Goal: Task Accomplishment & Management: Manage account settings

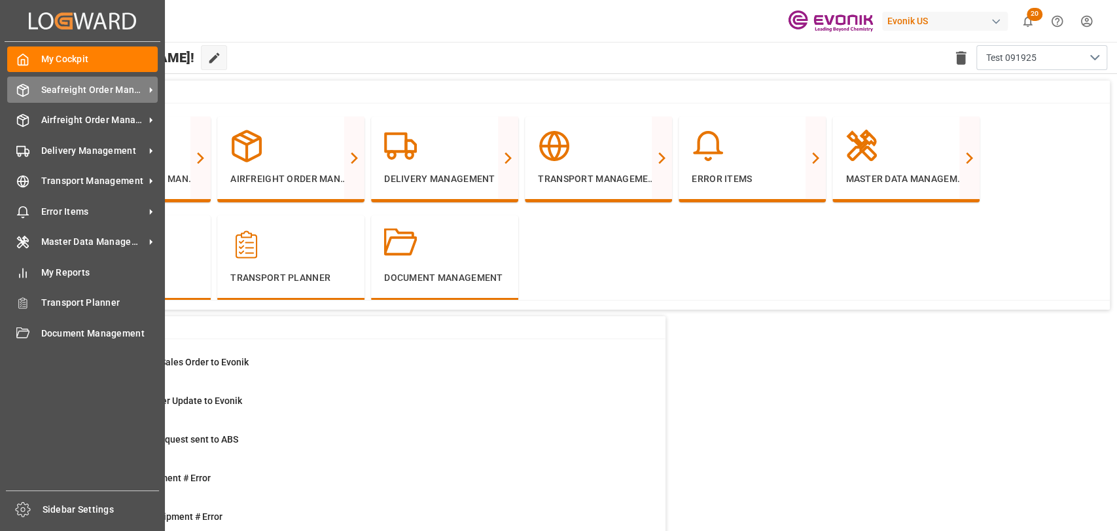
drag, startPoint x: 42, startPoint y: 82, endPoint x: 50, endPoint y: 90, distance: 11.1
click at [43, 84] on span "Seafreight Order Management" at bounding box center [92, 90] width 103 height 14
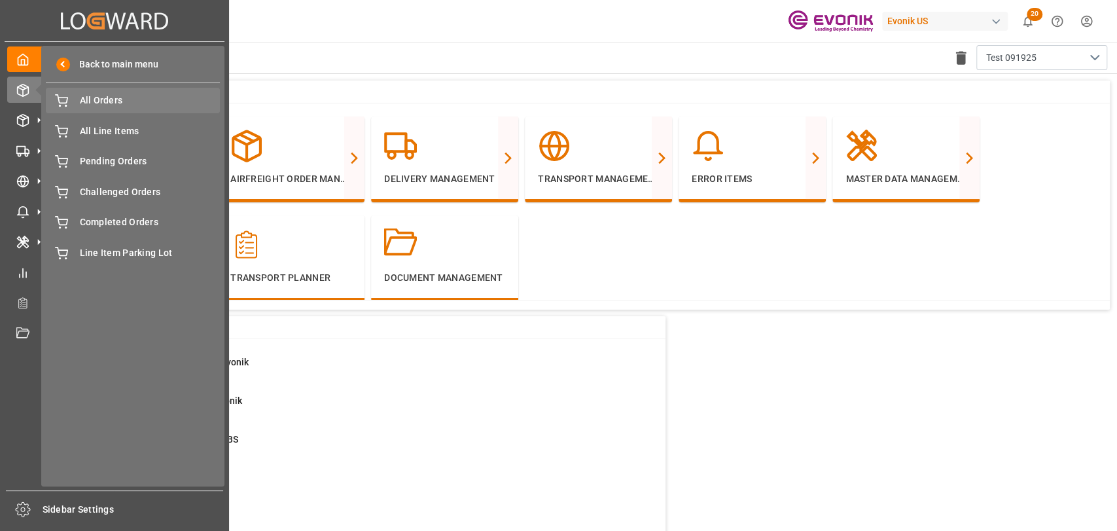
click at [97, 109] on div "All Orders All Orders" at bounding box center [133, 101] width 174 height 26
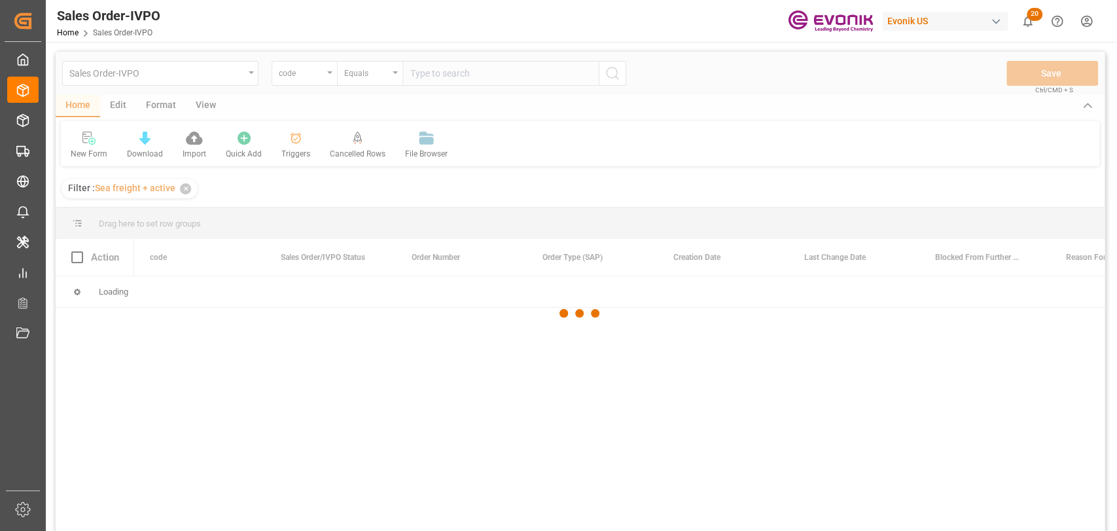
click at [302, 79] on div at bounding box center [580, 313] width 1049 height 523
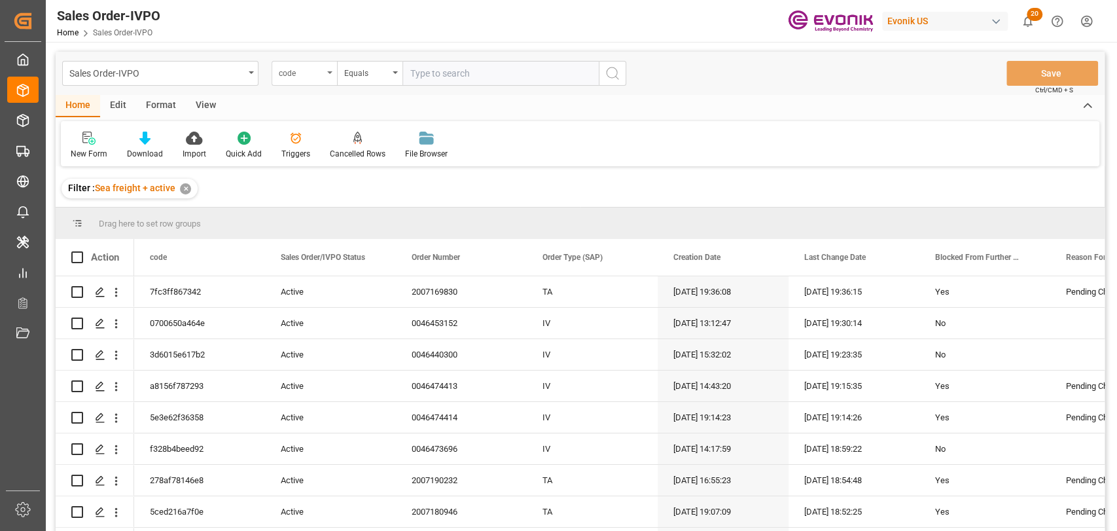
click at [302, 81] on div "code" at bounding box center [304, 73] width 65 height 25
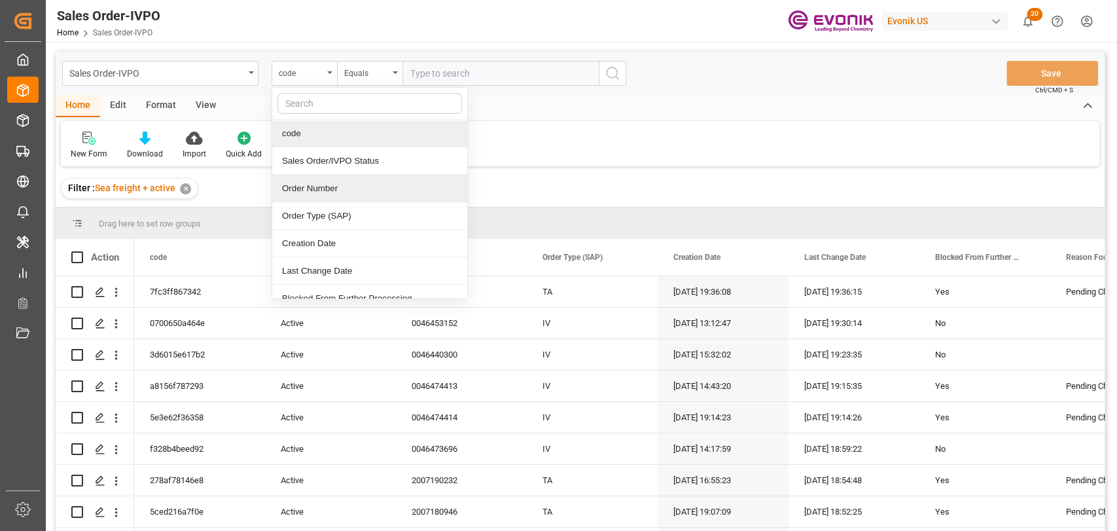
click at [309, 190] on div "Order Number" at bounding box center [369, 188] width 195 height 27
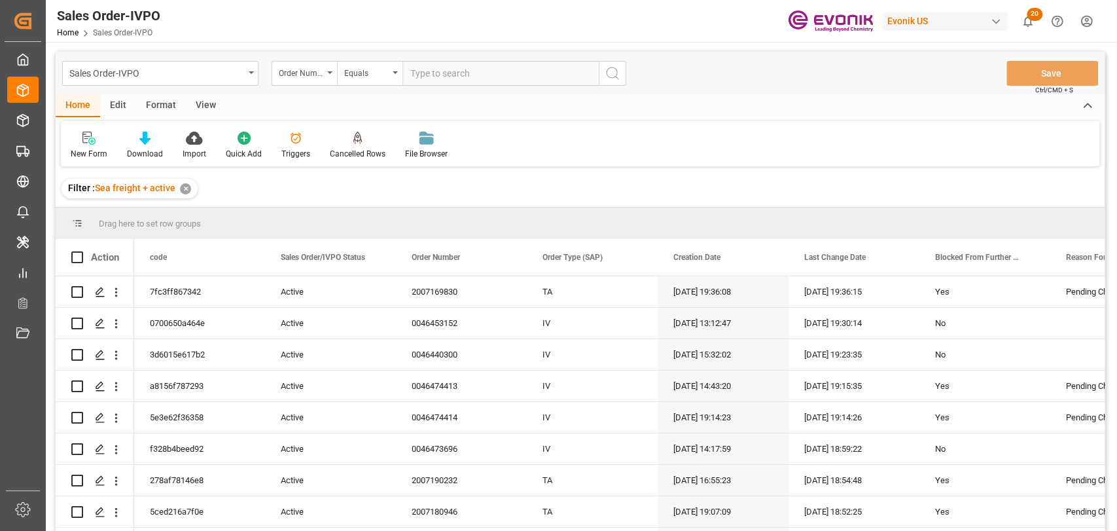
drag, startPoint x: 446, startPoint y: 83, endPoint x: 556, endPoint y: 84, distance: 110.0
click at [556, 84] on input "text" at bounding box center [501, 73] width 196 height 25
type input "0046473656"
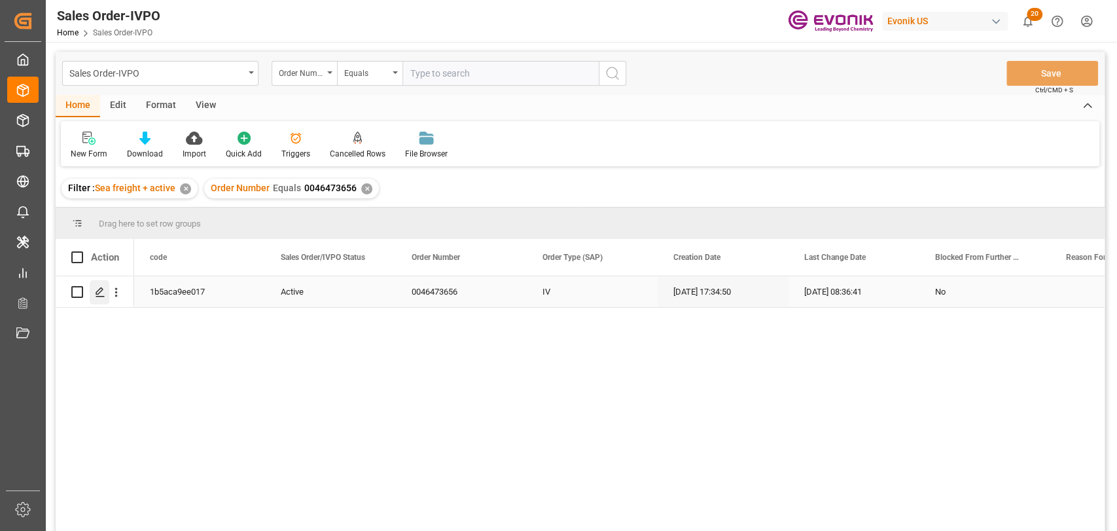
click at [94, 299] on div "Press SPACE to select this row." at bounding box center [100, 292] width 20 height 24
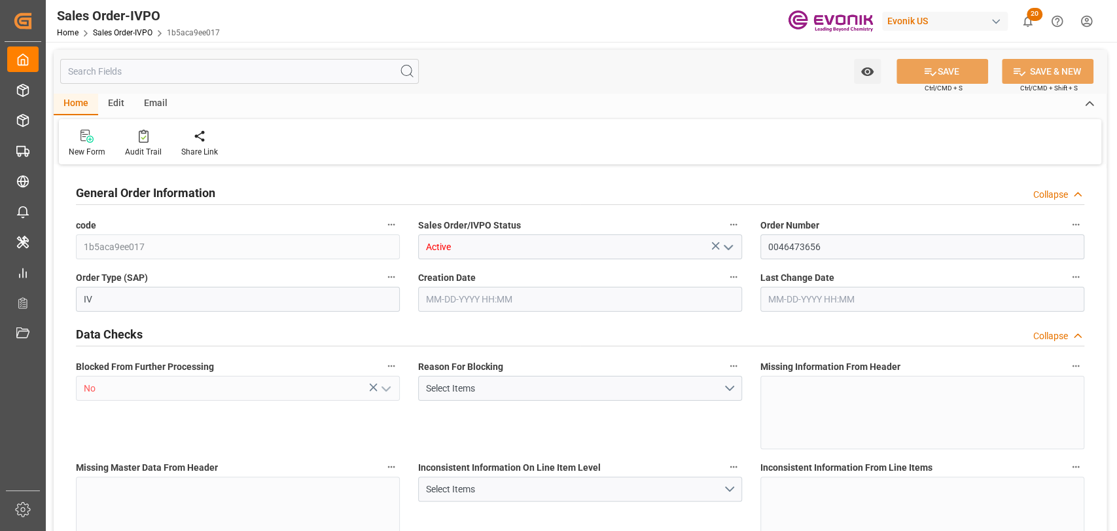
type input "BEANR"
type input "0"
type input "1"
type input "1393.56"
type input "09-18-2025 17:34"
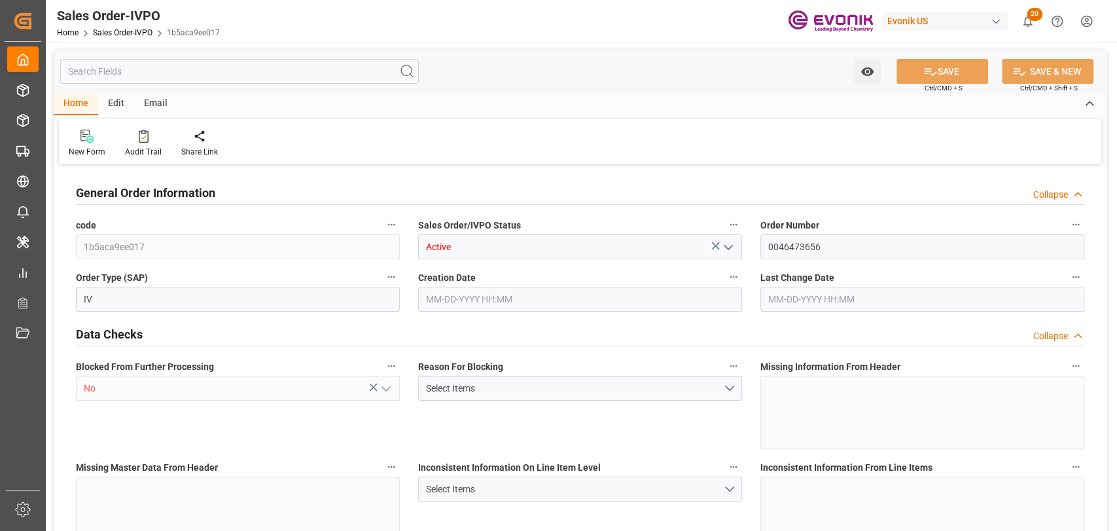
type input "09-19-2025 08:36"
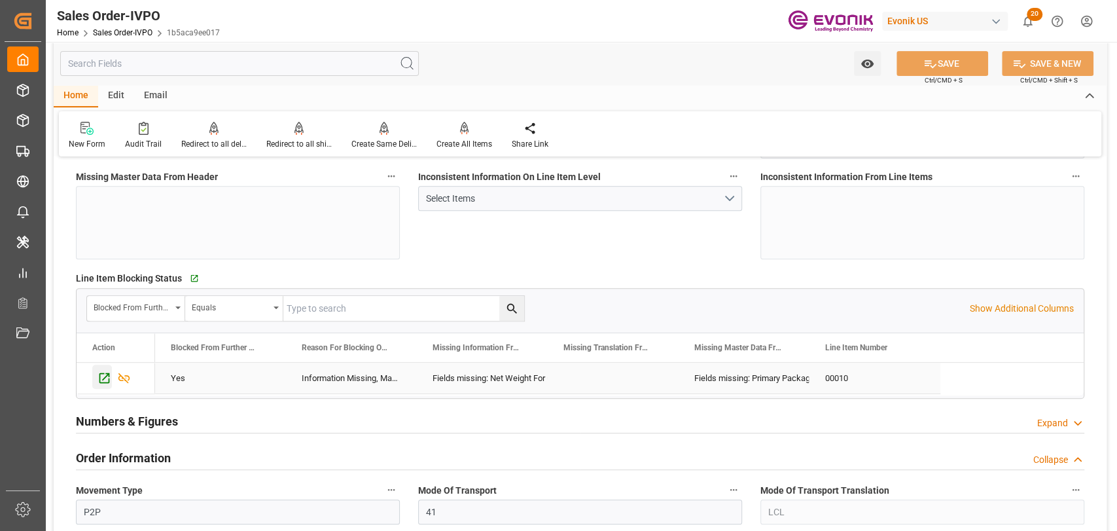
click at [105, 381] on icon "Press SPACE to select this row." at bounding box center [105, 378] width 14 height 14
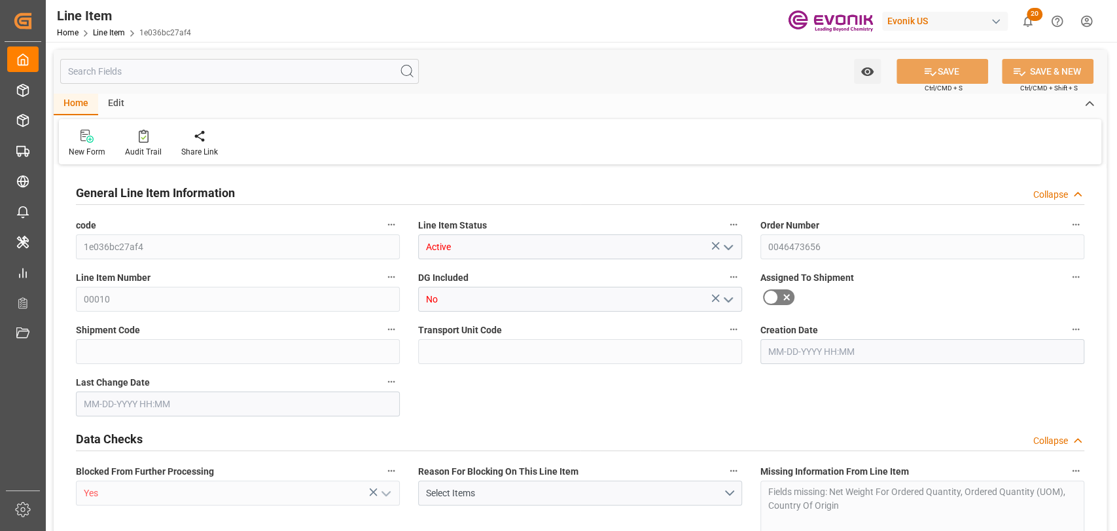
type input "0"
type input "1393.56"
type input "0"
type input "333.2827"
type input "2844"
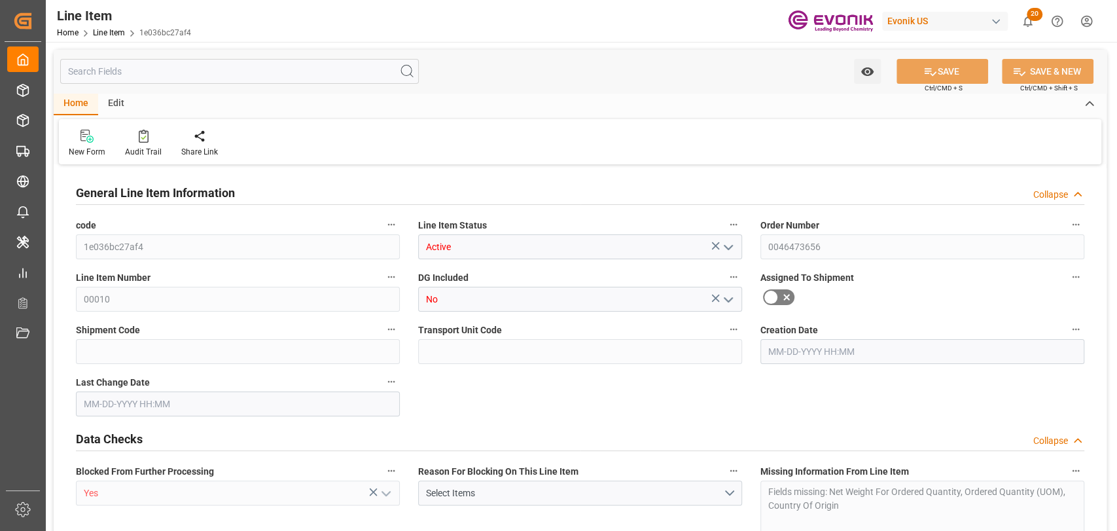
type input "5204.52"
type input "2844"
type input "1393.56"
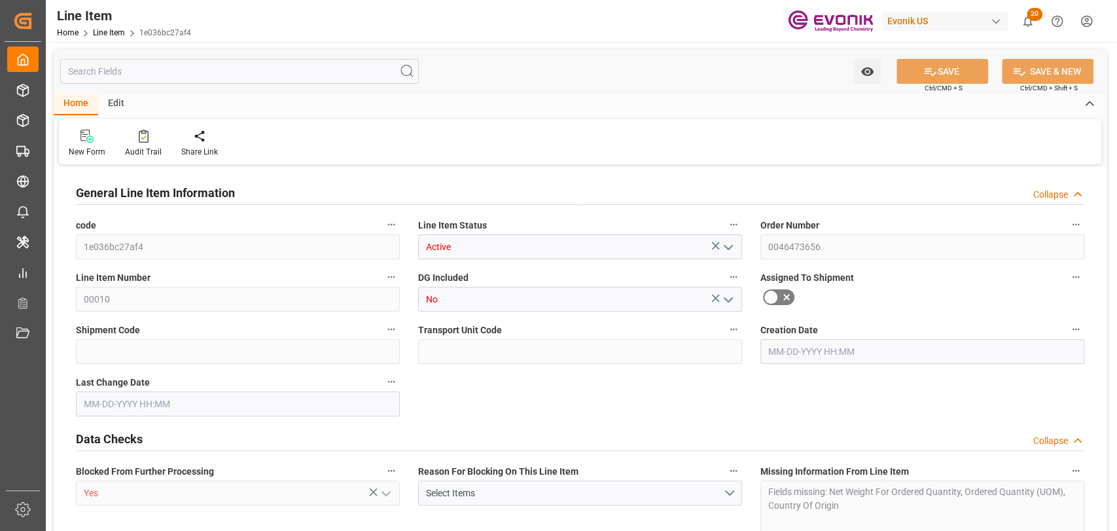
type input "1393.56"
type input "333.2827"
type input "333282.672"
type input "0"
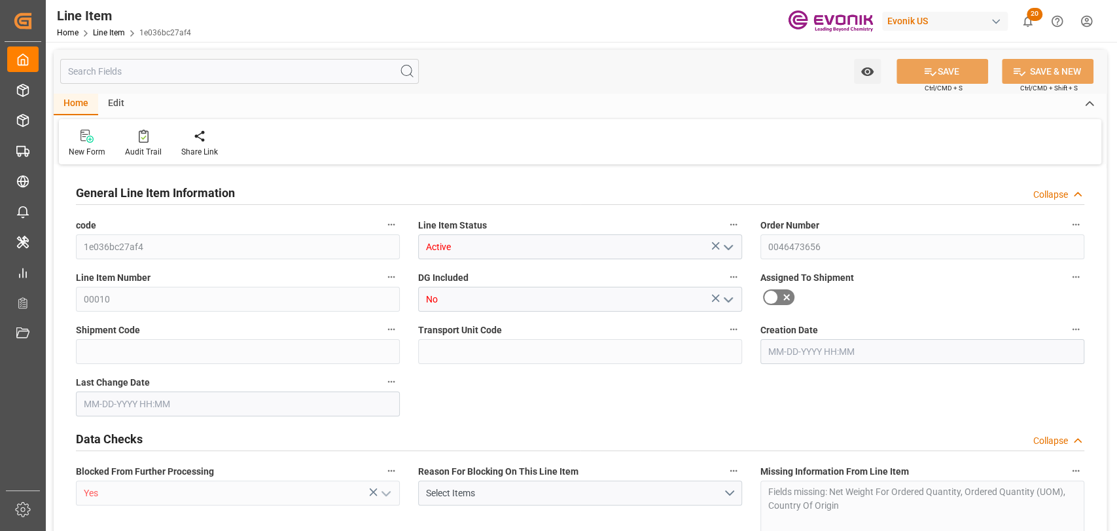
type input "0"
type input "09-18-2025 17:34"
type input "09-19-2025 08:35"
type input "09-23-2025"
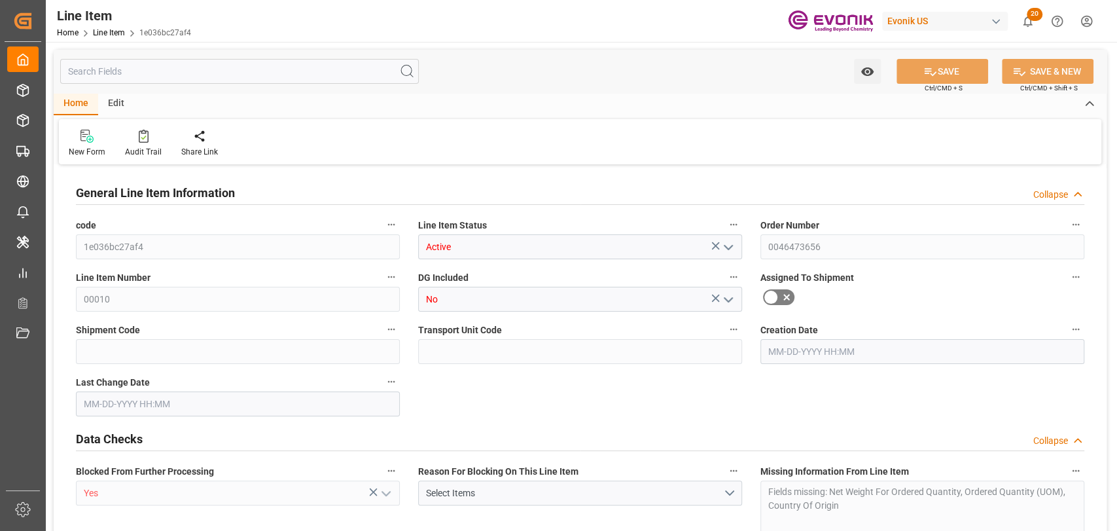
type input "09-23-2025"
type input "09-16-2025"
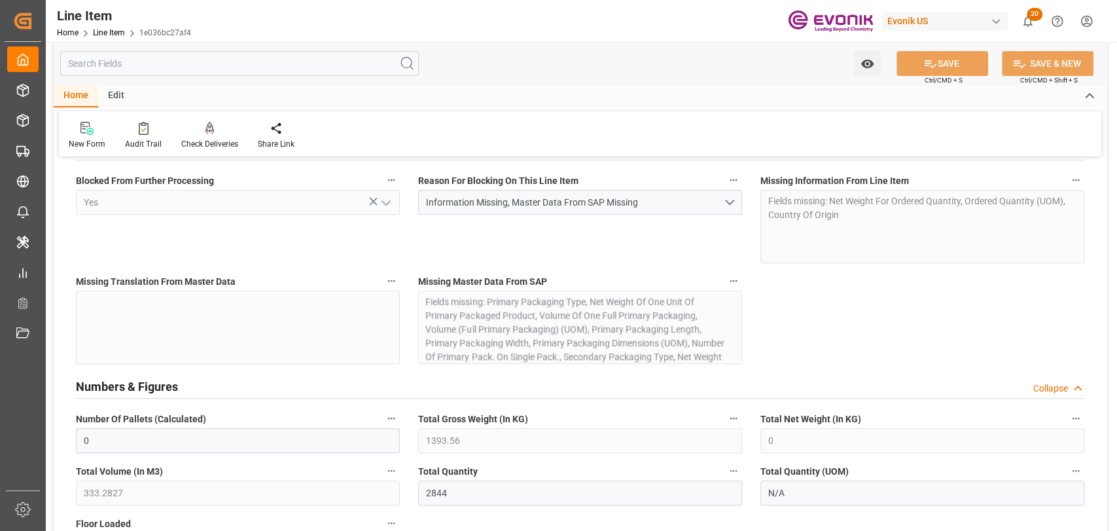
click at [274, 62] on input "text" at bounding box center [239, 63] width 359 height 25
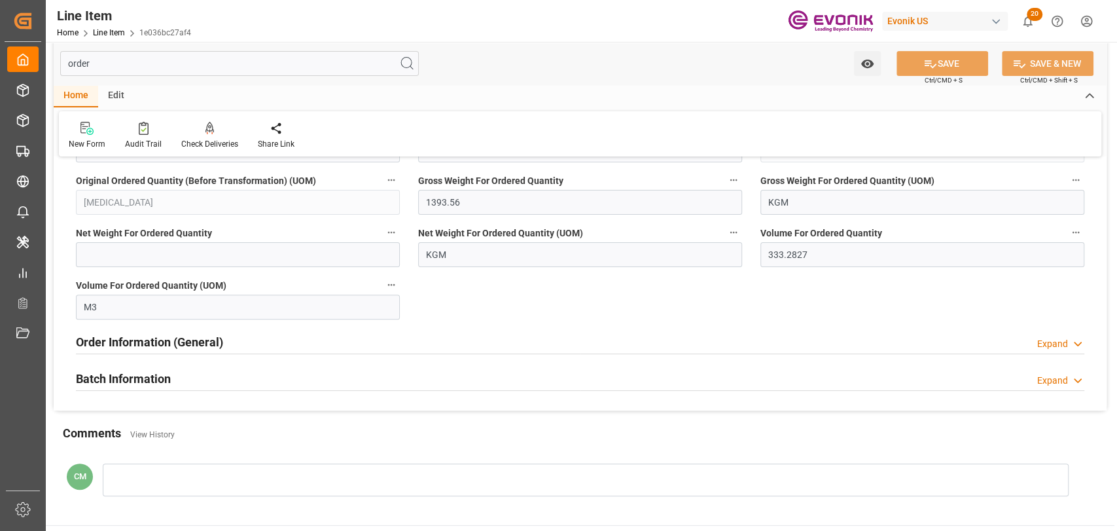
scroll to position [0, 0]
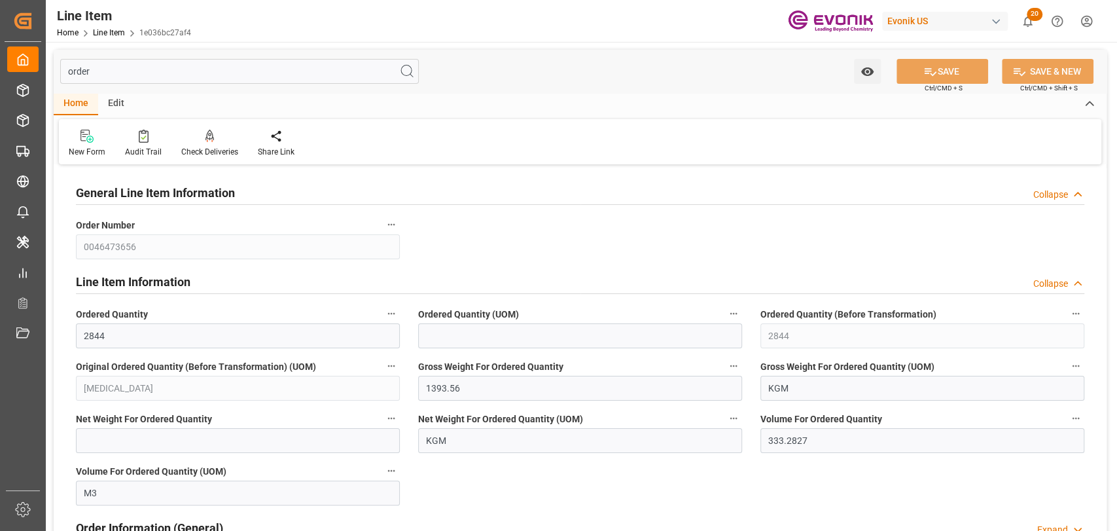
type input "order"
click at [515, 320] on span "Ordered Quantity (UOM)" at bounding box center [468, 315] width 101 height 14
click at [725, 320] on button "Ordered Quantity (UOM)" at bounding box center [733, 313] width 17 height 17
click at [503, 339] on div at bounding box center [558, 265] width 1117 height 531
click at [482, 339] on input at bounding box center [580, 335] width 324 height 25
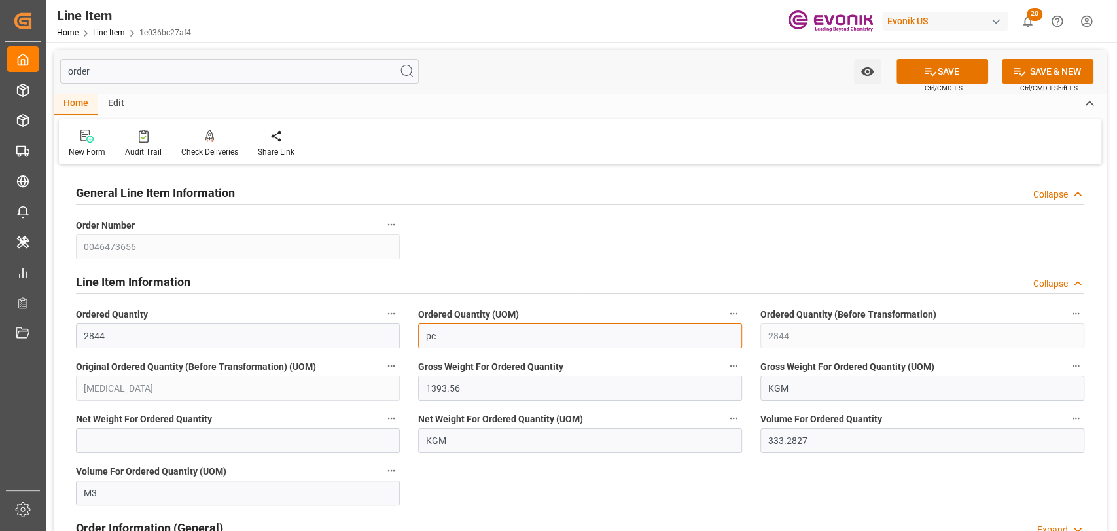
type input "p"
type input "BAG"
type input "[MEDICAL_DATA]"
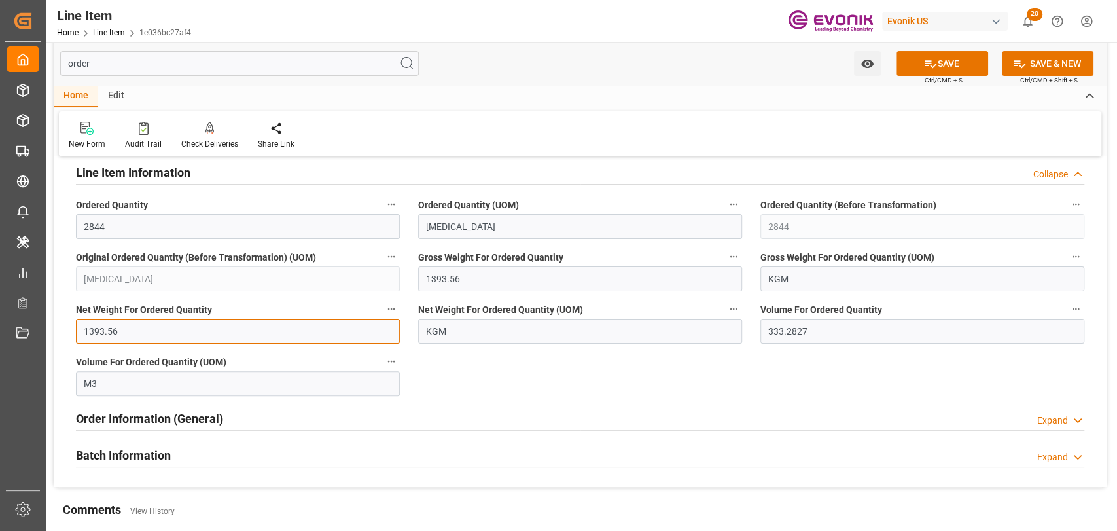
scroll to position [145, 0]
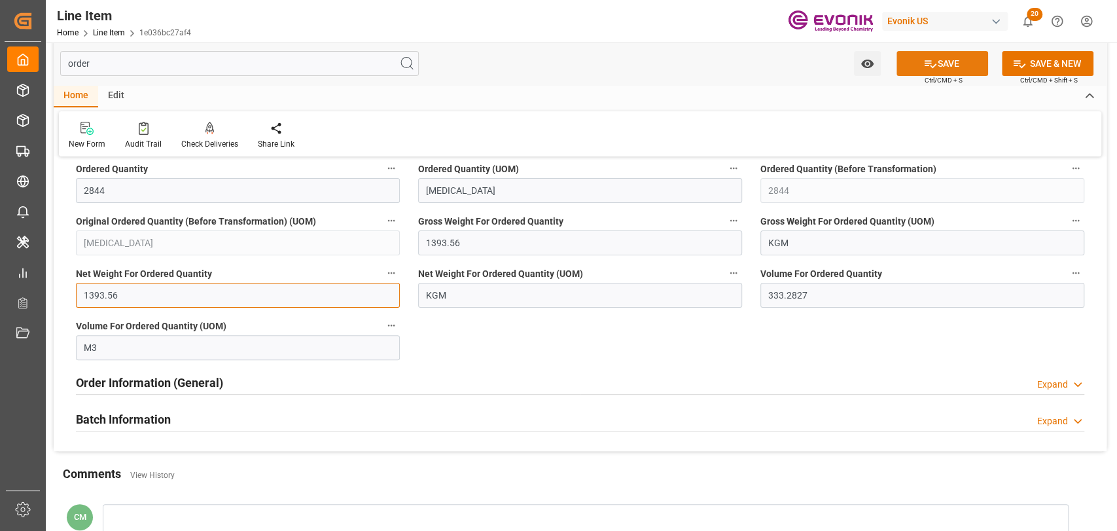
type input "1393.56"
click at [924, 69] on icon at bounding box center [931, 64] width 14 height 14
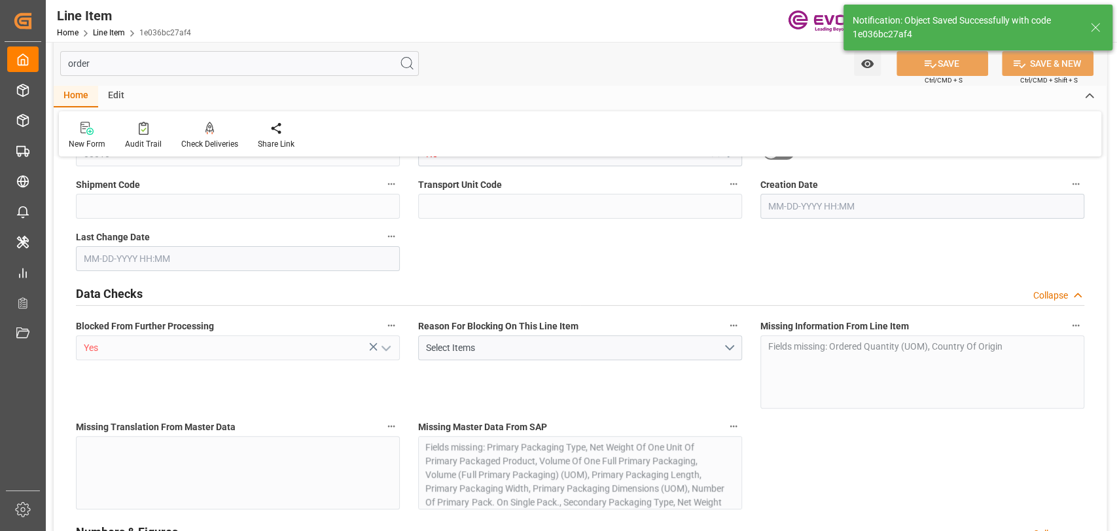
type input "0"
type input "1393.56"
type input "333.2827"
type input "2844"
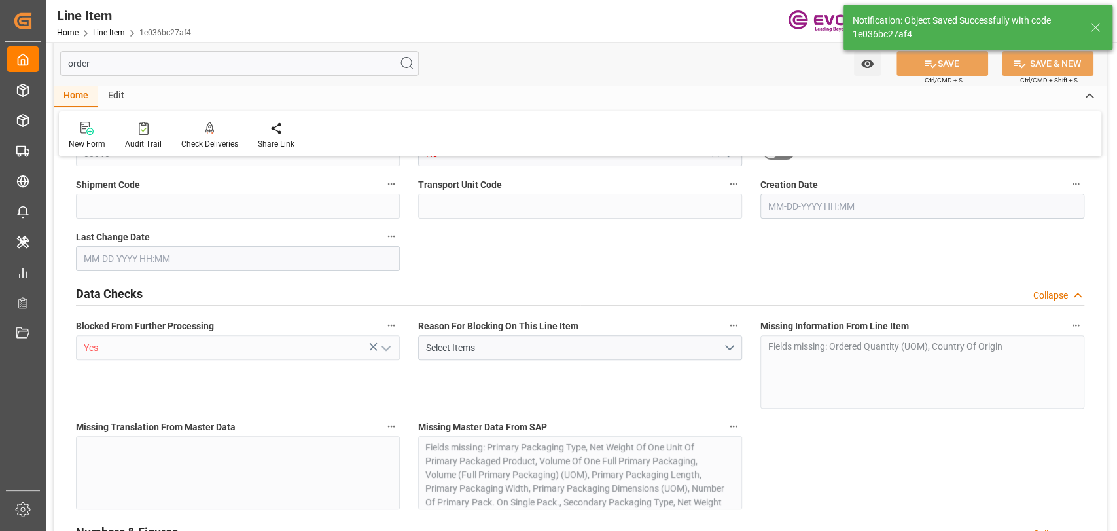
type input "5204.52"
type input "1393.56"
type input "333282.672"
type input "0"
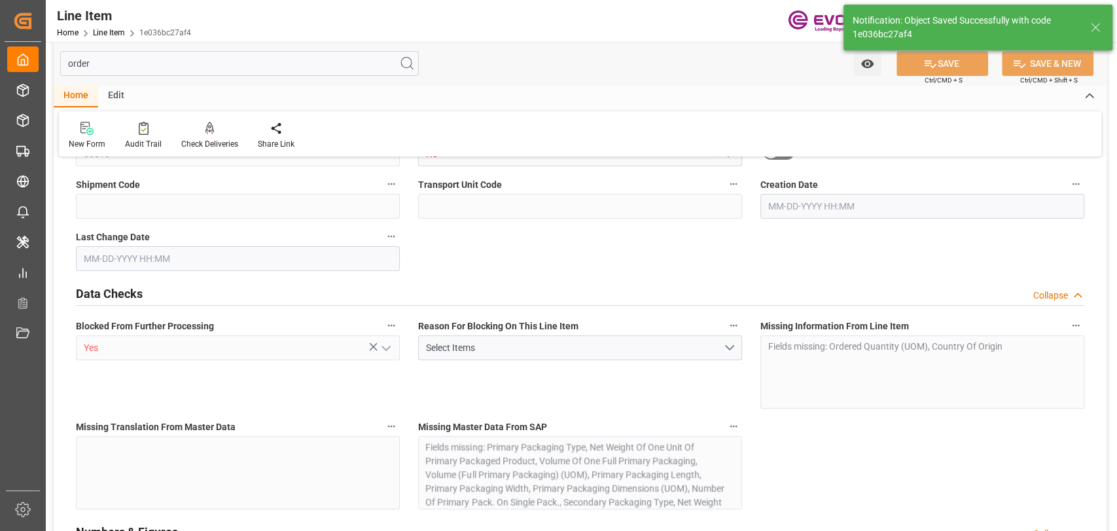
type input "0"
type input "[DATE] 17:34"
type input "09-22-2025 19:48"
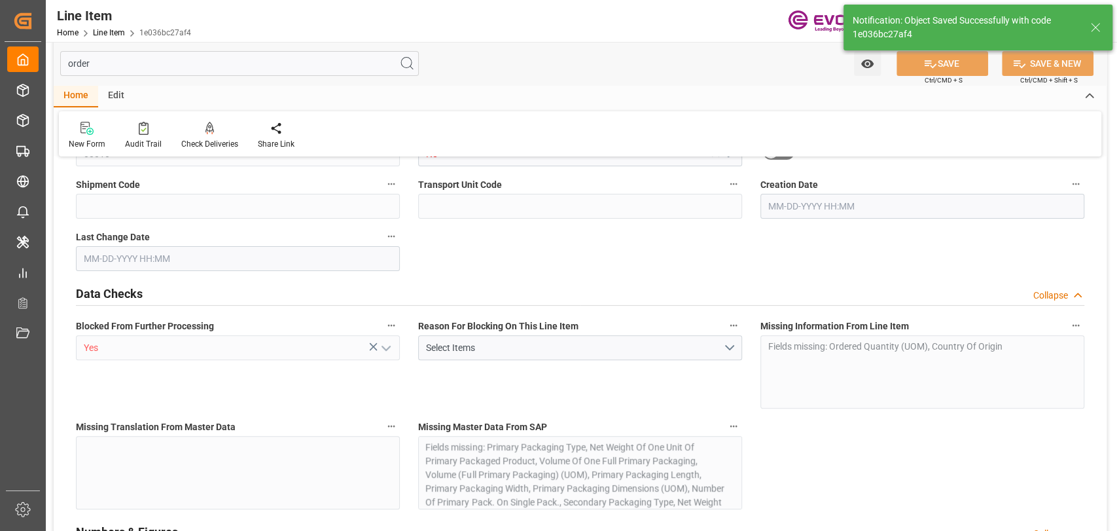
type input "[DATE]"
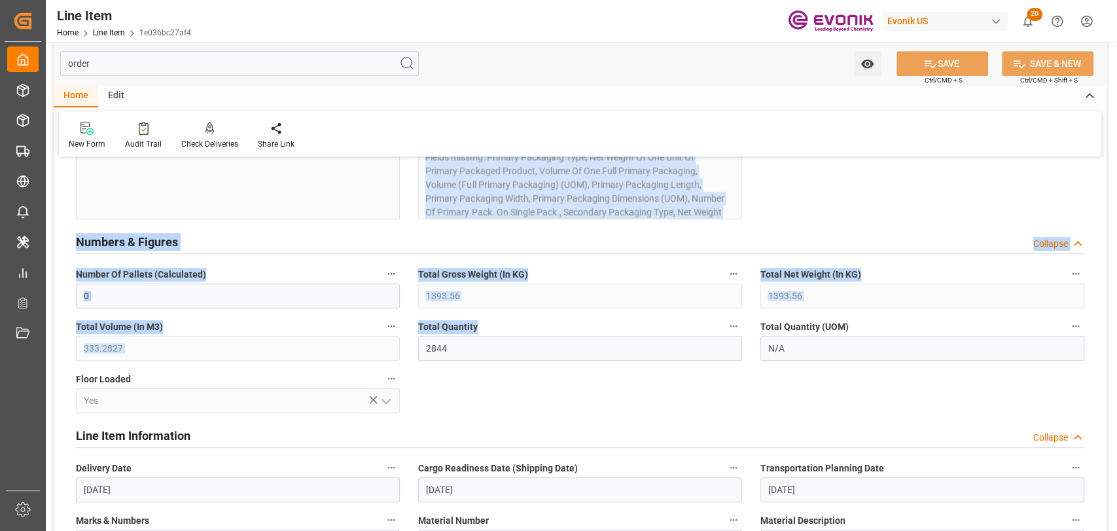
scroll to position [436, 0]
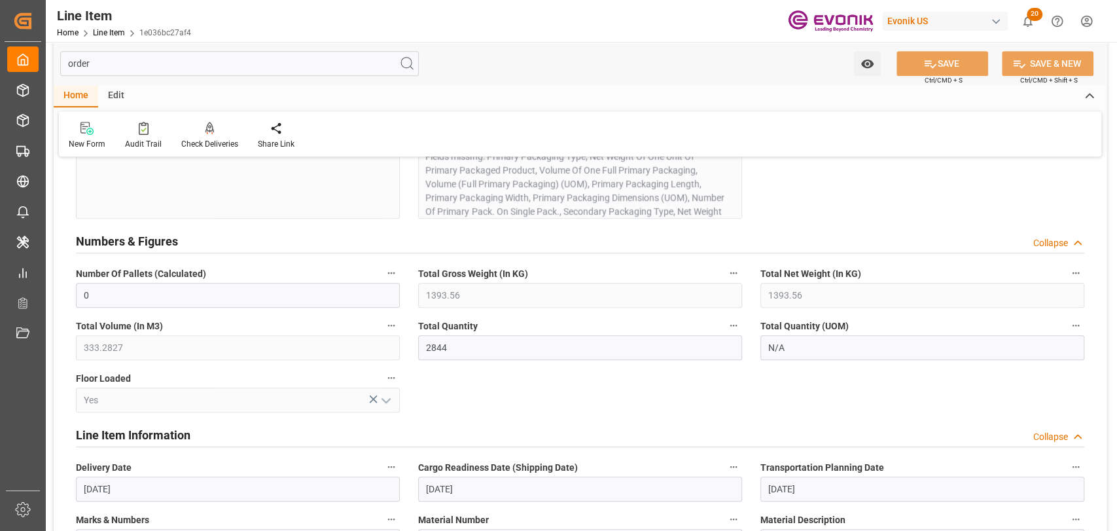
drag, startPoint x: 424, startPoint y: 297, endPoint x: 756, endPoint y: 274, distance: 332.7
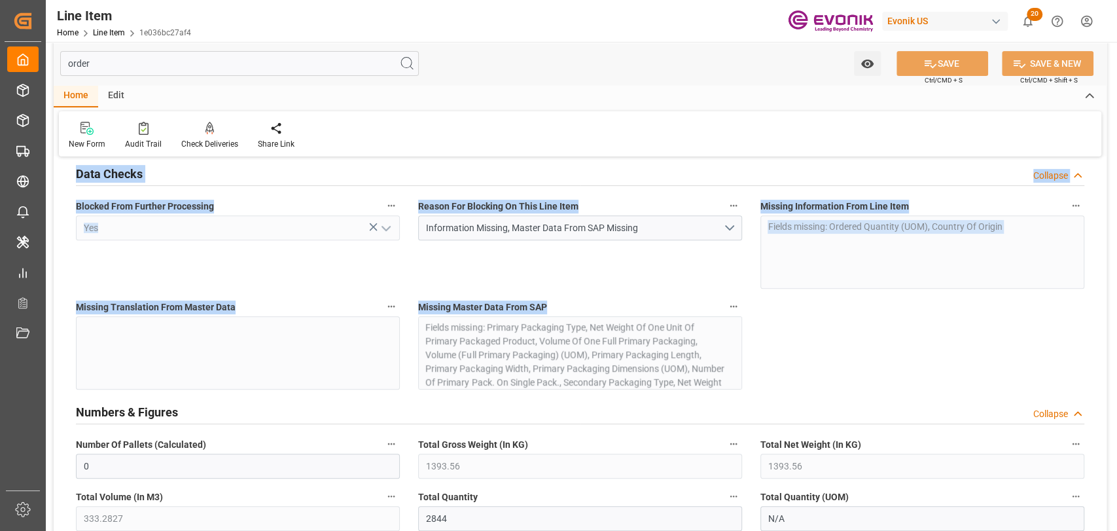
scroll to position [145, 0]
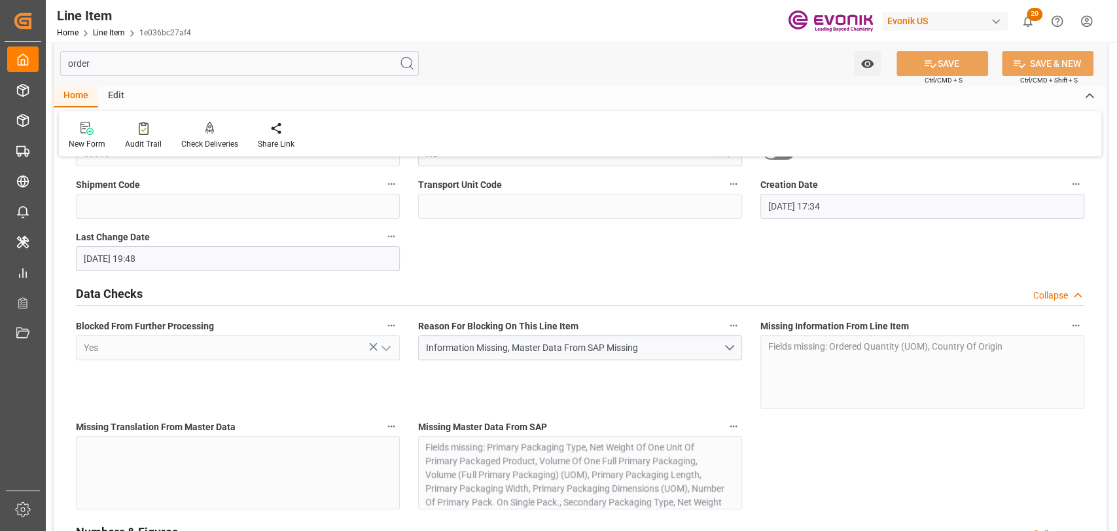
click at [505, 478] on div "Missing Master Data From SAP Fields missing: Primary Packaging Type, Net Weight…" at bounding box center [580, 463] width 342 height 101
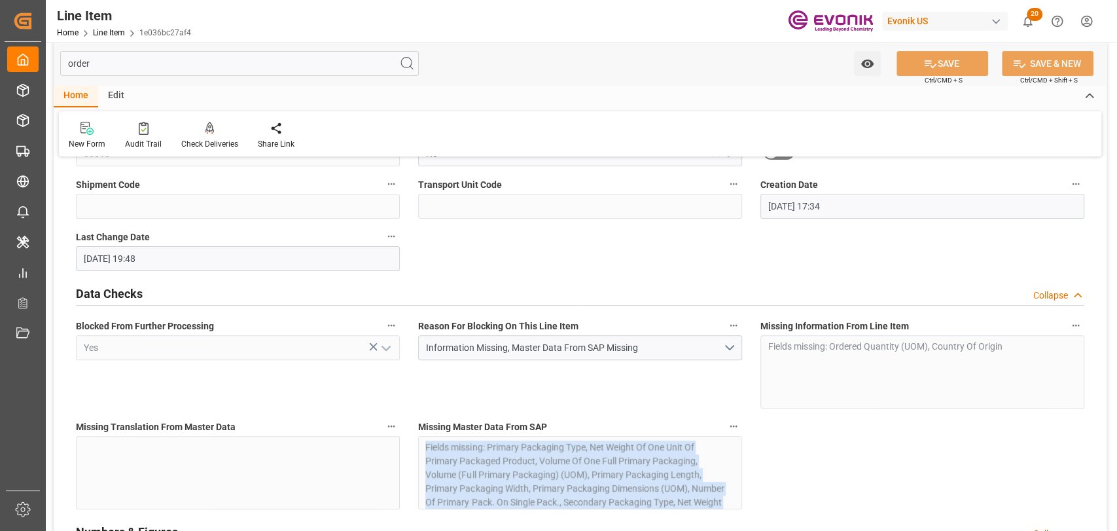
click at [505, 478] on div "Missing Master Data From SAP Fields missing: Primary Packaging Type, Net Weight…" at bounding box center [580, 463] width 342 height 101
copy div "Fields missing: Primary Packaging Type, Net Weight Of One Unit Of Primary Packa…"
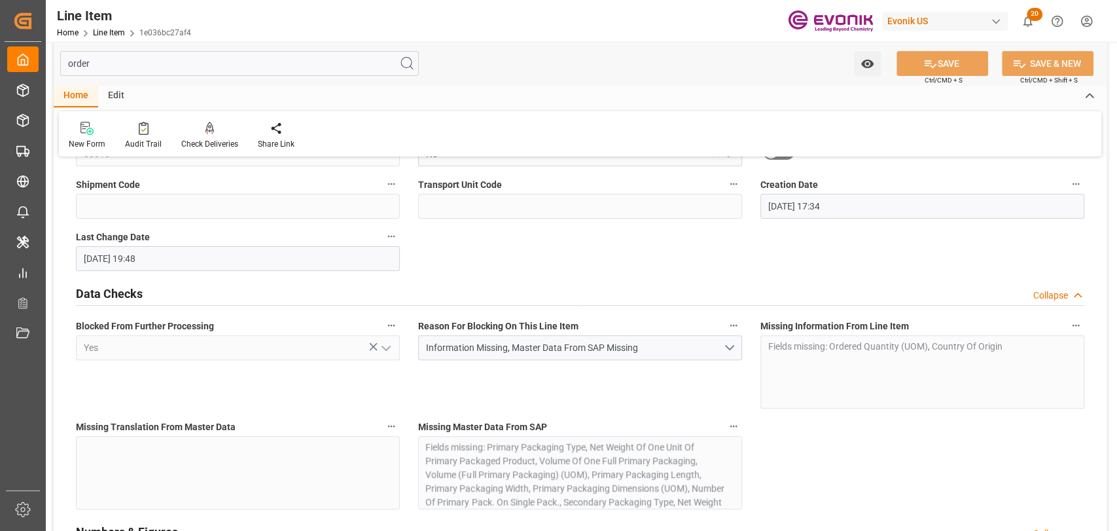
click at [249, 66] on input "order" at bounding box center [239, 63] width 359 height 25
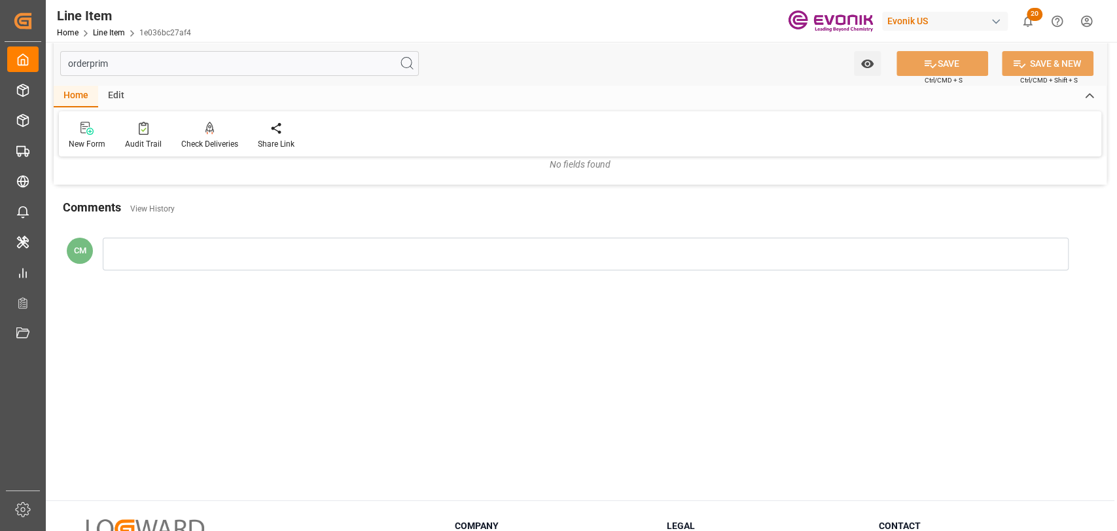
scroll to position [0, 0]
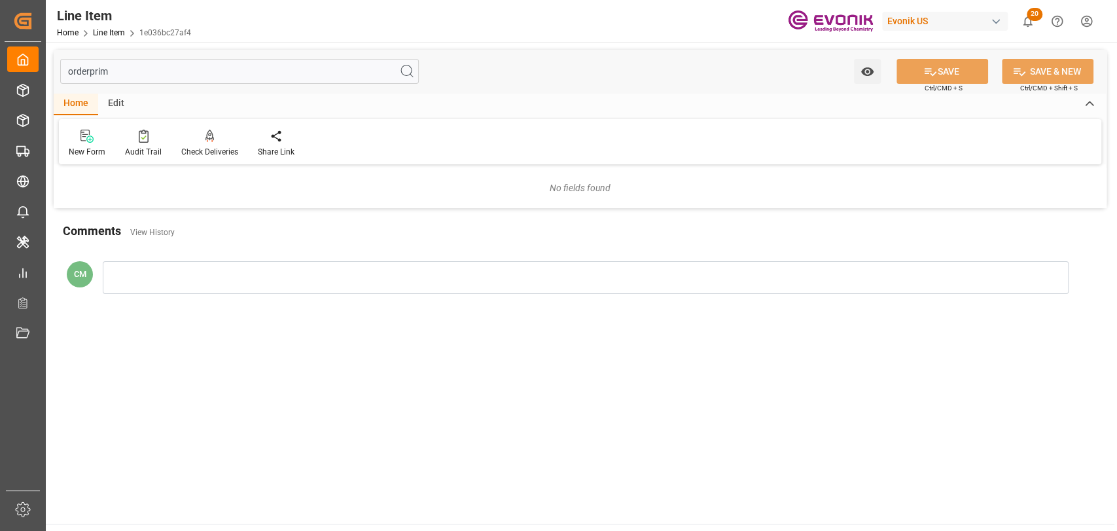
drag, startPoint x: 166, startPoint y: 69, endPoint x: -64, endPoint y: 74, distance: 230.5
click at [0, 74] on html "Created by potrace 1.15, written by Peter Selinger 2001-2017 Created by potrace…" at bounding box center [558, 265] width 1117 height 531
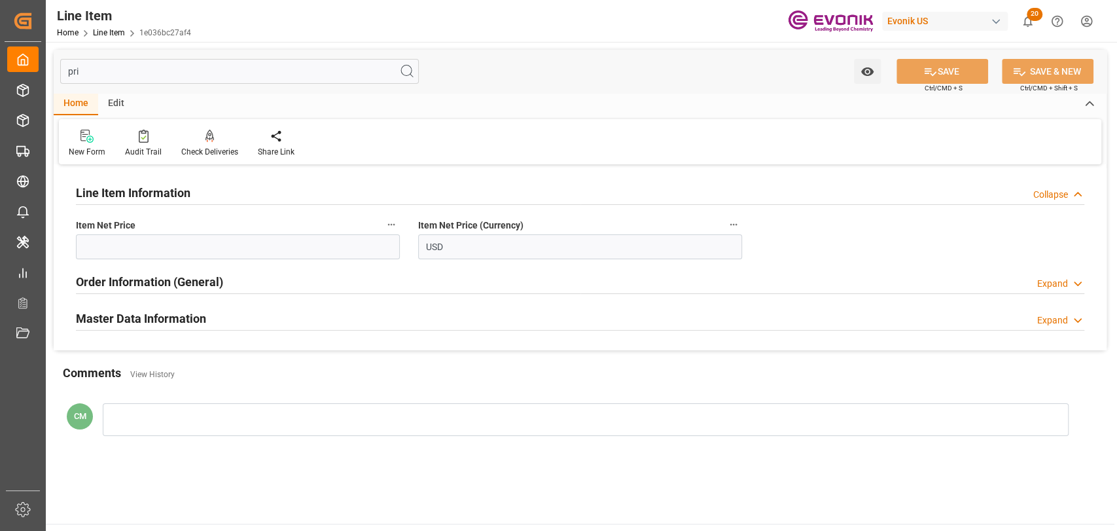
type input "prim"
type input "0.49"
type input "0"
type input "0.49"
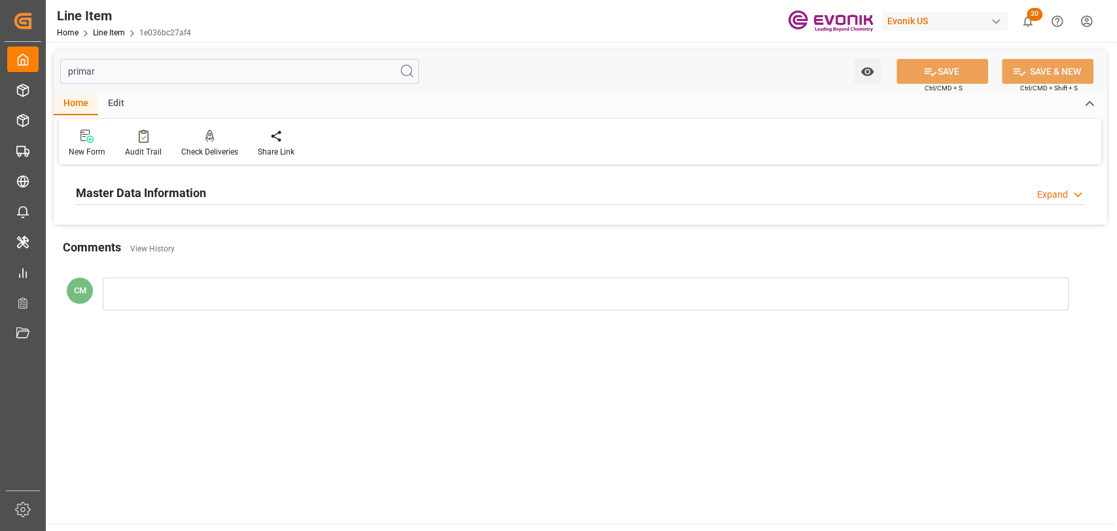
type input "primar"
click at [262, 202] on div "Master Data Information Expand" at bounding box center [580, 191] width 1009 height 25
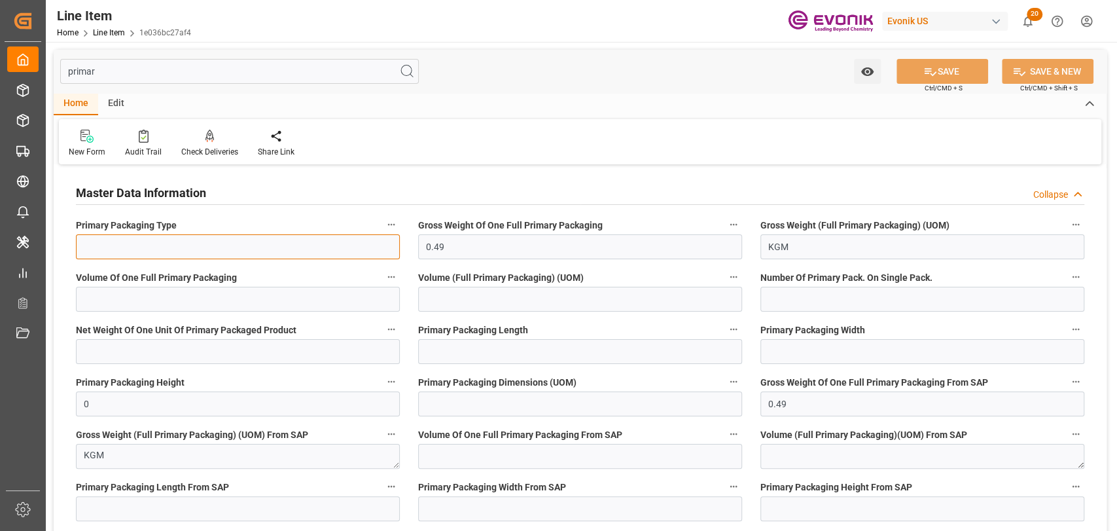
click at [189, 247] on input at bounding box center [238, 246] width 324 height 25
type input "BAG"
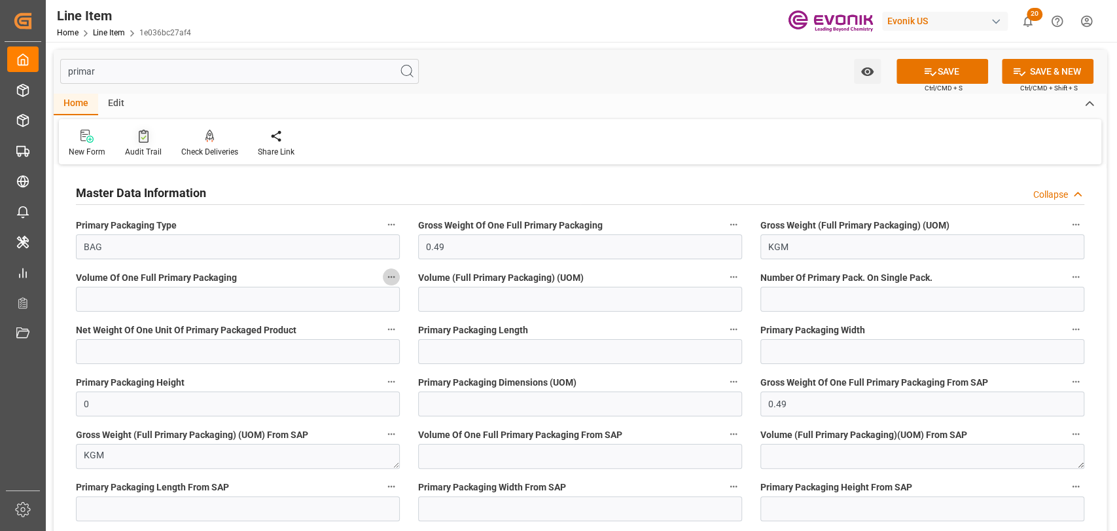
click at [118, 145] on div "Audit Trail" at bounding box center [143, 143] width 56 height 29
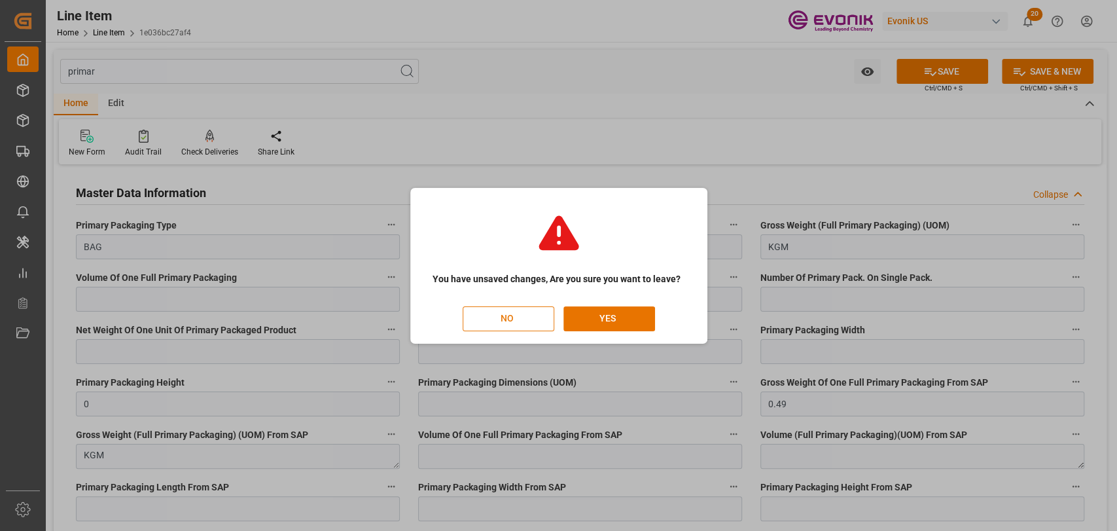
click at [519, 320] on button "NO" at bounding box center [509, 318] width 92 height 25
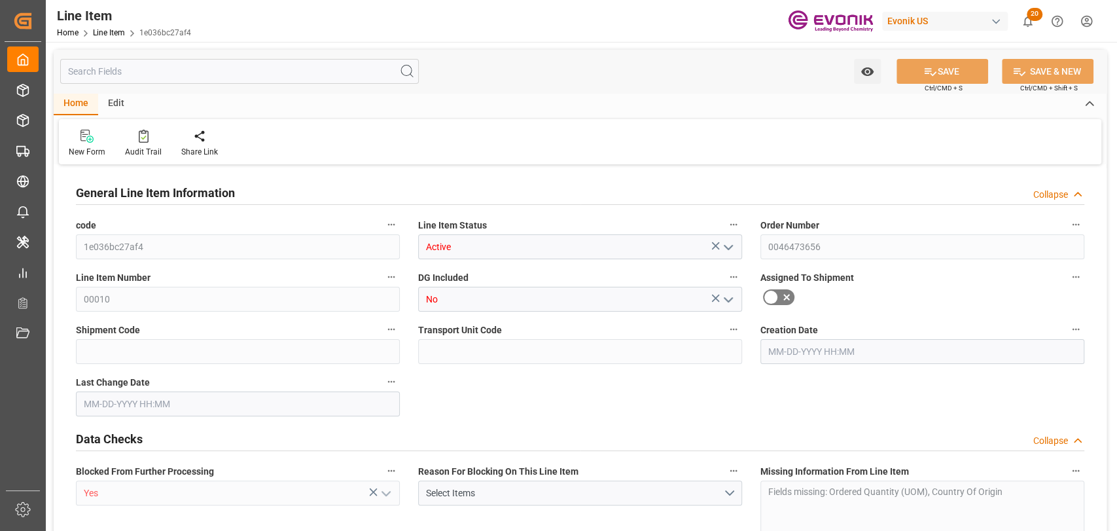
type input "0"
type input "1393.56"
type input "333.2827"
type input "2844"
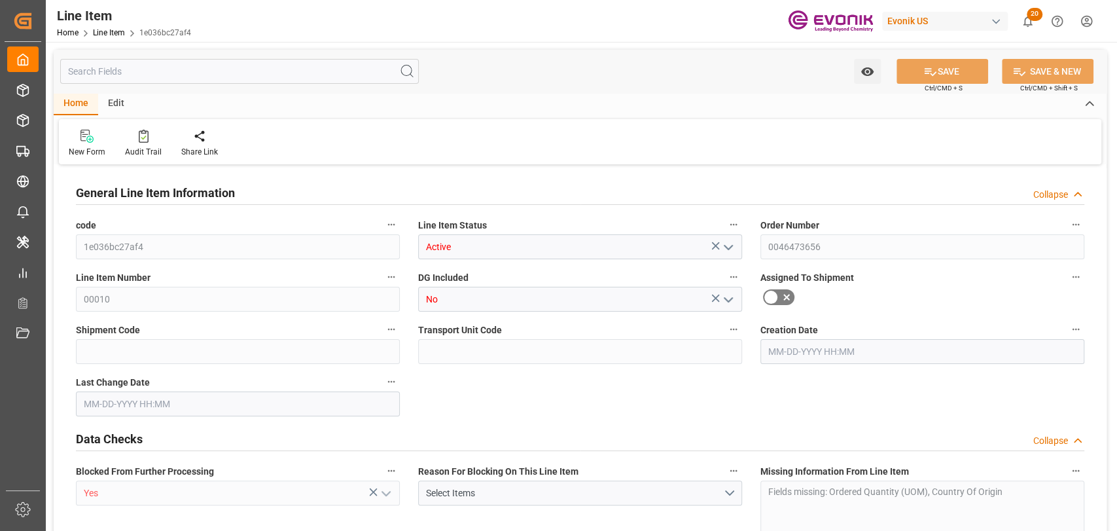
type input "5204.52"
type input "2844"
type input "1393.56"
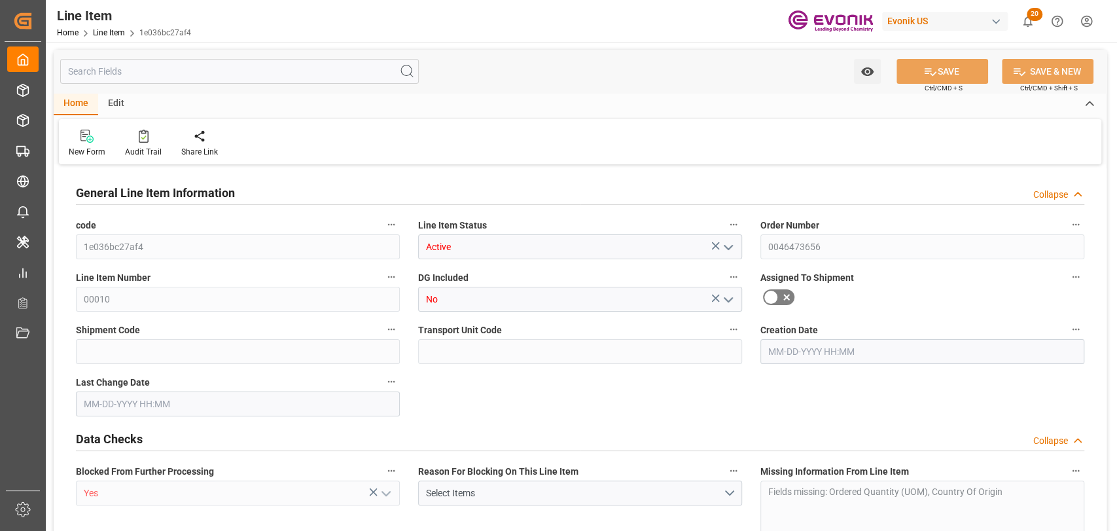
type input "1393.56"
type input "333.2827"
type input "333282.672"
type input "0"
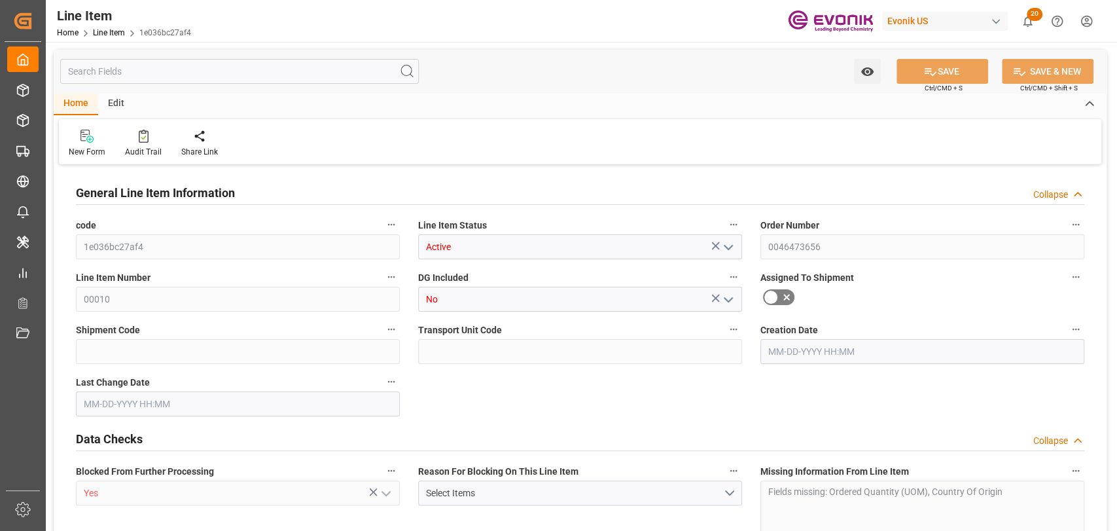
type input "0"
type input "09-18-2025 17:34"
type input "09-22-2025 19:48"
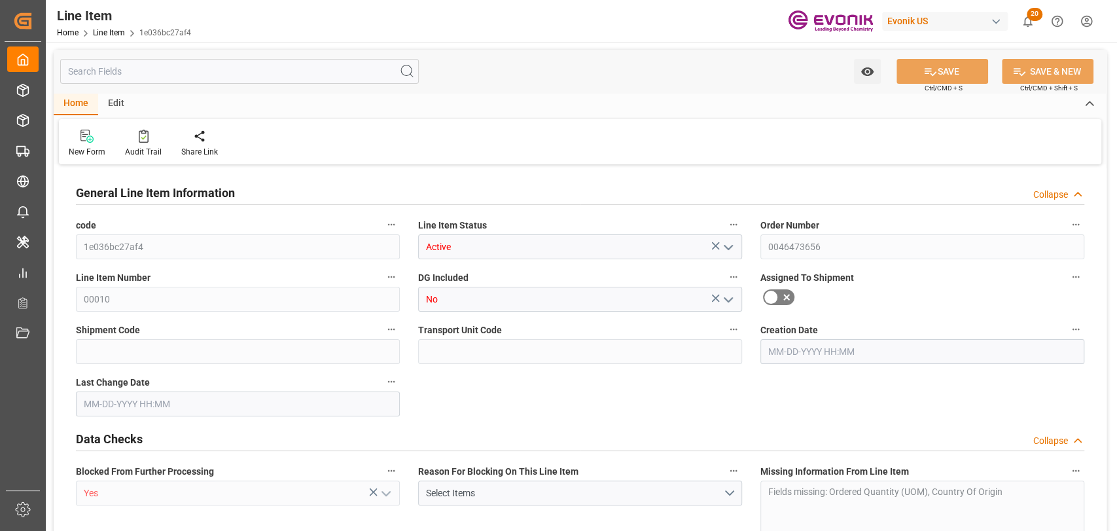
type input "09-23-2025"
type input "09-16-2025"
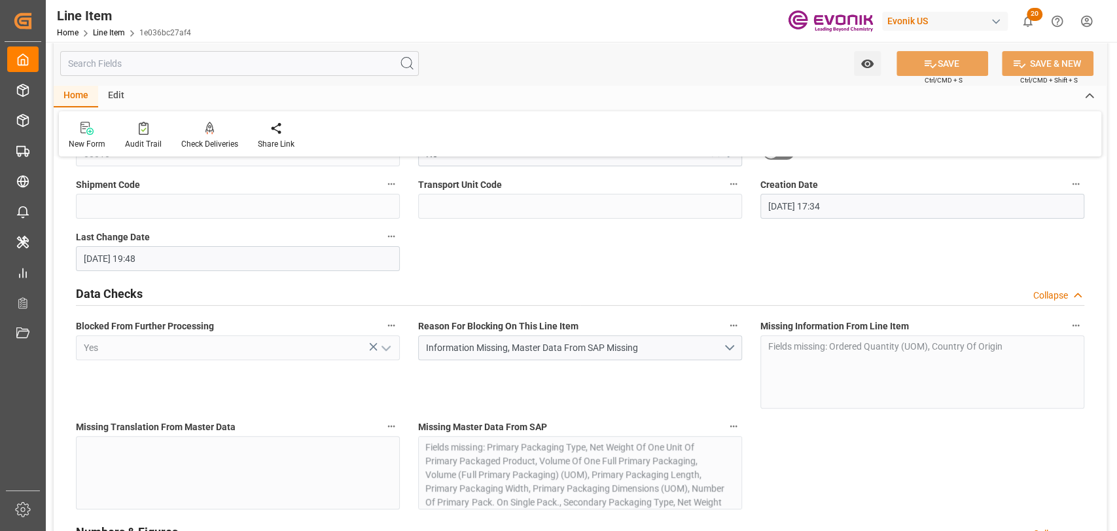
click at [673, 61] on div "Watch Option SAVE Ctrl/CMD + S SAVE & NEW Ctrl/CMD + Shift + S" at bounding box center [580, 63] width 1053 height 43
click at [253, 58] on input "text" at bounding box center [239, 63] width 359 height 25
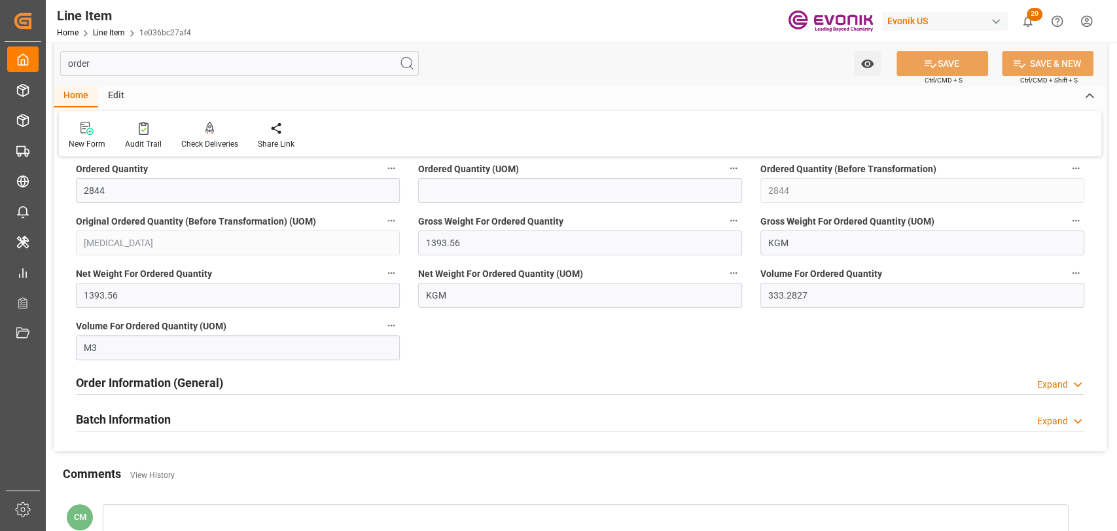
type input "order"
click at [452, 192] on input at bounding box center [580, 190] width 324 height 25
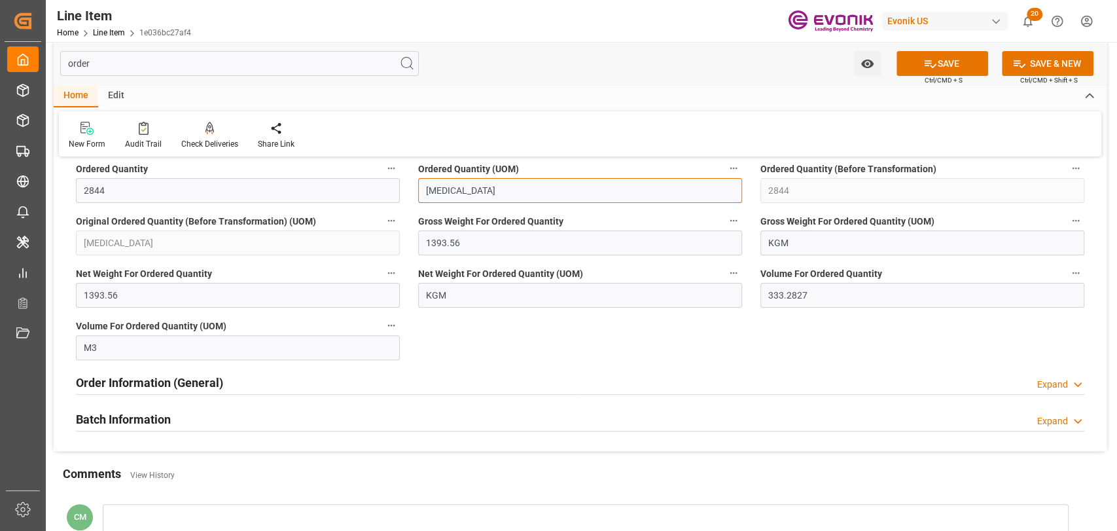
type input "[MEDICAL_DATA]"
drag, startPoint x: 80, startPoint y: 61, endPoint x: 64, endPoint y: 60, distance: 15.7
click at [64, 60] on input "order" at bounding box center [239, 63] width 359 height 25
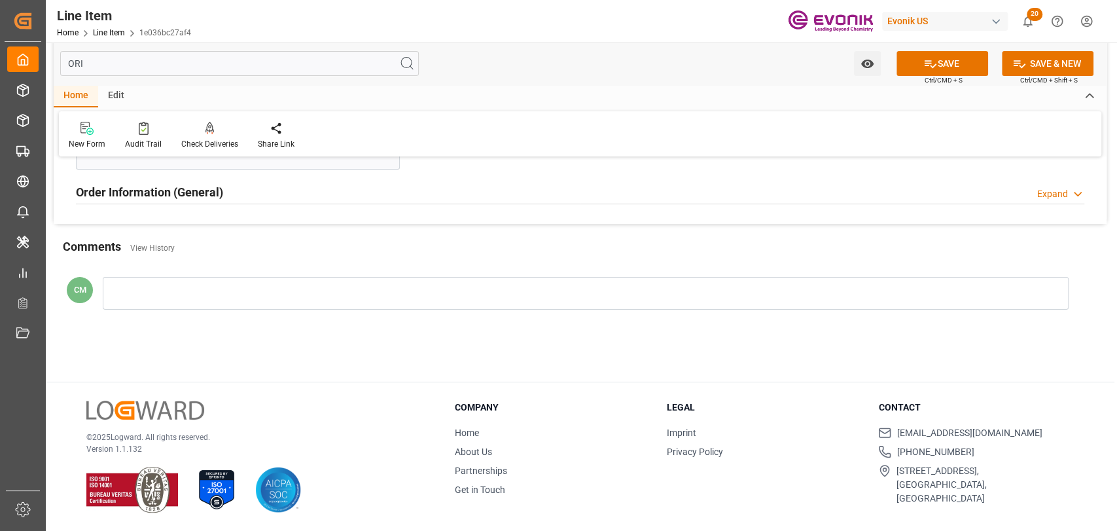
scroll to position [0, 0]
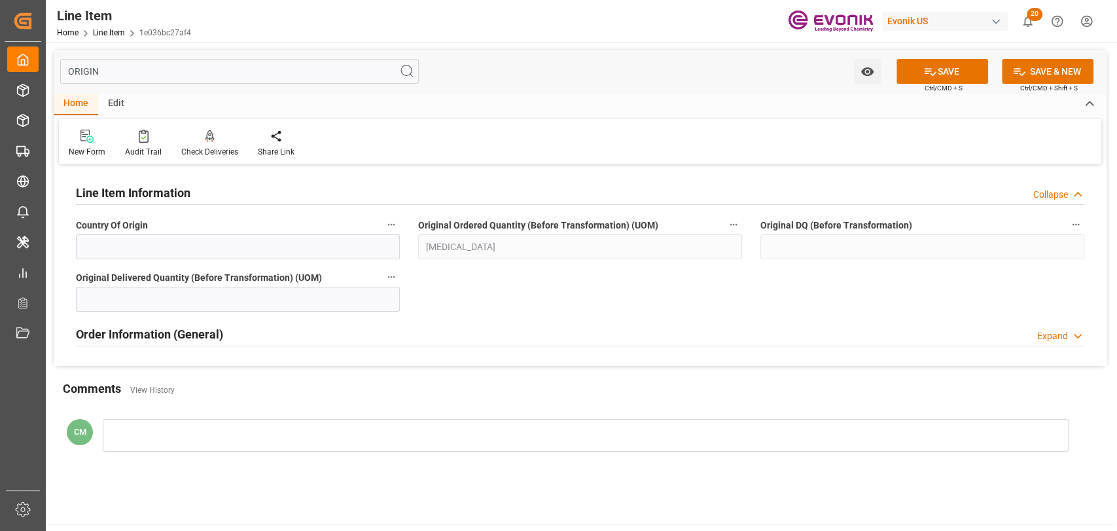
type input "ORIGIN"
click at [164, 246] on input at bounding box center [238, 246] width 324 height 25
type input "US"
click at [926, 69] on icon at bounding box center [931, 72] width 12 height 8
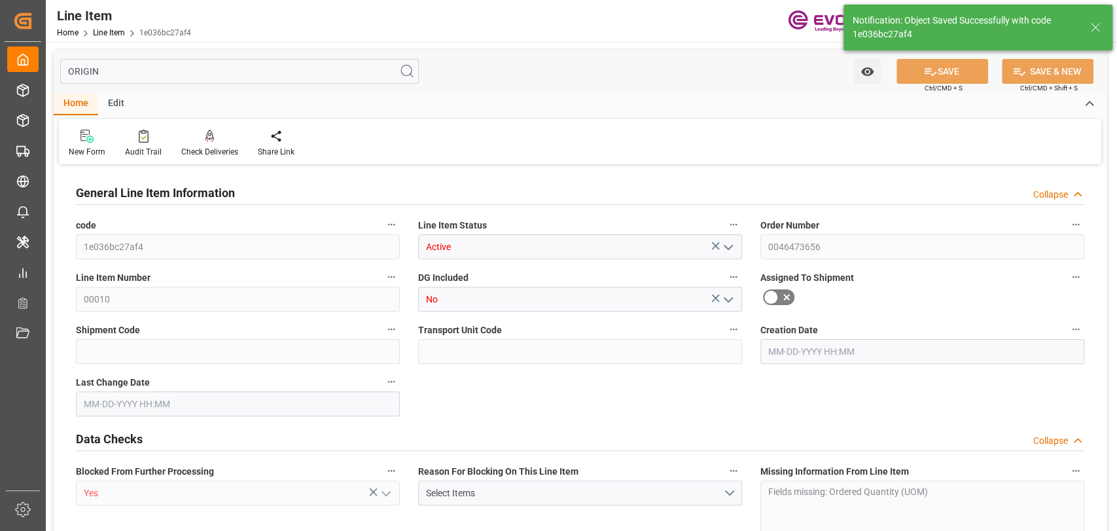
type input "0"
type input "1393.56"
type input "333.2827"
type input "2844"
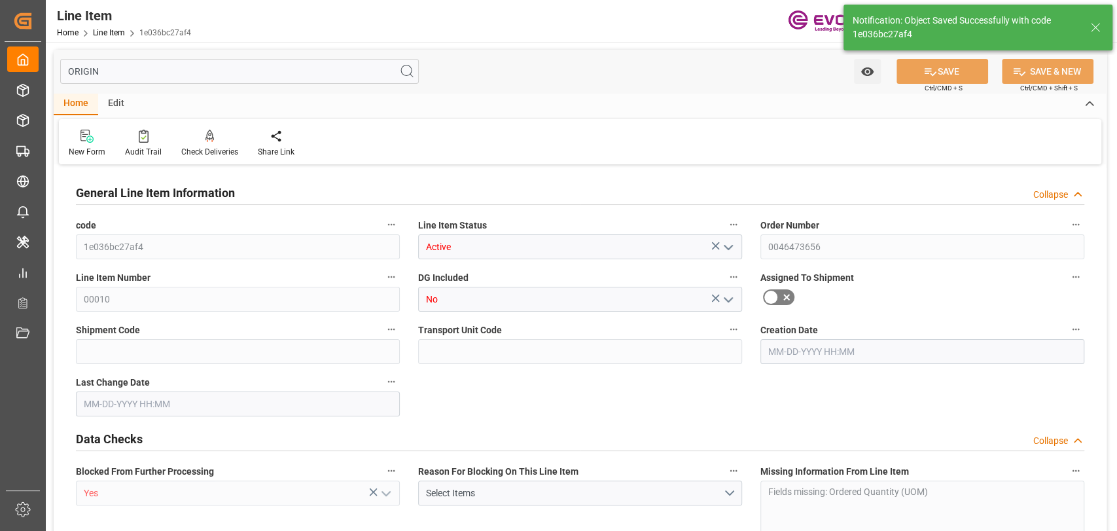
type input "5204.52"
type input "2844"
type input "1393.56"
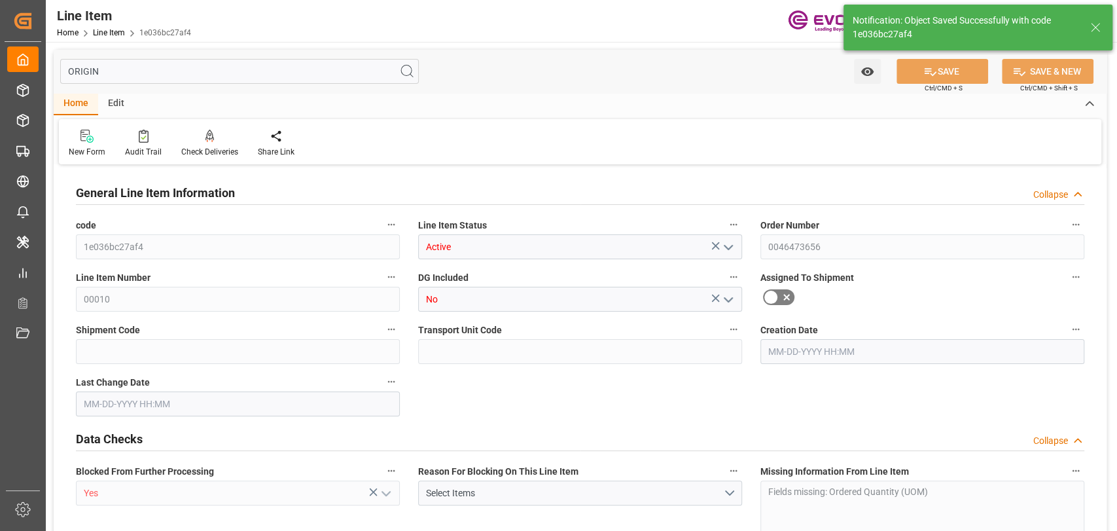
type input "1393.56"
type input "333.2827"
type input "333282.672"
type input "0"
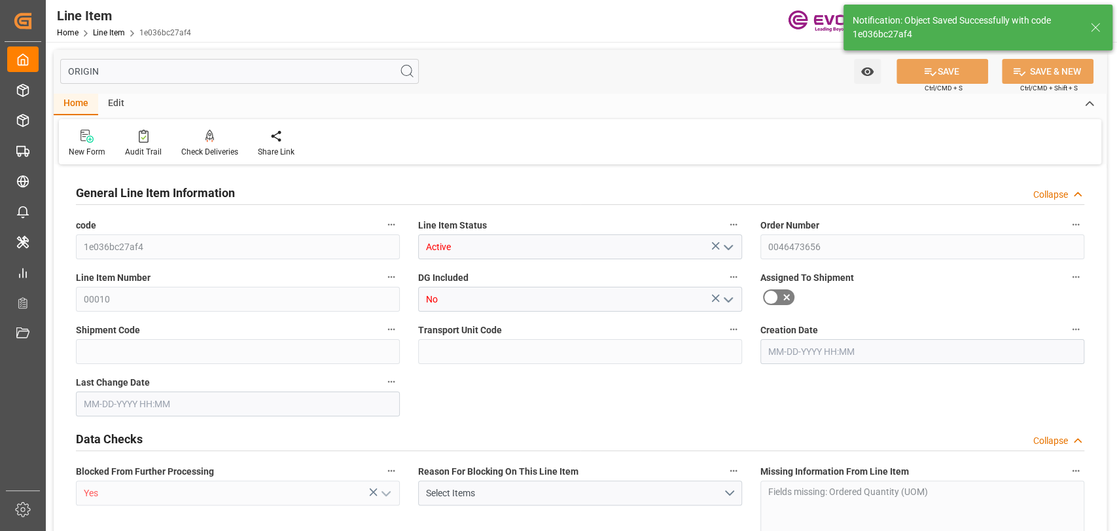
type input "0"
type input "[DATE] 17:34"
type input "[DATE] 20:31"
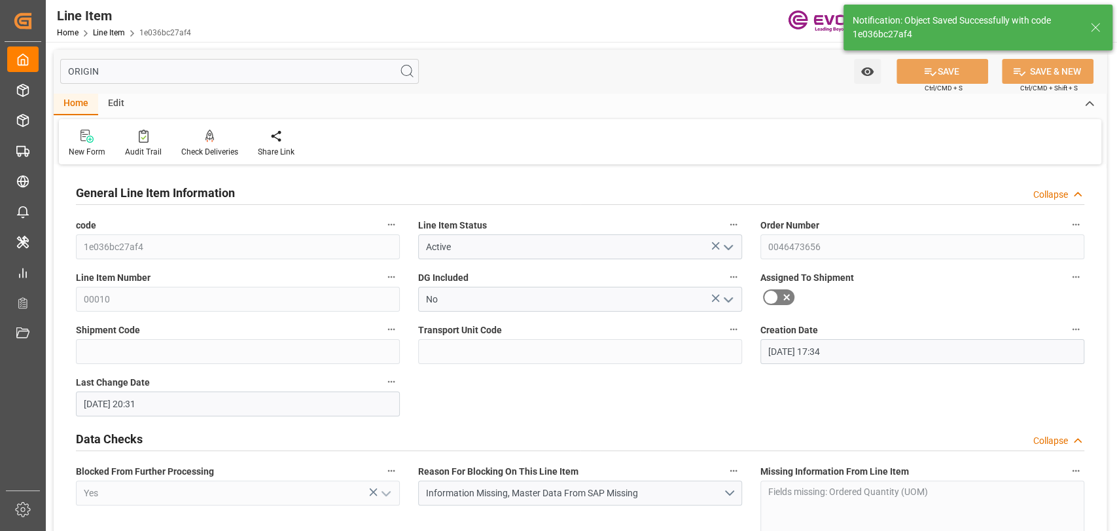
type input "[DATE]"
drag, startPoint x: 131, startPoint y: 67, endPoint x: -46, endPoint y: 82, distance: 177.4
click at [0, 82] on html "Created by potrace 1.15, written by Peter Selinger 2001-2017 Created by potrace…" at bounding box center [558, 265] width 1117 height 531
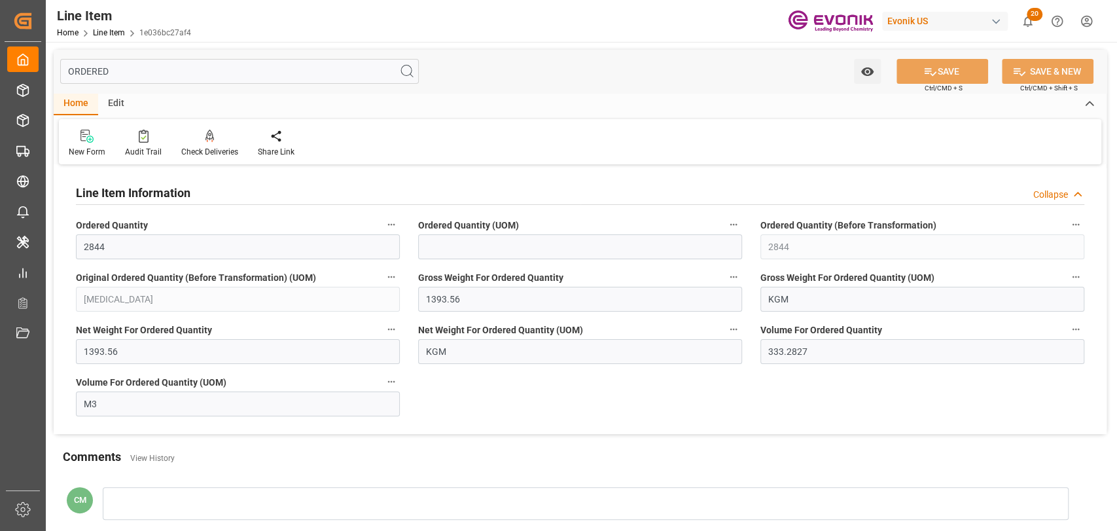
type input "ORDERED"
click at [592, 252] on input at bounding box center [580, 246] width 324 height 25
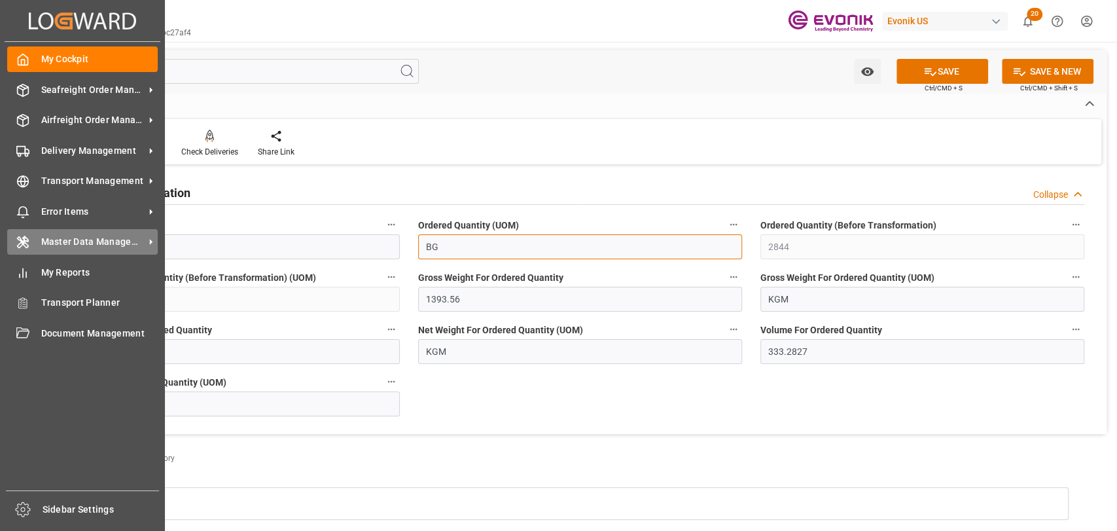
type input "BG"
click at [40, 231] on div "Master Data Management Master Data Management" at bounding box center [82, 242] width 151 height 26
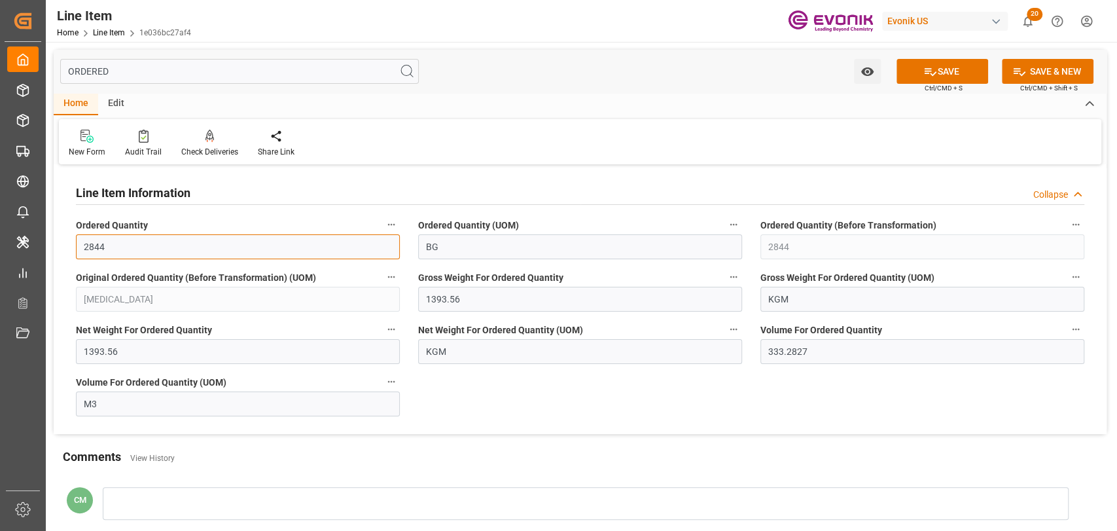
click at [193, 247] on input "2844" at bounding box center [238, 246] width 324 height 25
click at [927, 68] on icon at bounding box center [931, 72] width 12 height 8
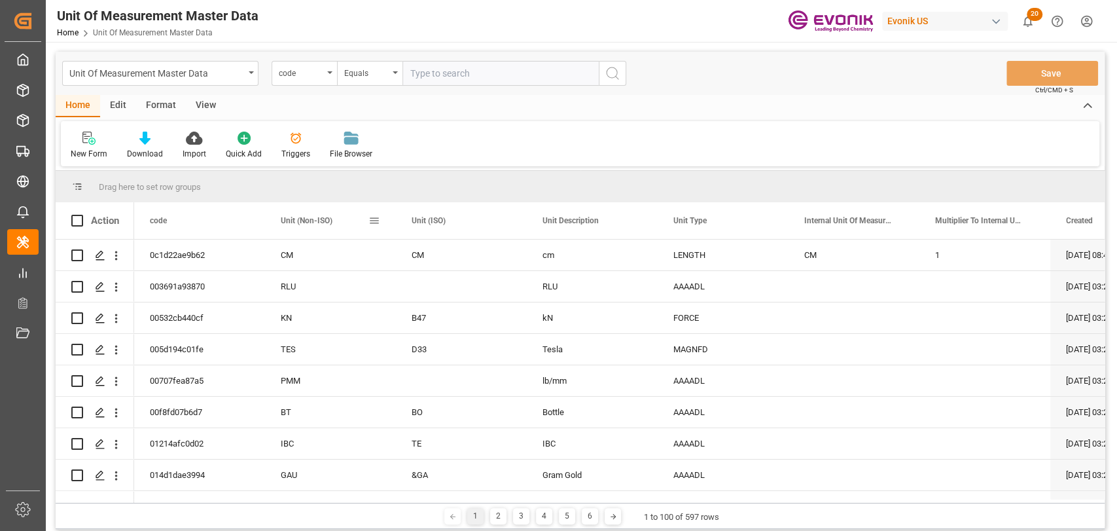
click at [309, 213] on div "Unit (Non-ISO)" at bounding box center [325, 220] width 88 height 37
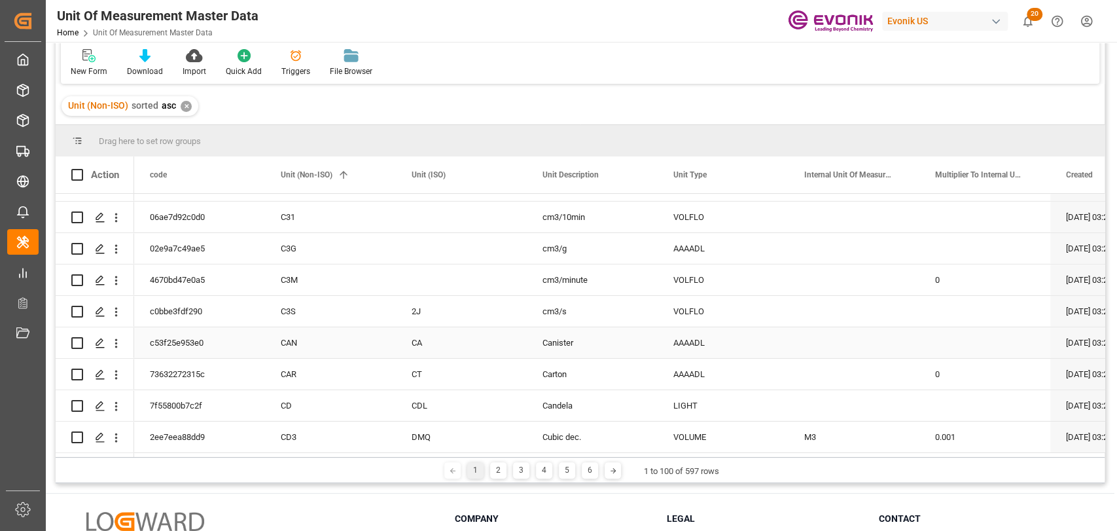
scroll to position [194, 0]
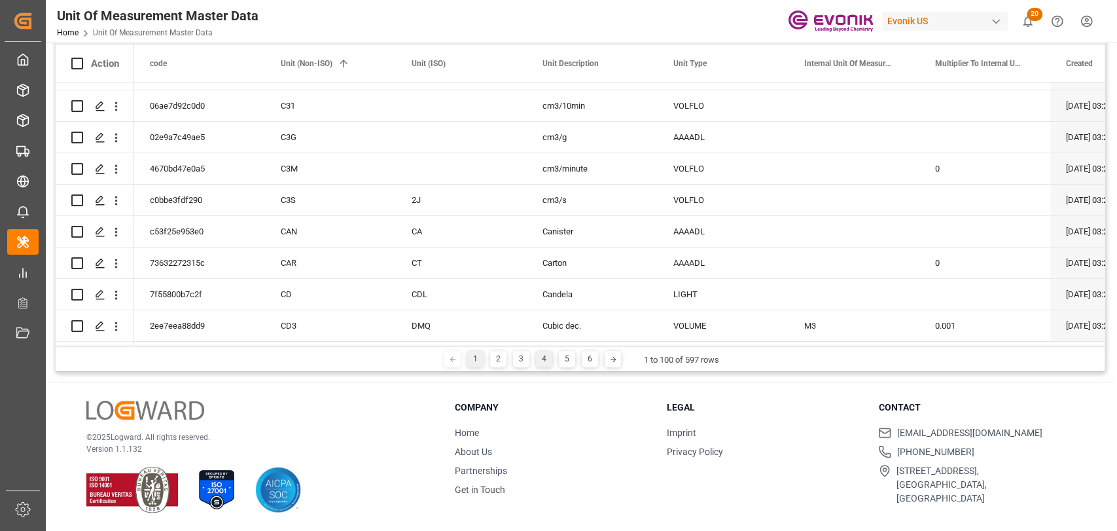
click at [539, 357] on div "4" at bounding box center [544, 359] width 16 height 16
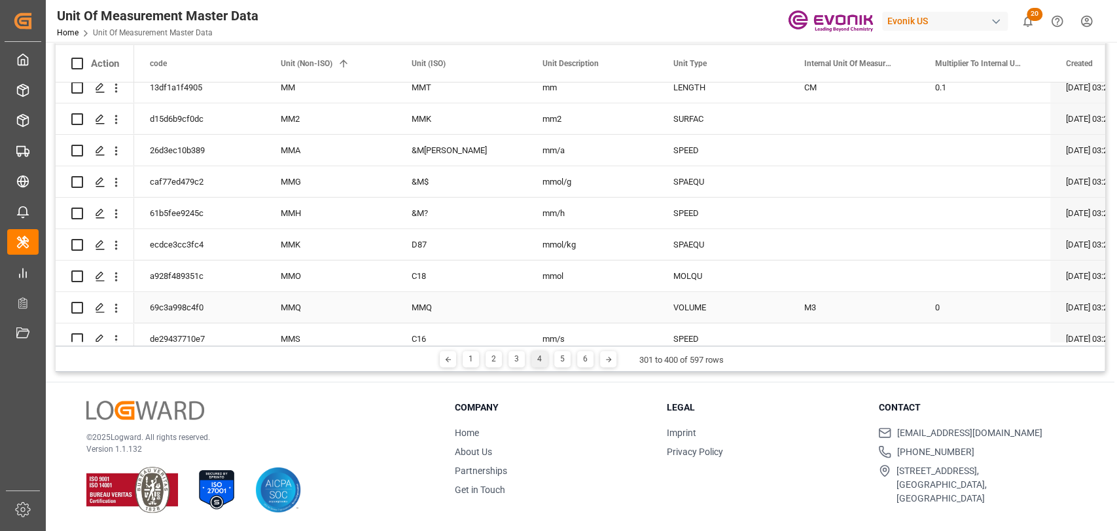
scroll to position [2764, 0]
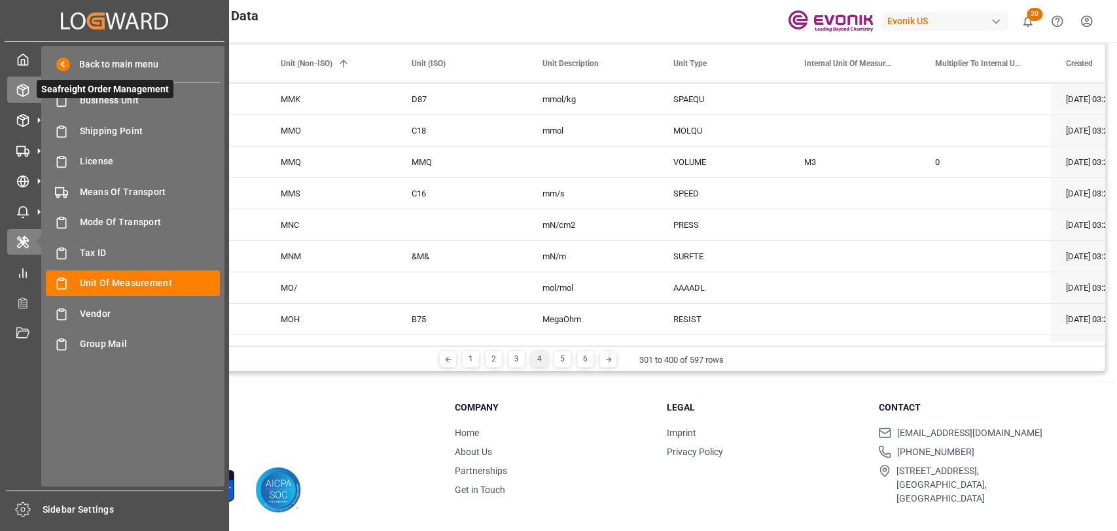
click at [17, 83] on div at bounding box center [18, 90] width 22 height 14
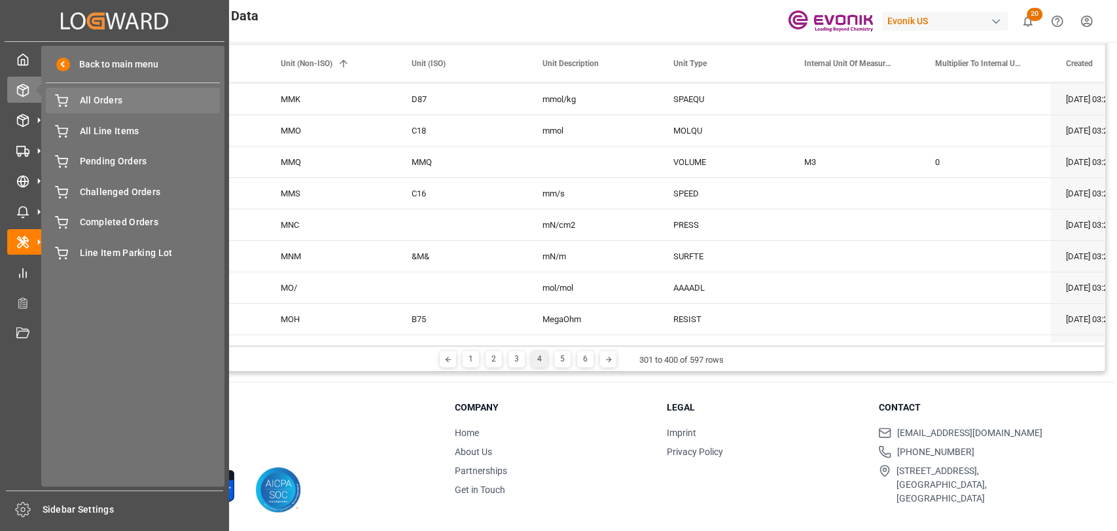
click at [101, 102] on span "All Orders" at bounding box center [150, 101] width 141 height 14
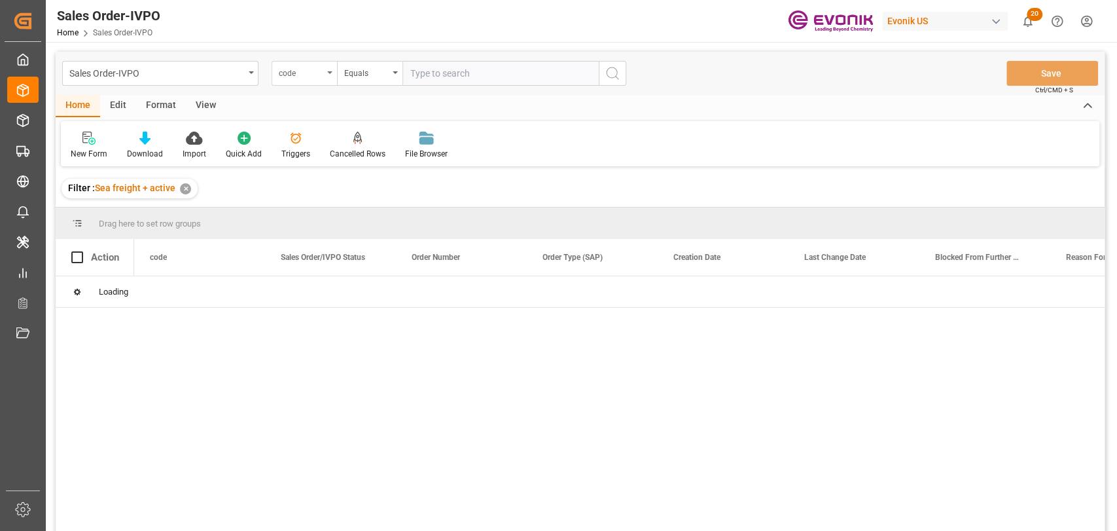
click at [306, 82] on div "code" at bounding box center [304, 73] width 65 height 25
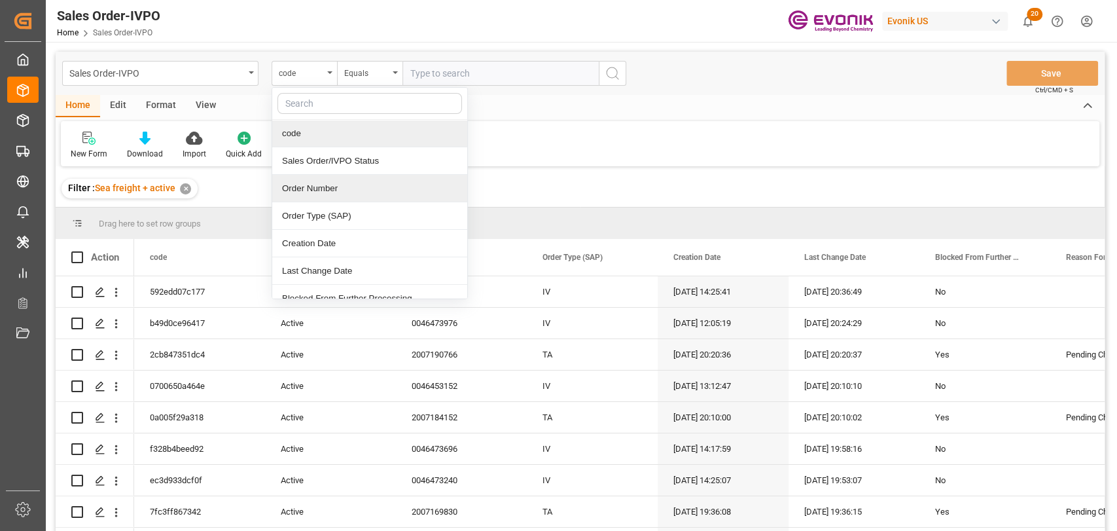
click at [325, 191] on div "Order Number" at bounding box center [369, 188] width 195 height 27
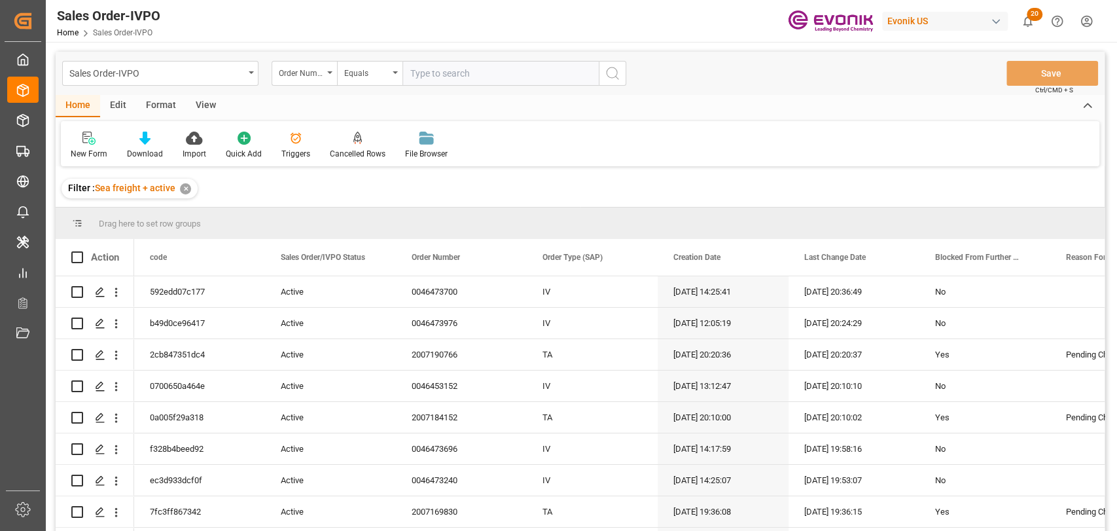
click at [512, 80] on input "text" at bounding box center [501, 73] width 196 height 25
paste input "46360019"
type input "0046360019"
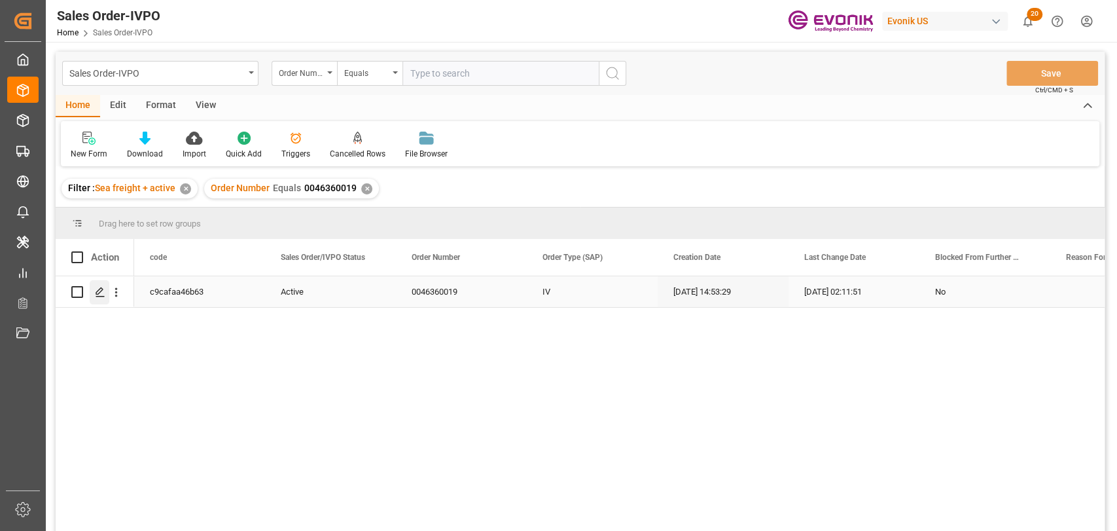
click at [101, 294] on icon "Press SPACE to select this row." at bounding box center [100, 292] width 10 height 10
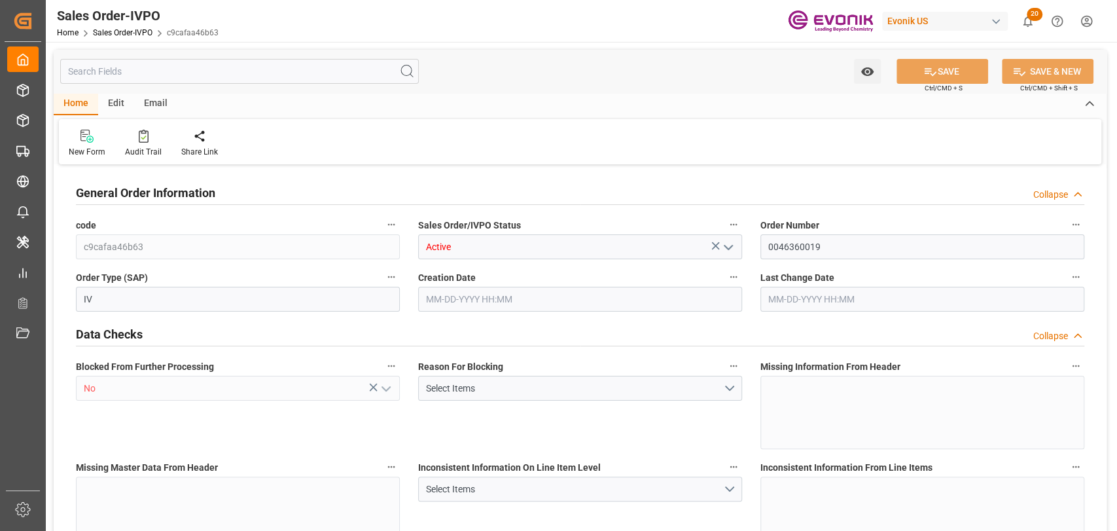
type input "USNYC"
type input "DEHAM"
type input "0"
type input "1"
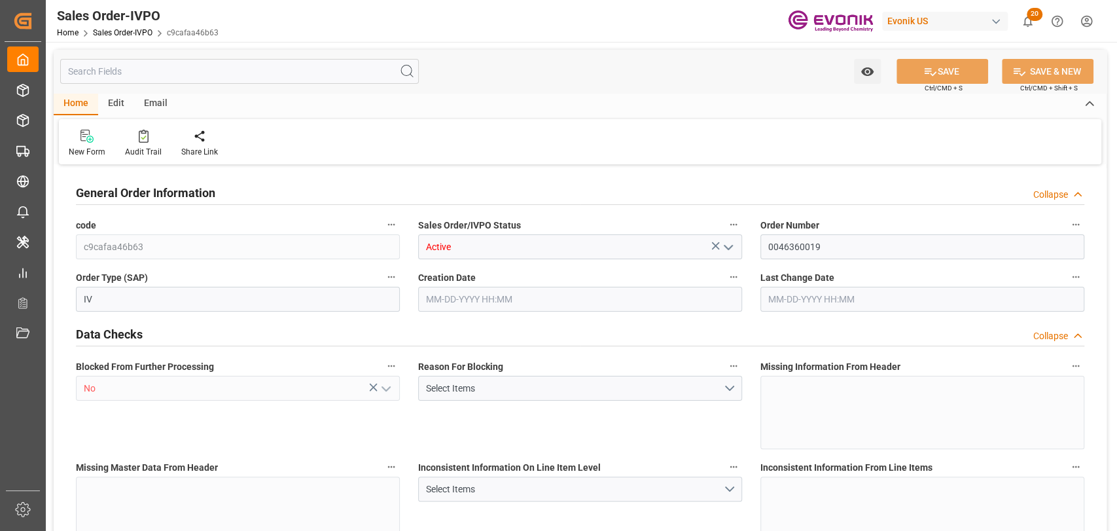
type input "8"
type input "4556.976"
type input "458.2278"
type input "19000"
type input "60"
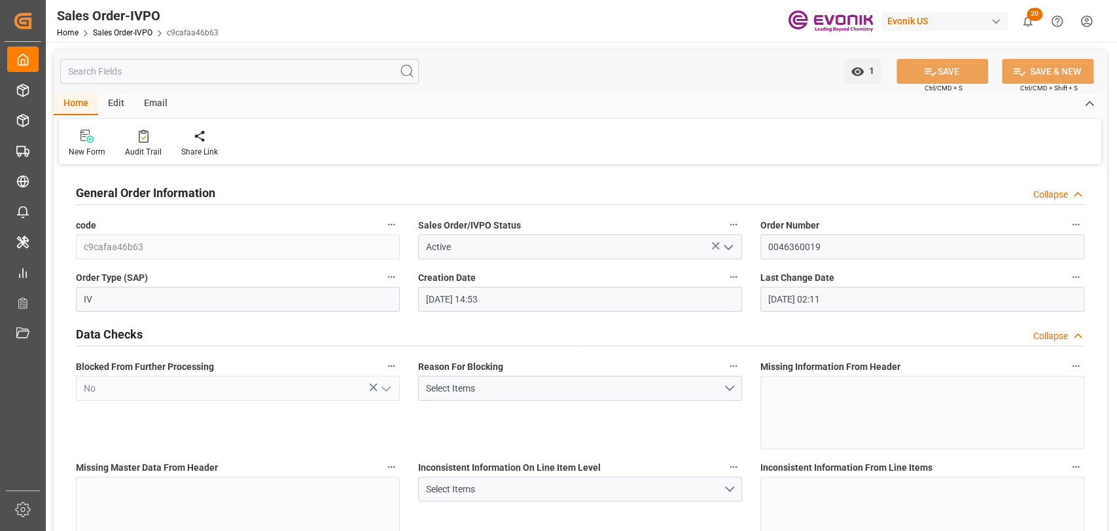
type input "11-03-2023 14:53"
type input "01-06-2024 02:11"
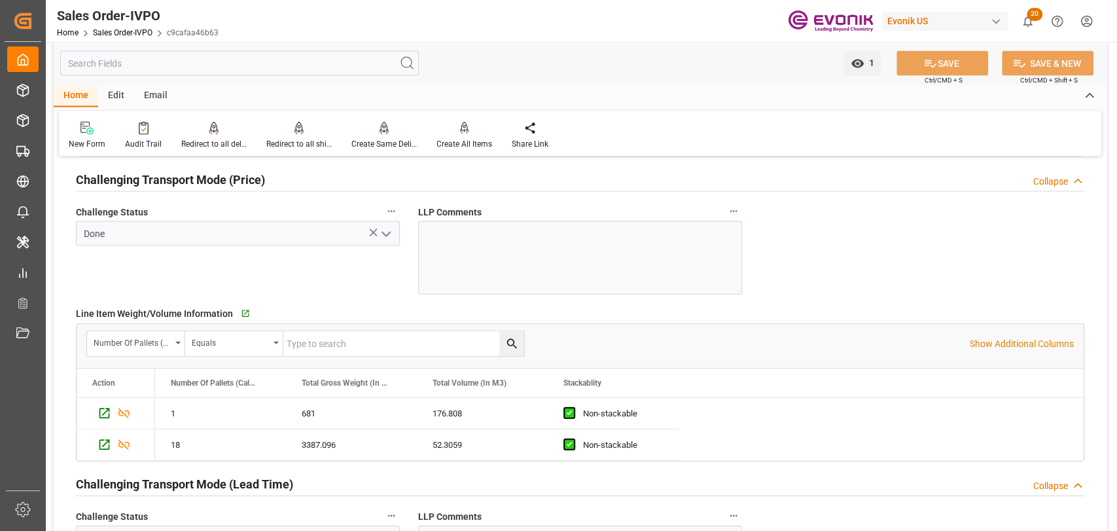
scroll to position [1891, 0]
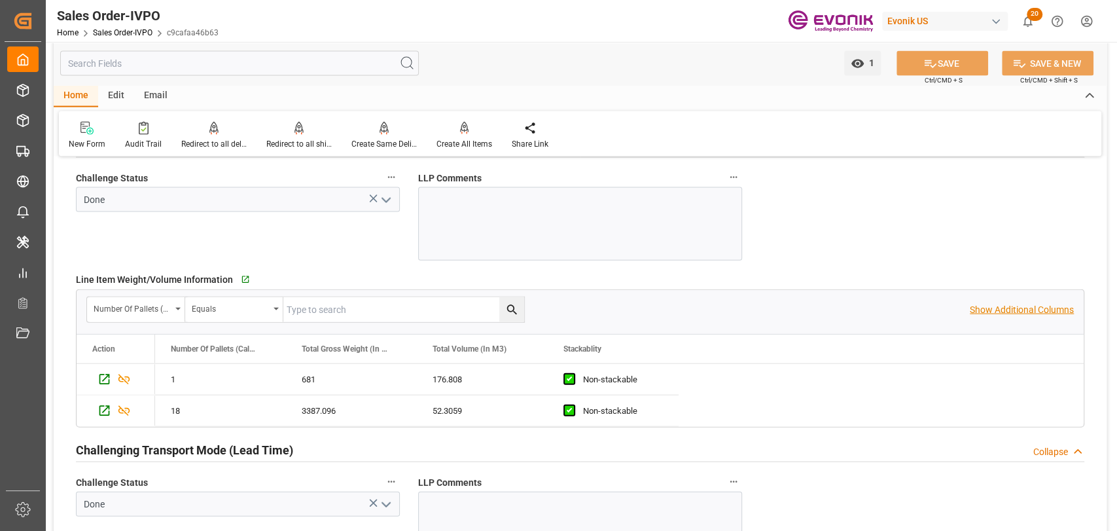
click at [994, 304] on p "Show Additional Columns" at bounding box center [1022, 310] width 104 height 14
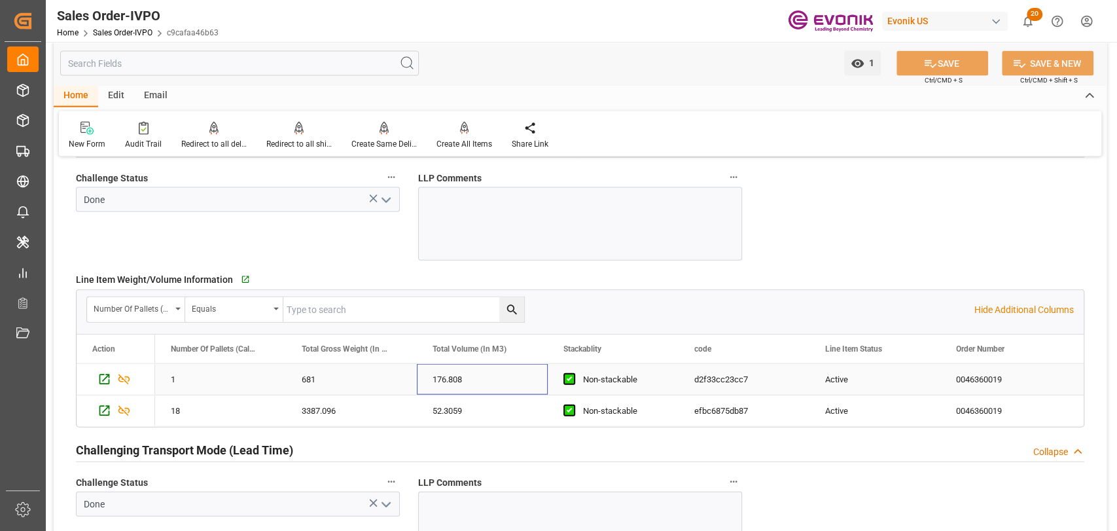
click at [444, 381] on div "176.808" at bounding box center [482, 379] width 131 height 31
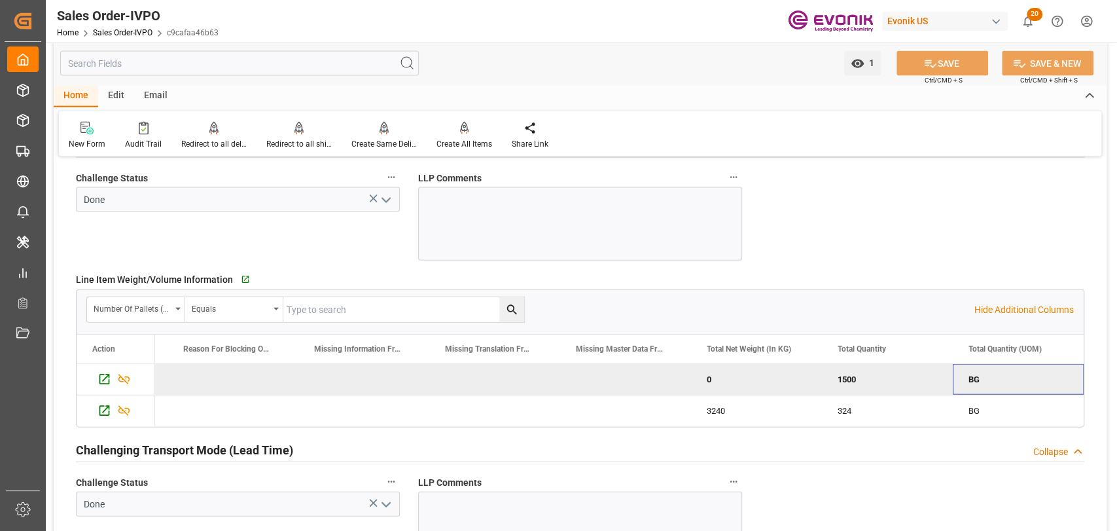
scroll to position [0, 2082]
click at [107, 374] on icon "Press SPACE to deselect this row." at bounding box center [105, 379] width 10 height 10
click at [105, 376] on icon "Press SPACE to deselect this row." at bounding box center [105, 379] width 10 height 10
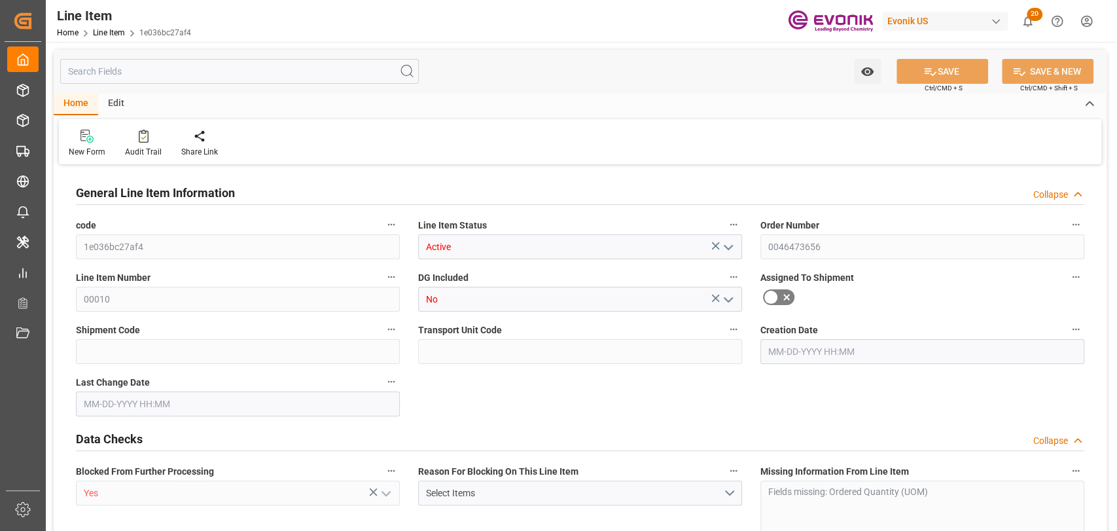
click at [230, 73] on input "text" at bounding box center [239, 71] width 359 height 25
type input "0"
type input "1393.56"
type input "333.2827"
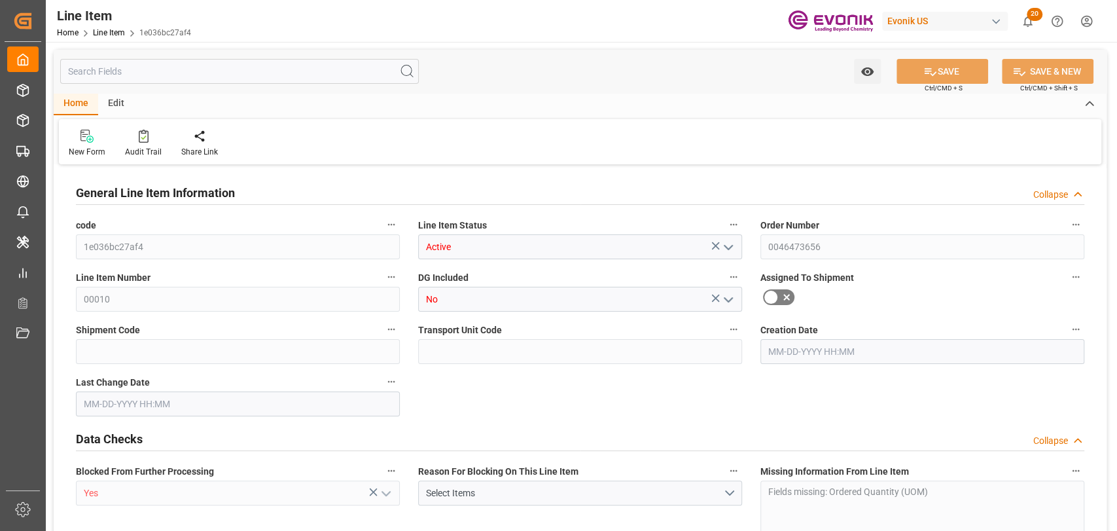
type input "2844"
type input "5204.52"
type input "2844"
type input "1393.56"
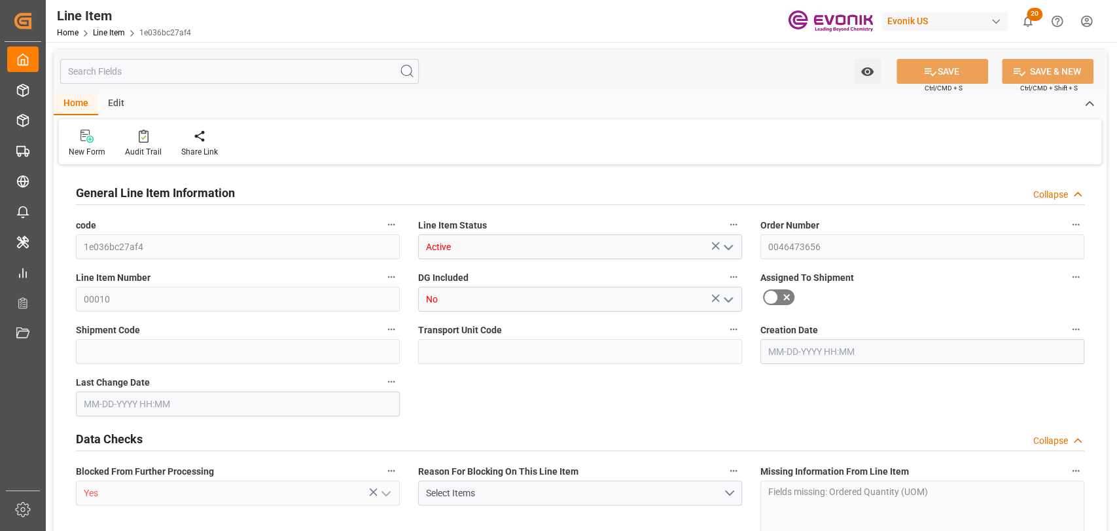
type input "1393.56"
type input "333.2827"
type input "333282.672"
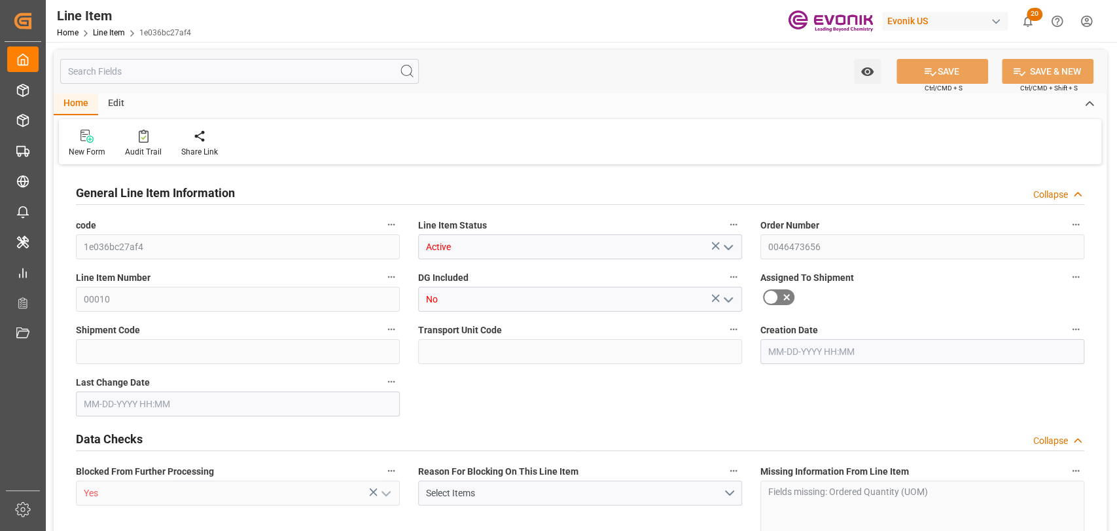
type input "0"
type input "[DATE] 17:34"
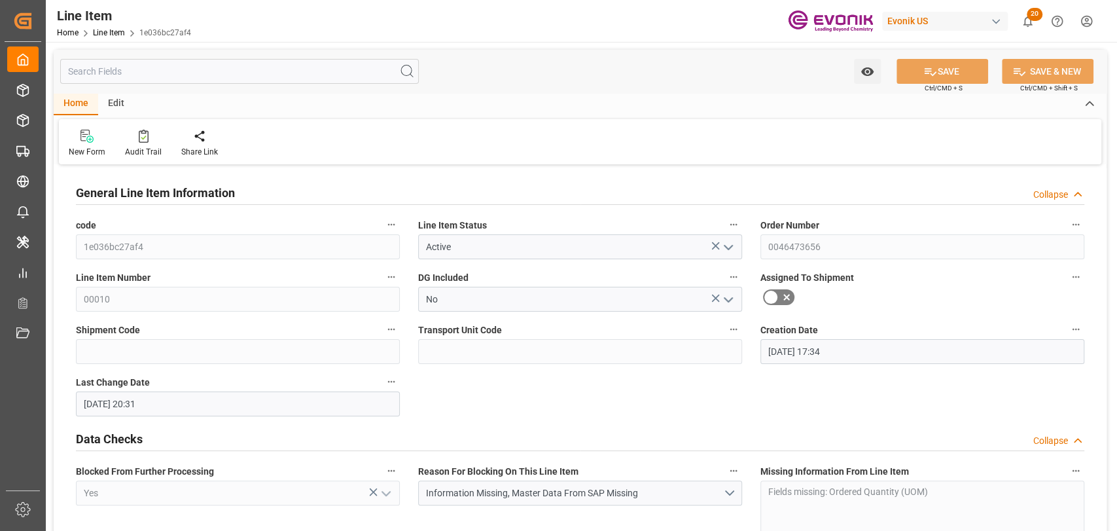
type input "[DATE] 20:31"
type input "[DATE]"
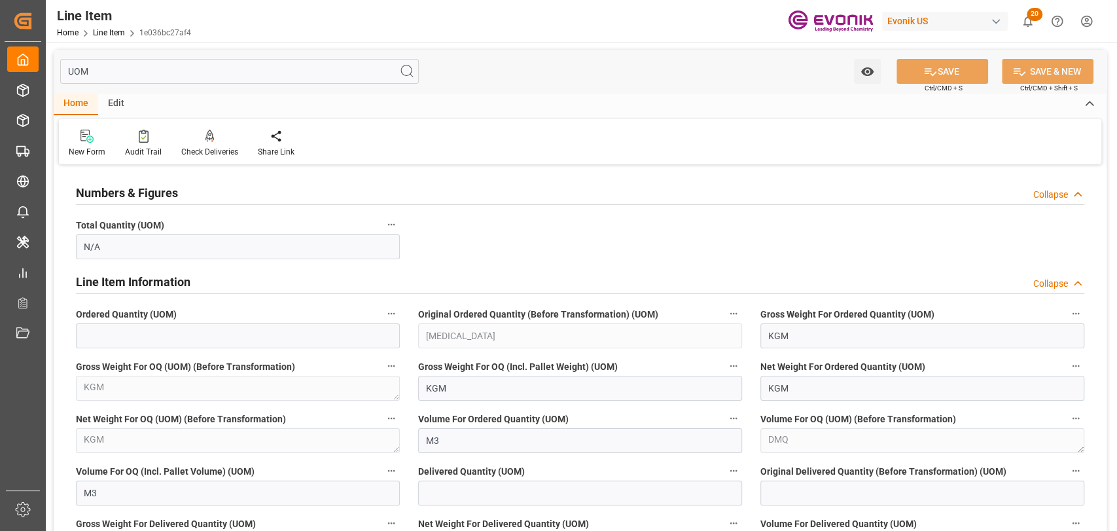
type input "UOM"
click at [213, 331] on input at bounding box center [238, 335] width 324 height 25
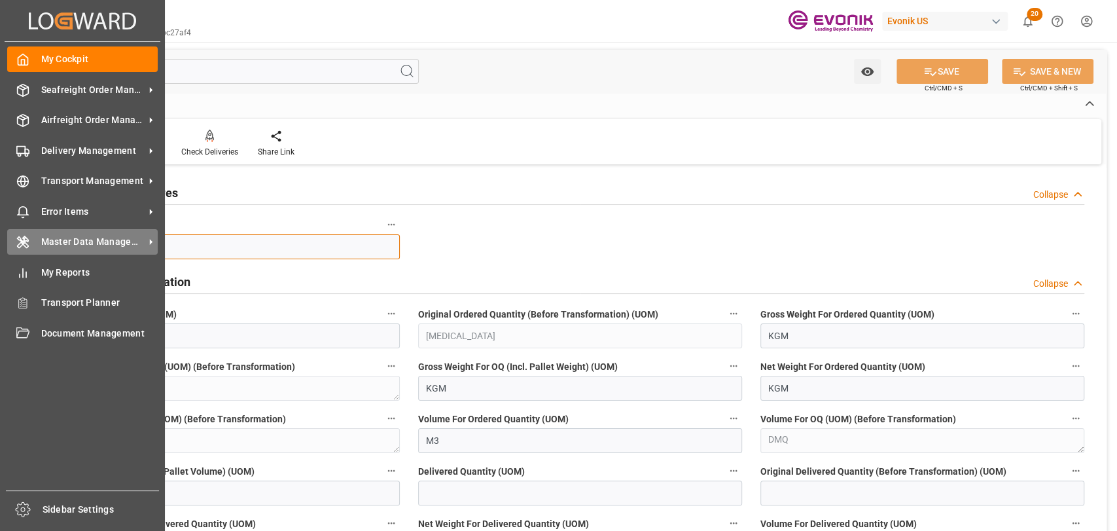
drag, startPoint x: 127, startPoint y: 255, endPoint x: 692, endPoint y: 236, distance: 565.2
click at [37, 240] on div "Created by potrace 1.15, written by [PERSON_NAME] [DATE]-[DATE] Created by potr…" at bounding box center [558, 265] width 1117 height 531
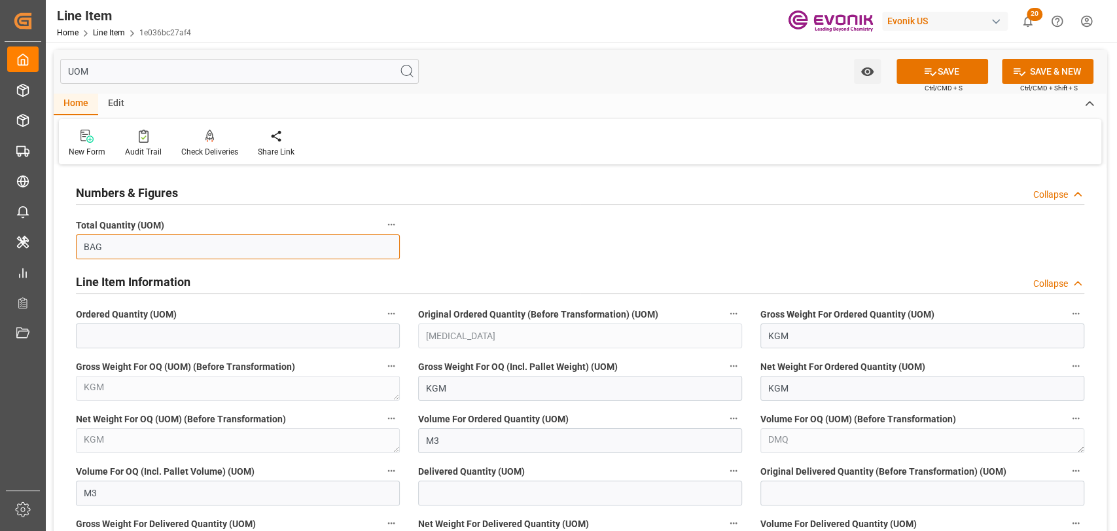
type input "BAG"
click at [936, 72] on button "SAVE" at bounding box center [943, 71] width 92 height 25
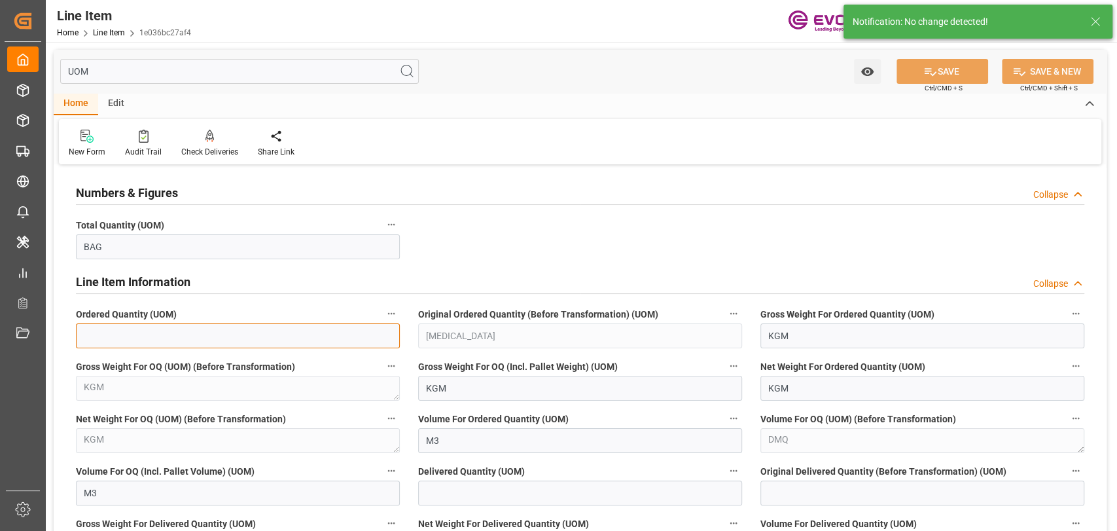
click at [149, 345] on input at bounding box center [238, 335] width 324 height 25
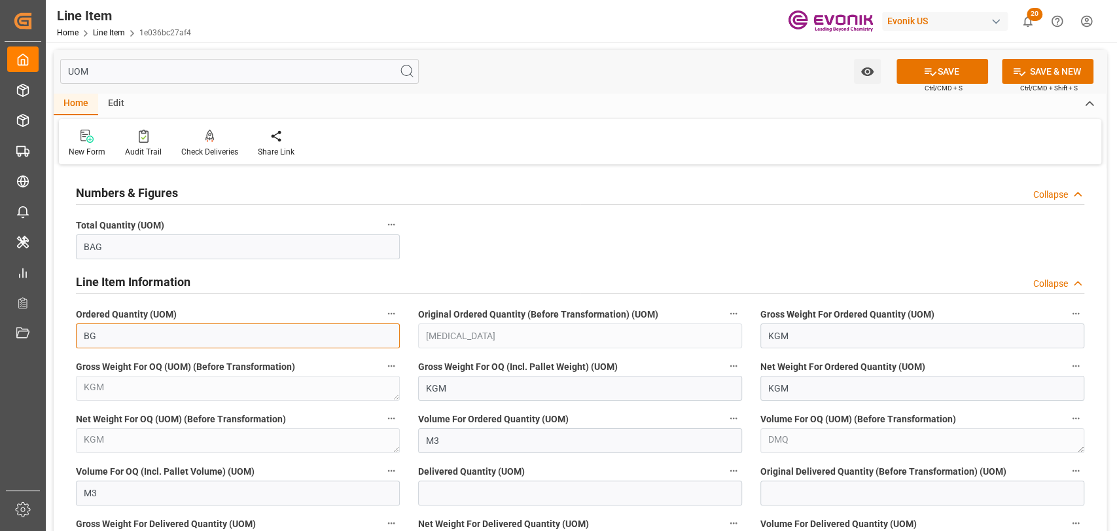
type input "BG"
click at [941, 73] on button "SAVE" at bounding box center [943, 71] width 92 height 25
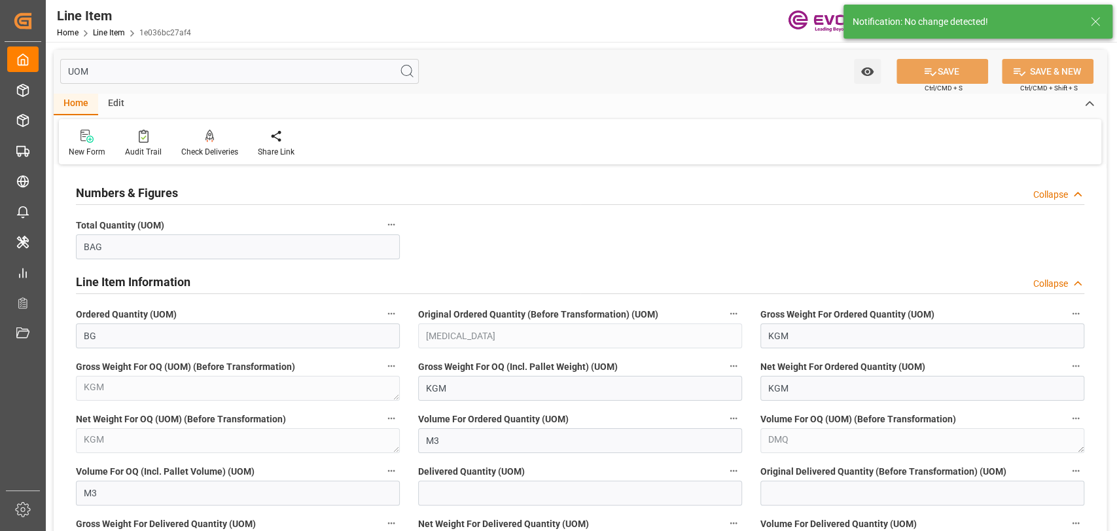
click at [130, 75] on input "UOM" at bounding box center [239, 71] width 359 height 25
type input "U"
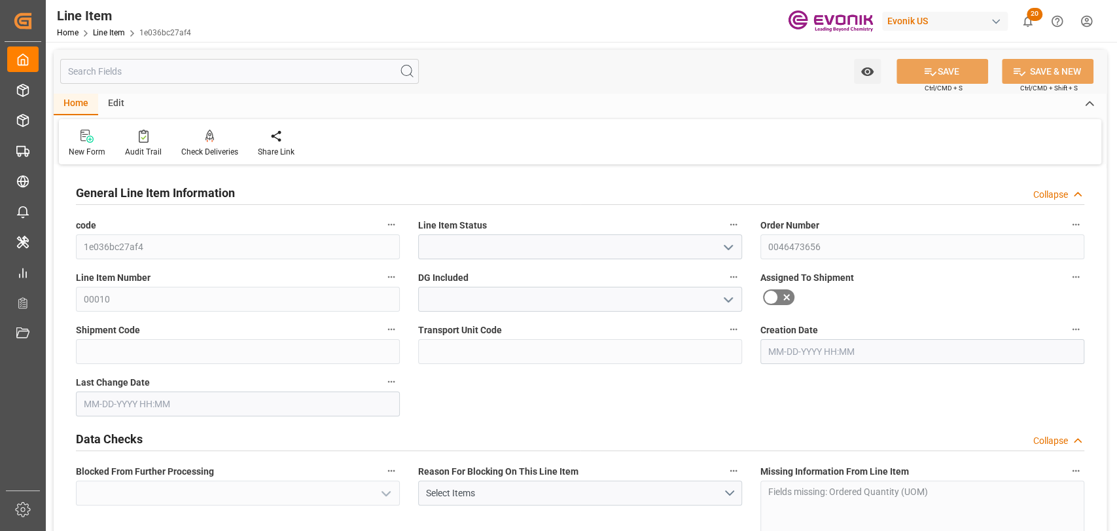
type input "Active"
type input "No"
type input "Yes"
type input "0"
type input "1393.56"
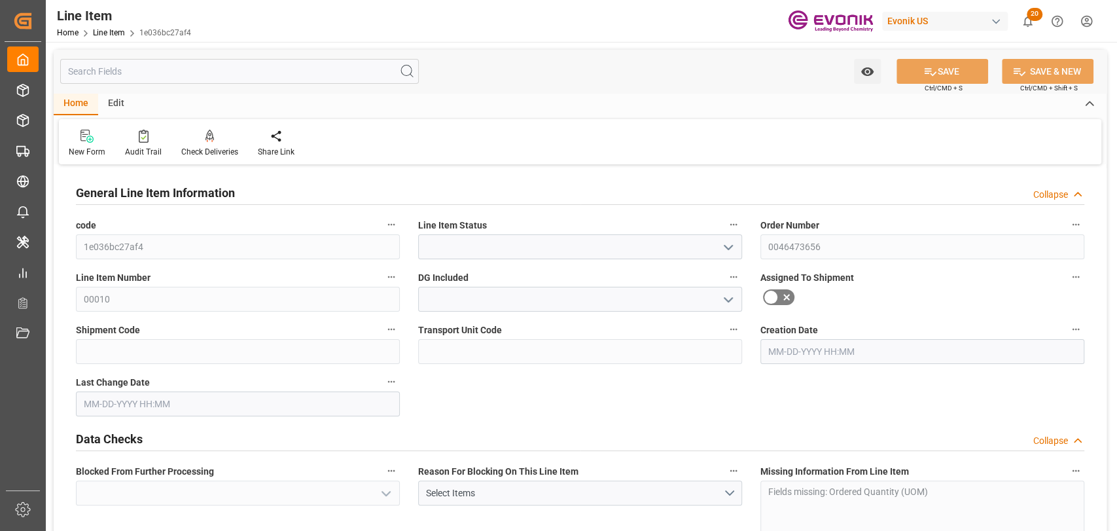
type input "1393.56"
type input "333.2827"
type input "2844"
type input "5204.52"
type input "EAR99"
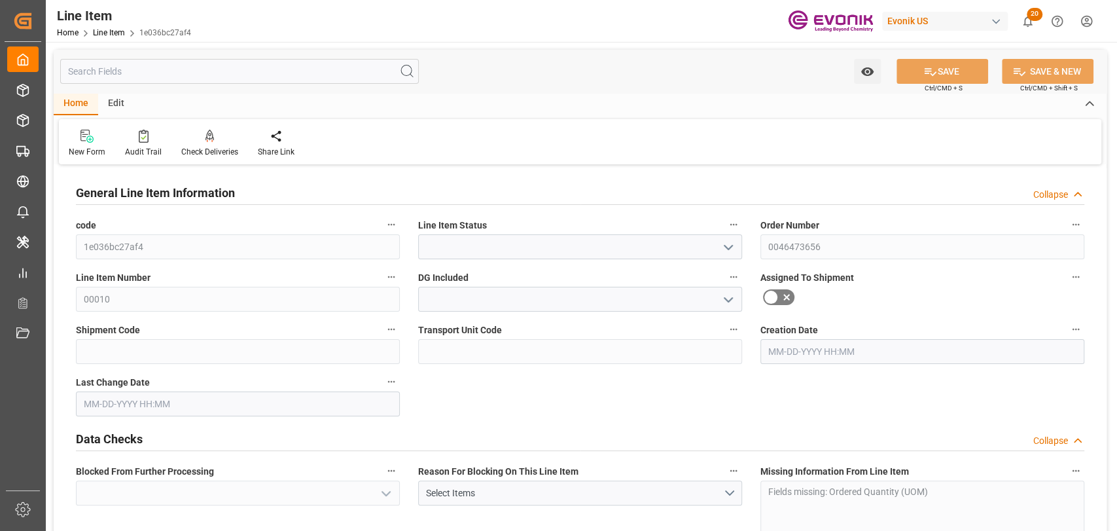
type input "2844"
type input "1393.56"
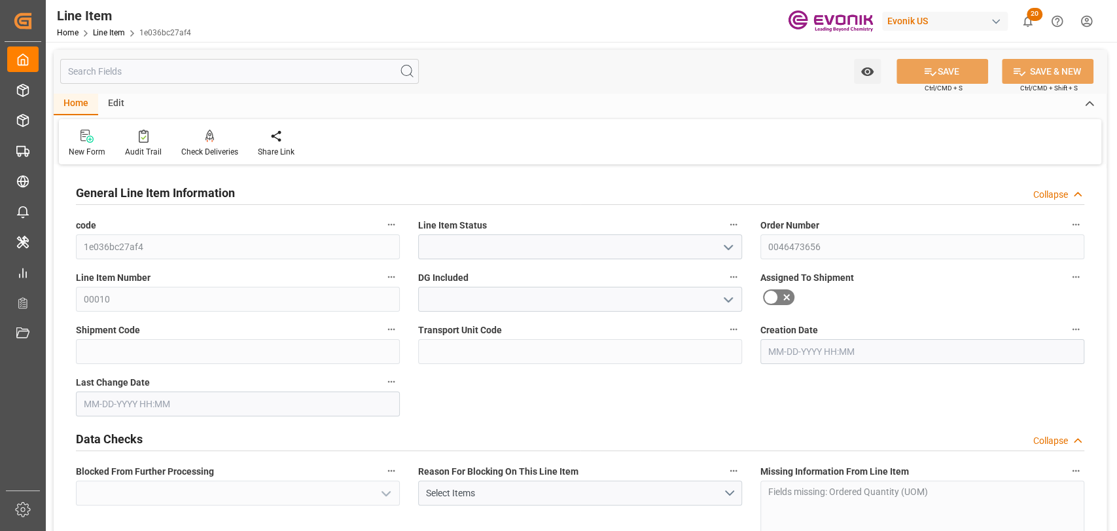
type input "1393.56"
type input "333.2827"
type input "333282.672"
type input "0"
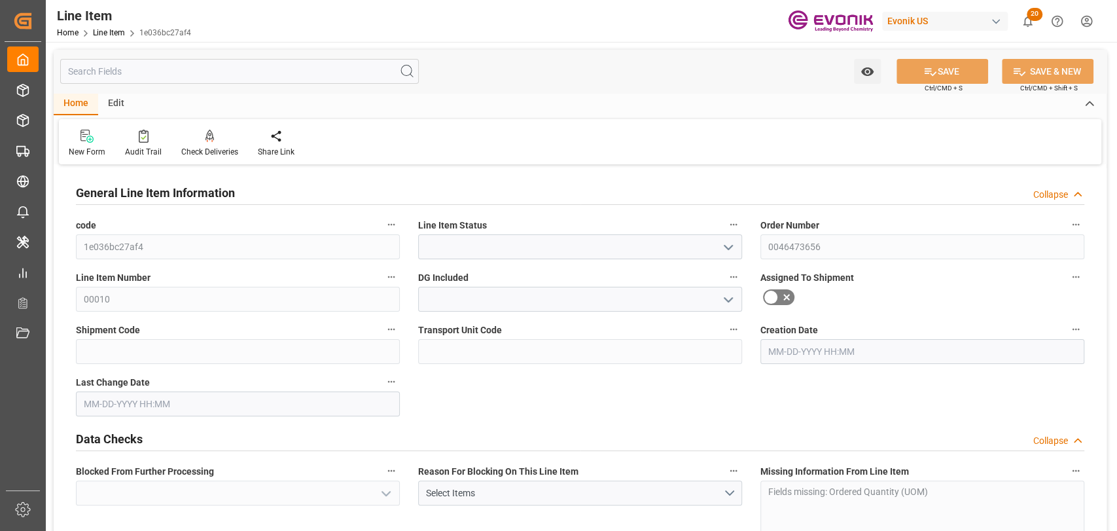
type input "0"
type input "[DATE] 17:34"
type input "09-22-2025 20:31"
type input "[DATE]"
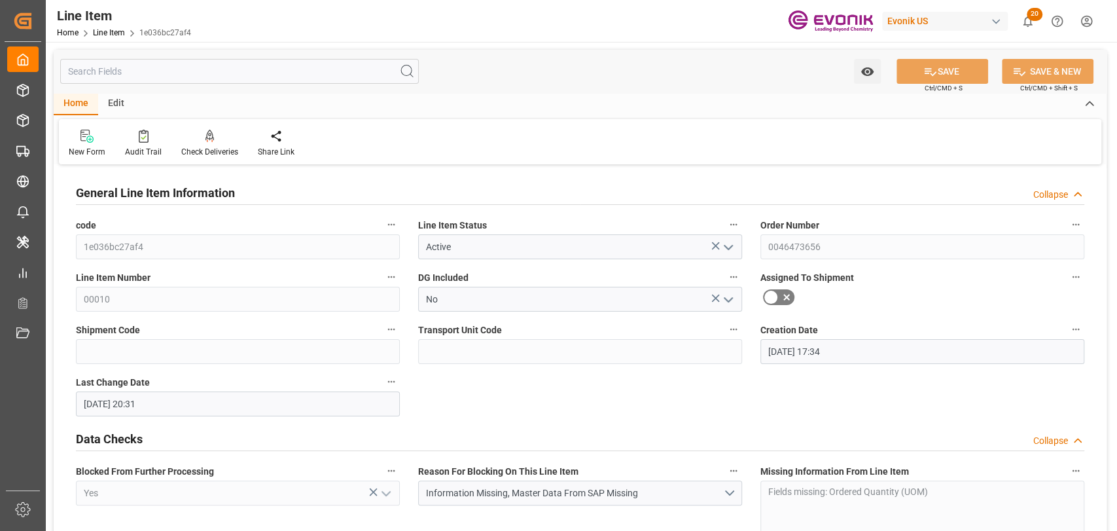
type input "[DATE]"
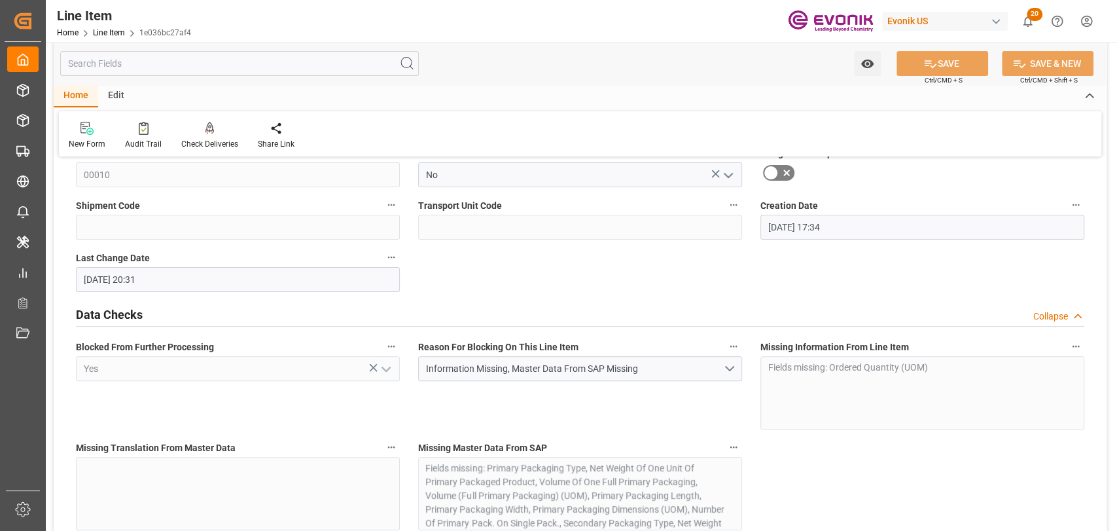
scroll to position [145, 0]
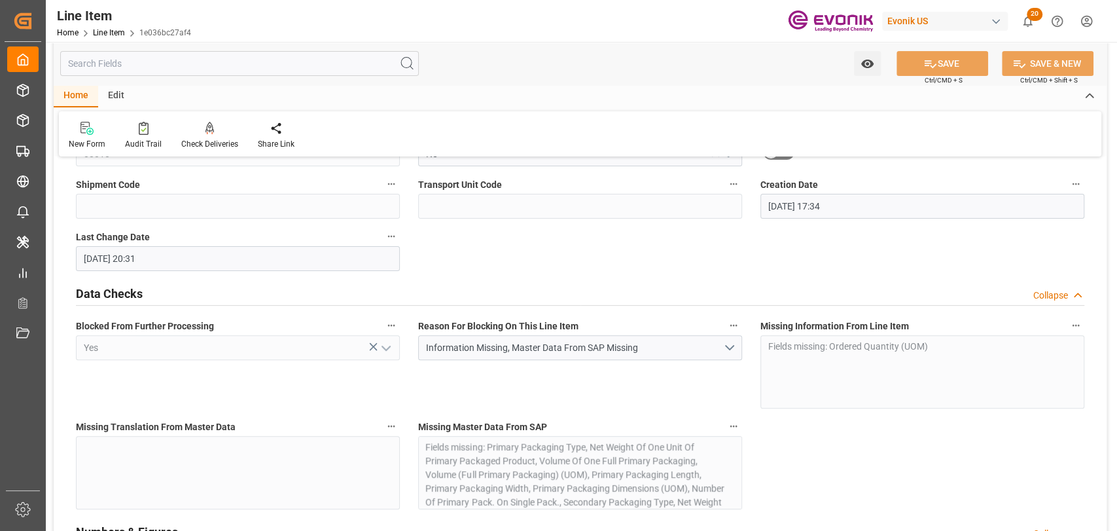
drag, startPoint x: 117, startPoint y: 65, endPoint x: 168, endPoint y: 58, distance: 52.3
click at [119, 65] on input "text" at bounding box center [239, 63] width 359 height 25
type input "UOM"
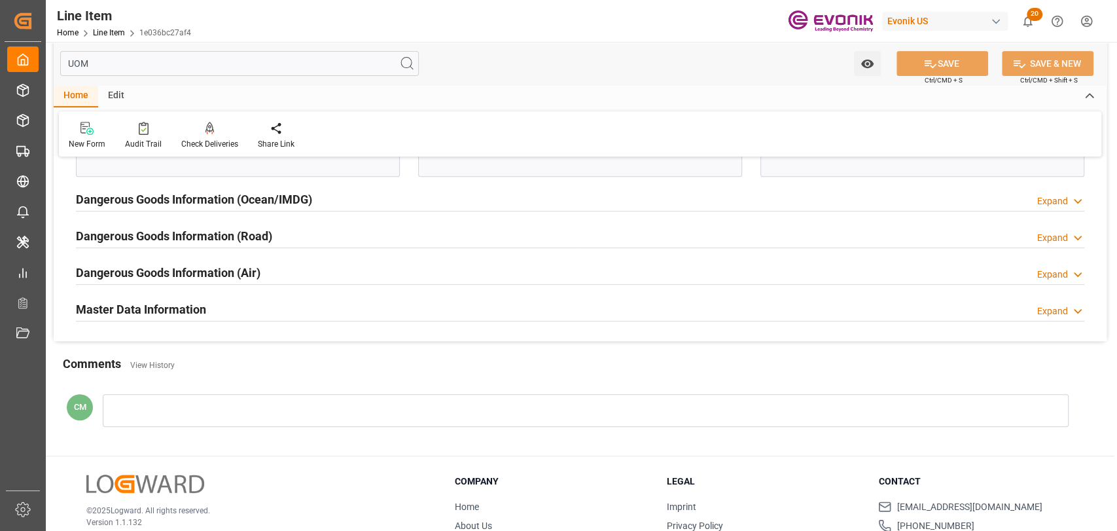
scroll to position [436, 0]
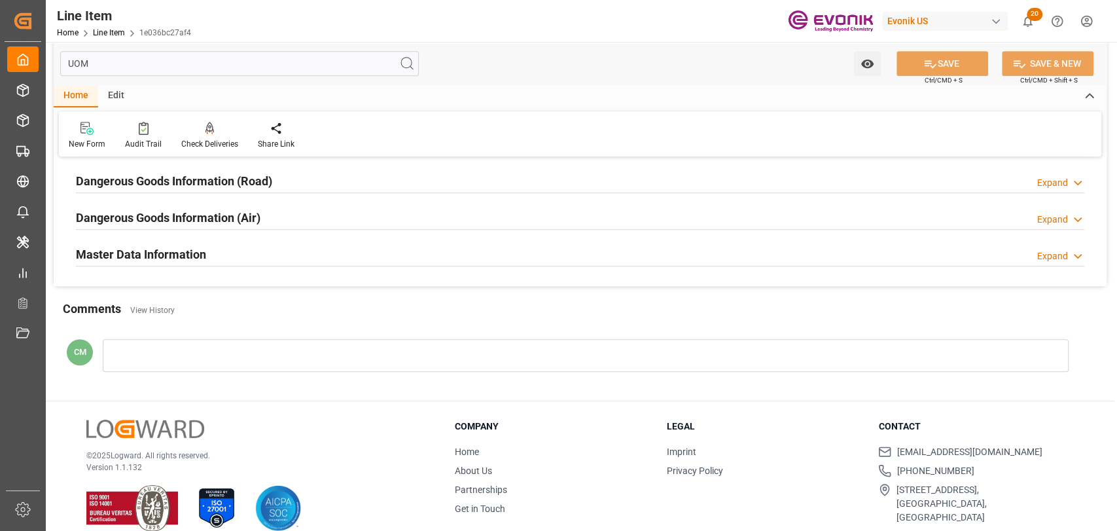
click at [112, 259] on h2 "Master Data Information" at bounding box center [141, 254] width 130 height 18
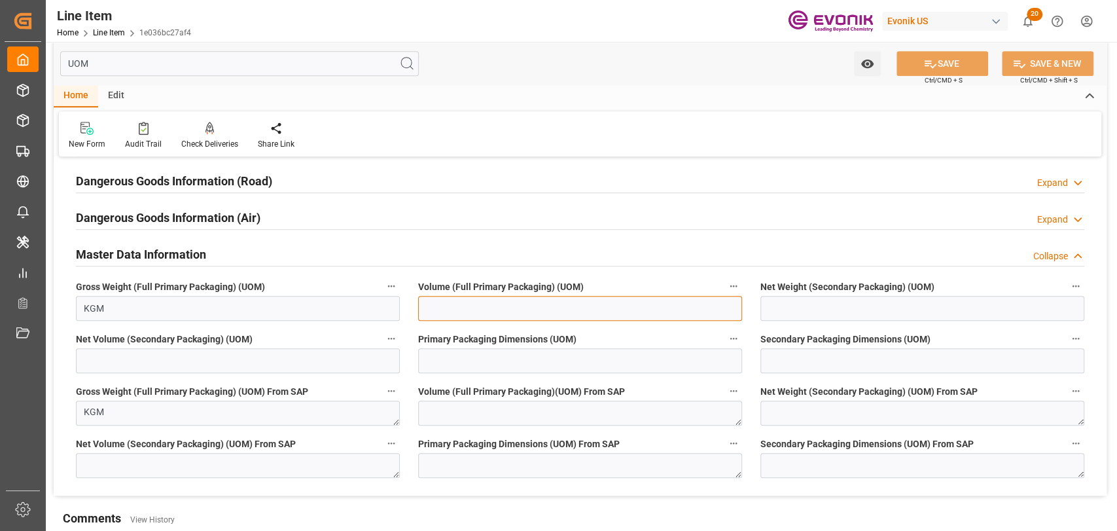
click at [528, 304] on input at bounding box center [580, 308] width 324 height 25
type input "M3"
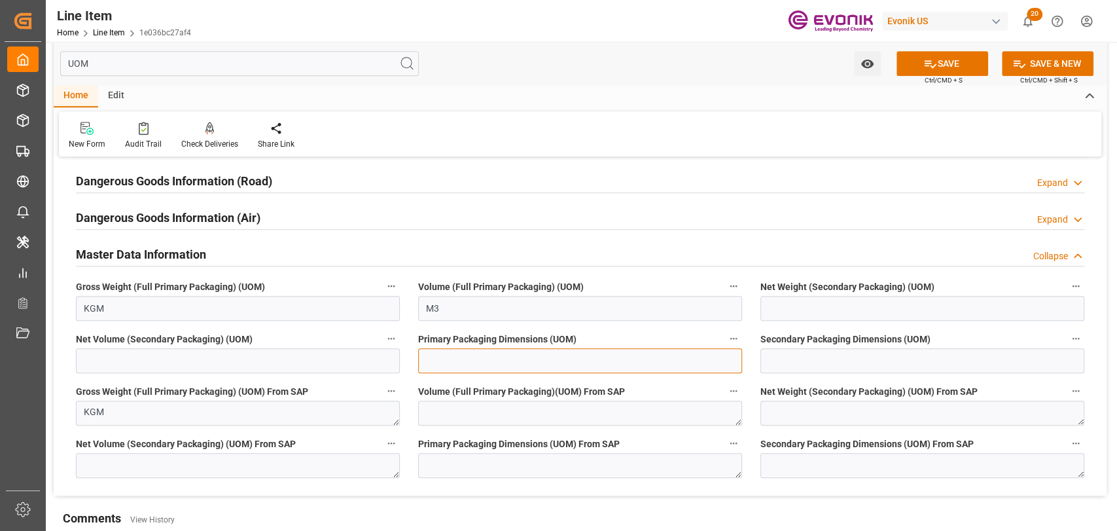
click at [529, 352] on input at bounding box center [580, 360] width 324 height 25
type input "m3"
click at [926, 60] on icon at bounding box center [931, 64] width 14 height 14
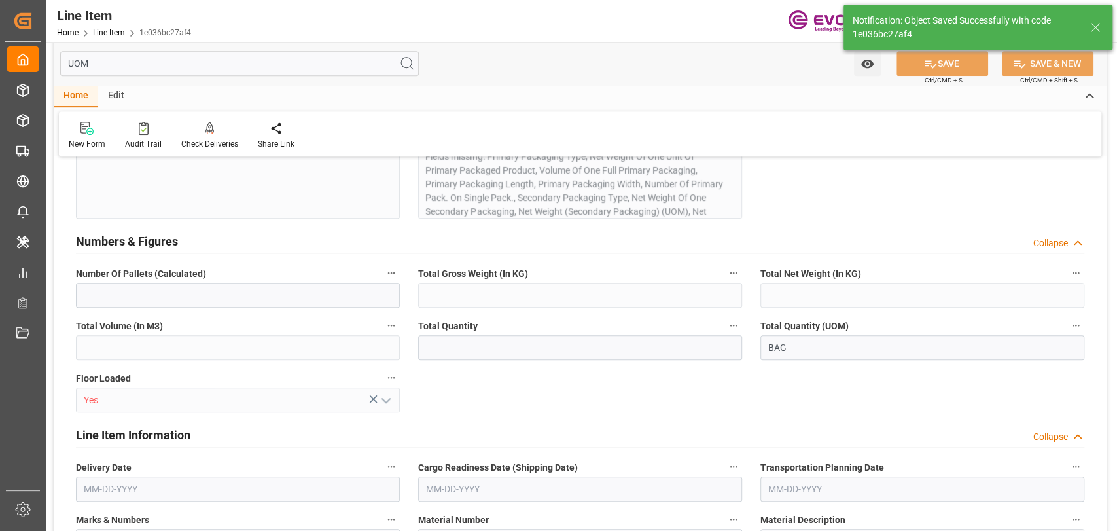
type input "N/A"
type input "0"
type input "1393.56"
type input "333.2827"
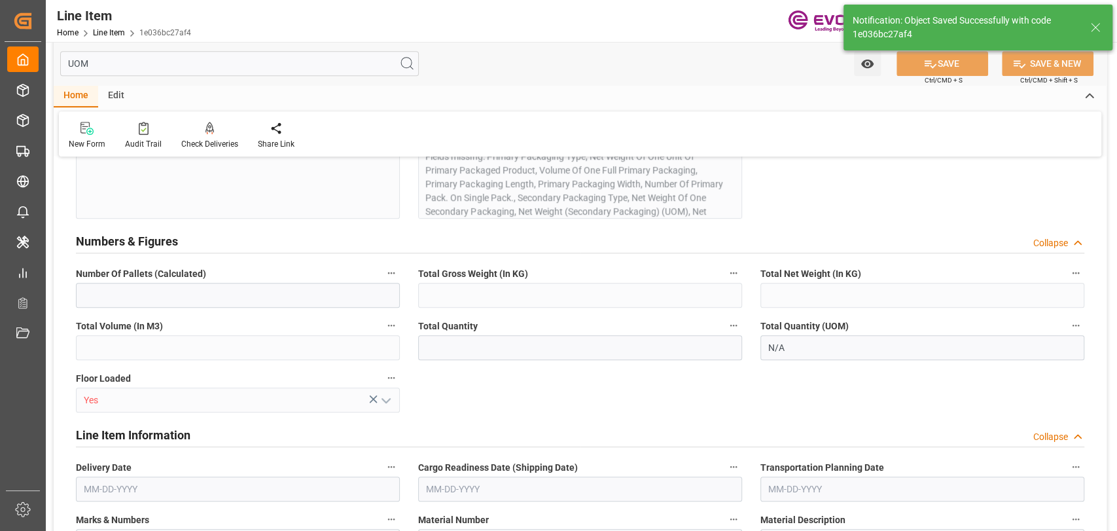
type input "2844"
type input "5204.52"
type input "2844"
type input "1393.56"
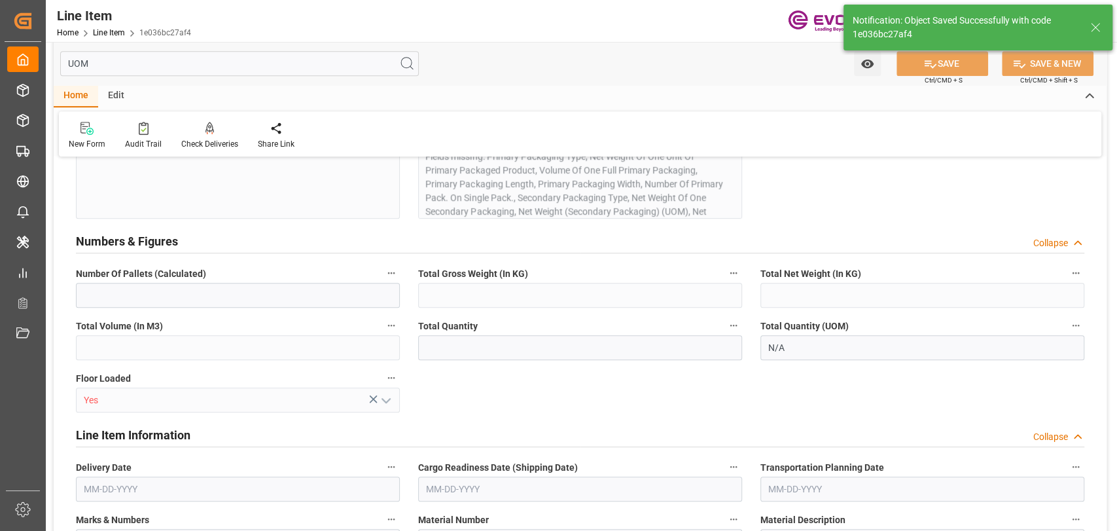
type input "1393.56"
type input "333.2827"
type input "333282.672"
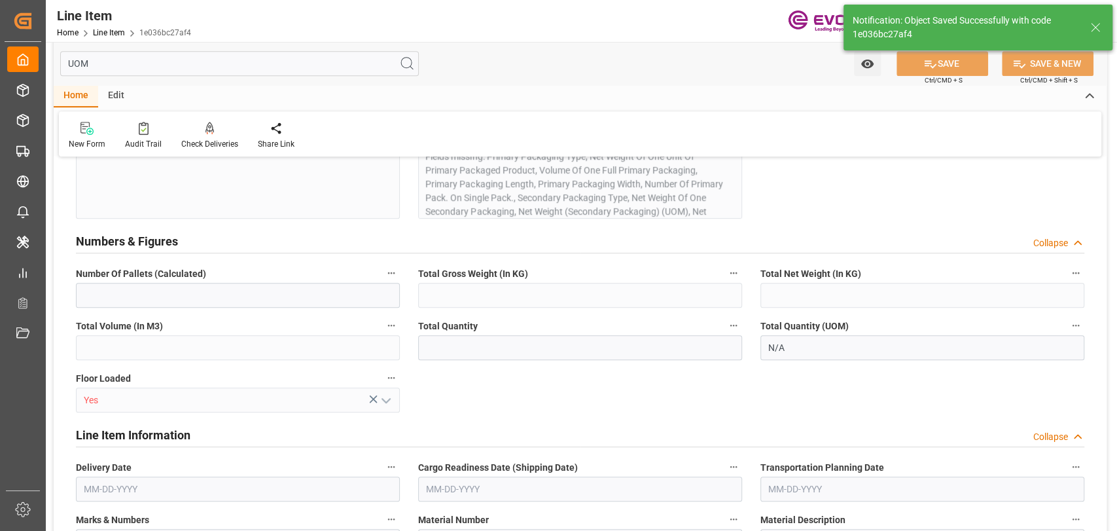
type input "0"
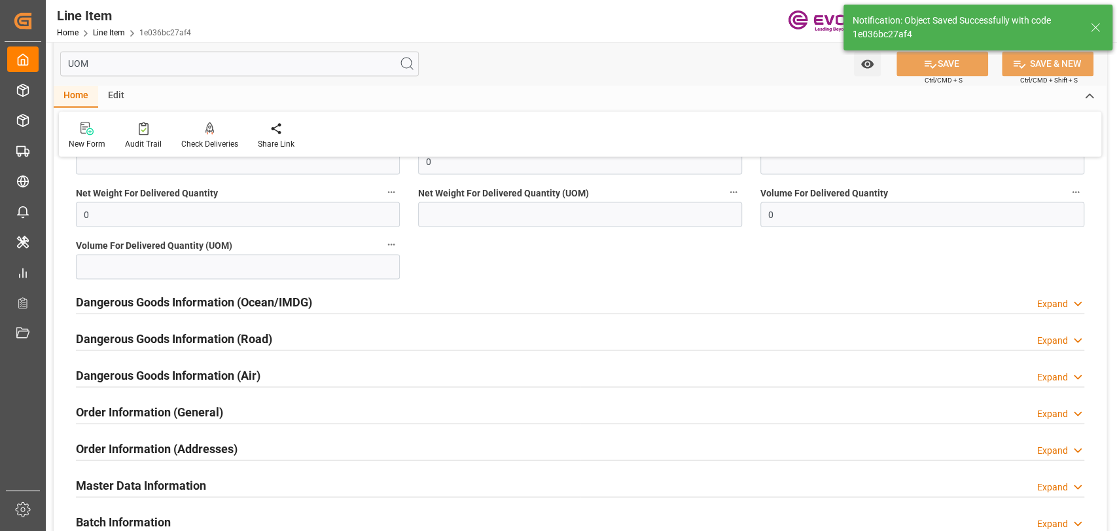
type input "[DATE] 17:34"
type input "[DATE] 20:35"
type input "[DATE]"
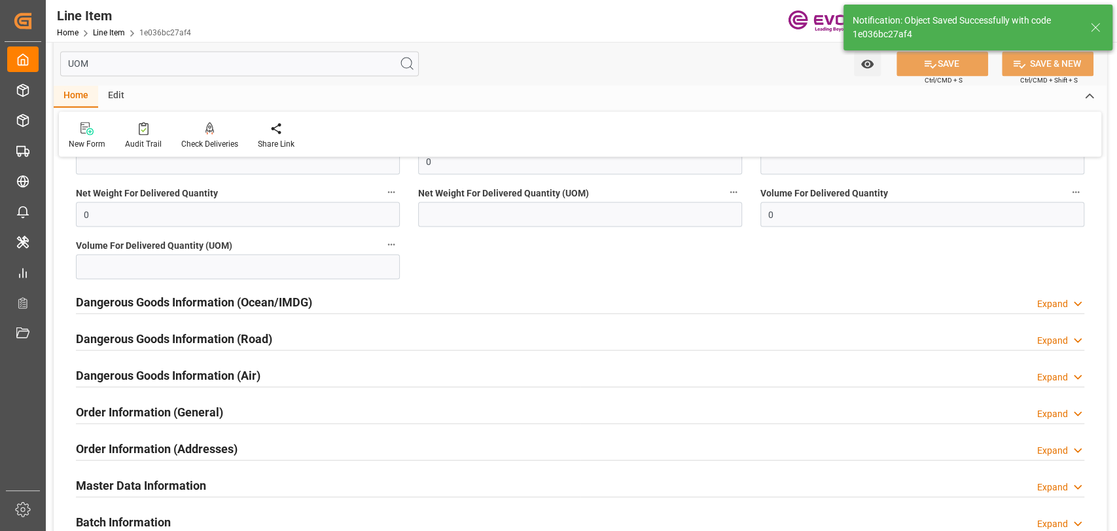
drag, startPoint x: 115, startPoint y: 65, endPoint x: 63, endPoint y: 55, distance: 52.8
click at [63, 55] on input "UOM" at bounding box center [239, 63] width 359 height 25
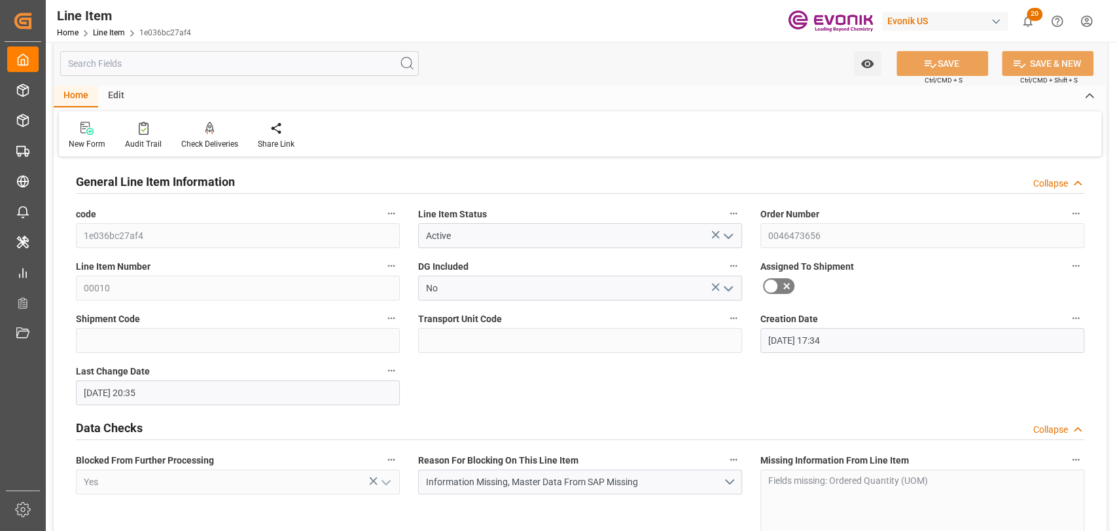
scroll to position [0, 0]
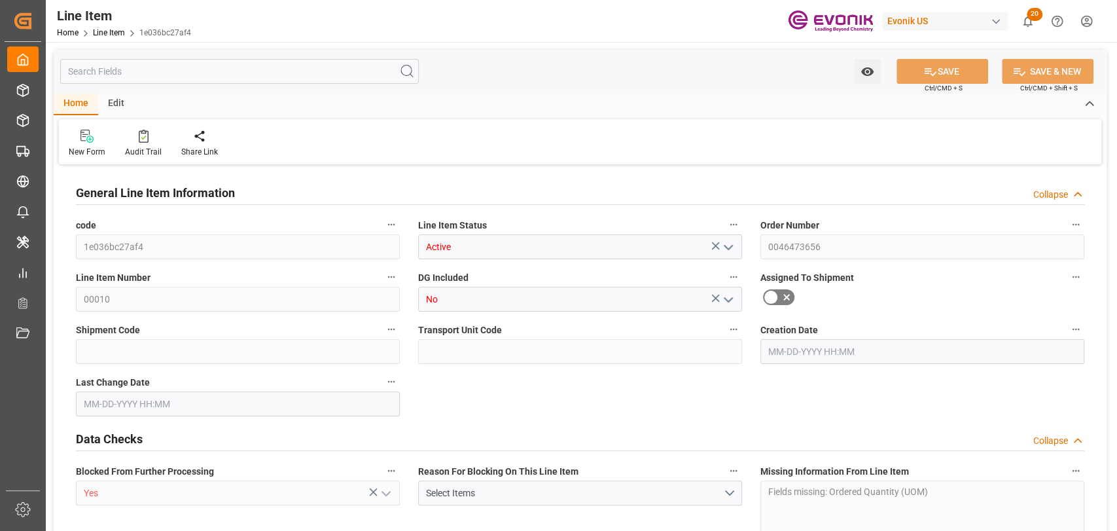
type input "0"
type input "1393.56"
type input "333.2827"
type input "2844"
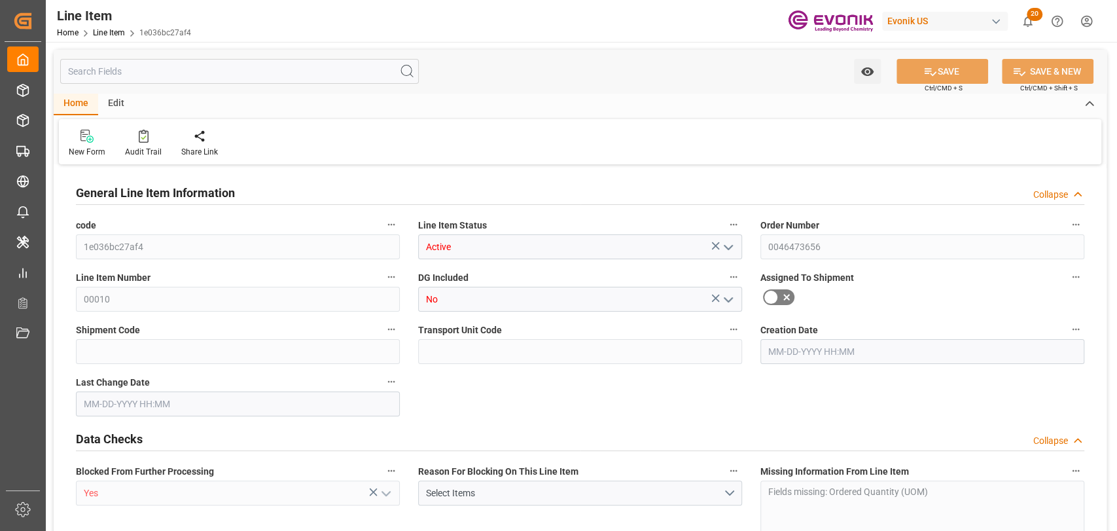
type input "5204.52"
type input "2844"
type input "1393.56"
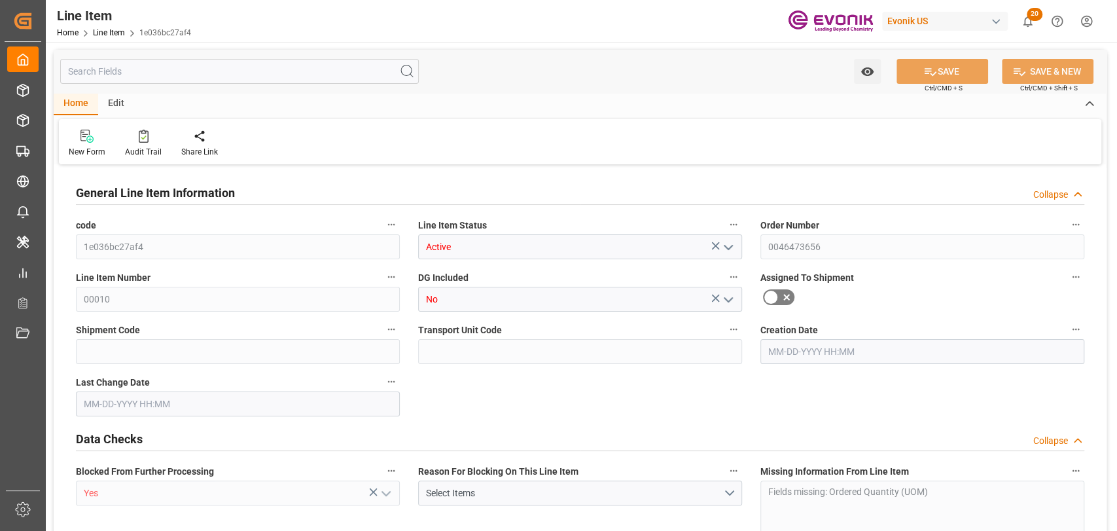
type input "1393.56"
type input "333.2827"
type input "333282.672"
type input "0"
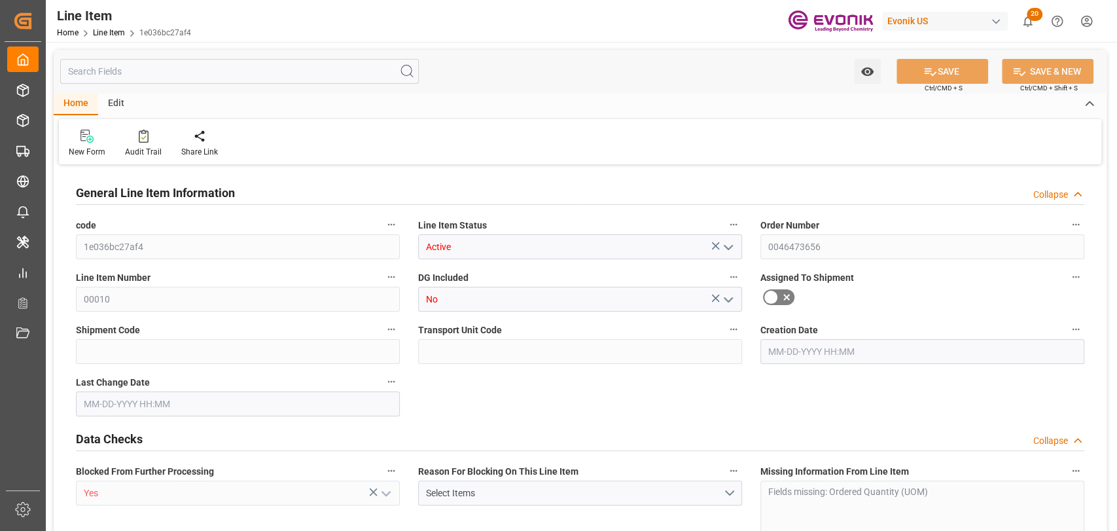
type input "0"
type input "BEANR"
type input "0"
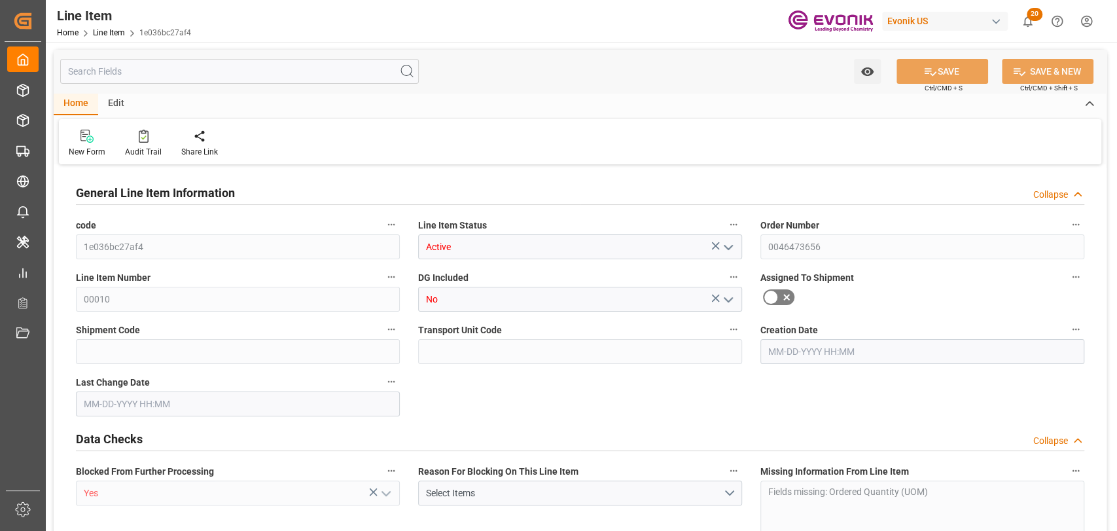
type input "0.49"
type input "0"
type input "0.49"
type input "0"
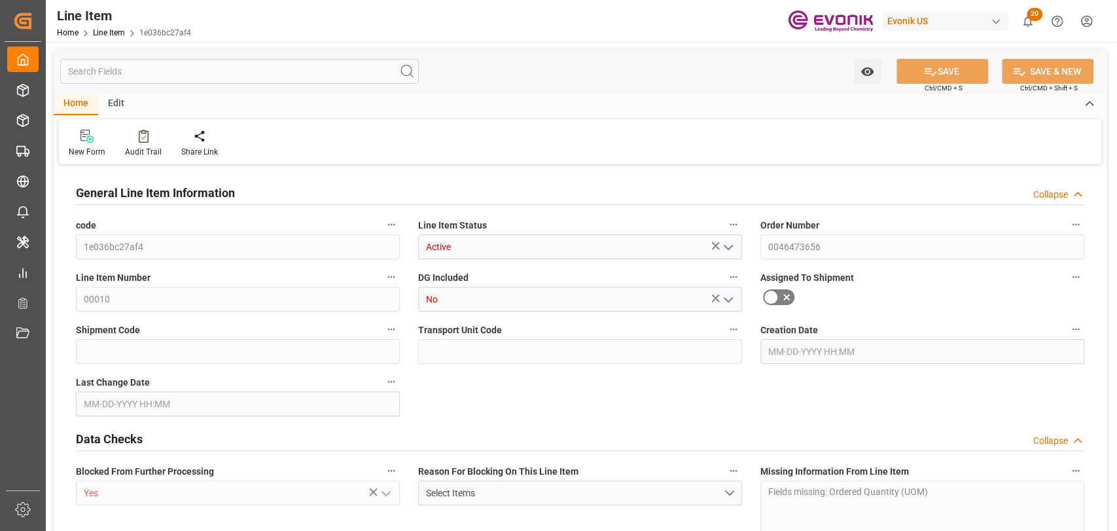
type input "333.2827"
type input "0"
type input "[DATE] 17:34"
type input "[DATE] 20:35"
type input "[DATE]"
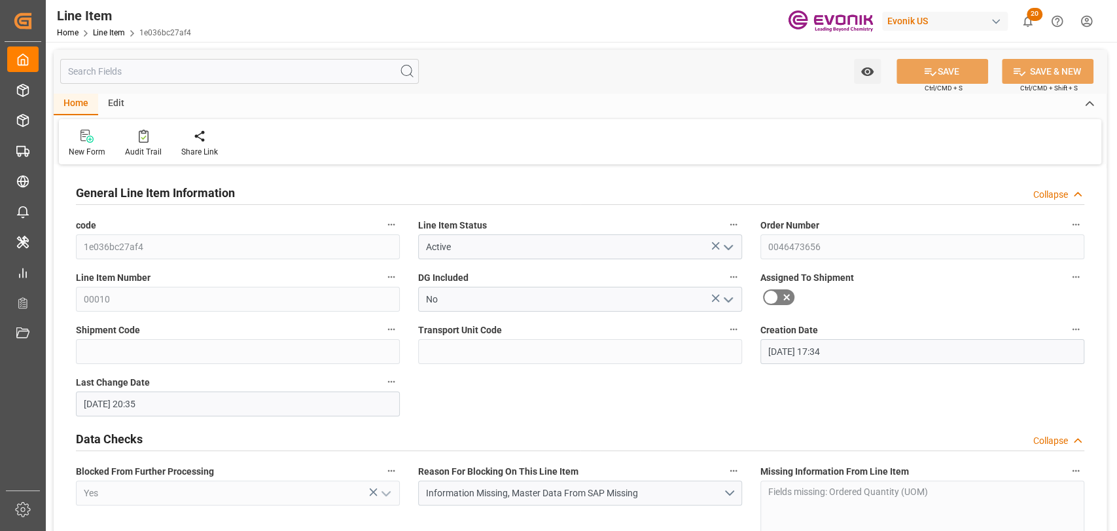
type input "[DATE]"
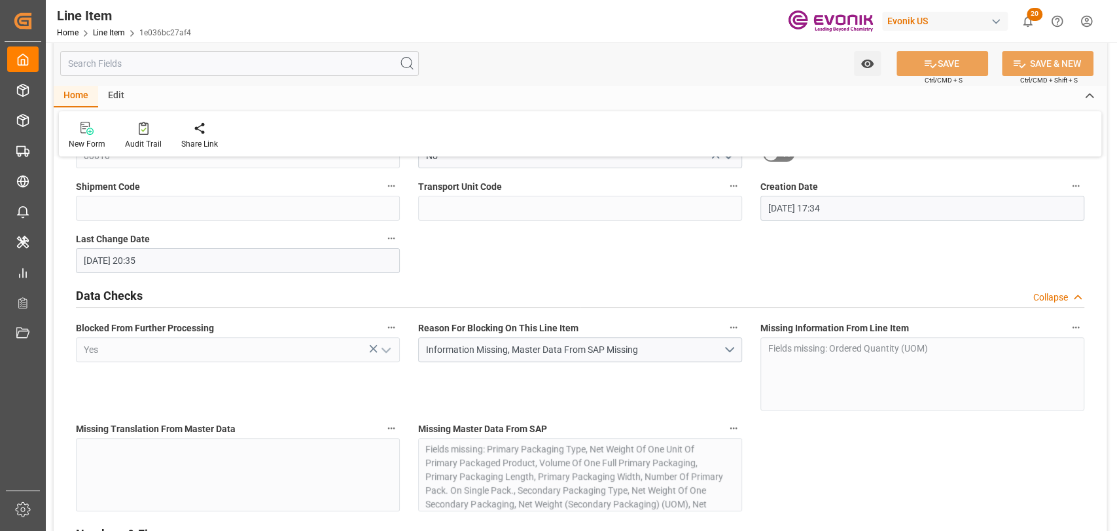
scroll to position [291, 0]
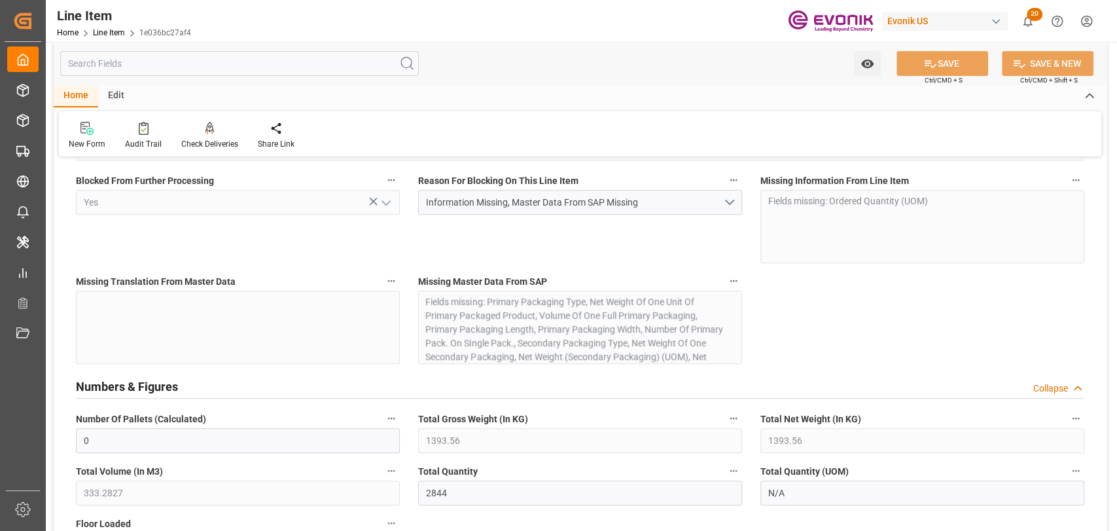
drag, startPoint x: 272, startPoint y: 69, endPoint x: 370, endPoint y: 54, distance: 98.8
click at [272, 69] on input "text" at bounding box center [239, 63] width 359 height 25
type input "r"
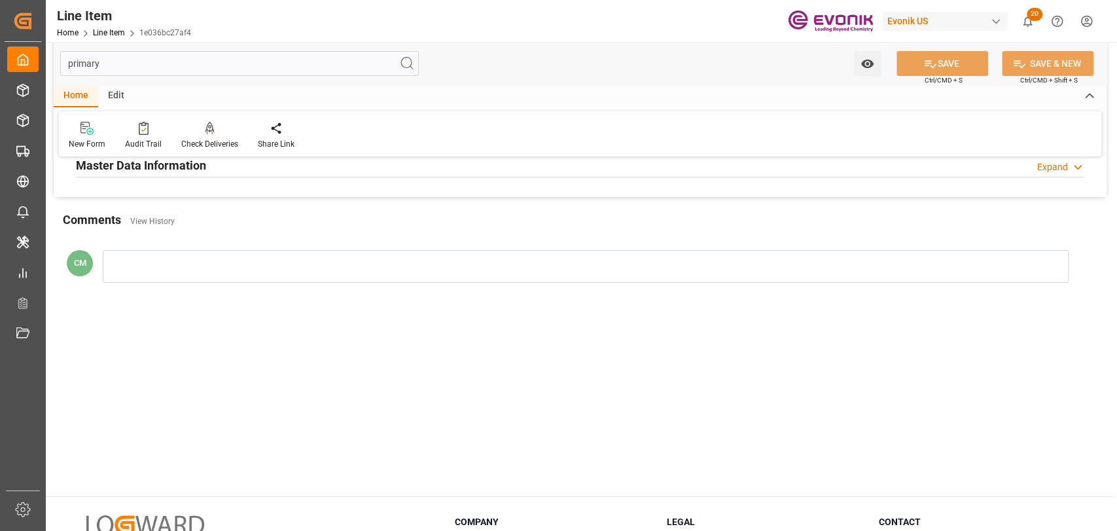
scroll to position [0, 0]
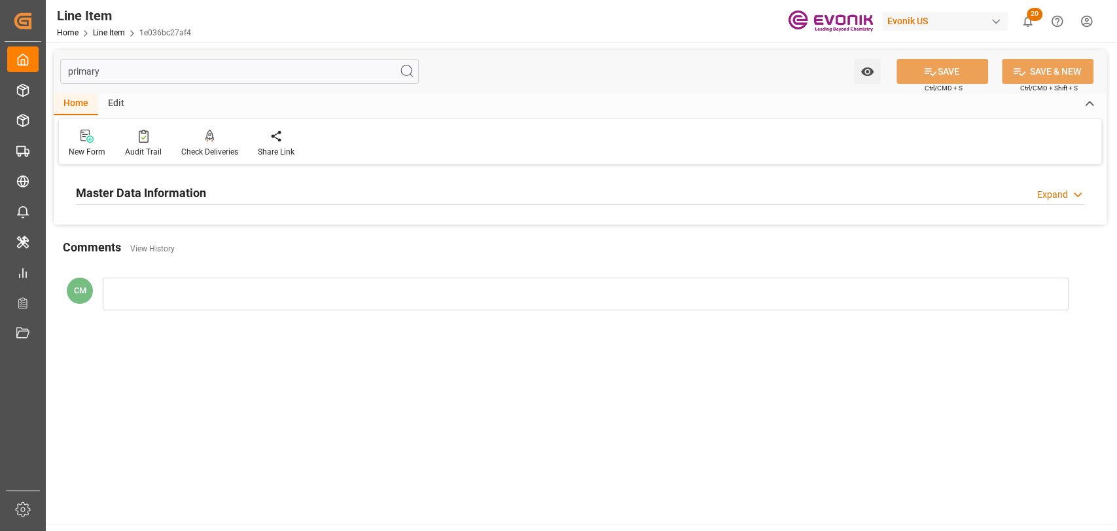
type input "primary"
click at [173, 198] on h2 "Master Data Information" at bounding box center [141, 193] width 130 height 18
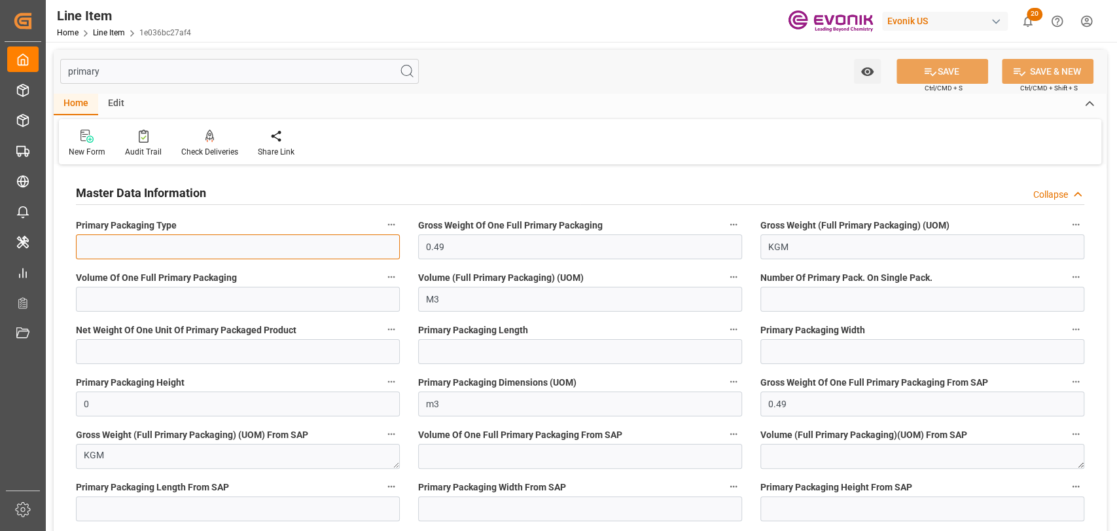
click at [177, 251] on input at bounding box center [238, 246] width 324 height 25
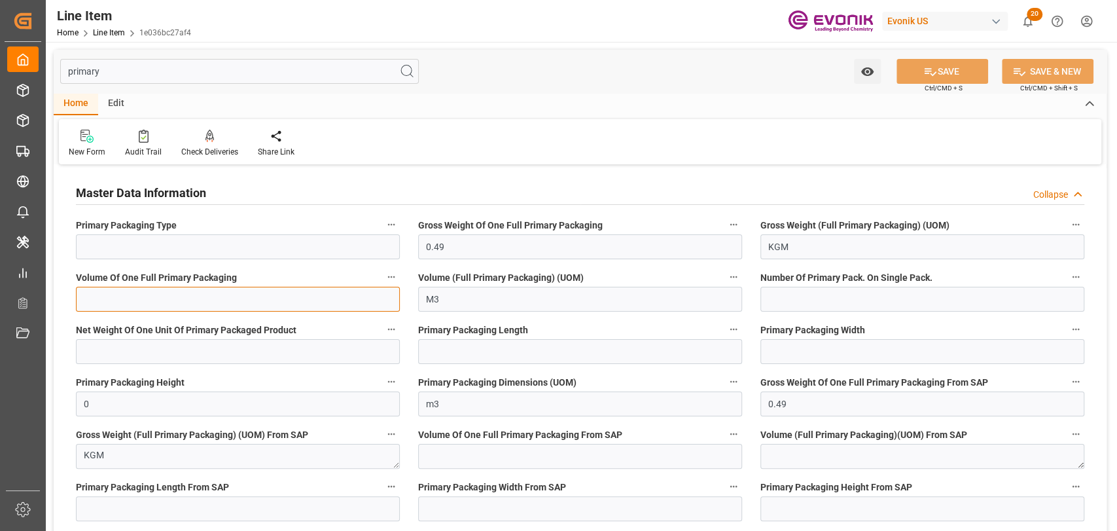
click at [118, 304] on input "text" at bounding box center [238, 299] width 324 height 25
click at [803, 298] on input "text" at bounding box center [923, 299] width 324 height 25
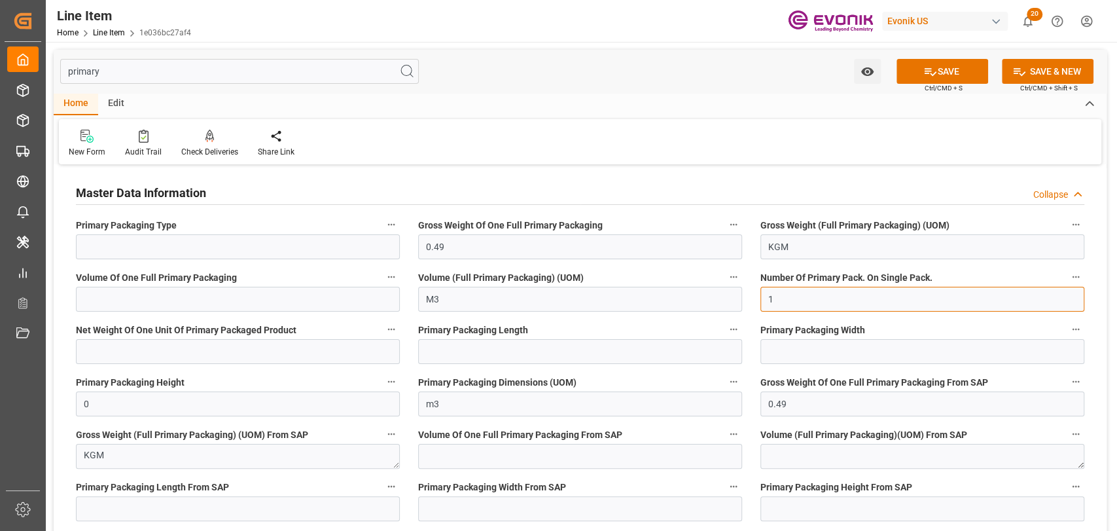
type input "1"
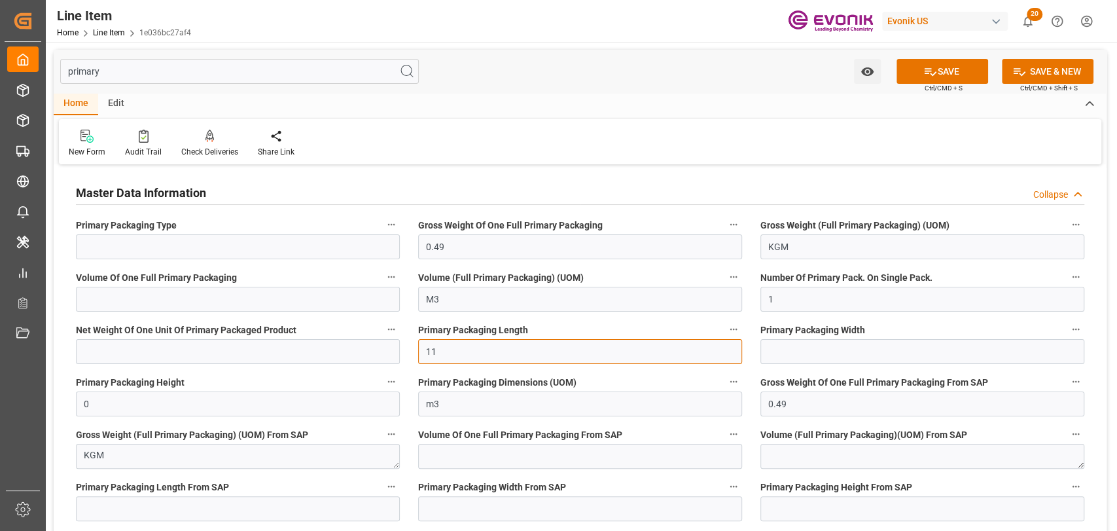
type input "1"
type input "0"
type input "205"
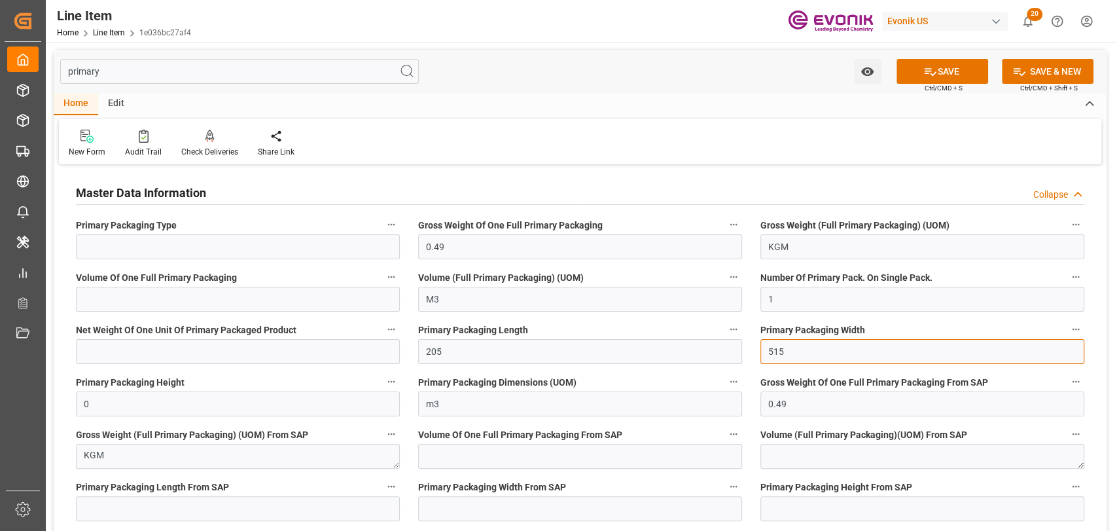
type input "515"
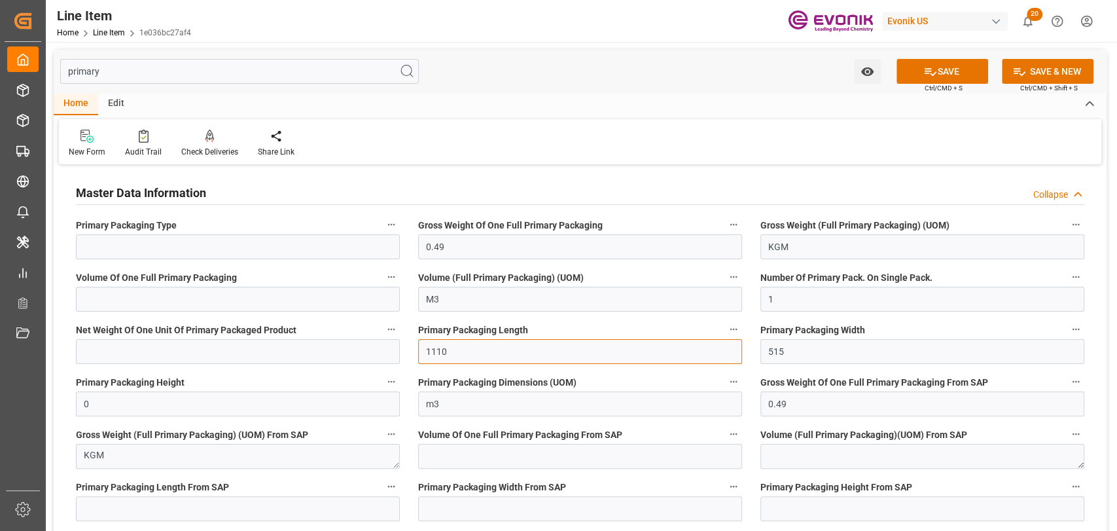
type input "1110"
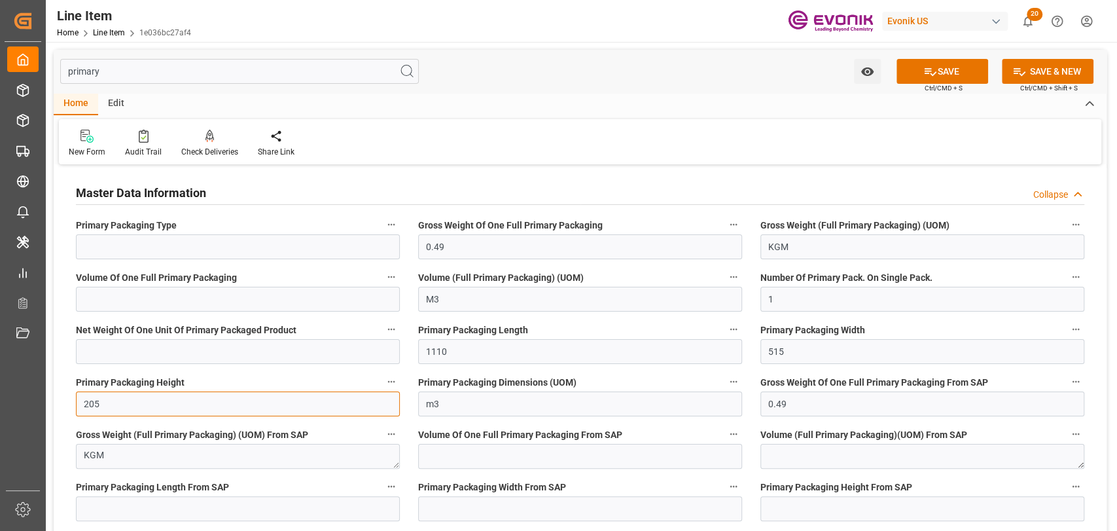
type input "205"
click at [943, 73] on button "SAVE" at bounding box center [943, 71] width 92 height 25
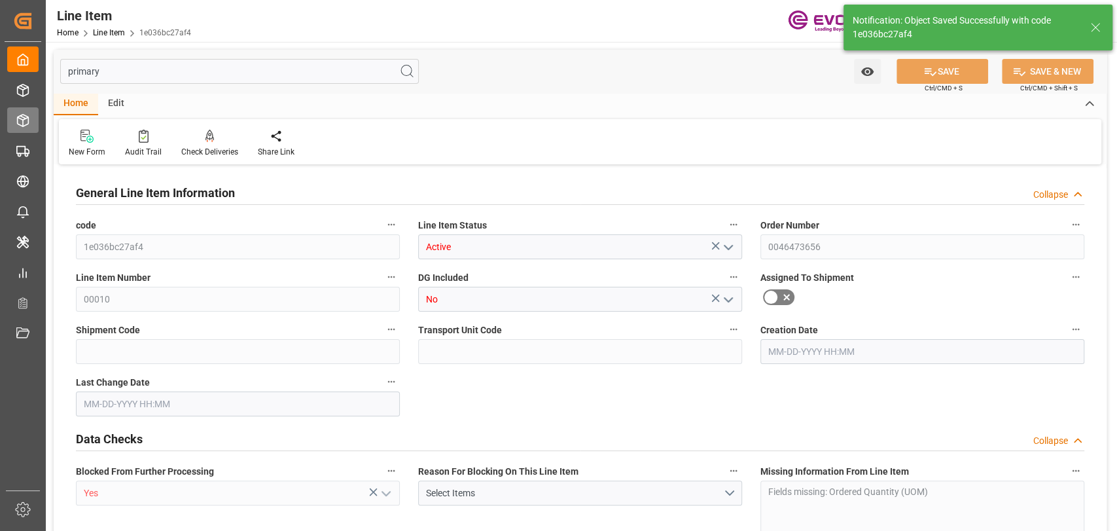
type input "0"
type input "1393.56"
type input "333.2827"
type input "2844"
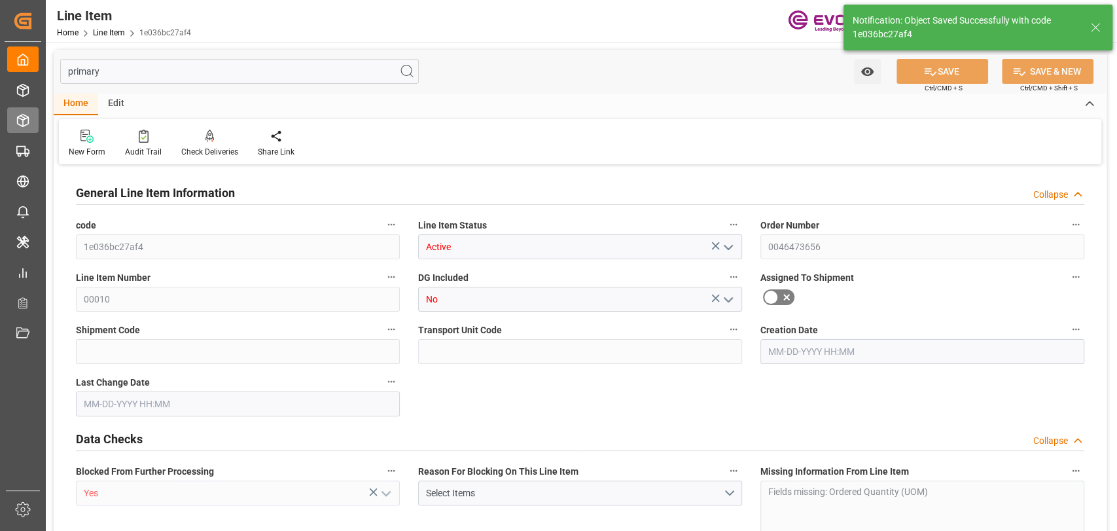
type input "5204.52"
type input "2844"
type input "1393.56"
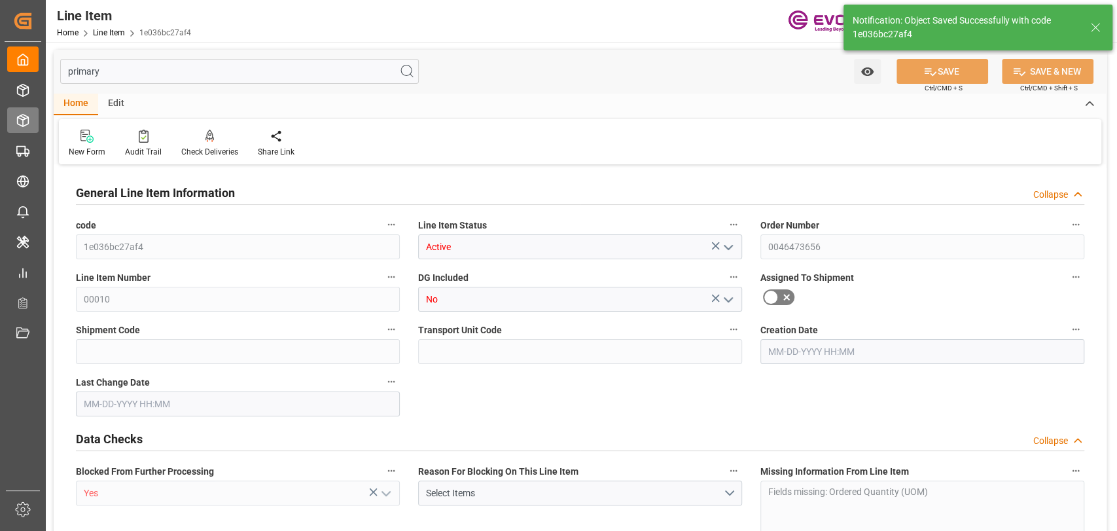
type input "1393.56"
type input "333.2827"
type input "333282.672"
type input "0"
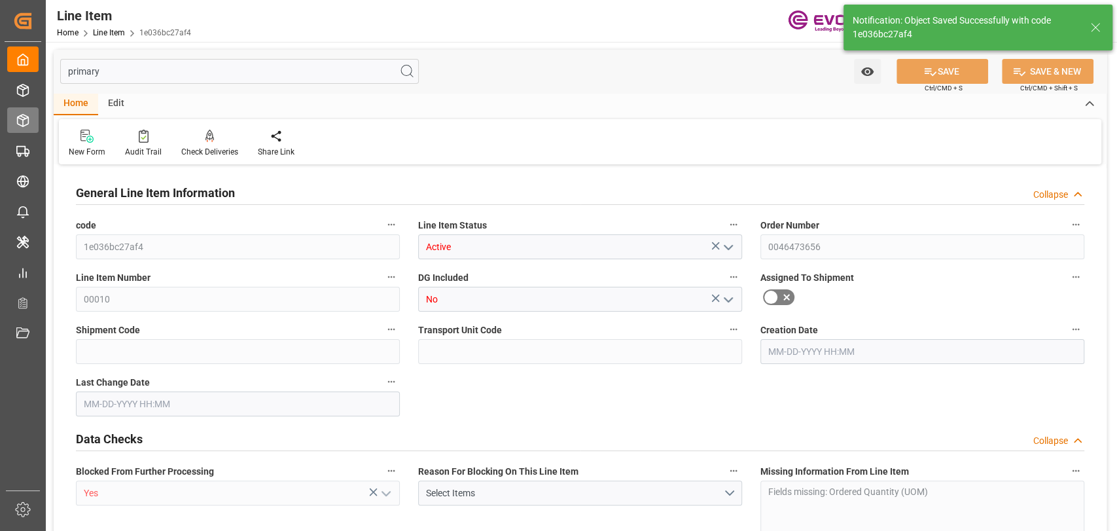
type input "0"
type input "[DATE] 17:34"
type input "[DATE] 20:36"
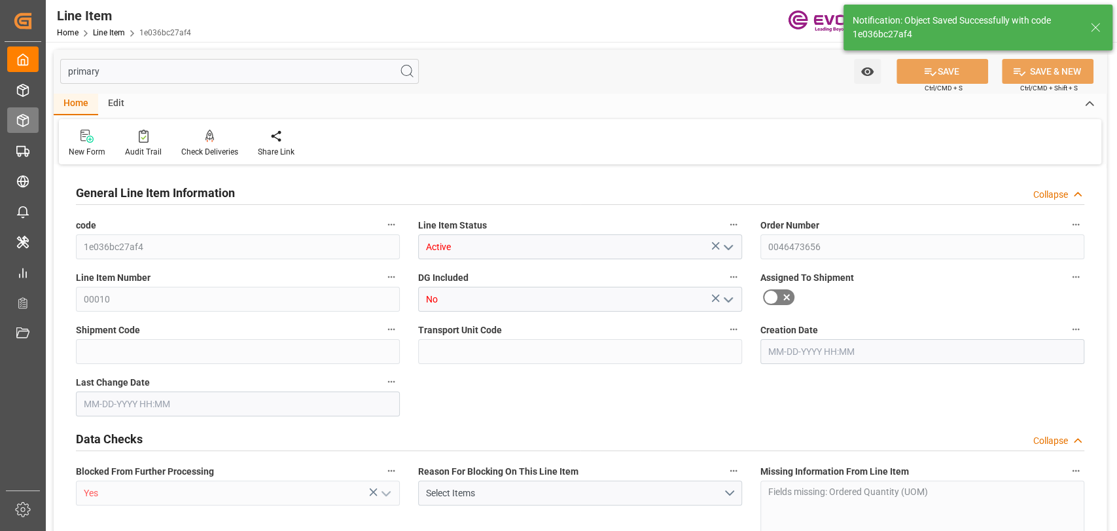
type input "[DATE]"
click at [223, 80] on input "primary" at bounding box center [239, 71] width 359 height 25
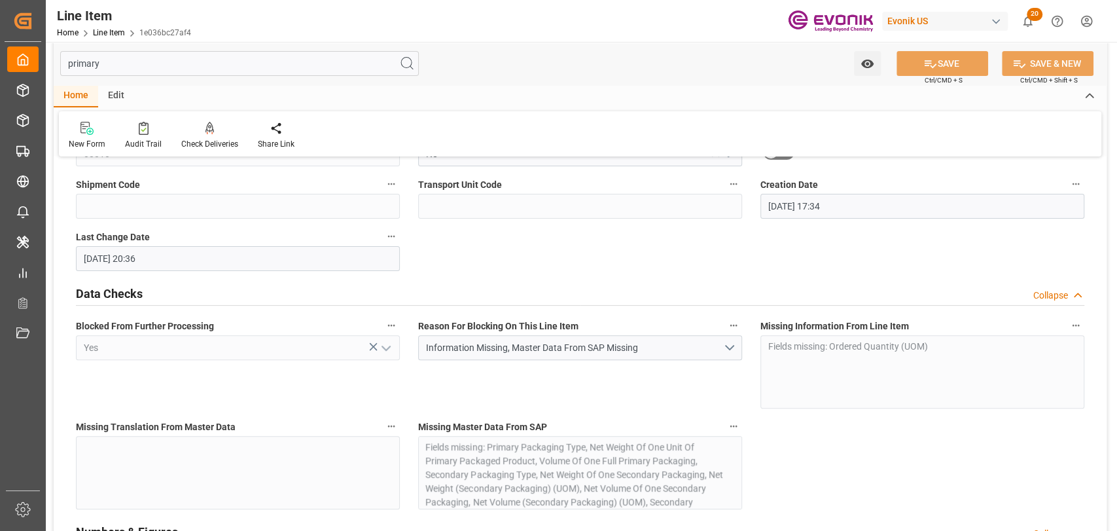
scroll to position [291, 0]
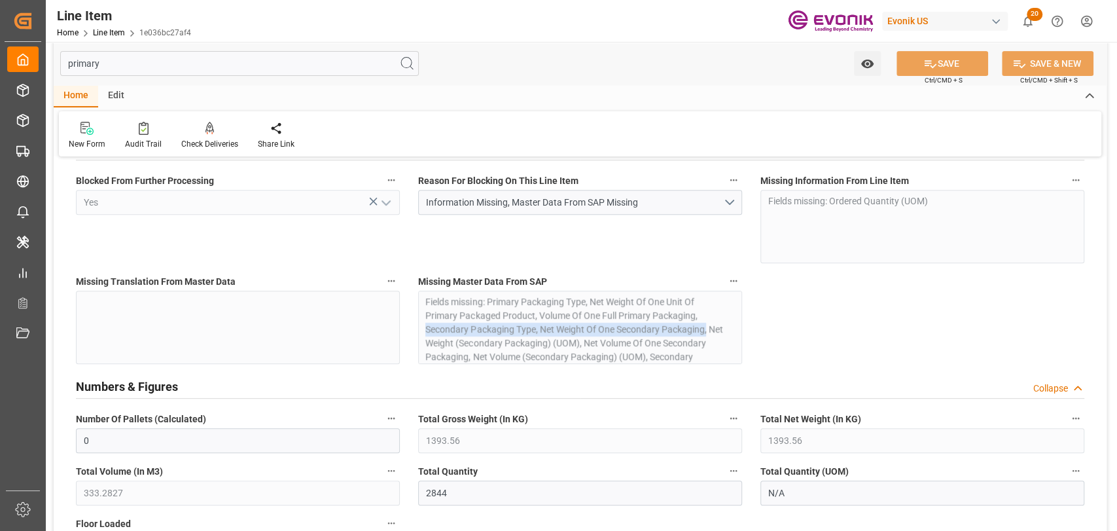
click at [738, 326] on div "Missing Master Data From SAP Fields missing: Primary Packaging Type, Net Weight…" at bounding box center [580, 318] width 342 height 101
click at [683, 319] on div "Missing Master Data From SAP Fields missing: Primary Packaging Type, Net Weight…" at bounding box center [580, 318] width 342 height 101
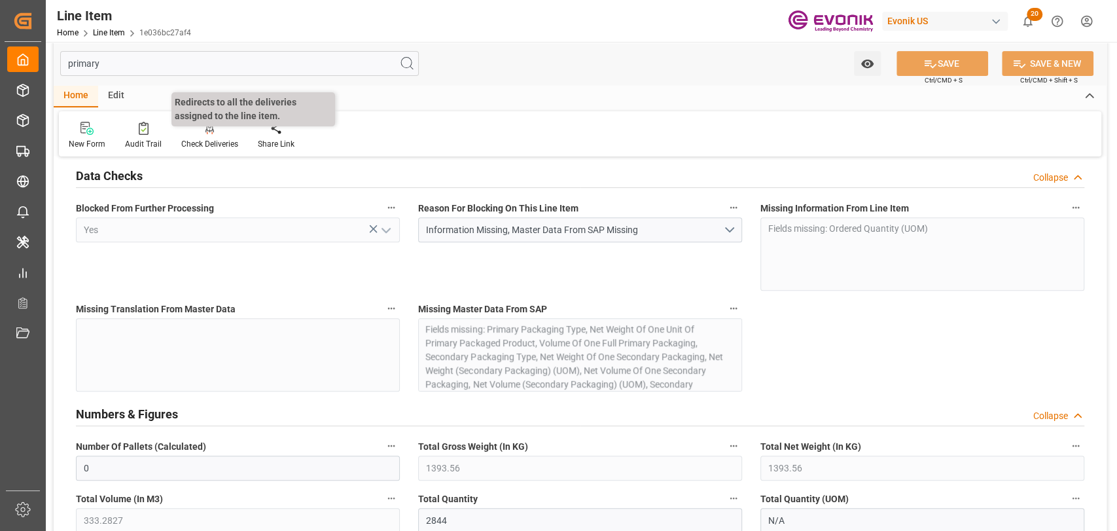
scroll to position [145, 0]
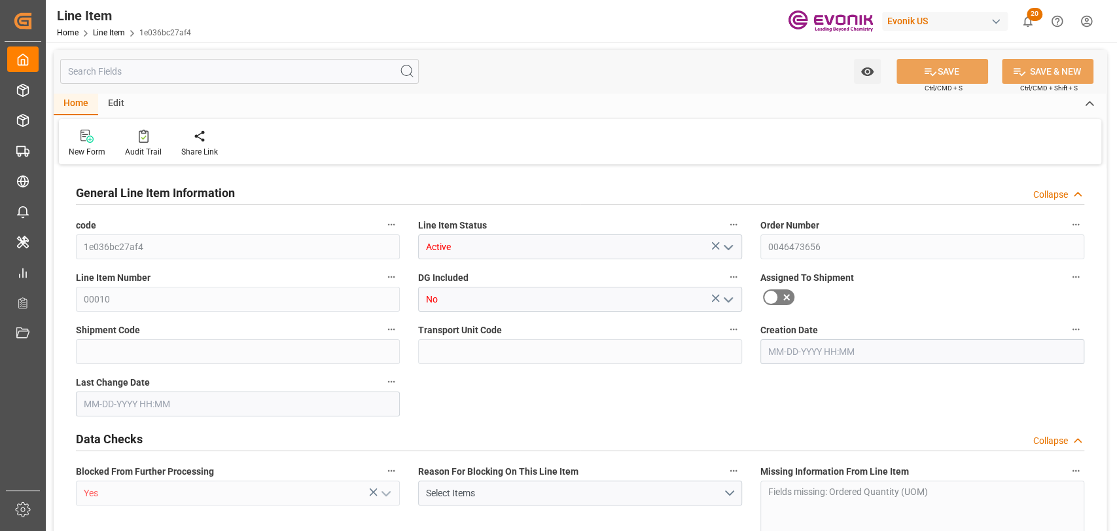
type input "0"
type input "1393.56"
type input "333.2827"
type input "2844"
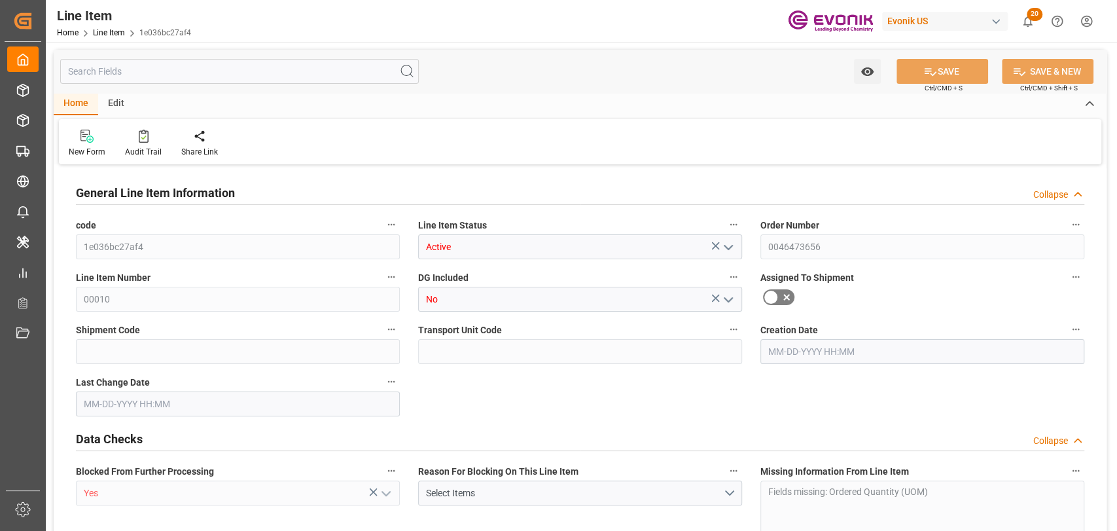
type input "5204.52"
type input "2844"
type input "1393.56"
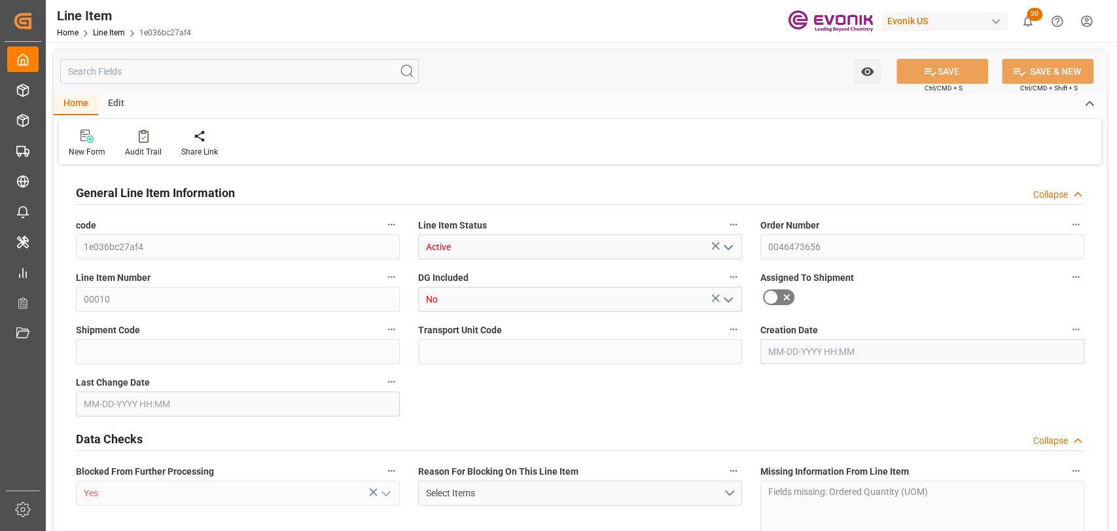
type input "1393.56"
type input "333.2827"
type input "333282.672"
type input "0"
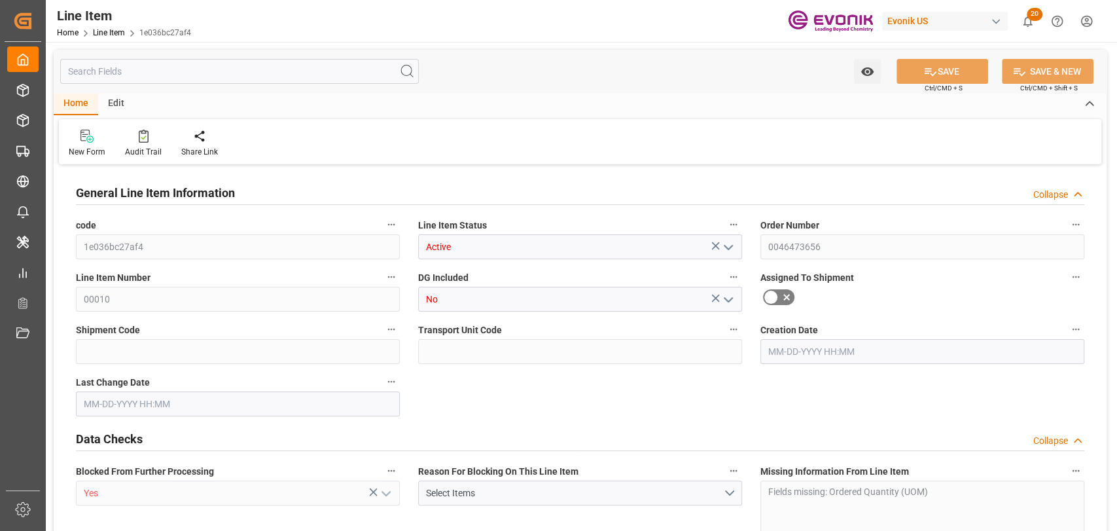
type input "0"
type input "[DATE] 17:34"
type input "09-22-2025 20:36"
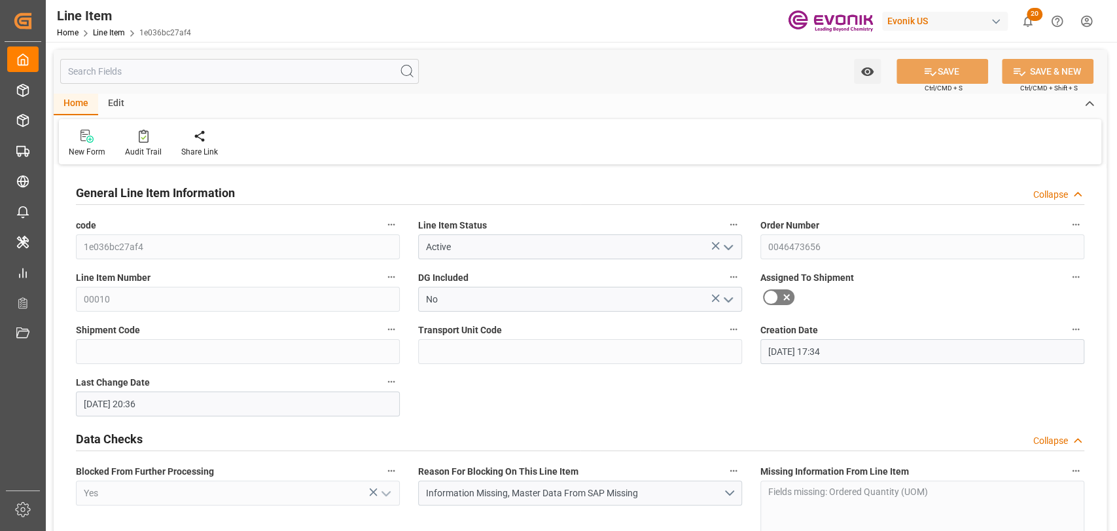
type input "[DATE]"
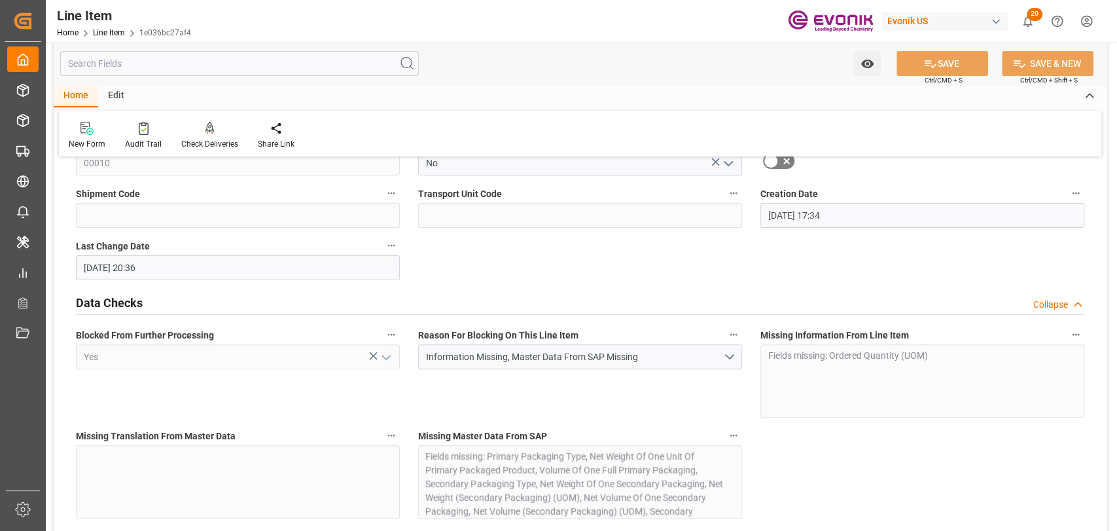
scroll to position [291, 0]
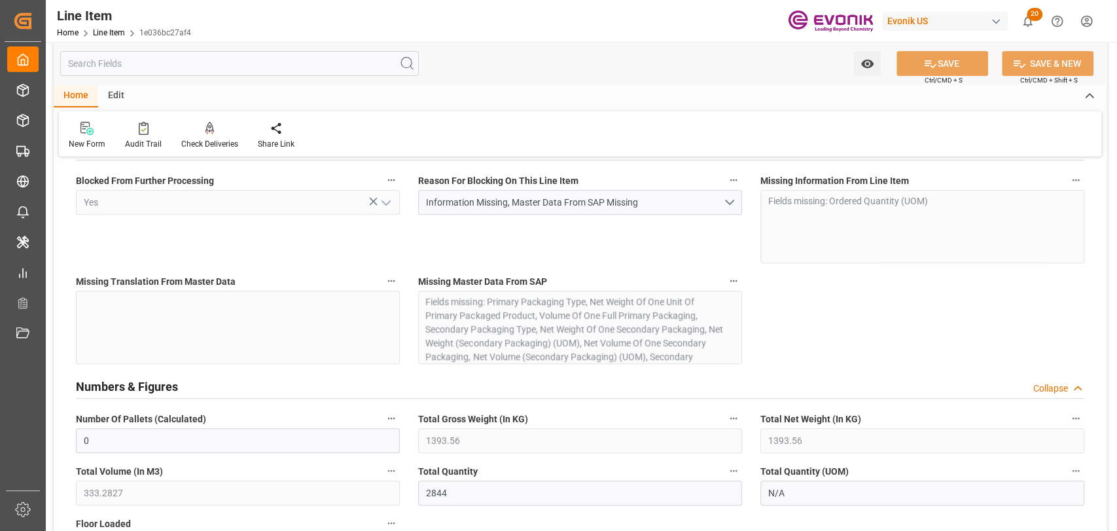
click at [535, 351] on div "Missing Master Data From SAP Fields missing: Primary Packaging Type, Net Weight…" at bounding box center [580, 318] width 342 height 101
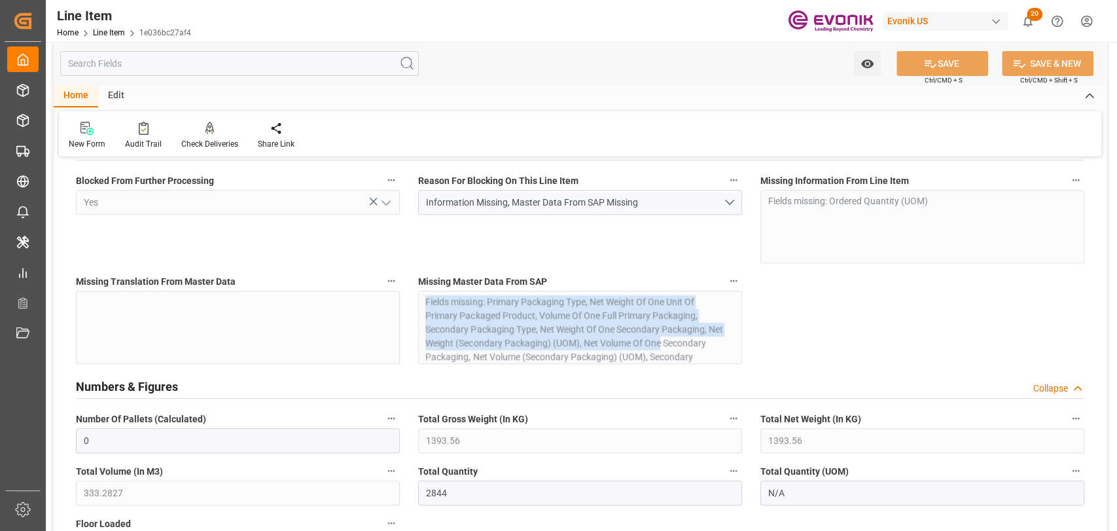
drag, startPoint x: 427, startPoint y: 296, endPoint x: 590, endPoint y: 316, distance: 164.8
click at [703, 346] on div "Missing Master Data From SAP Fields missing: Primary Packaging Type, Net Weight…" at bounding box center [580, 318] width 342 height 101
click at [590, 316] on div "Missing Master Data From SAP Fields missing: Primary Packaging Type, Net Weight…" at bounding box center [580, 318] width 342 height 101
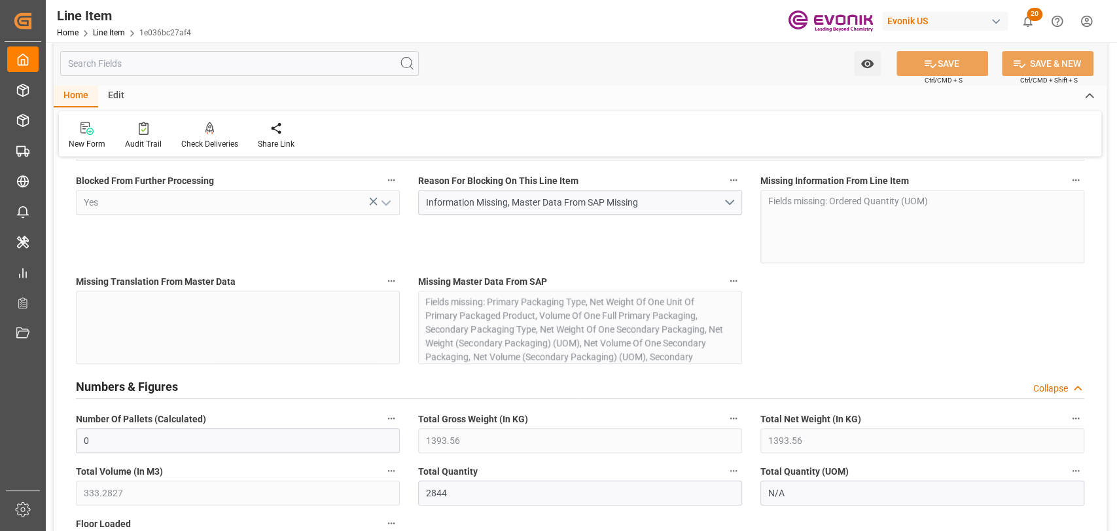
click at [156, 63] on input "text" at bounding box center [239, 63] width 359 height 25
click at [467, 308] on div "Missing Master Data From SAP Fields missing: Primary Packaging Type, Net Weight…" at bounding box center [580, 318] width 342 height 101
click at [467, 307] on div "Missing Master Data From SAP Fields missing: Primary Packaging Type, Net Weight…" at bounding box center [580, 318] width 342 height 101
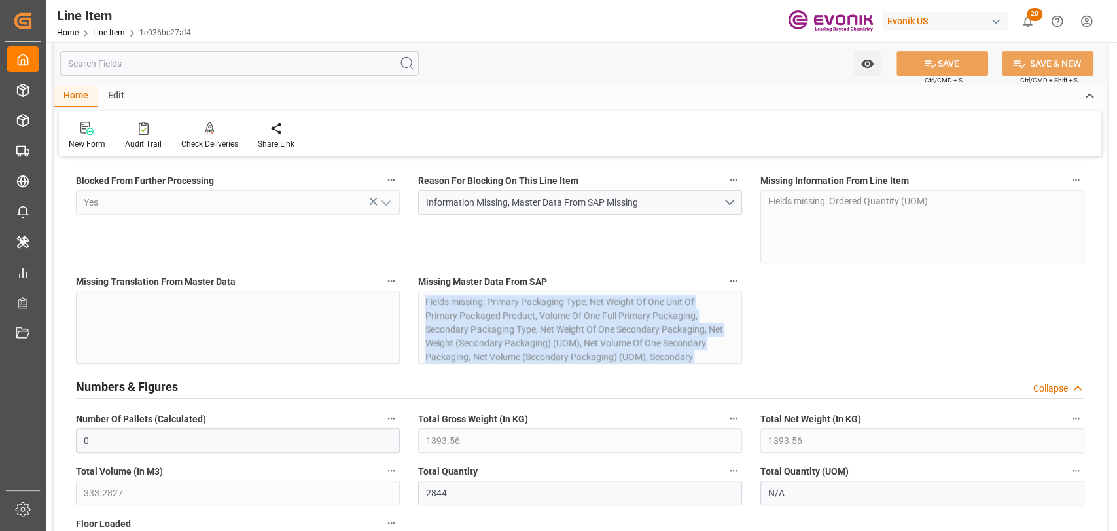
click at [467, 307] on div "Missing Master Data From SAP Fields missing: Primary Packaging Type, Net Weight…" at bounding box center [580, 318] width 342 height 101
copy div "Fields missing: Primary Packaging Type, Net Weight Of One Unit Of Primary Packa…"
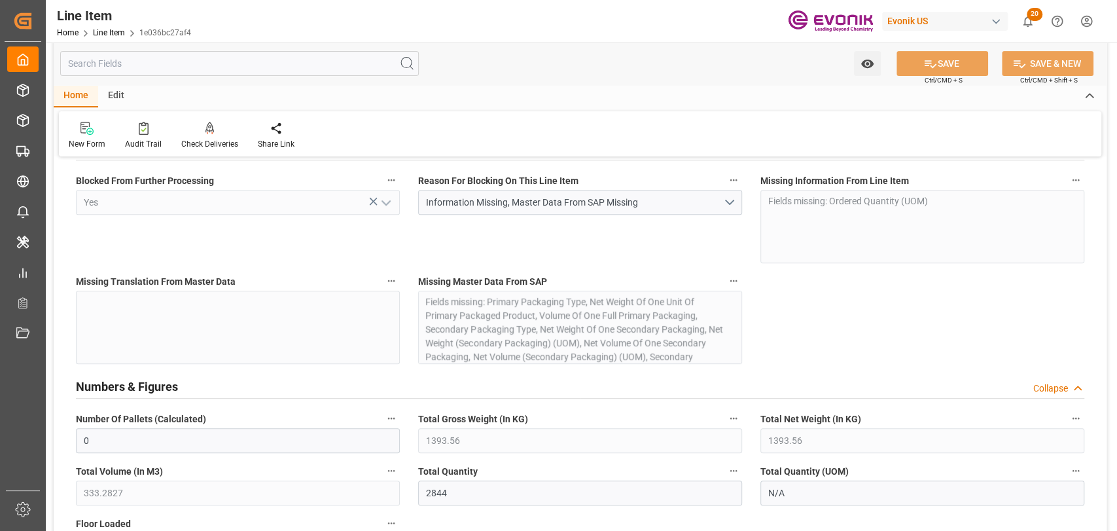
click at [282, 69] on input "text" at bounding box center [239, 63] width 359 height 25
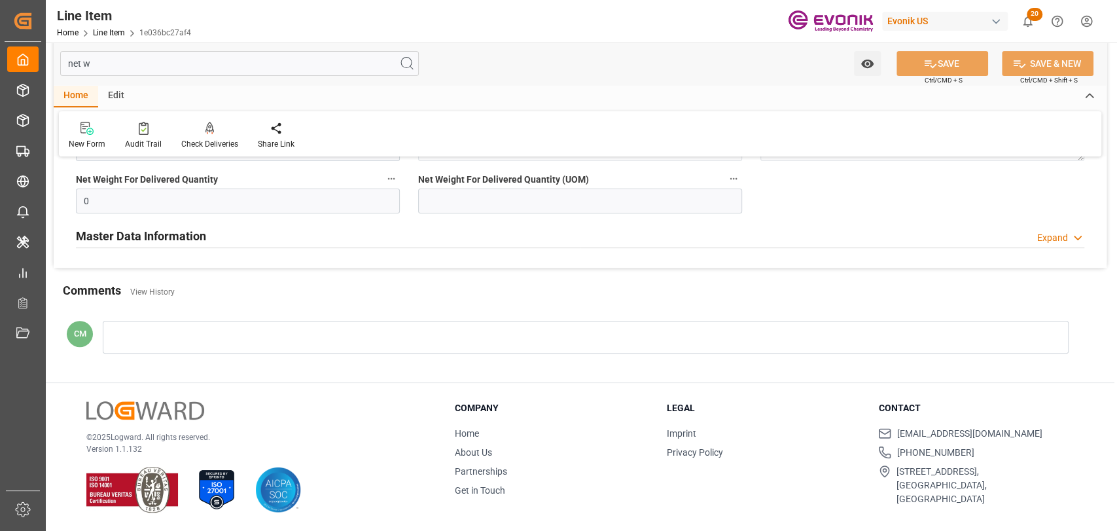
scroll to position [0, 0]
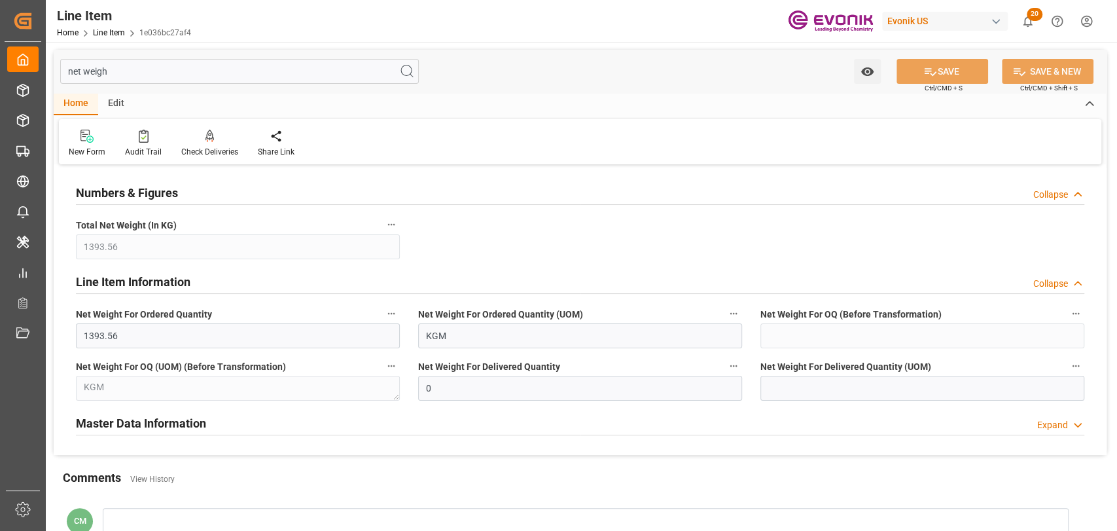
type input "net weigh"
click at [282, 421] on div "Master Data Information Expand" at bounding box center [580, 422] width 1009 height 25
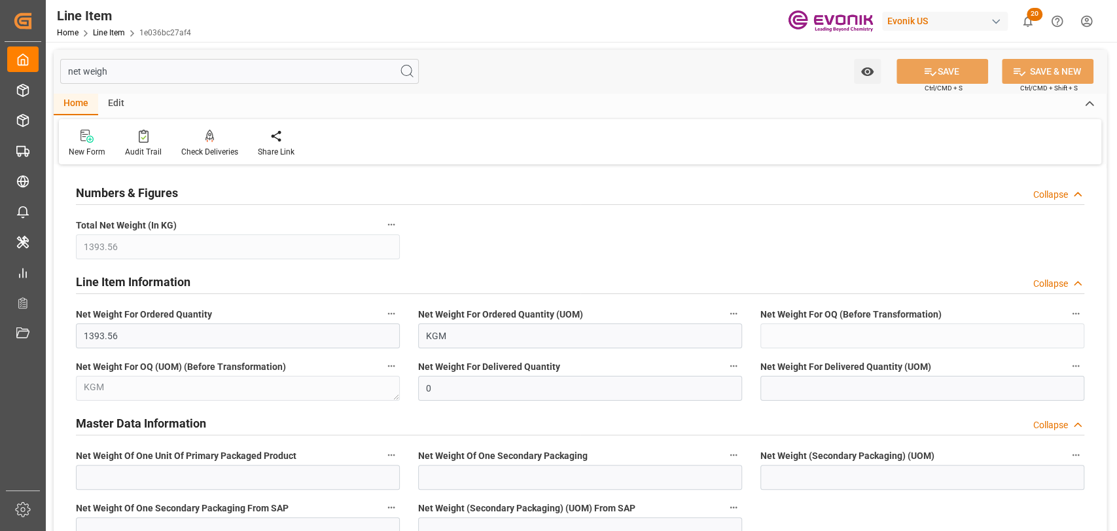
scroll to position [145, 0]
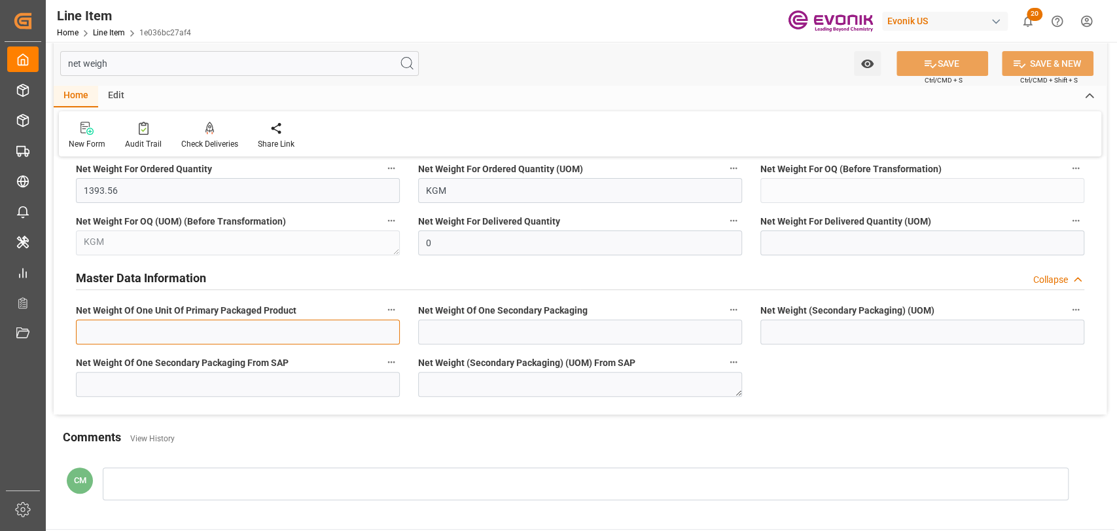
click at [208, 335] on input "text" at bounding box center [238, 331] width 324 height 25
type input "NaN"
type input "9"
type input "0"
type input "NaN"
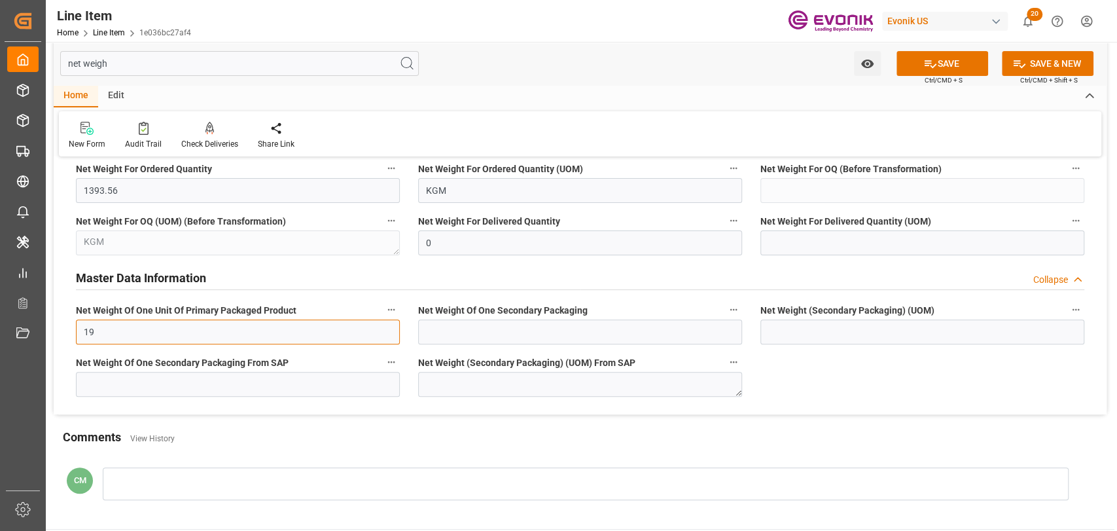
type input "1"
type input "0"
type input "NaN"
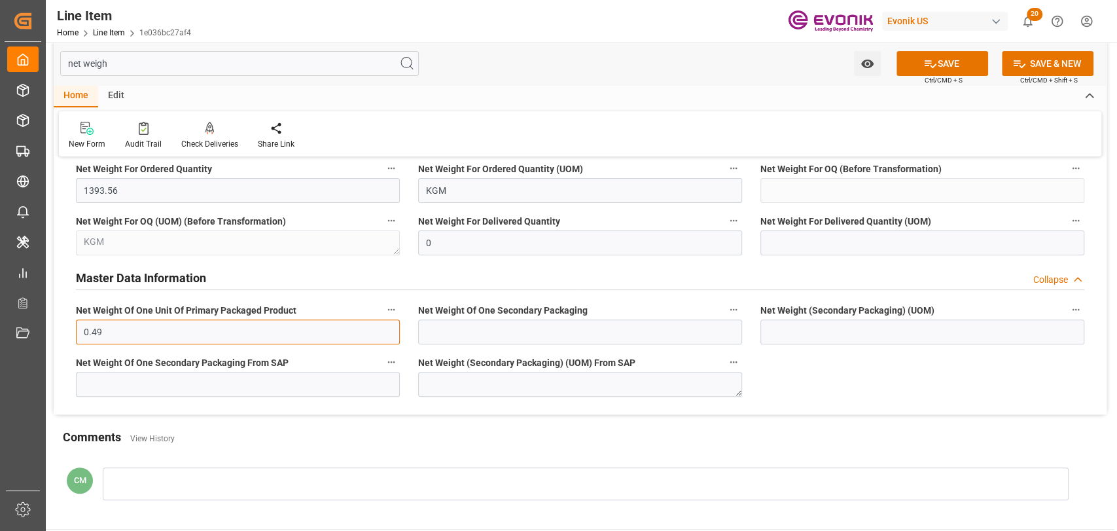
type input "0.49"
type input "0"
type input "kg"
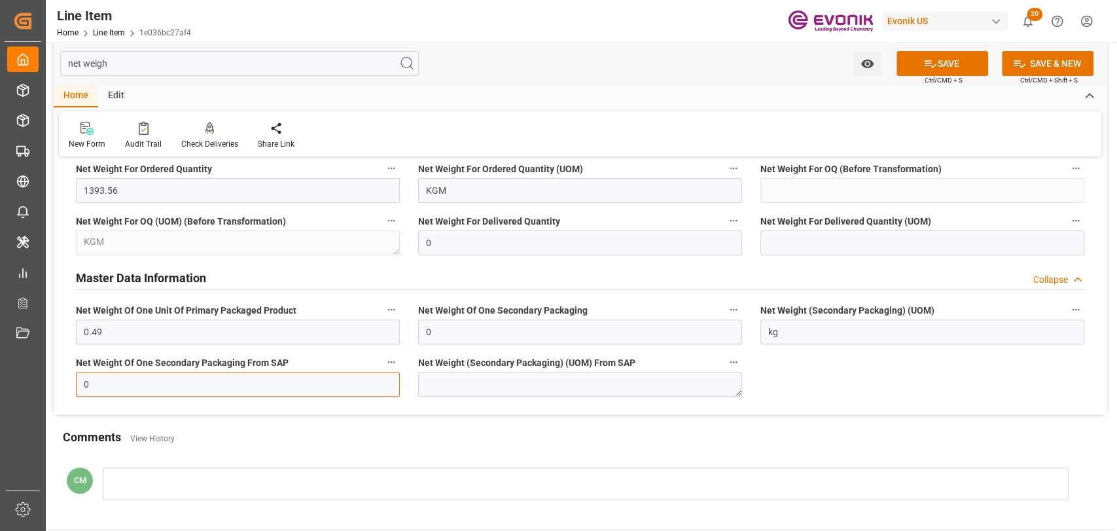
type input "0"
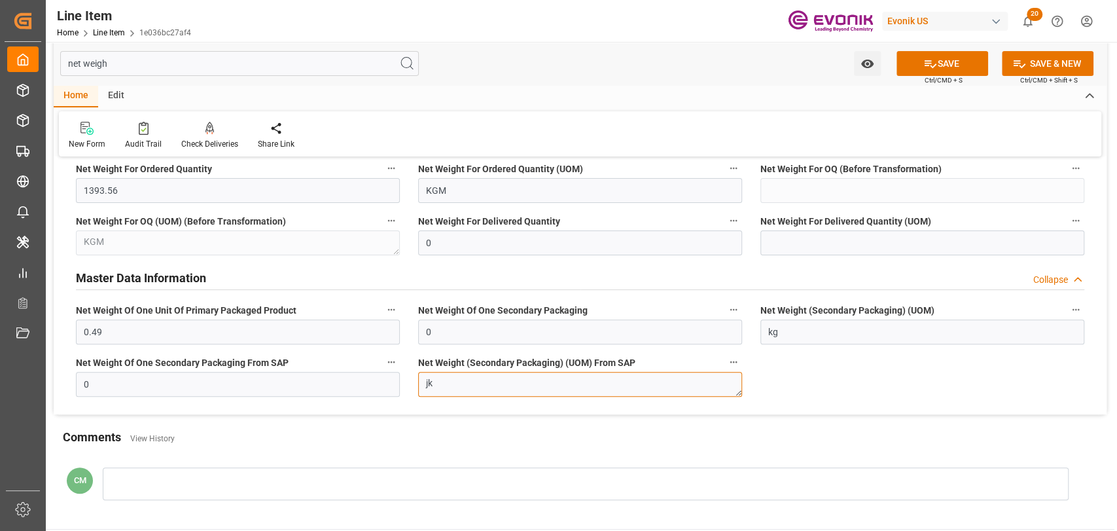
type textarea "j"
type textarea "KG"
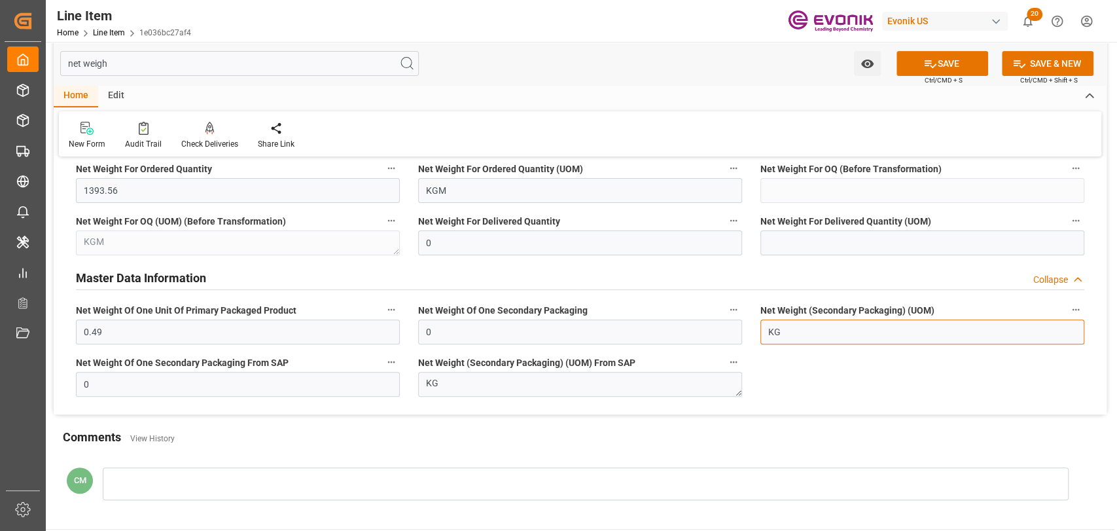
type input "KG"
click at [935, 67] on button "SAVE" at bounding box center [943, 63] width 92 height 25
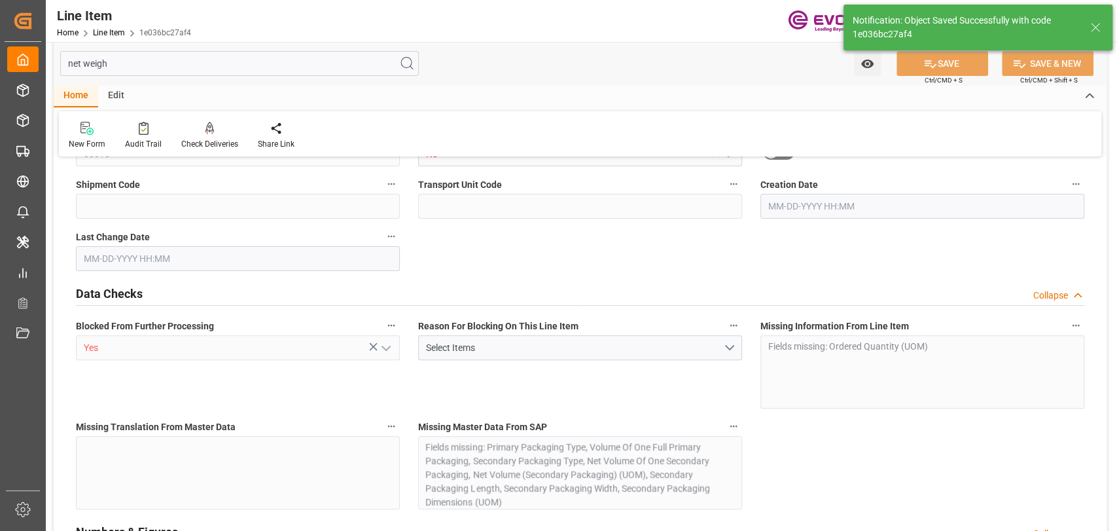
type input "0"
type input "1393.56"
type input "333.2827"
type input "2844"
type input "5204.52"
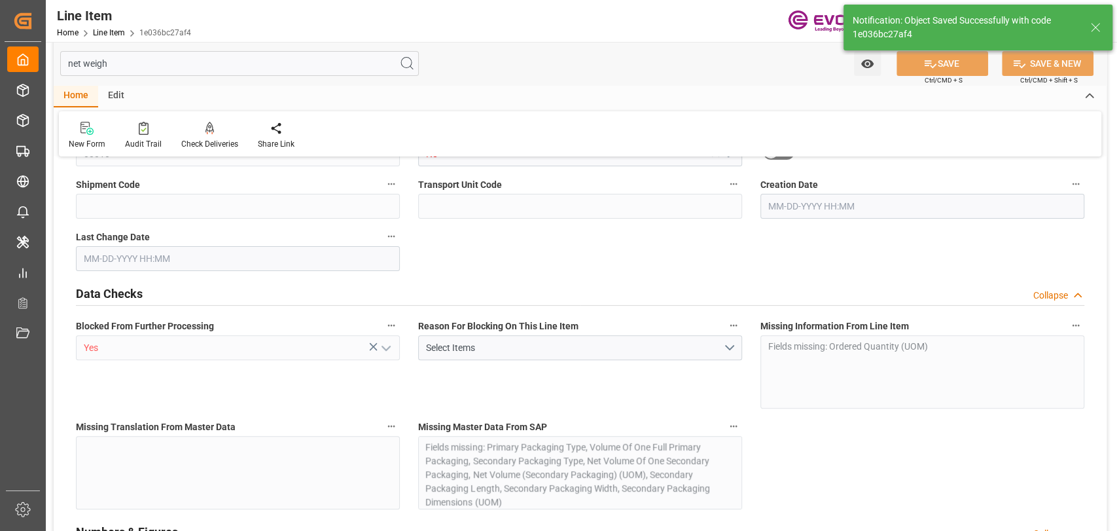
type input "2844"
type input "1393.56"
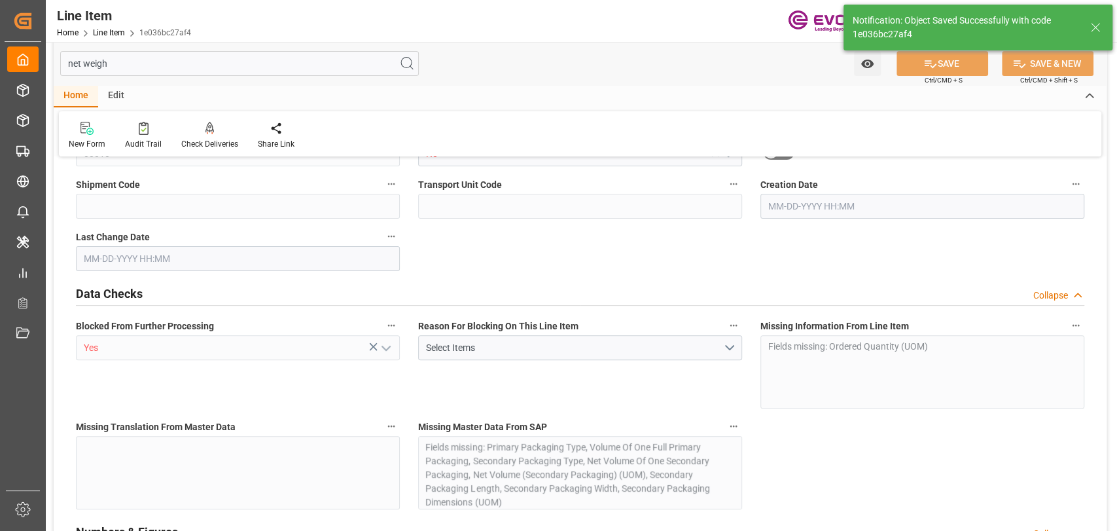
type input "333.2827"
type input "333282.672"
type input "0"
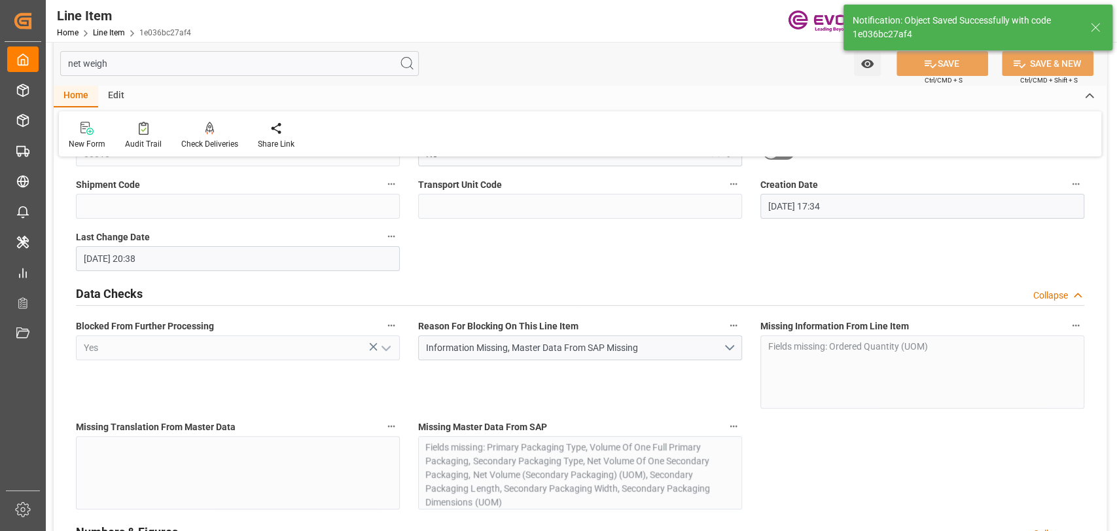
type input "09-18-2025 17:34"
type input "09-22-2025 20:38"
type input "09-23-2025"
type input "09-16-2025"
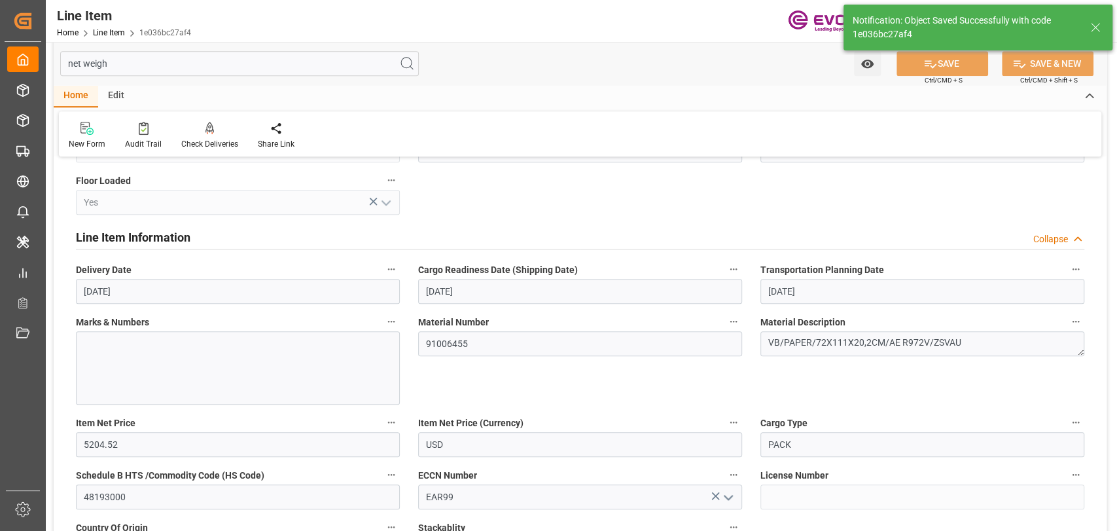
scroll to position [484, 0]
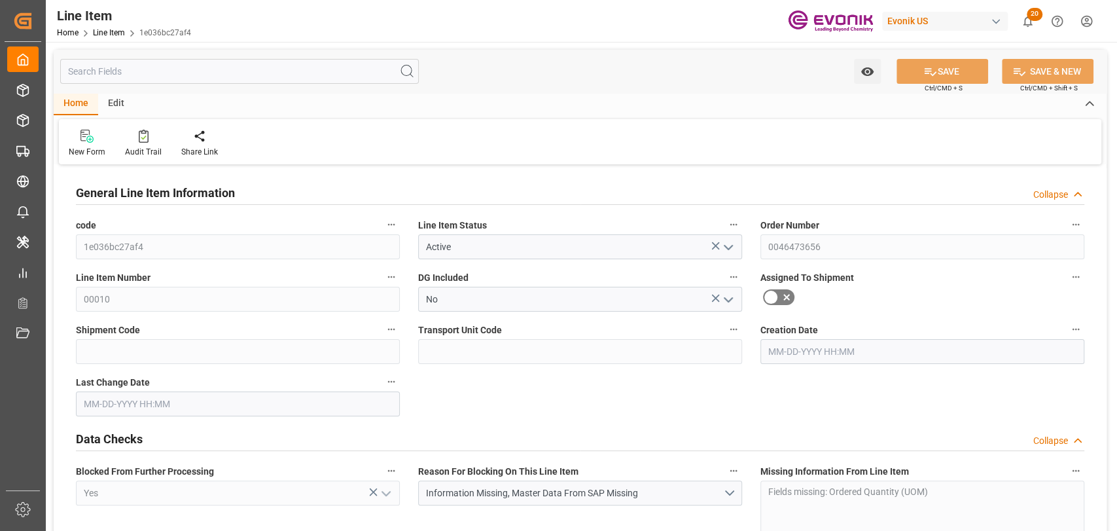
type input "0"
type input "1393.56"
type input "333.2827"
type input "2844"
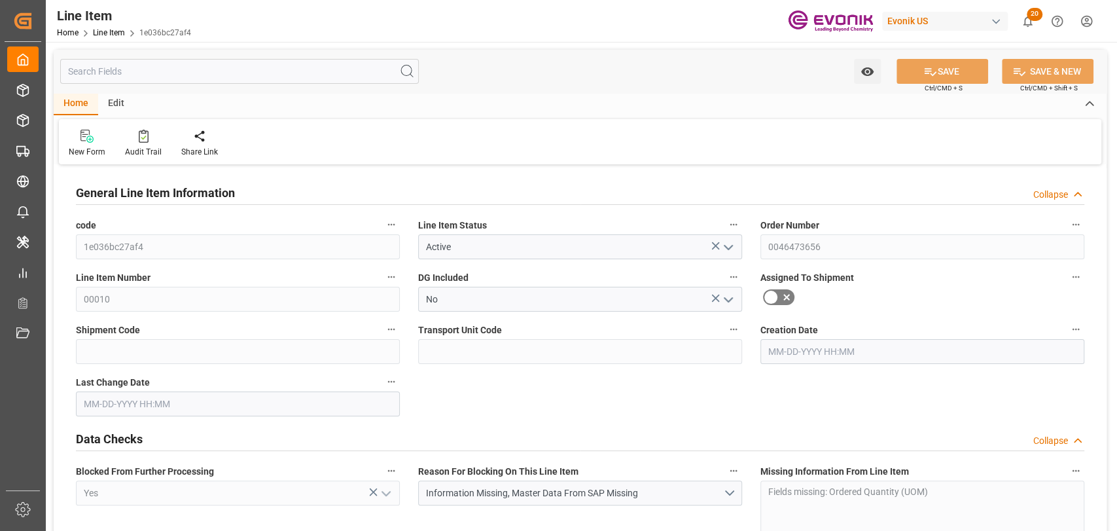
type input "5204.52"
type input "2844"
type input "1393.56"
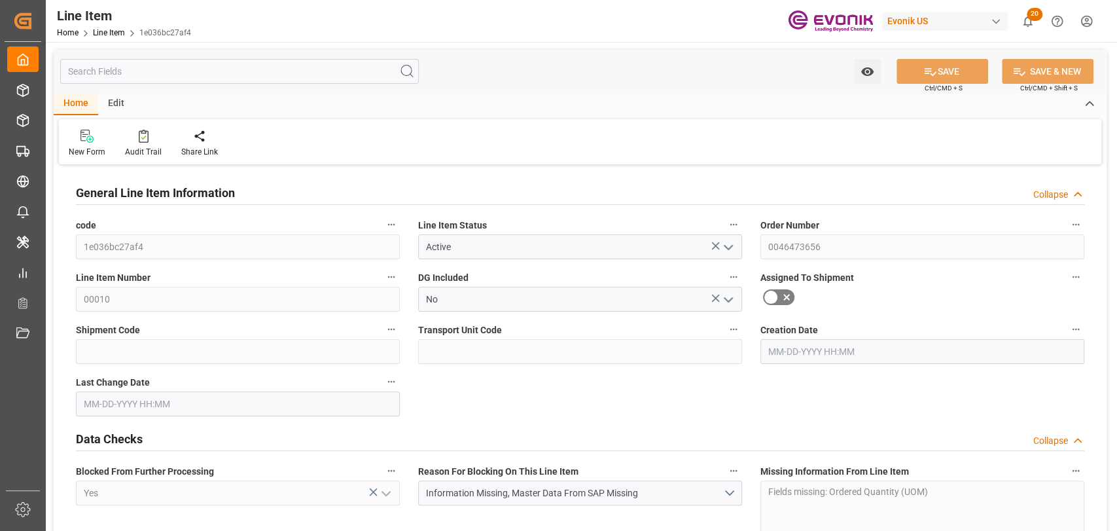
type input "1393.56"
type input "333.2827"
type input "333282.672"
type input "0"
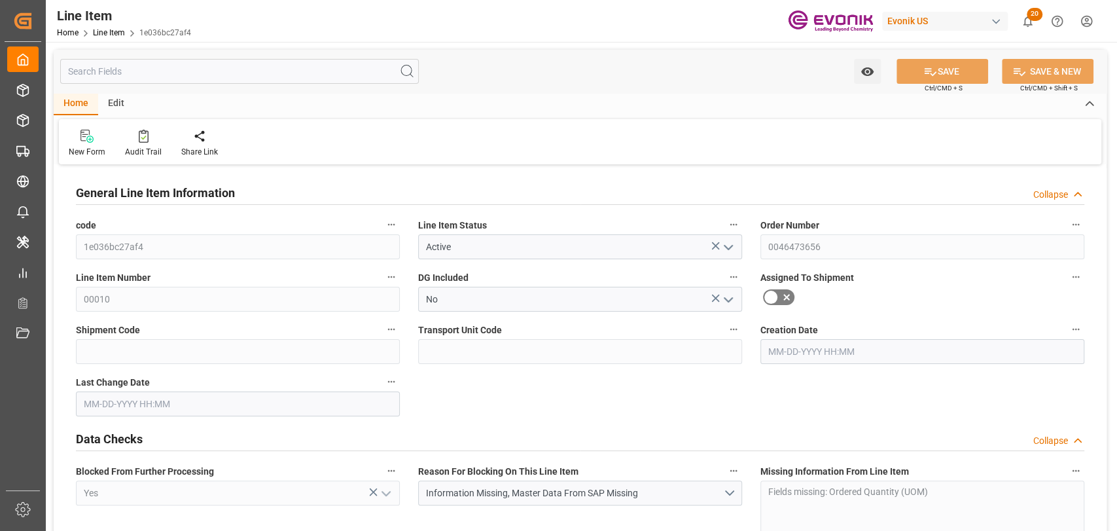
type input "0"
type input "[DATE] 17:34"
type input "09-22-2025 20:38"
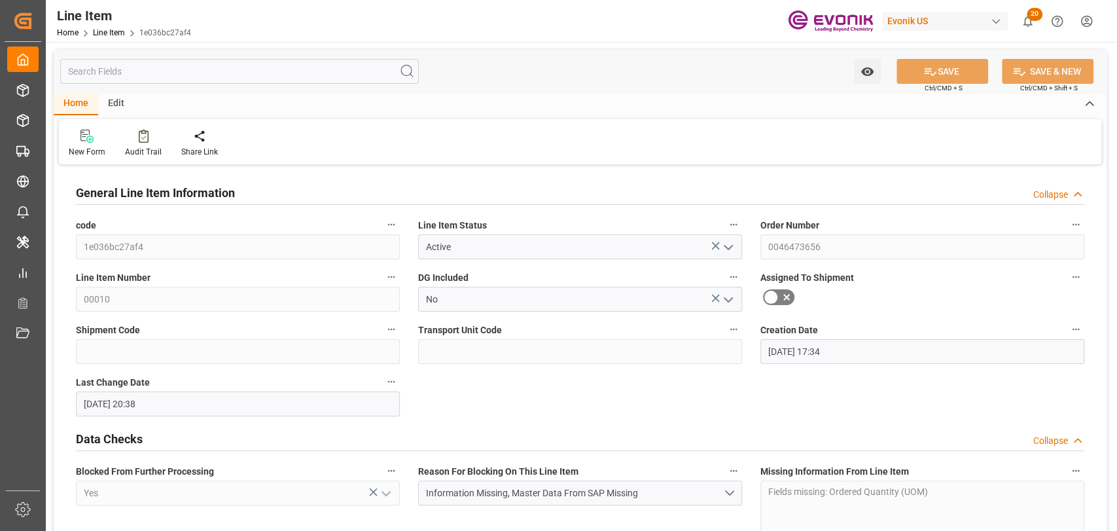
type input "[DATE]"
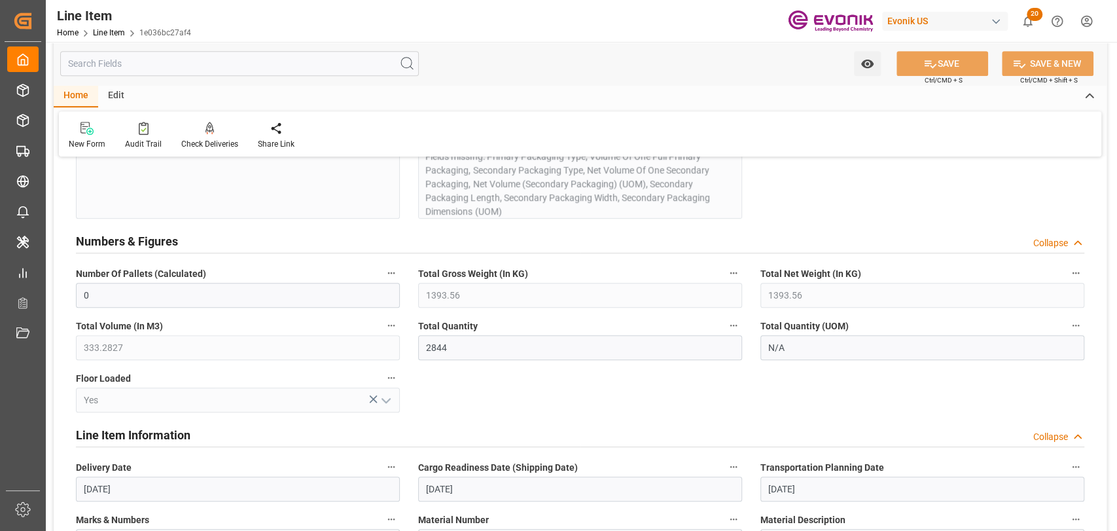
scroll to position [291, 0]
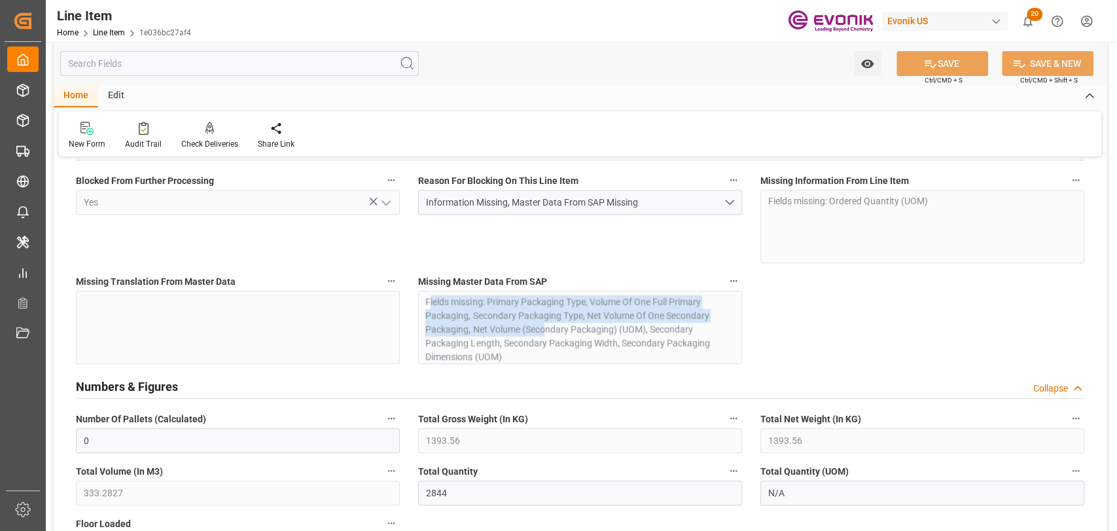
drag, startPoint x: 428, startPoint y: 297, endPoint x: 545, endPoint y: 329, distance: 120.7
click at [545, 329] on div "Missing Master Data From SAP Fields missing: Primary Packaging Type, Volume Of …" at bounding box center [580, 318] width 342 height 101
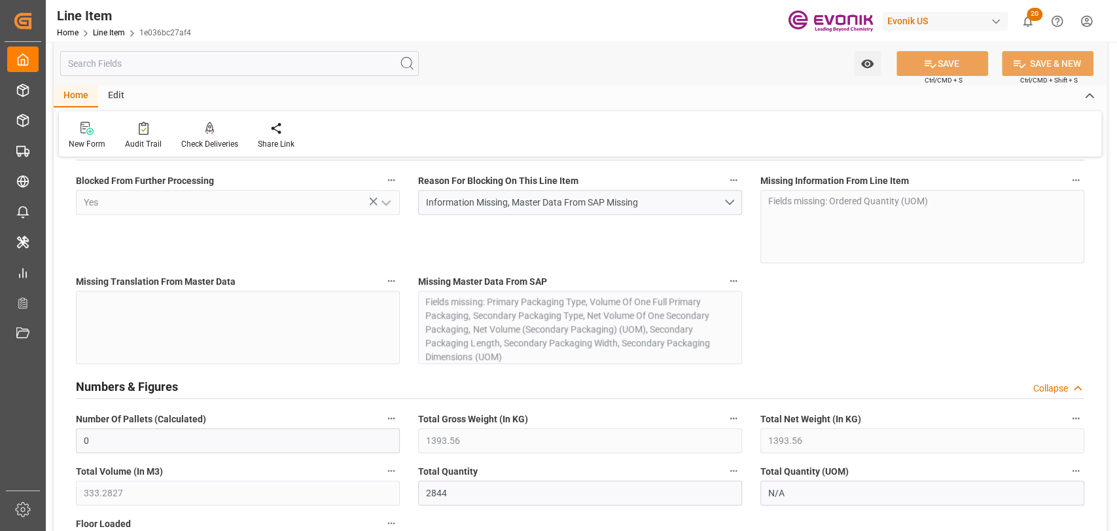
click at [592, 332] on div "Missing Master Data From SAP Fields missing: Primary Packaging Type, Volume Of …" at bounding box center [580, 318] width 342 height 101
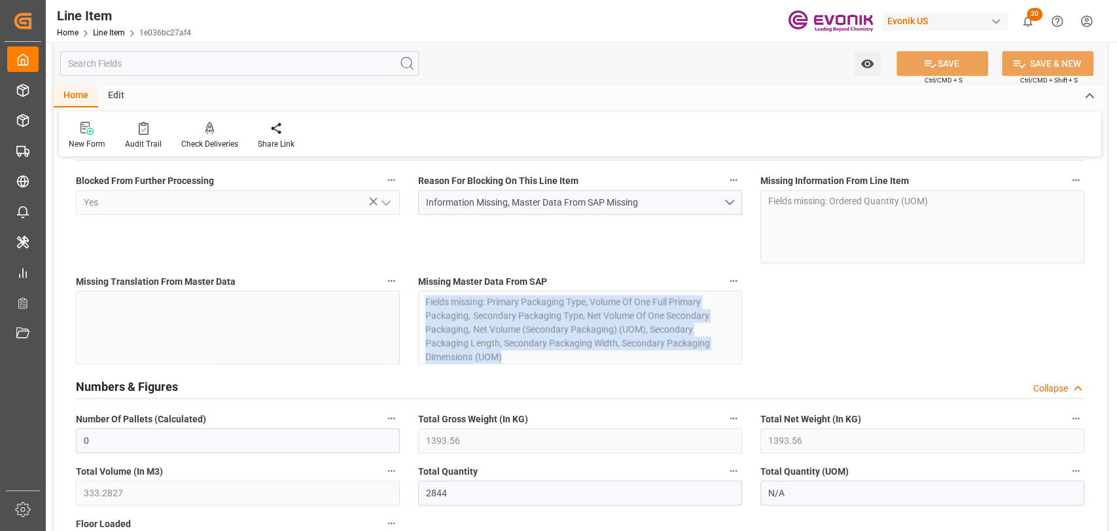
drag, startPoint x: 425, startPoint y: 298, endPoint x: 554, endPoint y: 362, distance: 144.0
click at [554, 362] on div "Missing Master Data From SAP Fields missing: Primary Packaging Type, Volume Of …" at bounding box center [580, 318] width 342 height 101
click at [589, 330] on div "Missing Master Data From SAP Fields missing: Primary Packaging Type, Volume Of …" at bounding box center [580, 318] width 342 height 101
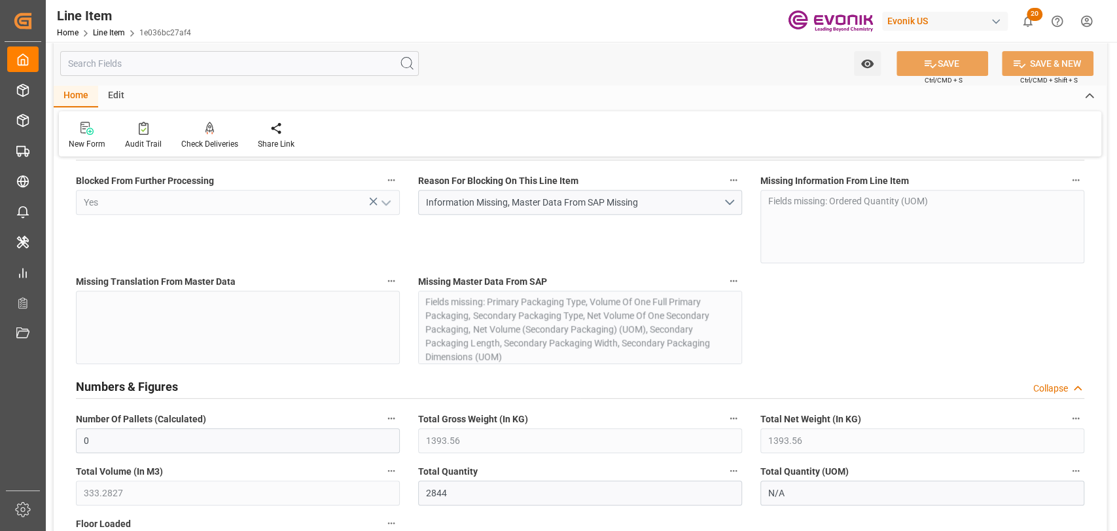
click at [219, 63] on input "text" at bounding box center [239, 63] width 359 height 25
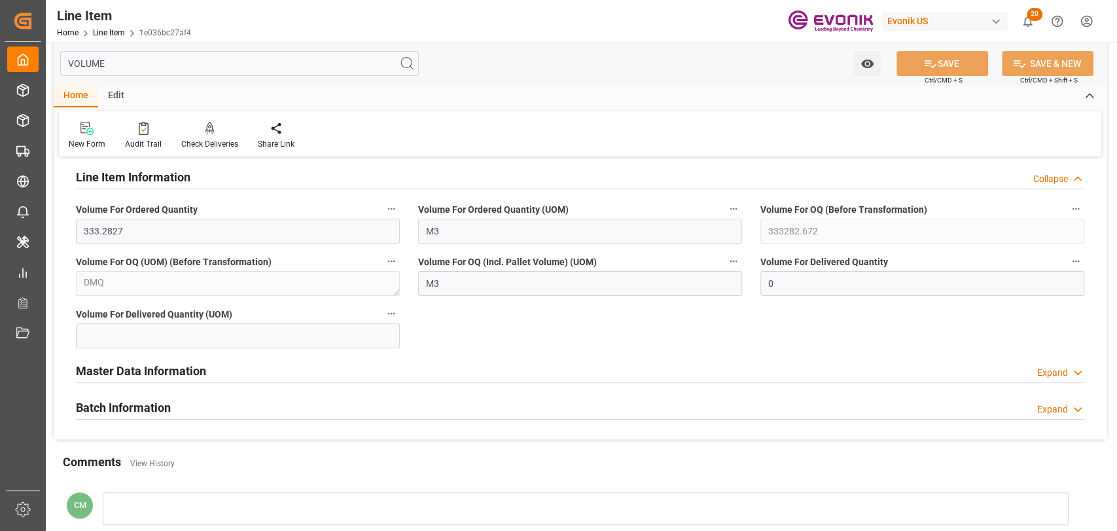
scroll to position [145, 0]
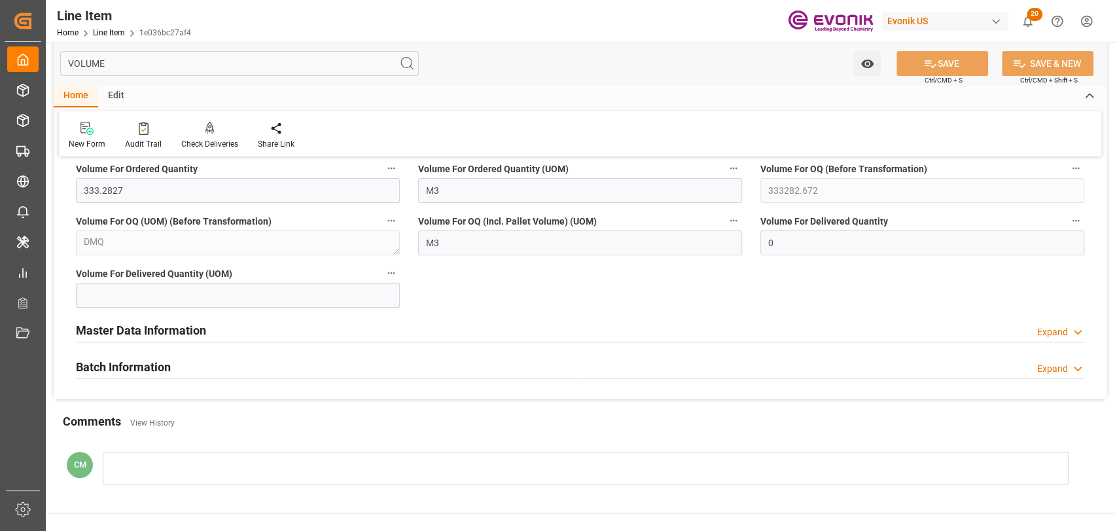
type input "VOLUME"
click at [188, 329] on h2 "Master Data Information" at bounding box center [141, 330] width 130 height 18
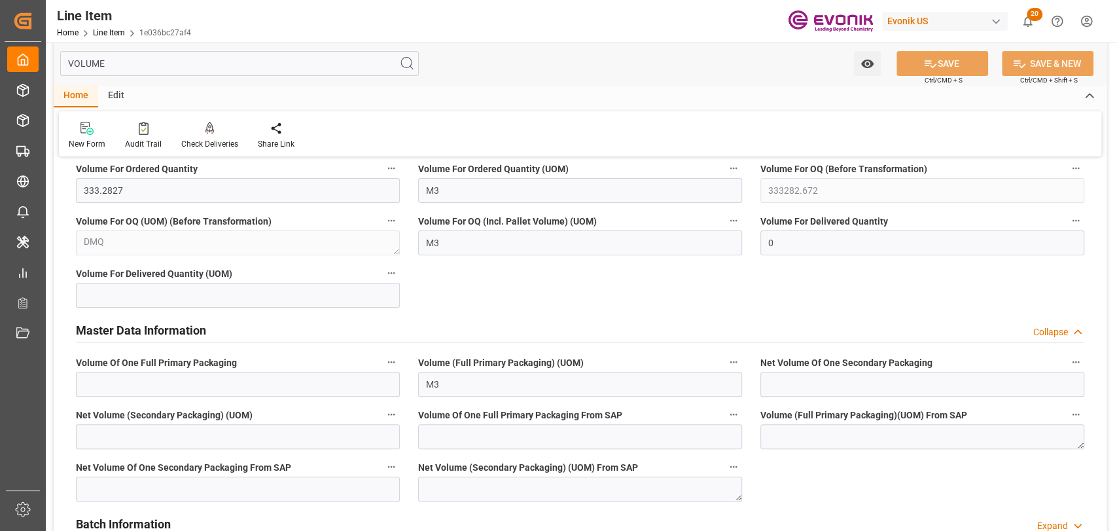
scroll to position [291, 0]
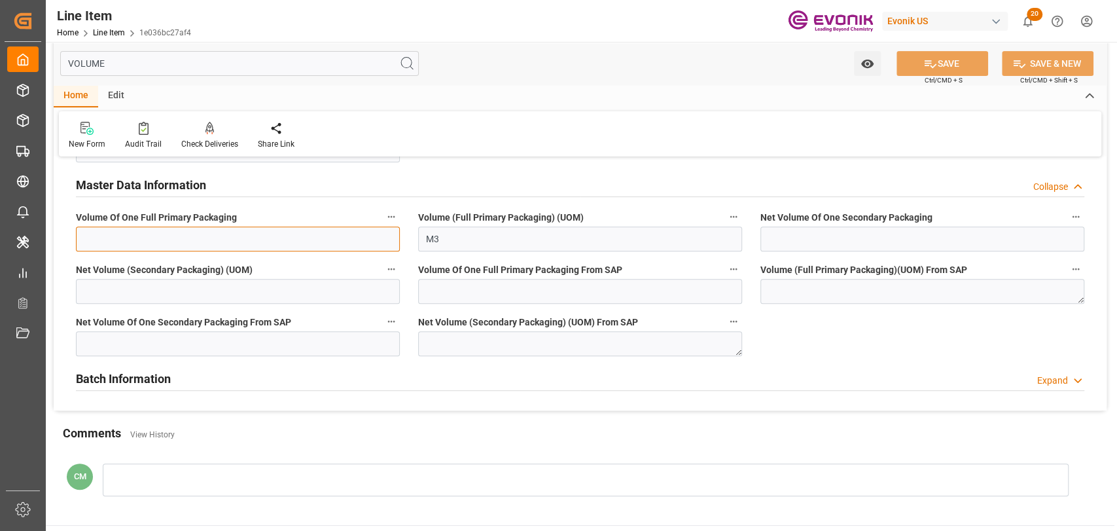
click at [235, 244] on input "text" at bounding box center [238, 238] width 324 height 25
type input "0.12"
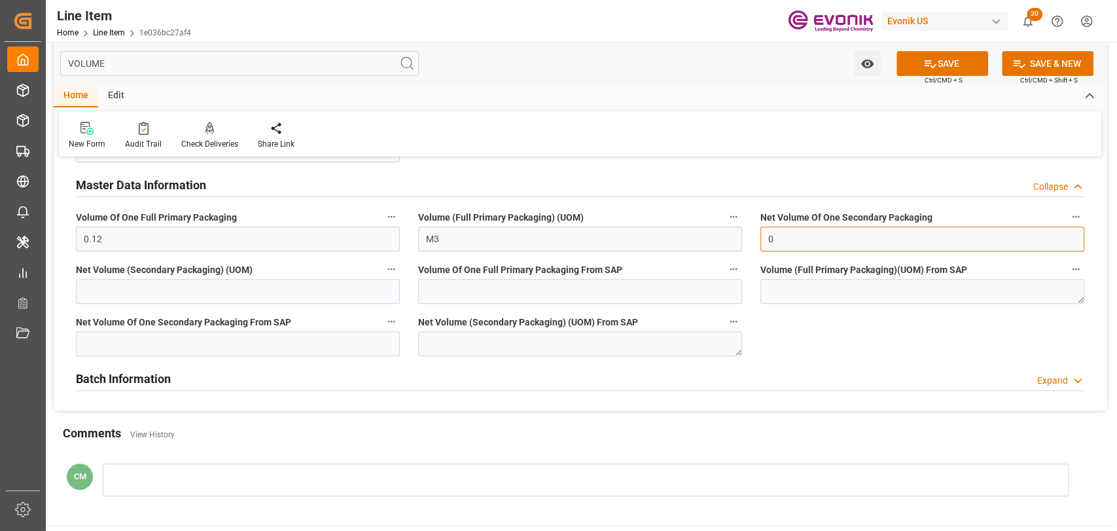
type input "0"
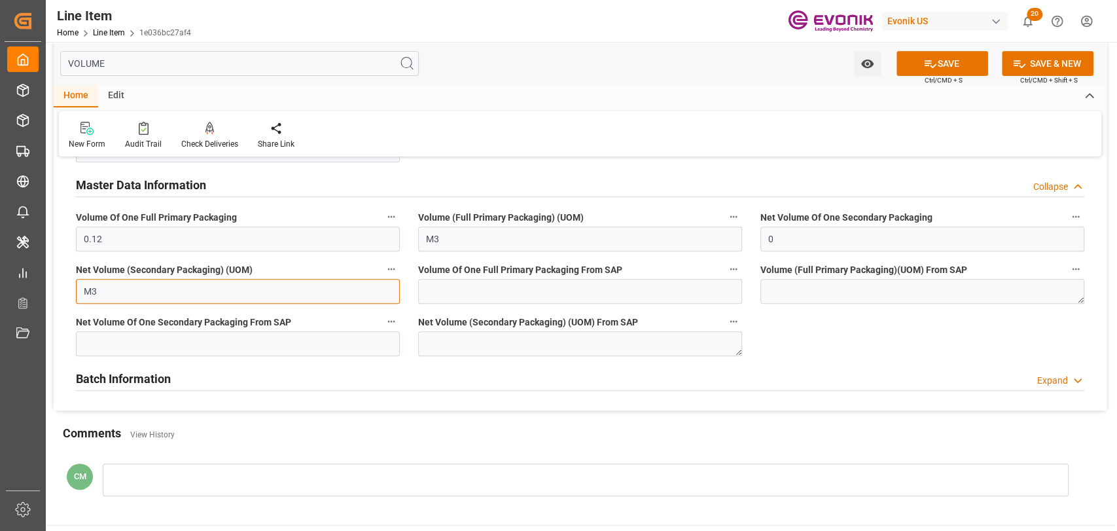
type input "M3"
type input "1.11"
type input "0"
type input "NaN"
type input "2"
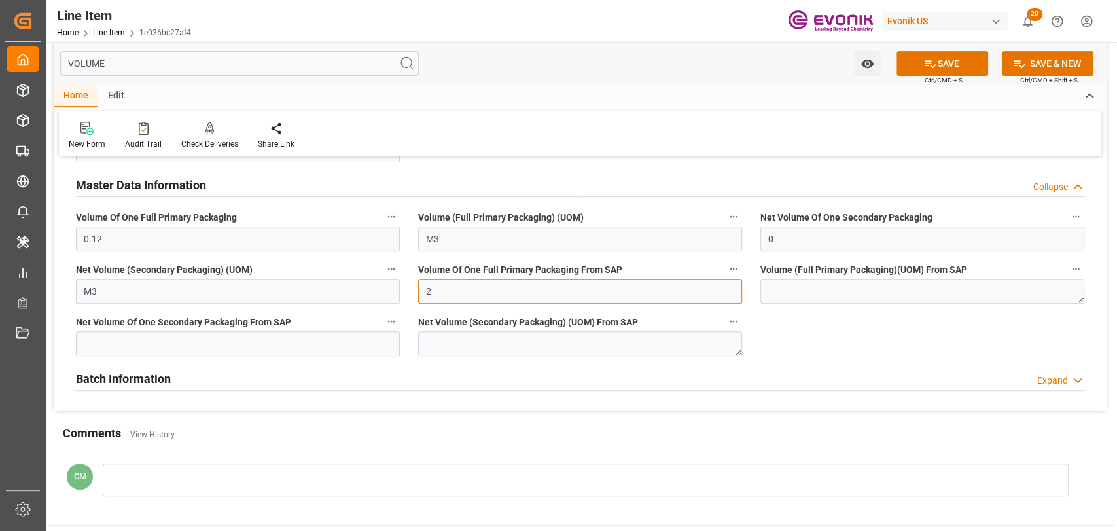
type input "0"
type input "0.12"
click at [947, 65] on button "SAVE" at bounding box center [943, 63] width 92 height 25
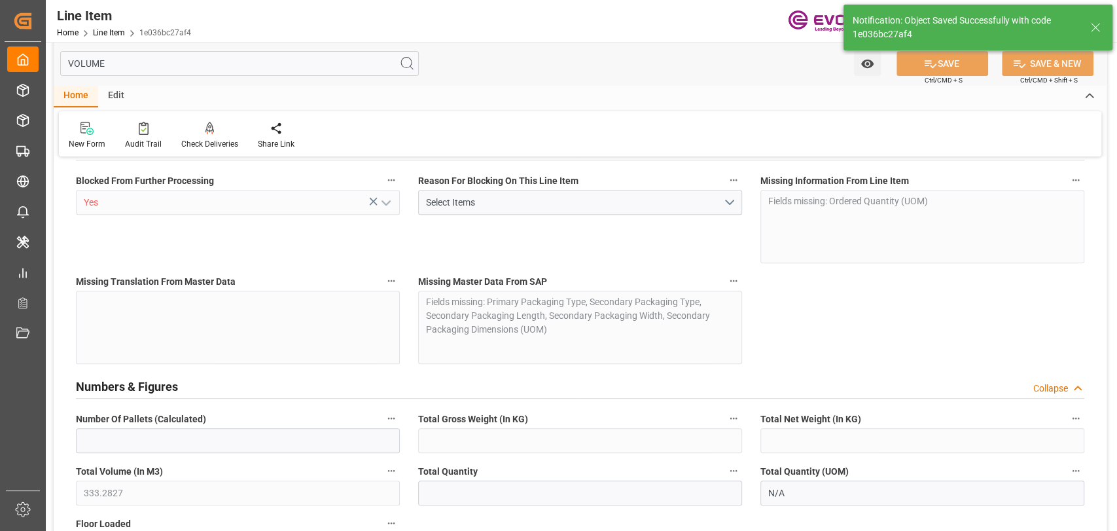
type input "0"
type input "1393.56"
type input "2844"
type input "5204.52"
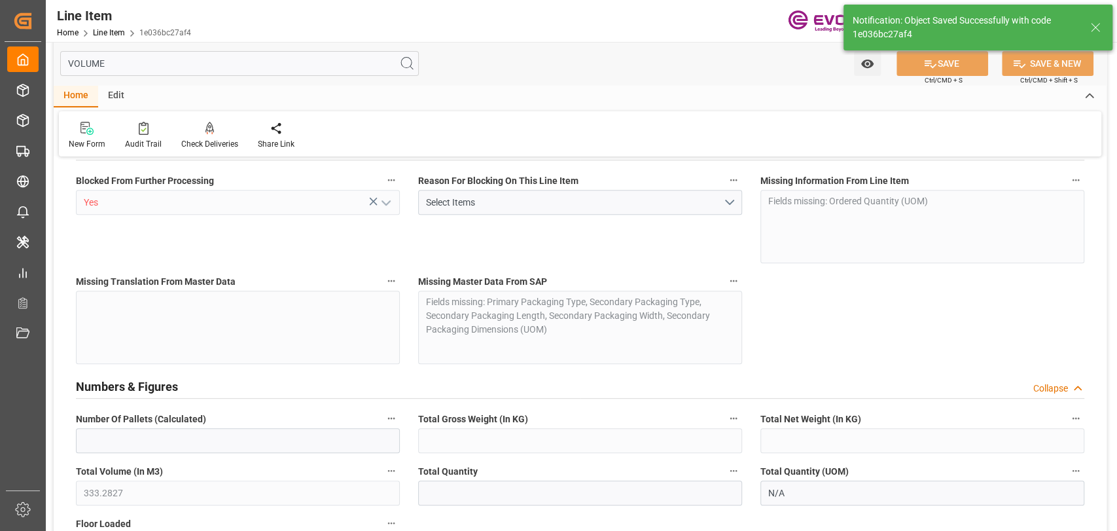
type input "2844"
type input "1393.56"
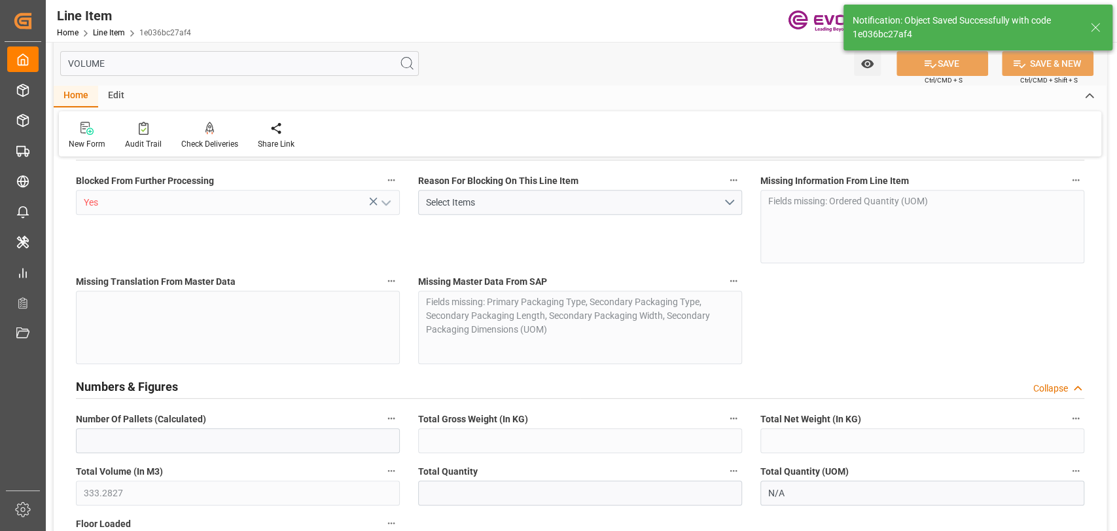
type input "1393.56"
type input "0"
type input "09-18-2025 17:34"
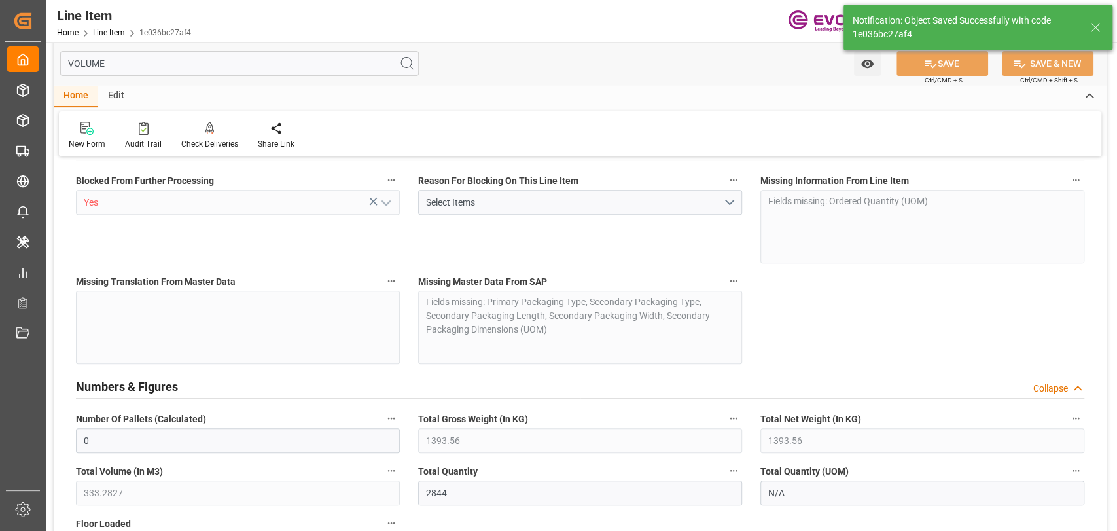
type input "09-22-2025 20:39"
type input "09-23-2025"
type input "09-16-2025"
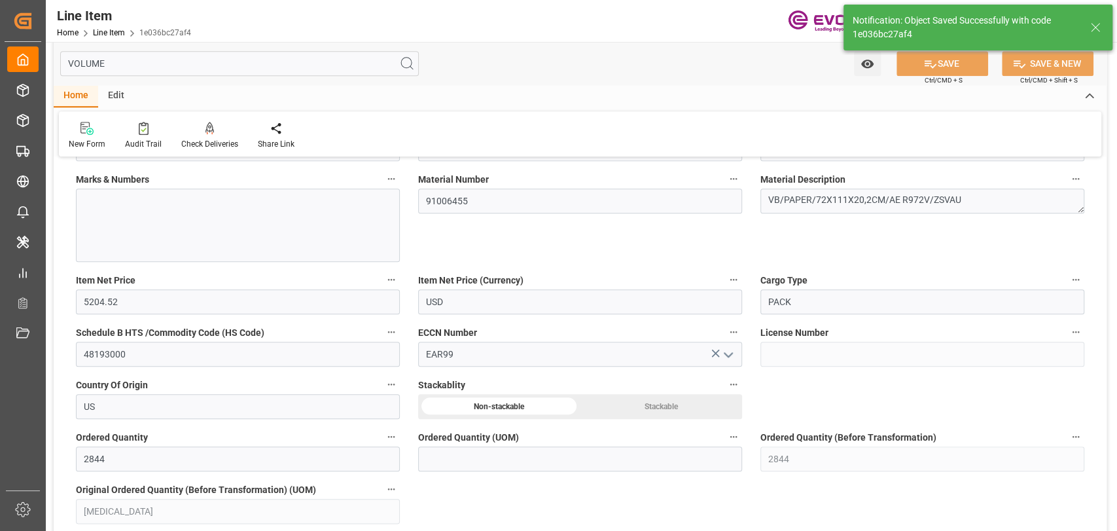
scroll to position [194, 0]
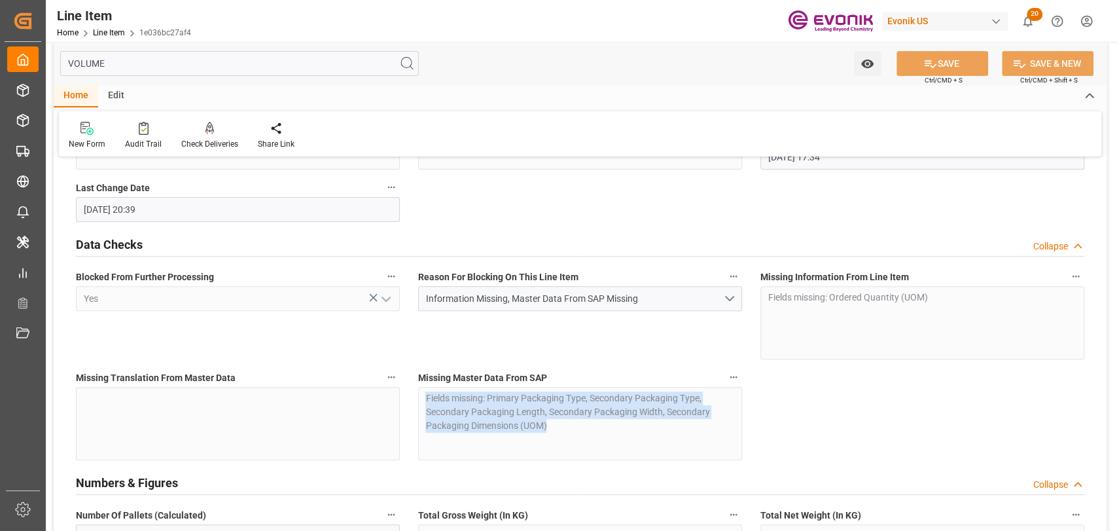
drag, startPoint x: 596, startPoint y: 429, endPoint x: 426, endPoint y: 399, distance: 172.8
click at [426, 399] on div "Missing Master Data From SAP Fields missing: Primary Packaging Type, Secondary …" at bounding box center [580, 414] width 342 height 101
click at [553, 418] on div "Missing Master Data From SAP Fields missing: Primary Packaging Type, Secondary …" at bounding box center [580, 414] width 342 height 101
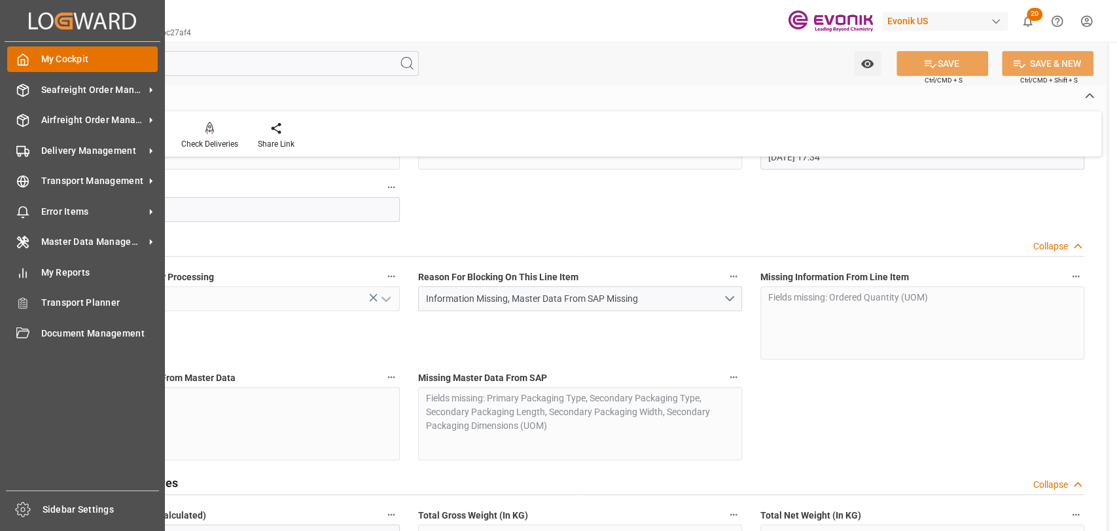
drag, startPoint x: 245, startPoint y: 71, endPoint x: 8, endPoint y: 64, distance: 237.1
click at [8, 64] on div "Created by potrace 1.15, written by Peter Selinger 2001-2017 Created by potrace…" at bounding box center [558, 265] width 1117 height 531
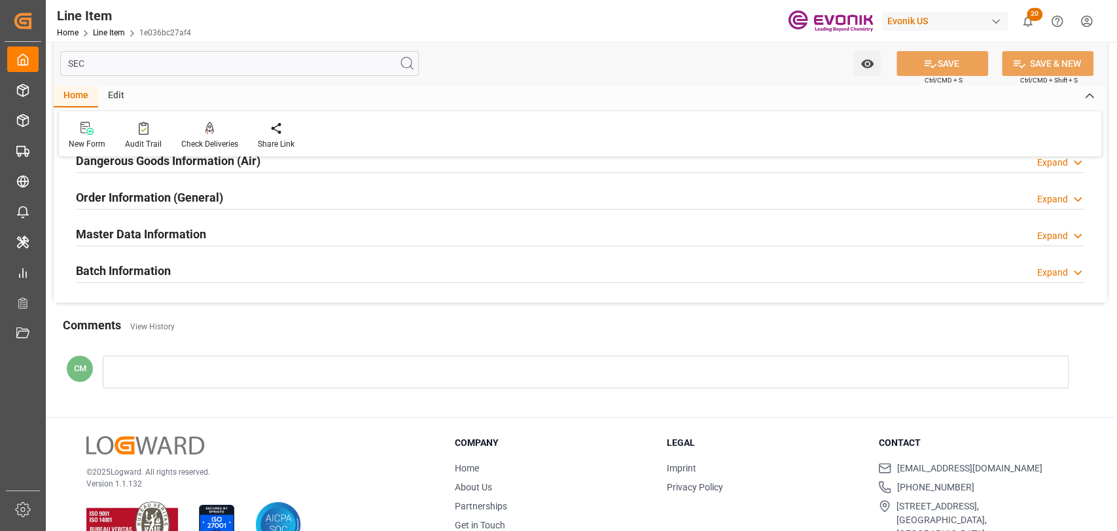
scroll to position [0, 0]
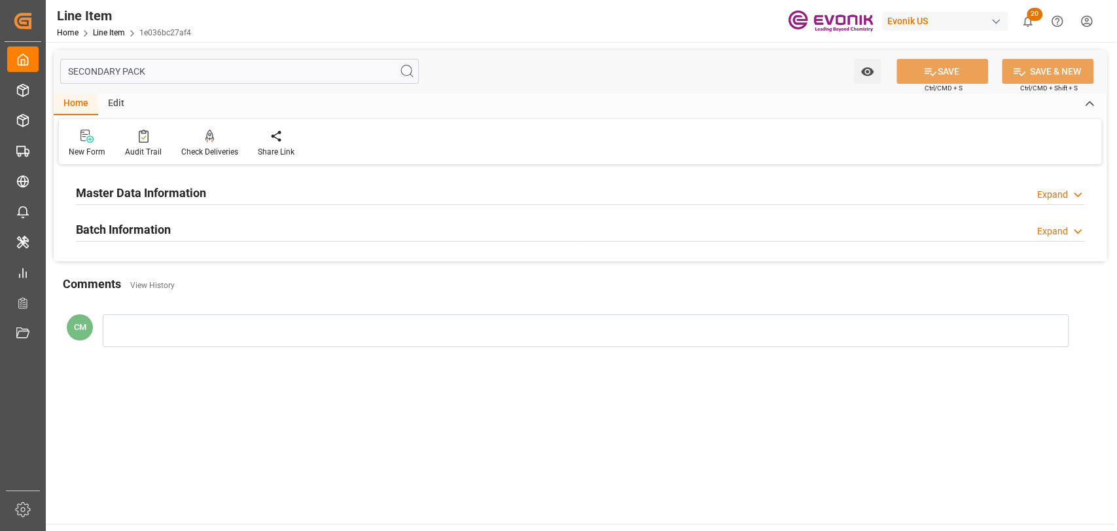
type input "SECONDARY PACK"
click at [192, 187] on h2 "Master Data Information" at bounding box center [141, 193] width 130 height 18
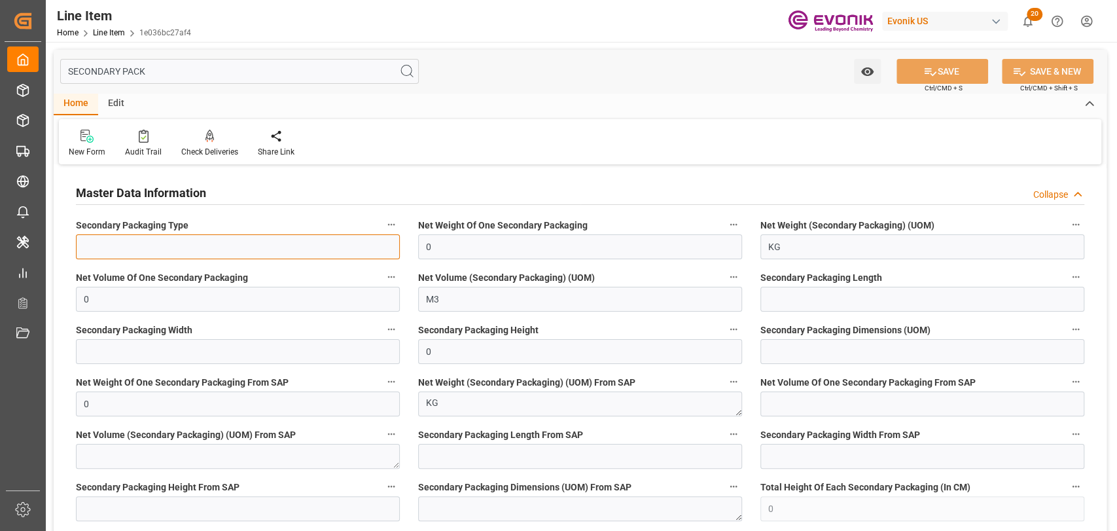
click at [187, 254] on input at bounding box center [238, 246] width 324 height 25
type input "BAG"
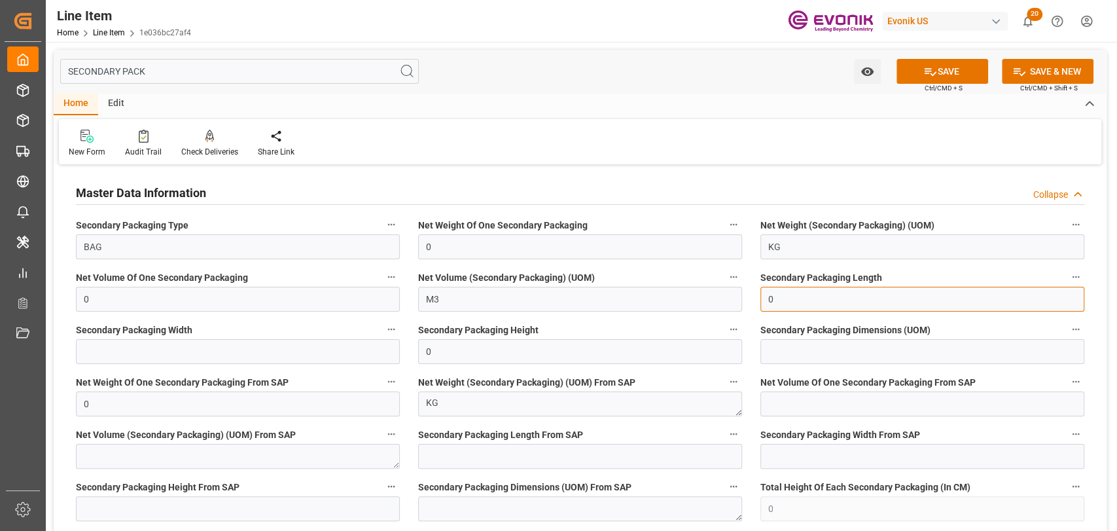
type input "0"
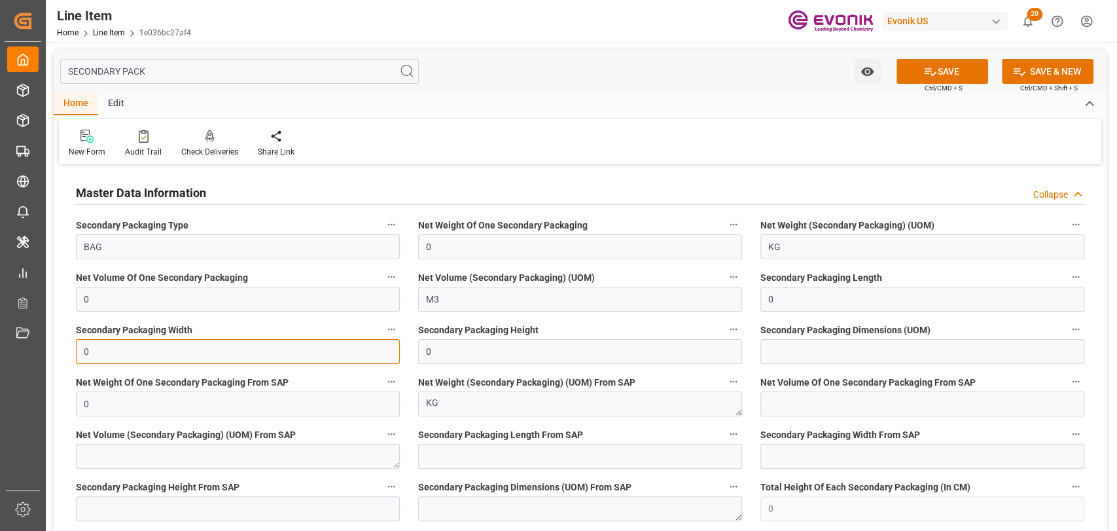
type input "0"
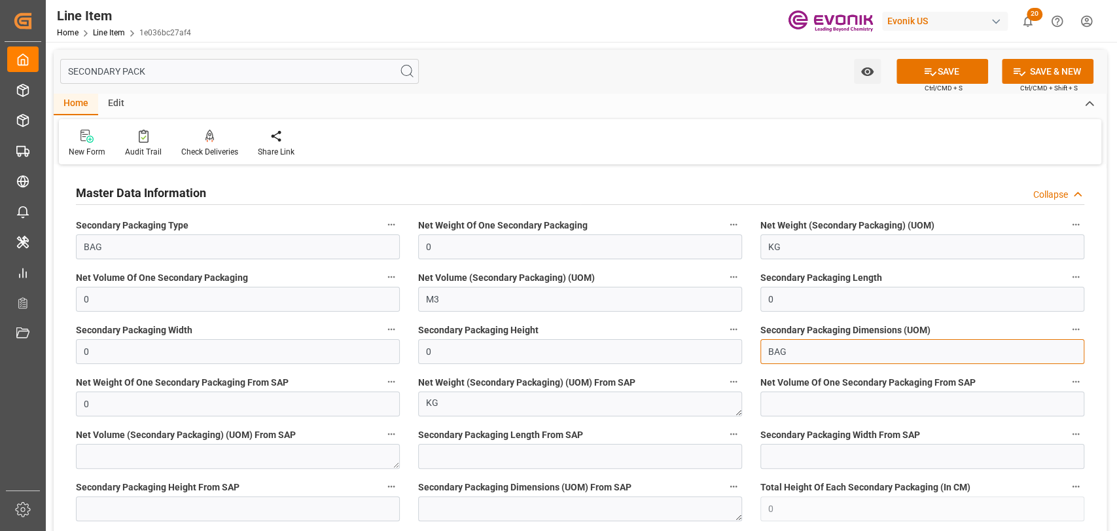
type input "BAG"
type input "BG"
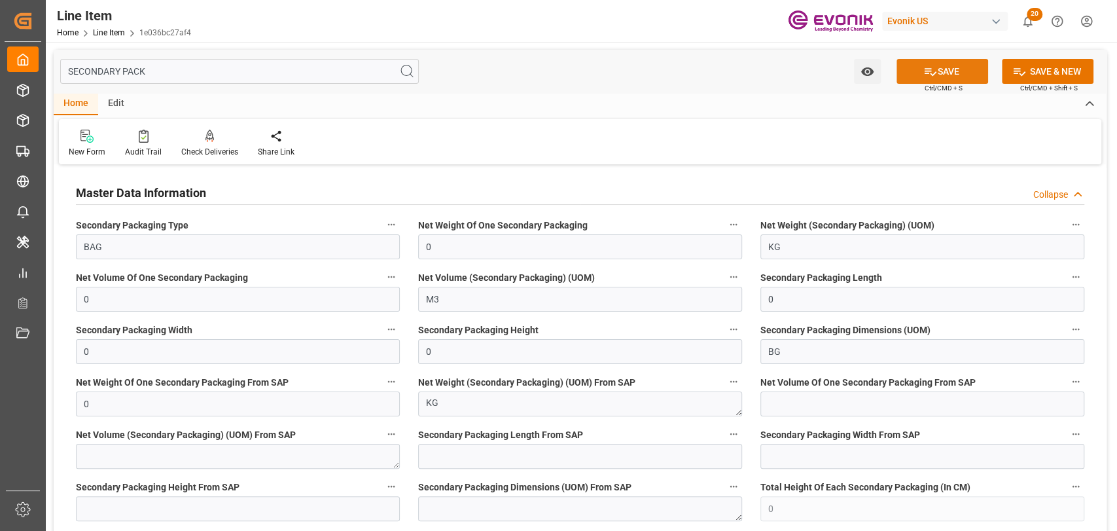
click at [956, 71] on button "SAVE" at bounding box center [943, 71] width 92 height 25
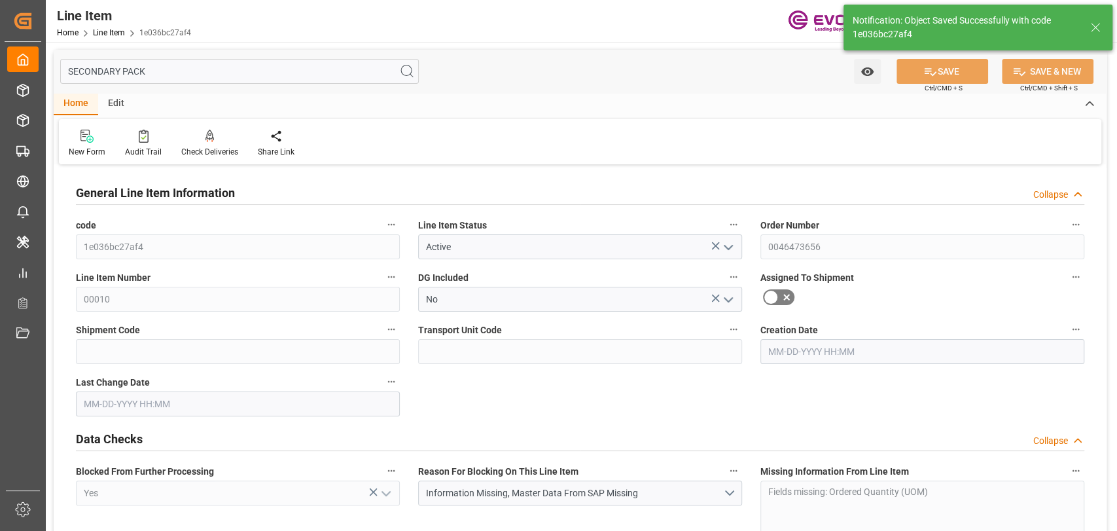
type input "0"
type input "1393.56"
type input "333.2827"
type input "2844"
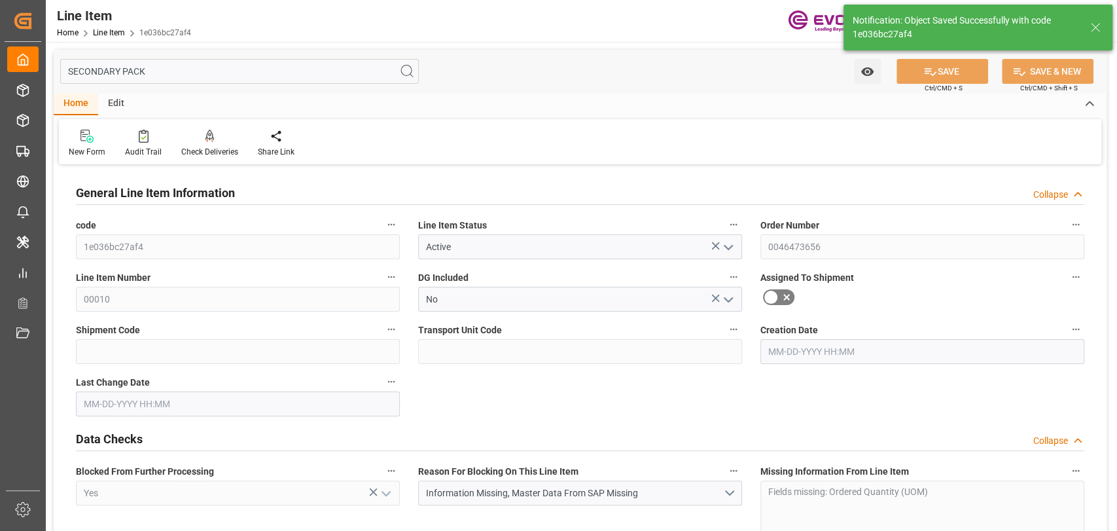
type input "5204.52"
type input "2844"
type input "1393.56"
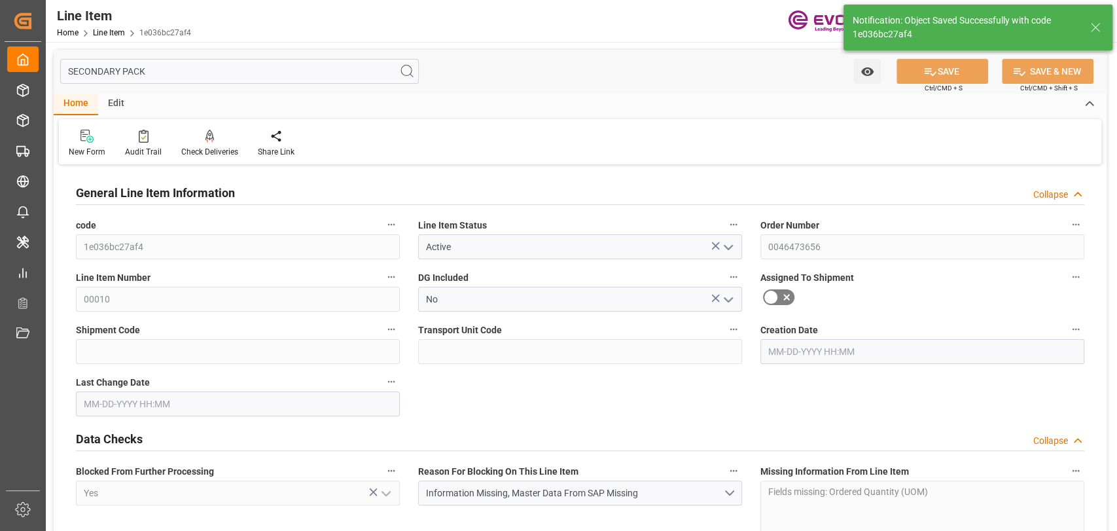
type input "1393.56"
type input "333.2827"
type input "333282.672"
type input "0"
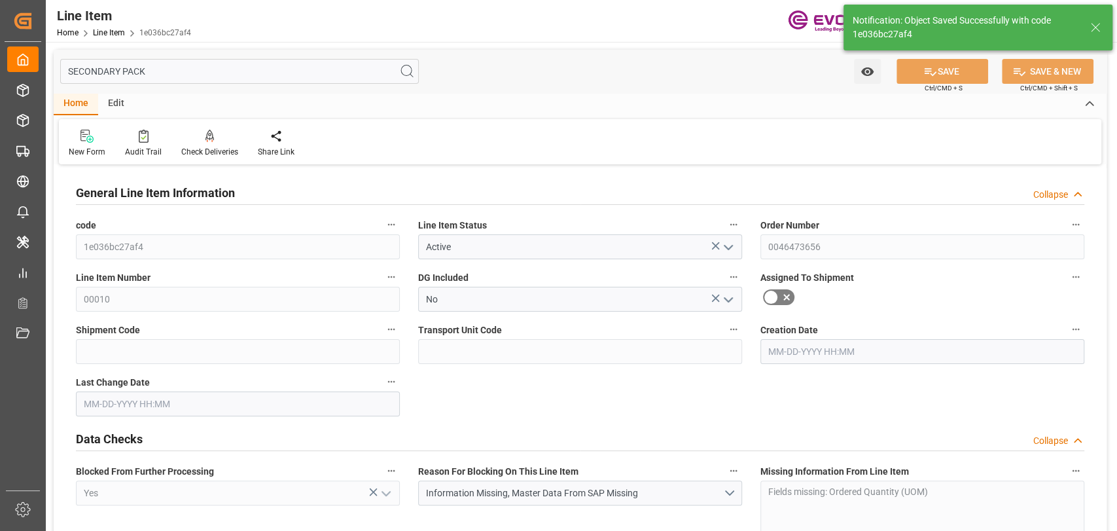
type input "0"
type input "09-18-2025 17:34"
type input "09-22-2025 20:40"
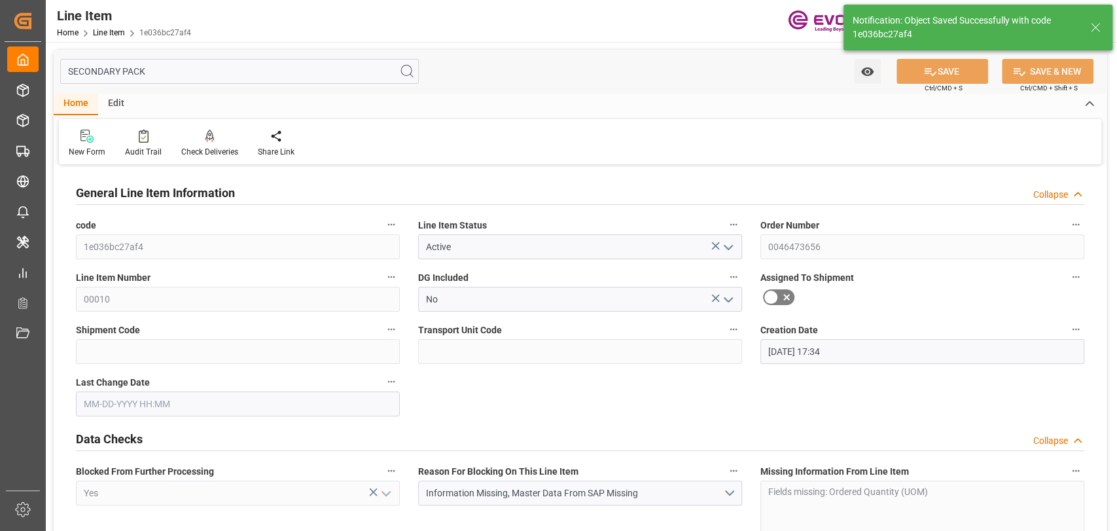
type input "09-23-2025"
type input "09-16-2025"
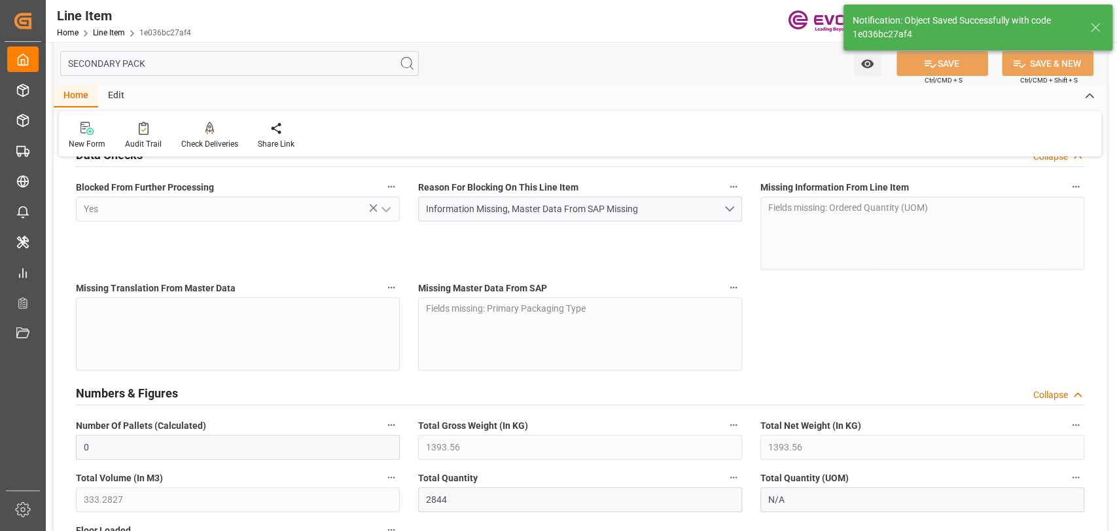
scroll to position [291, 0]
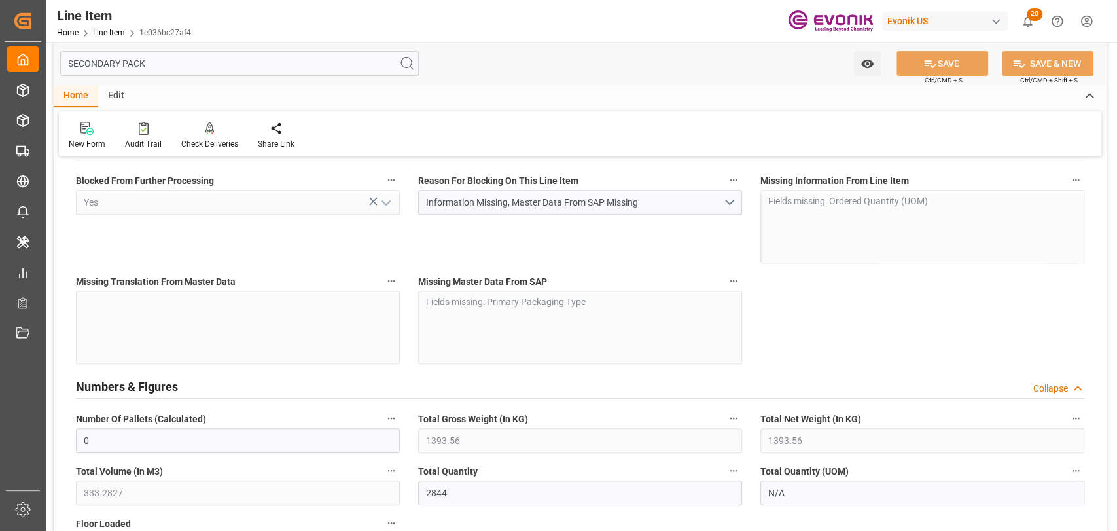
drag, startPoint x: 175, startPoint y: 58, endPoint x: 419, endPoint y: 33, distance: 245.5
click at [72, 59] on input "SECONDARY PACK" at bounding box center [239, 63] width 359 height 25
type input "S"
type input "5204.52"
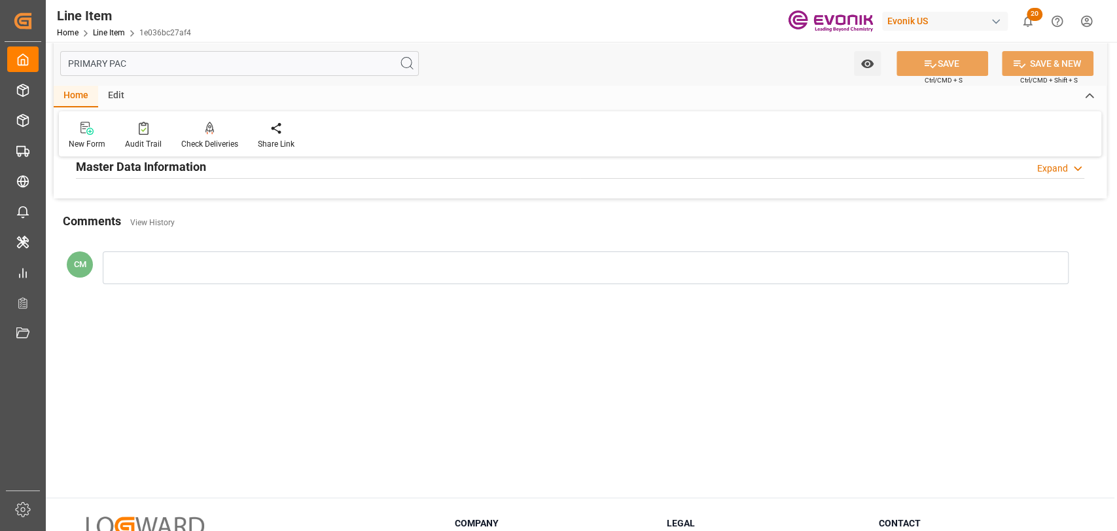
scroll to position [0, 0]
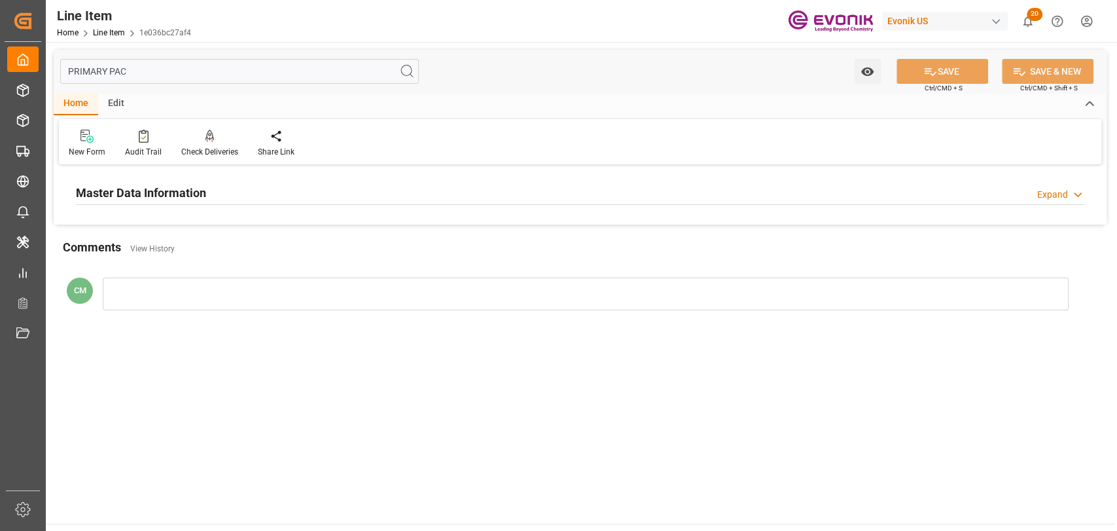
type input "PRIMARY PAC"
click at [191, 200] on h2 "Master Data Information" at bounding box center [141, 193] width 130 height 18
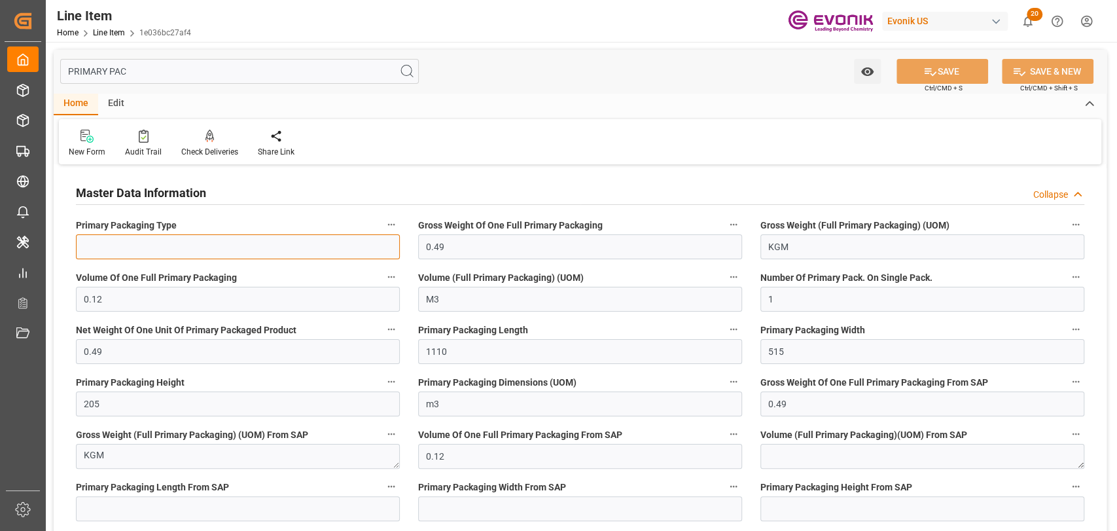
click at [173, 253] on input at bounding box center [238, 246] width 324 height 25
type input "BG"
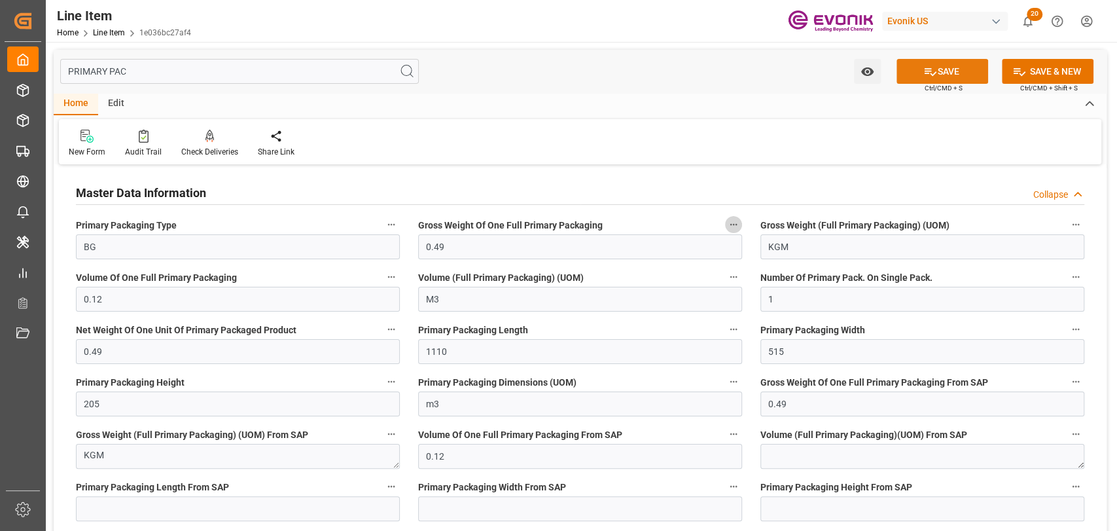
click at [943, 64] on button "SAVE" at bounding box center [943, 71] width 92 height 25
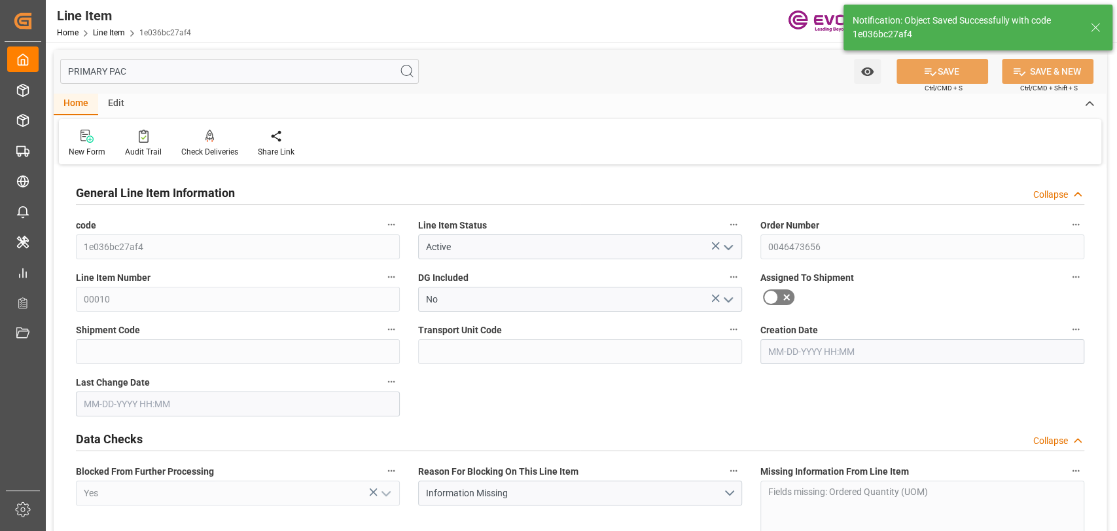
type input "0"
type input "1393.56"
type input "333.2827"
type input "2844"
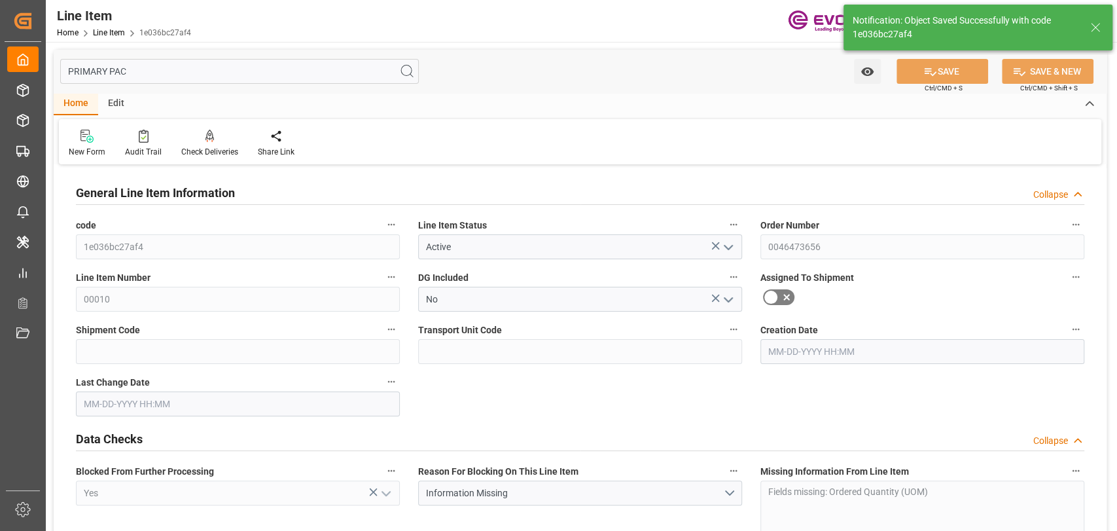
type input "5204.52"
type input "2844"
type input "1393.56"
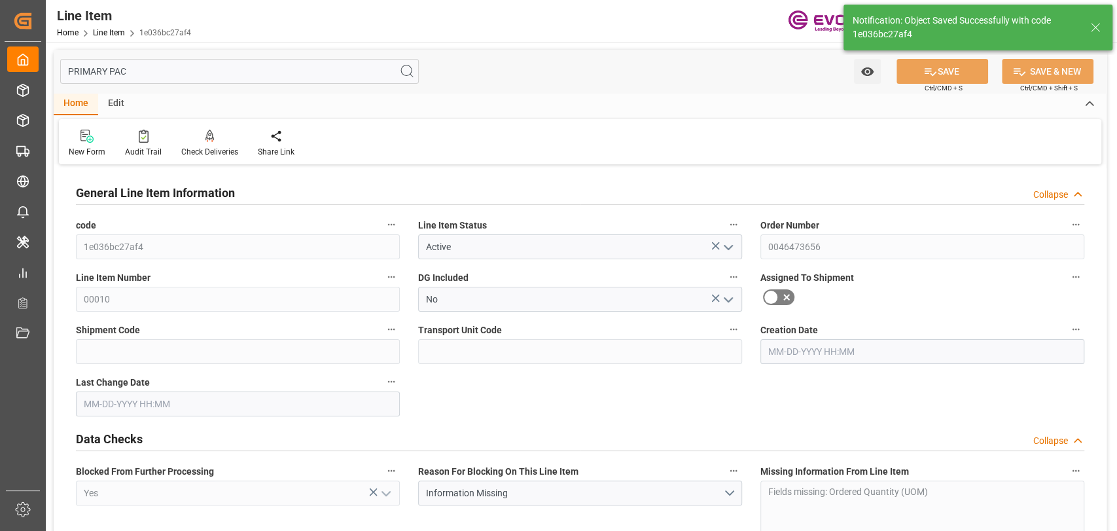
type input "1393.56"
type input "333.2827"
type input "333282.672"
type input "0"
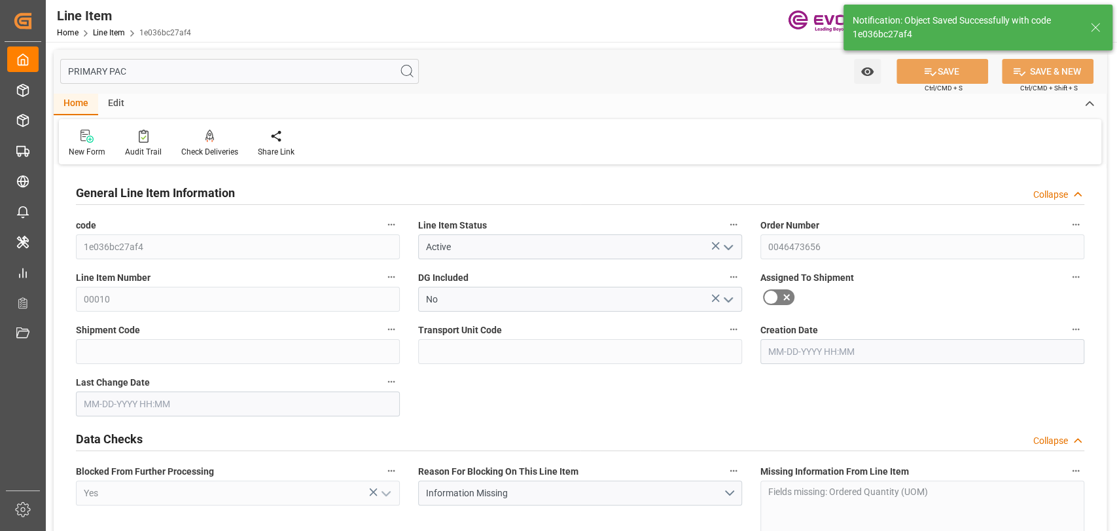
type input "0"
type input "09-18-2025 17:34"
type input "09-22-2025 20:40"
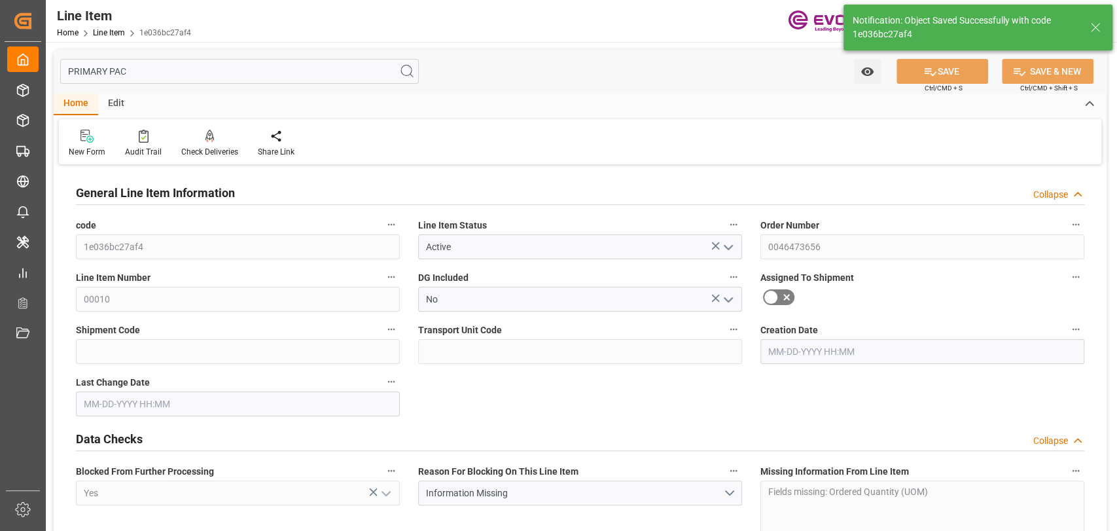
type input "09-23-2025"
type input "09-16-2025"
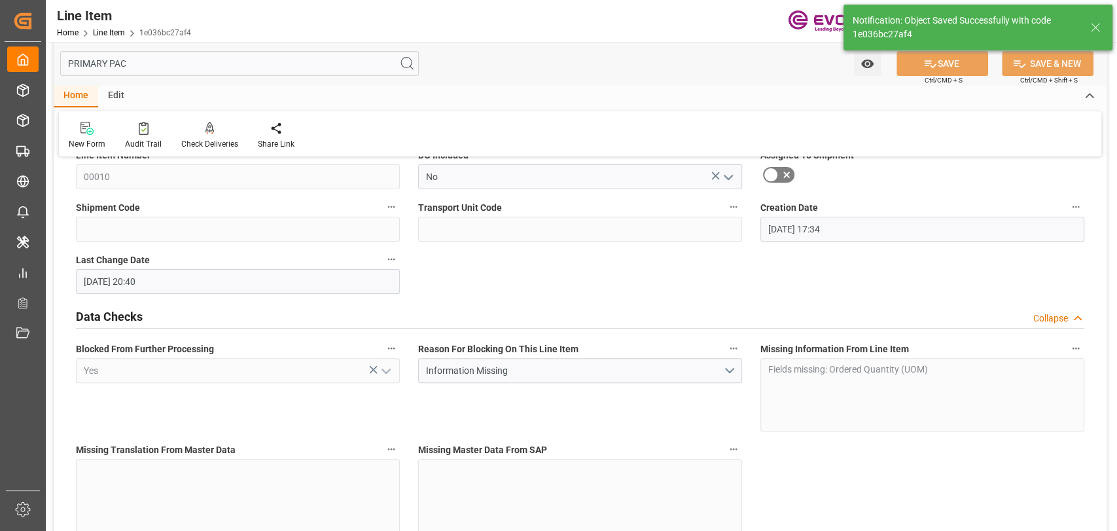
scroll to position [145, 0]
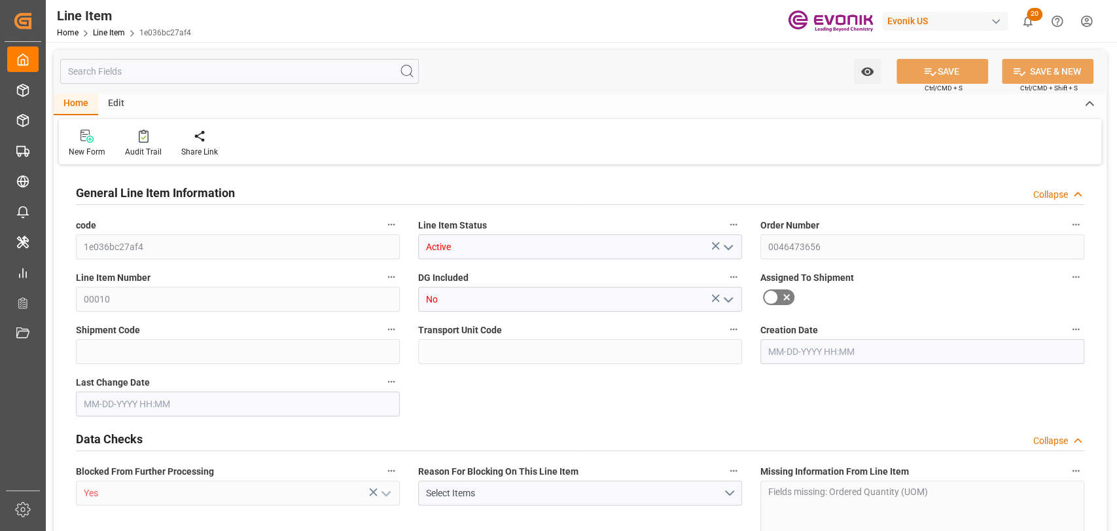
type input "0"
type input "1393.56"
type input "333.2827"
type input "2844"
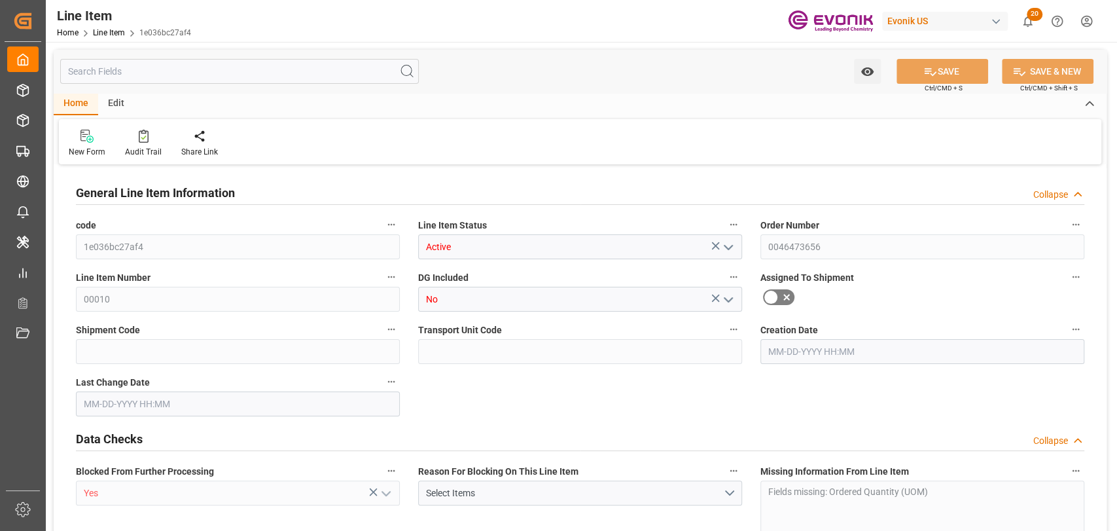
type input "5204.52"
type input "2844"
type input "1393.56"
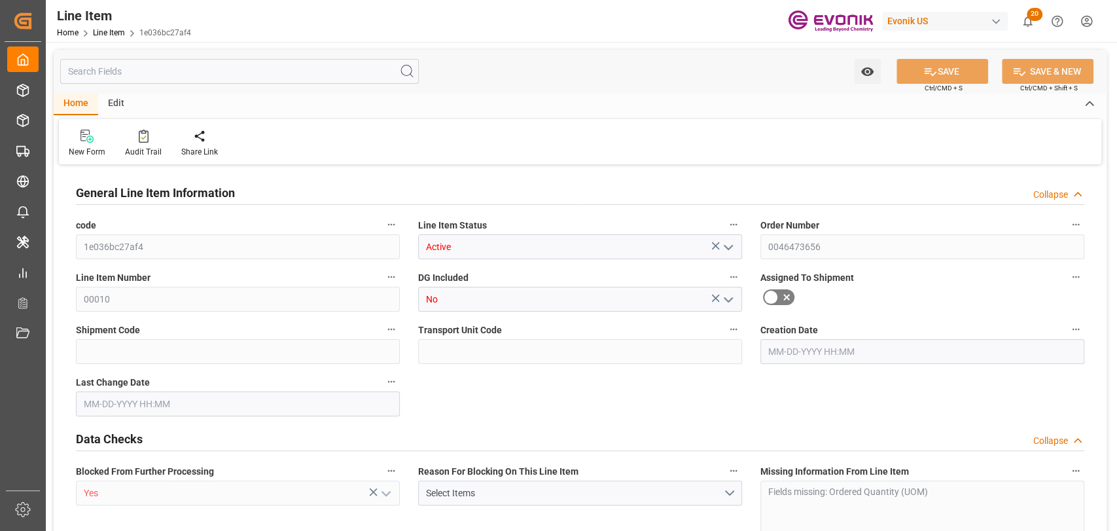
type input "1393.56"
type input "333.2827"
type input "333282.672"
type input "0"
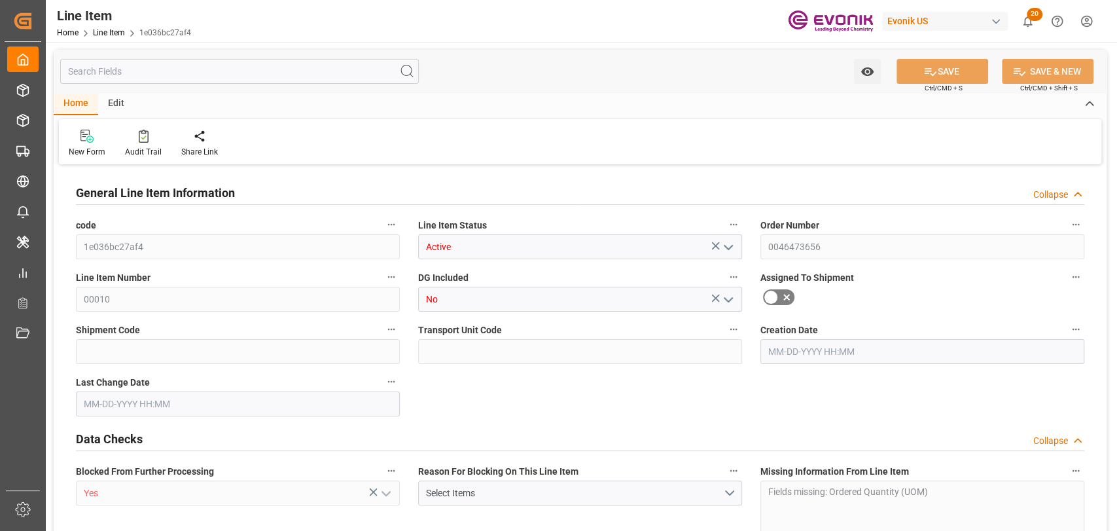
type input "0"
type input "[DATE] 17:34"
type input "[DATE] 20:40"
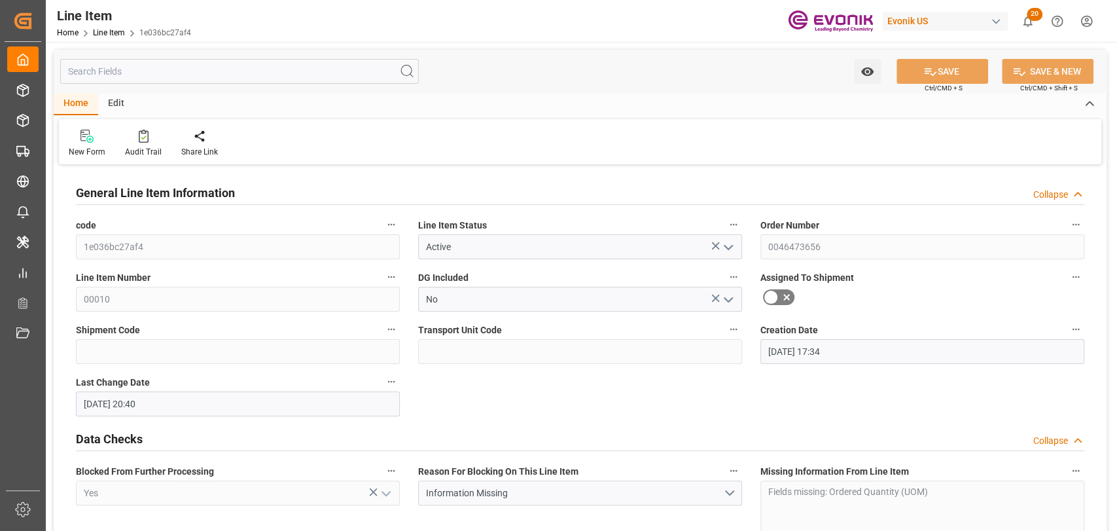
type input "[DATE]"
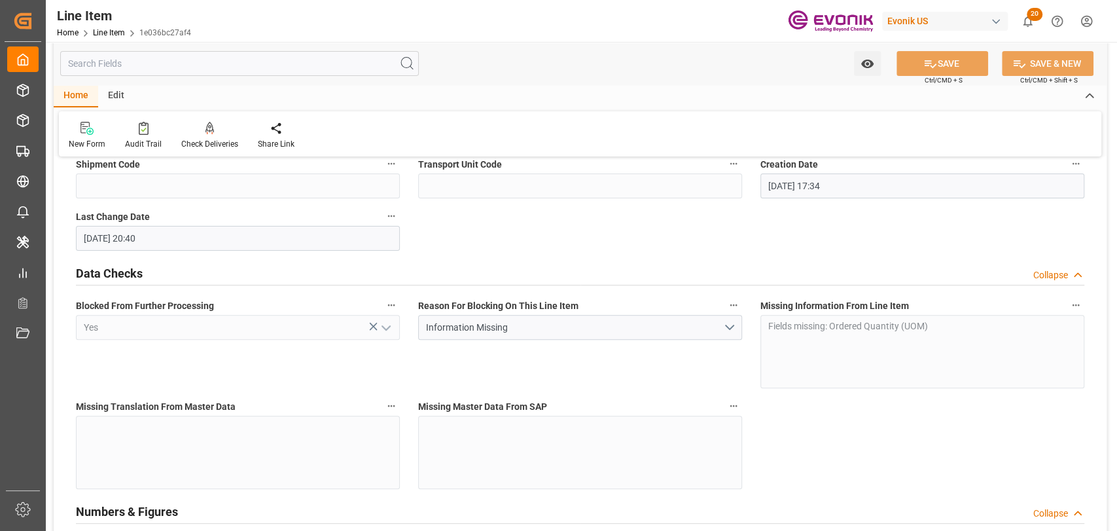
scroll to position [145, 0]
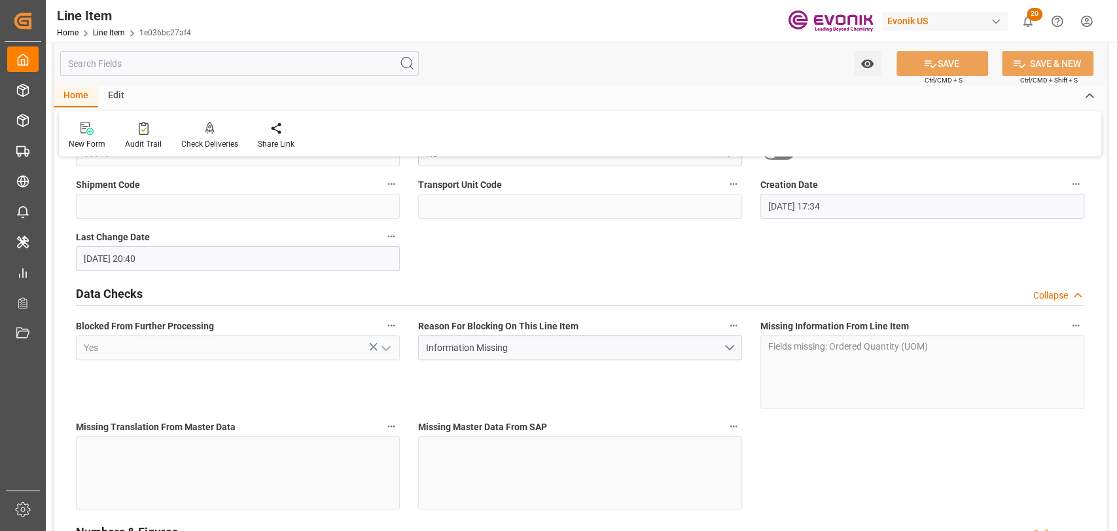
click at [162, 60] on input "text" at bounding box center [239, 63] width 359 height 25
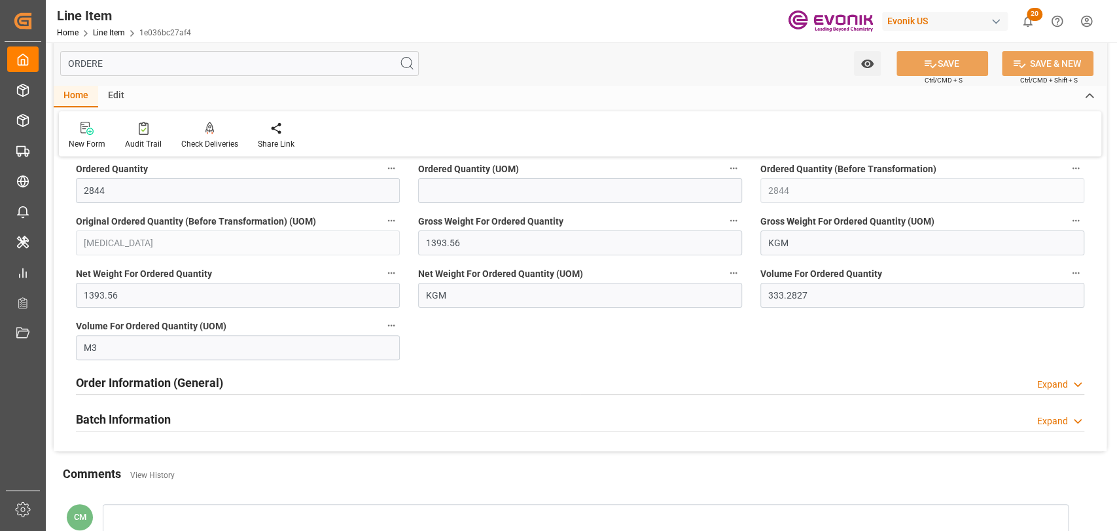
scroll to position [56, 0]
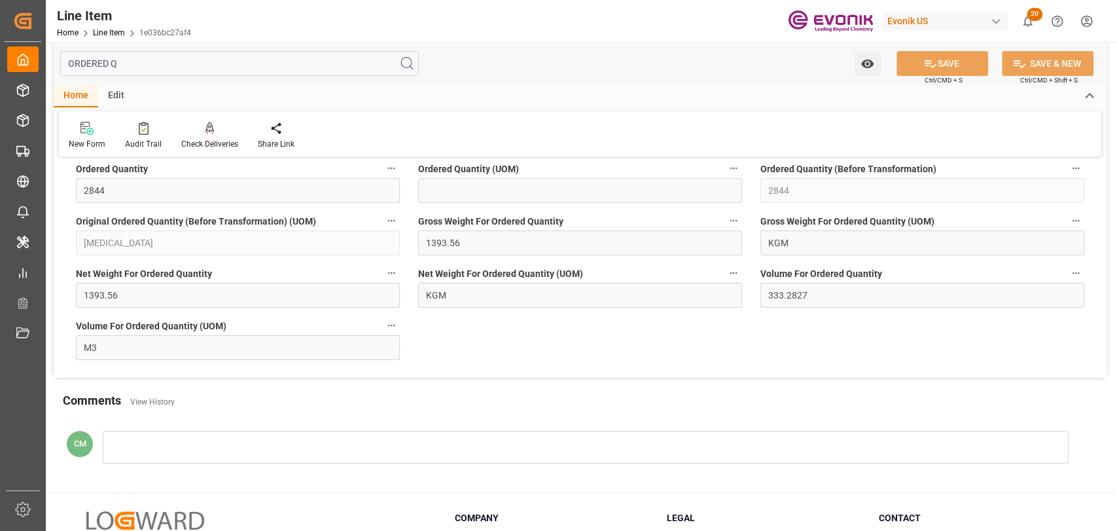
type input "ORDERED Q"
click at [513, 195] on input at bounding box center [580, 190] width 324 height 25
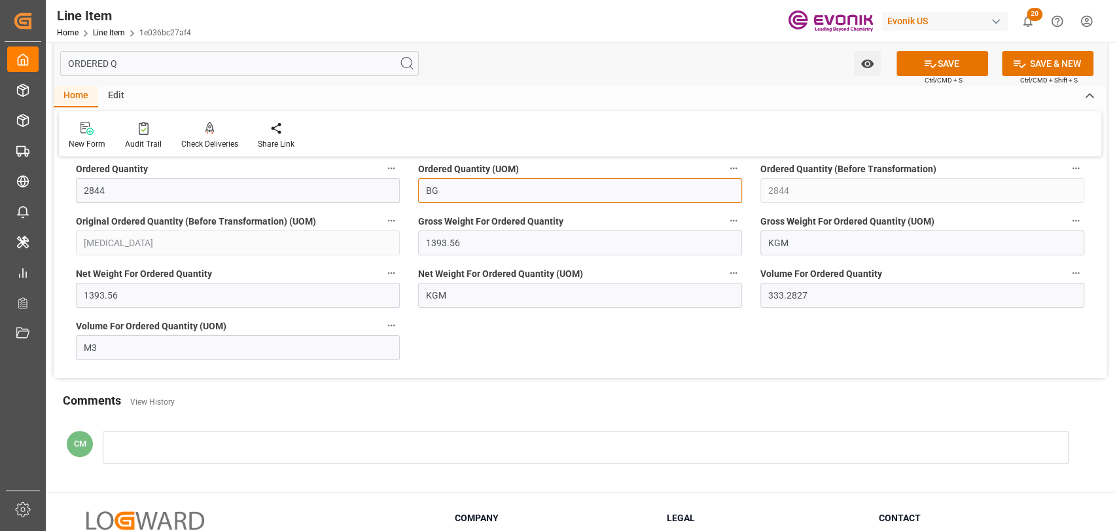
type input "BG"
click at [958, 65] on button "SAVE" at bounding box center [943, 63] width 92 height 25
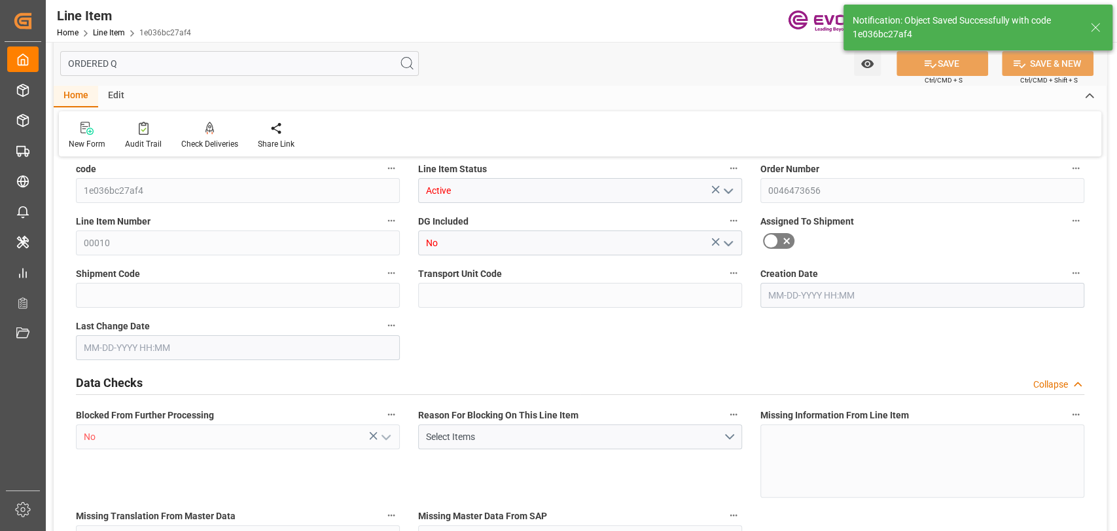
type input "2844"
type input "1393.56"
type input "333.2827"
type input "2844"
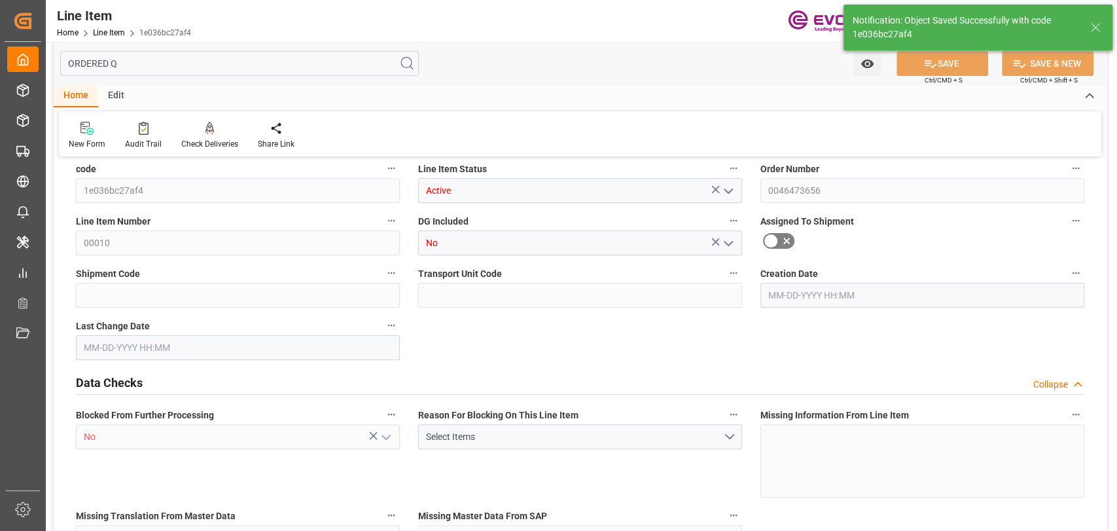
type input "5204.52"
type input "1393.56"
type input "333282.672"
type input "0"
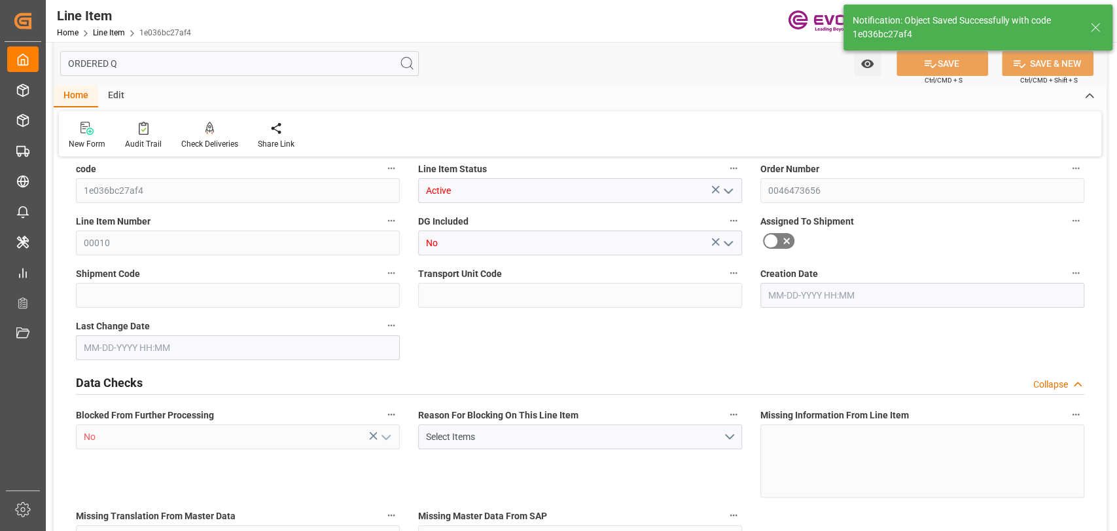
type input "0"
type input "[DATE] 17:34"
type input "[DATE] 20:41"
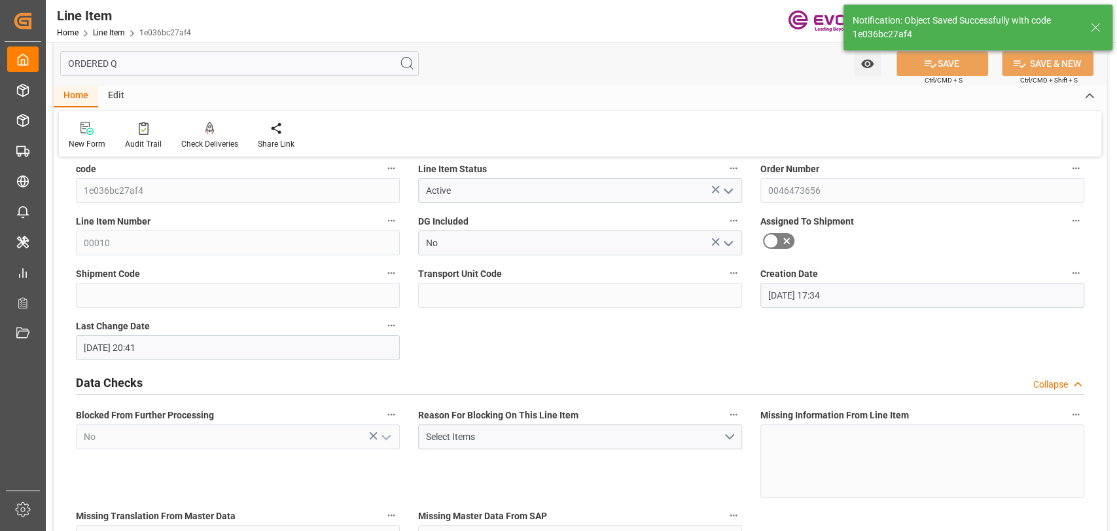
type input "[DATE]"
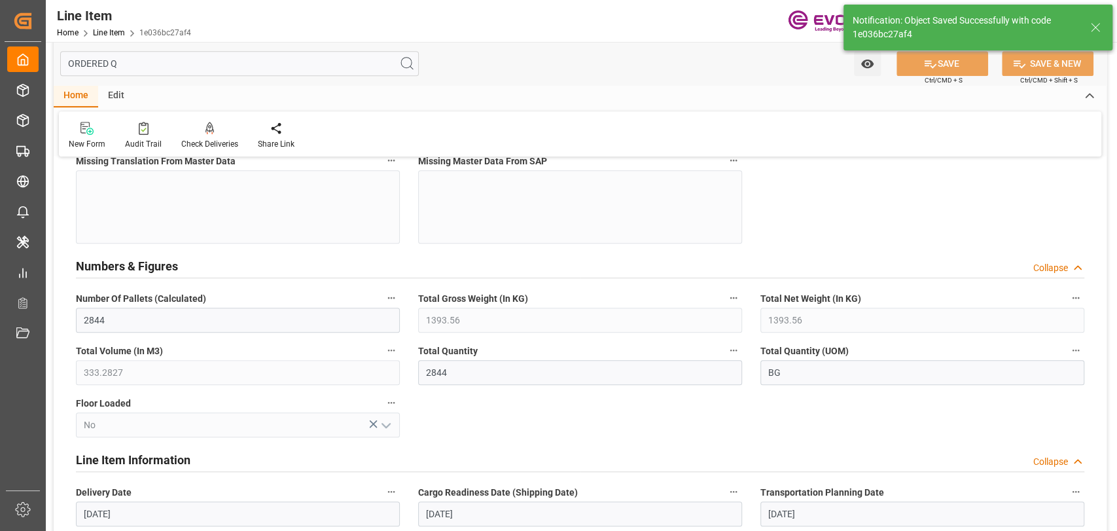
scroll to position [492, 0]
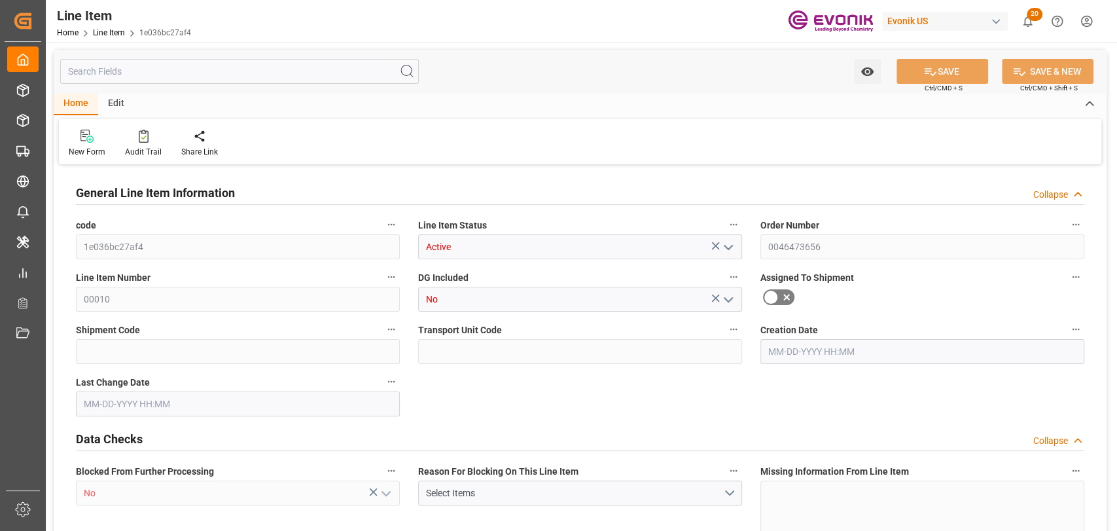
type input "2844"
type input "1393.56"
type input "333.2827"
type input "2844"
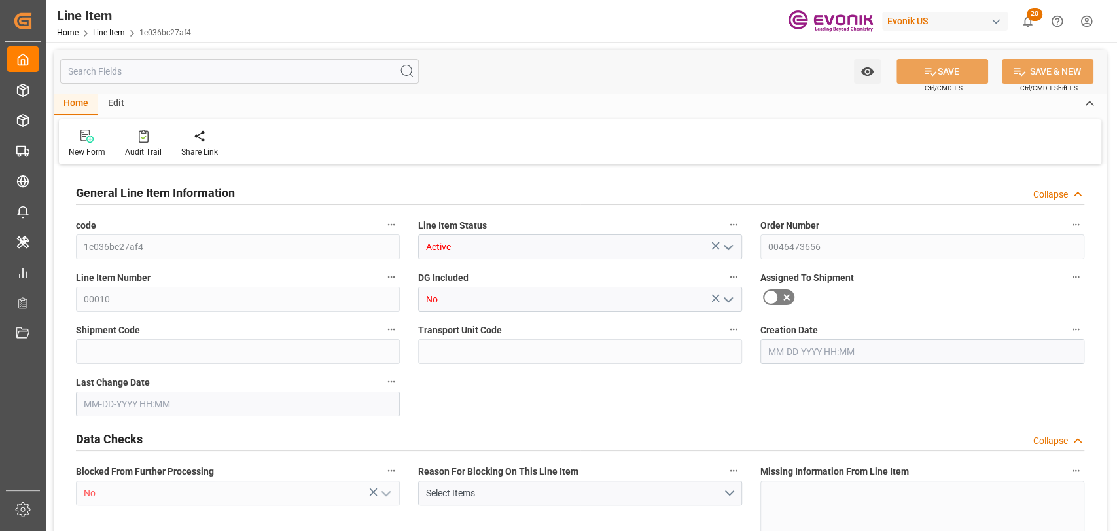
type input "5204.52"
type input "2844"
type input "1393.56"
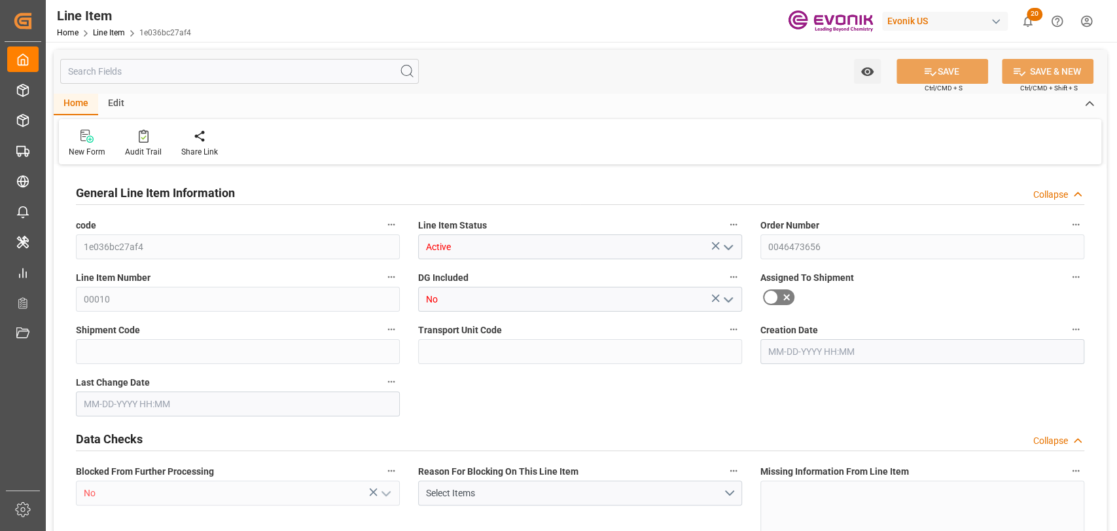
type input "1393.56"
type input "333.2827"
type input "333282.672"
type input "0"
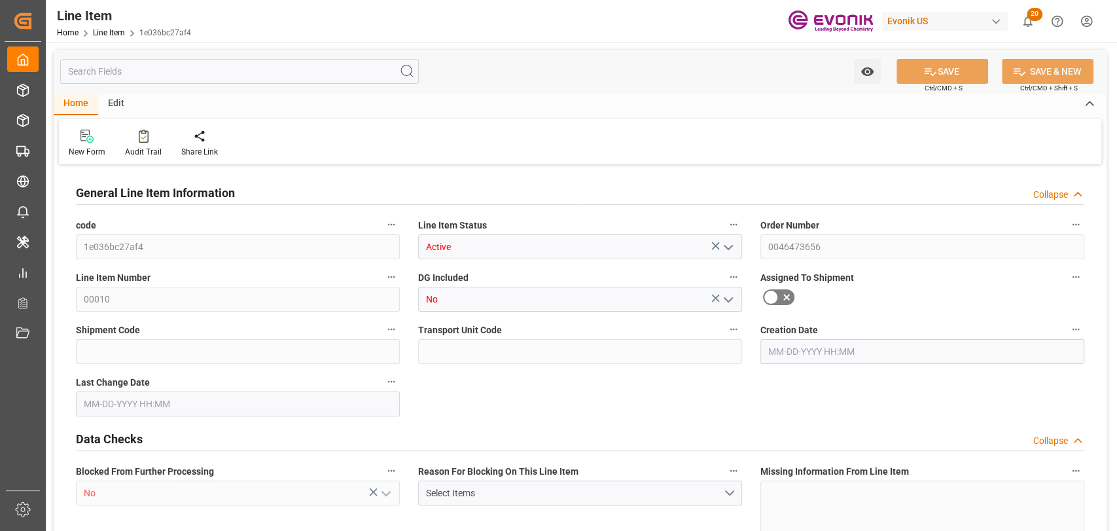
type input "0"
type input "[DATE] 17:34"
type input "[DATE] 20:41"
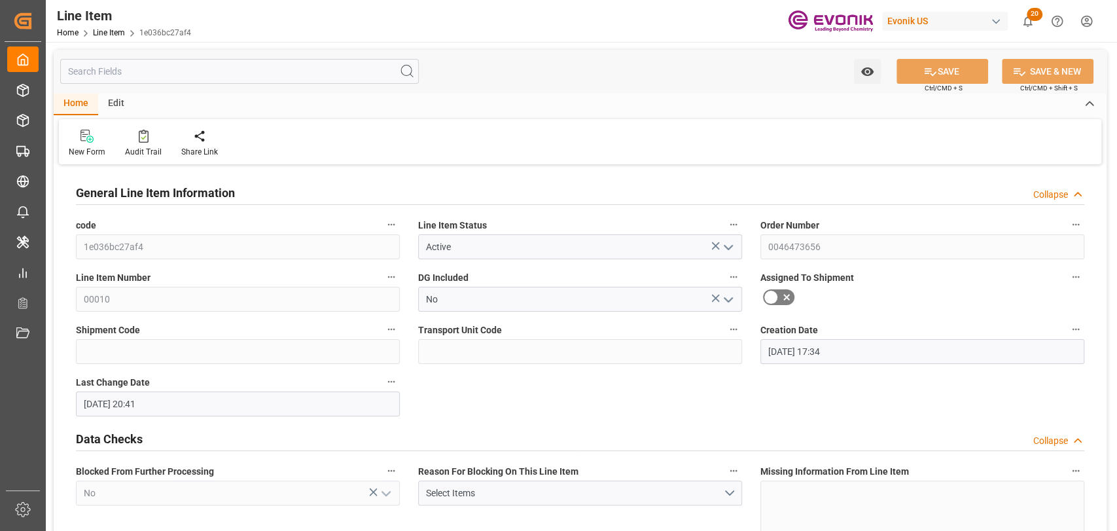
type input "[DATE]"
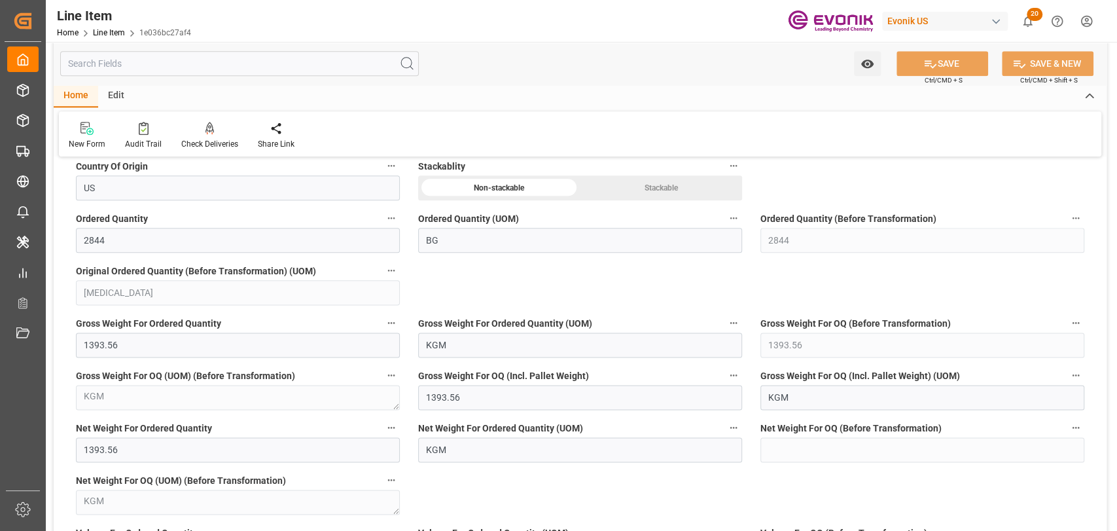
scroll to position [1018, 0]
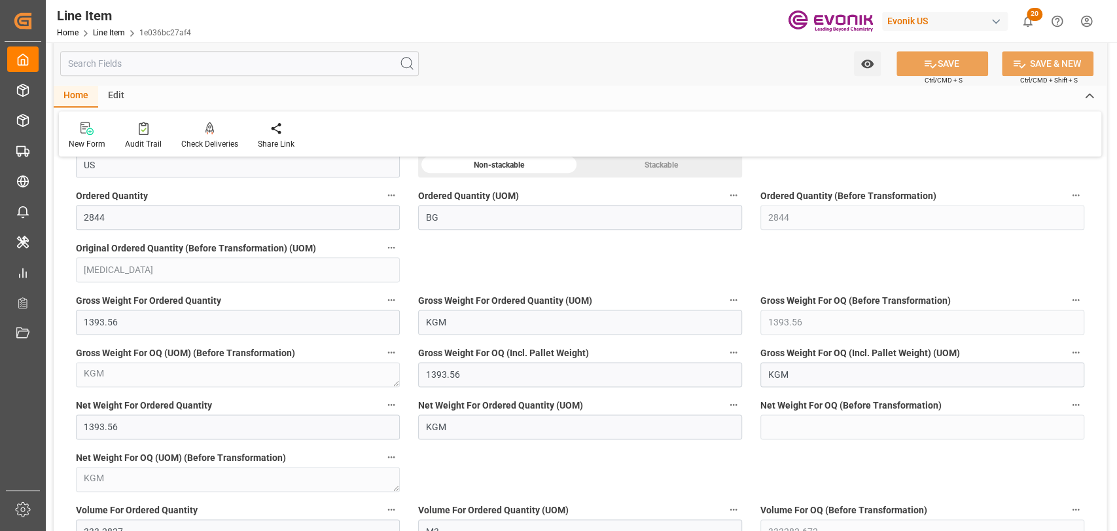
click at [198, 58] on input "text" at bounding box center [239, 63] width 359 height 25
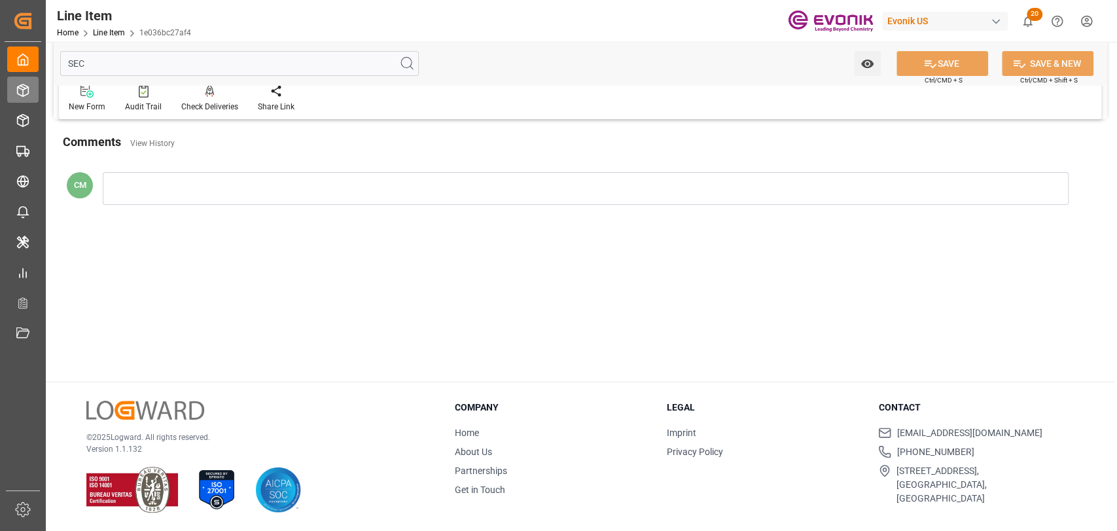
scroll to position [0, 0]
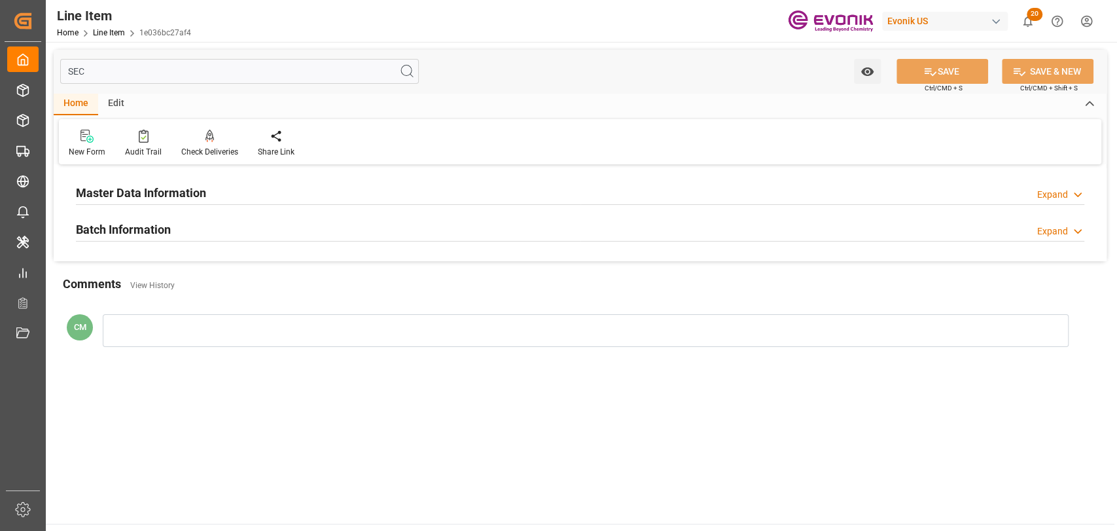
click at [141, 196] on h2 "Master Data Information" at bounding box center [141, 193] width 130 height 18
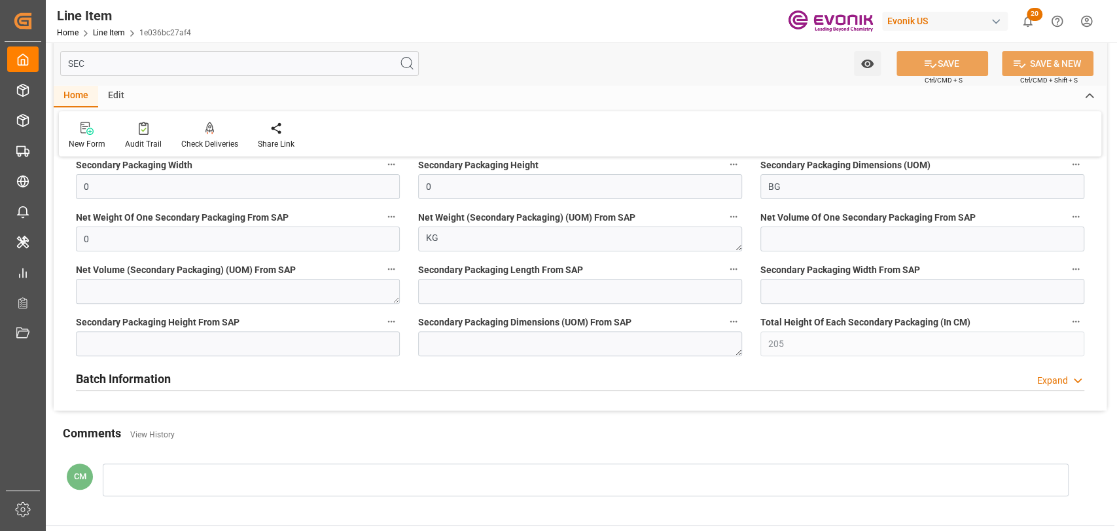
scroll to position [145, 0]
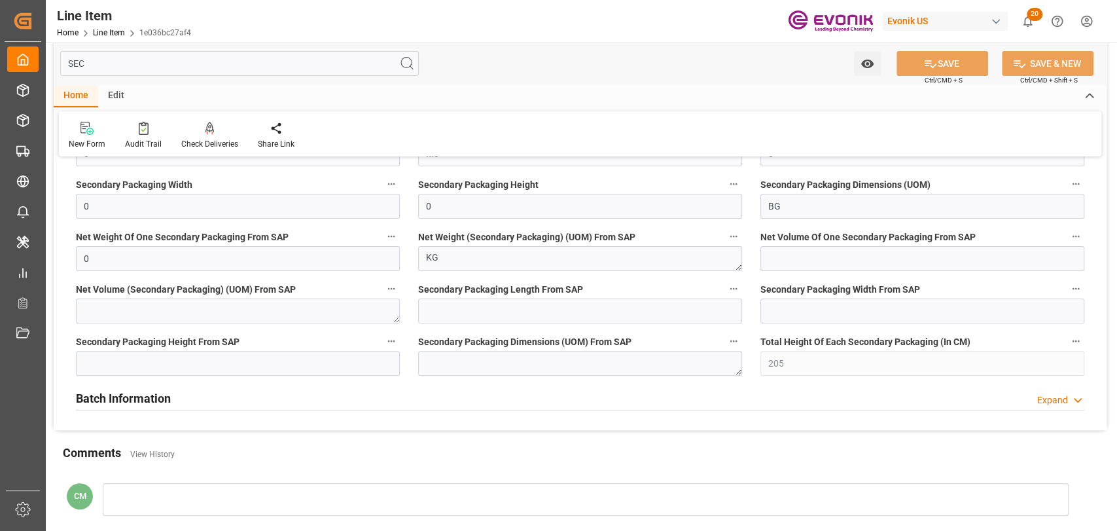
click at [121, 394] on h2 "Batch Information" at bounding box center [123, 398] width 95 height 18
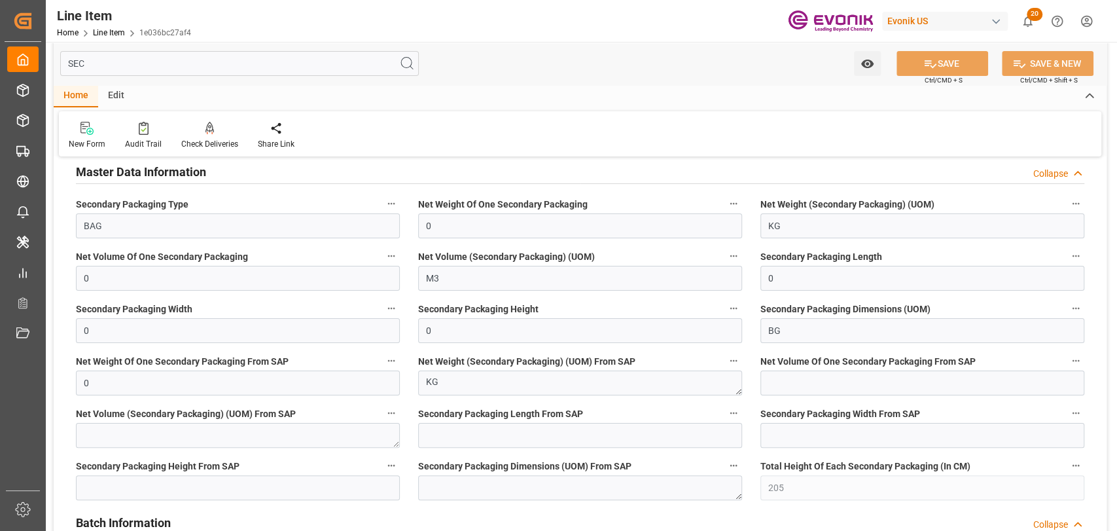
scroll to position [0, 0]
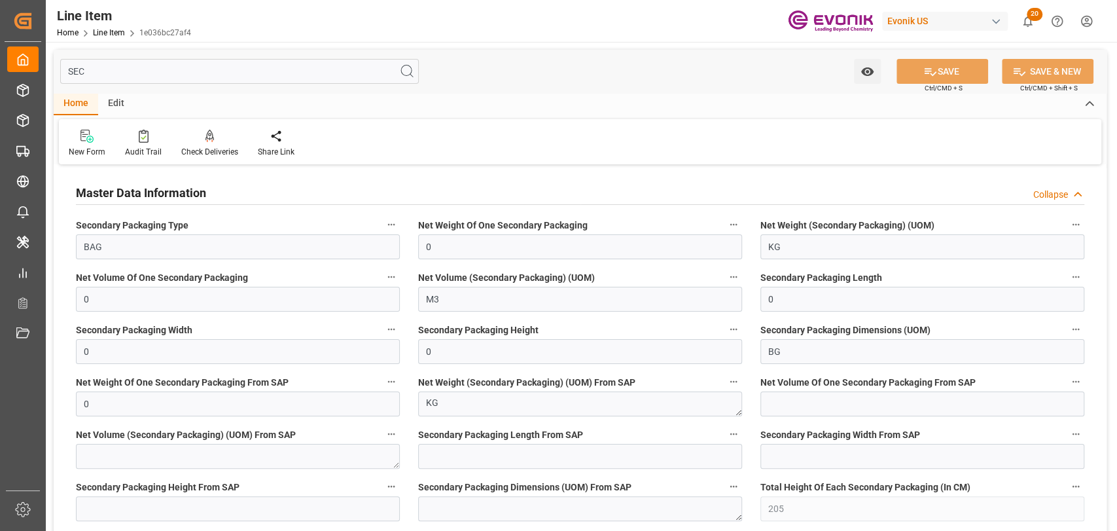
drag, startPoint x: 114, startPoint y: 71, endPoint x: 63, endPoint y: 61, distance: 52.1
click at [63, 61] on input "SEC" at bounding box center [239, 71] width 359 height 25
type input "PRI"
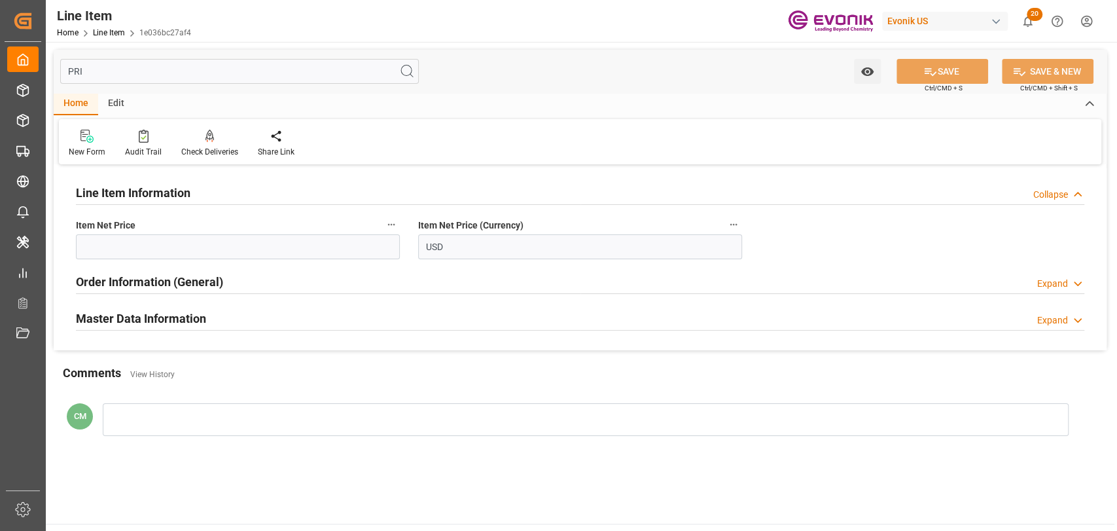
type input "0.49"
type input "0.12"
type input "1"
type input "0.49"
type input "1110"
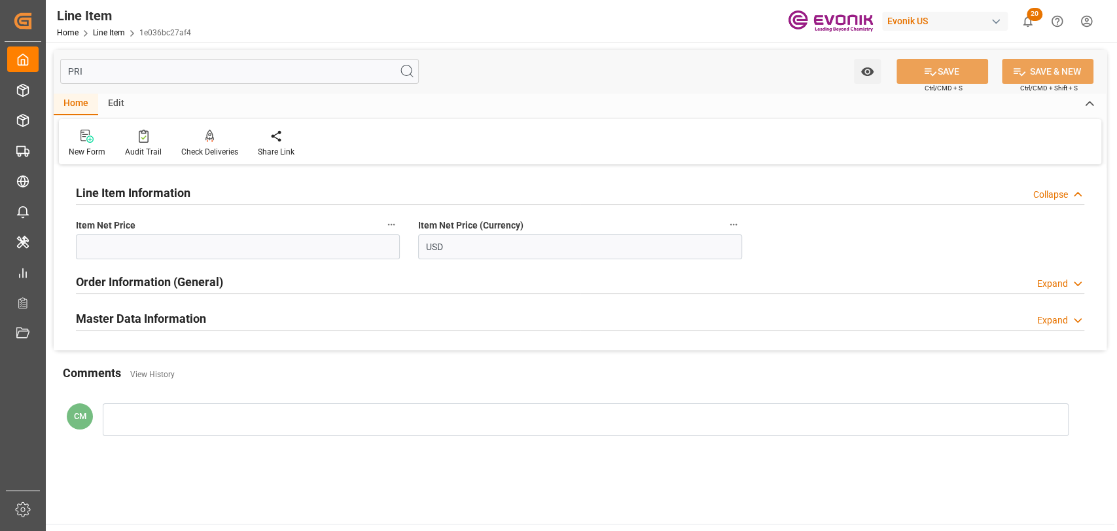
type input "515"
type input "205"
type input "0.49"
type input "0.12"
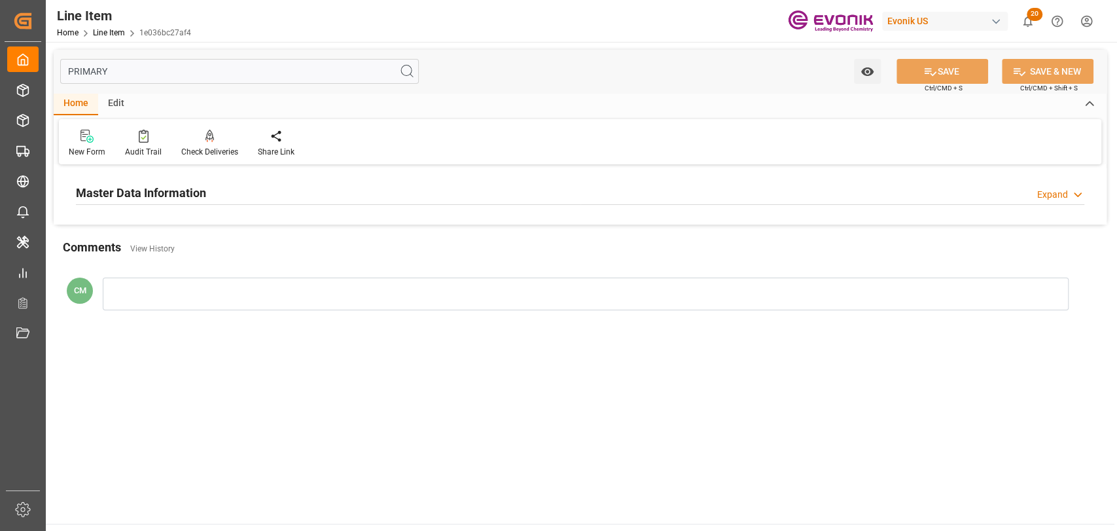
type input "PRIMARY"
click at [240, 194] on div "Master Data Information Expand" at bounding box center [580, 191] width 1009 height 25
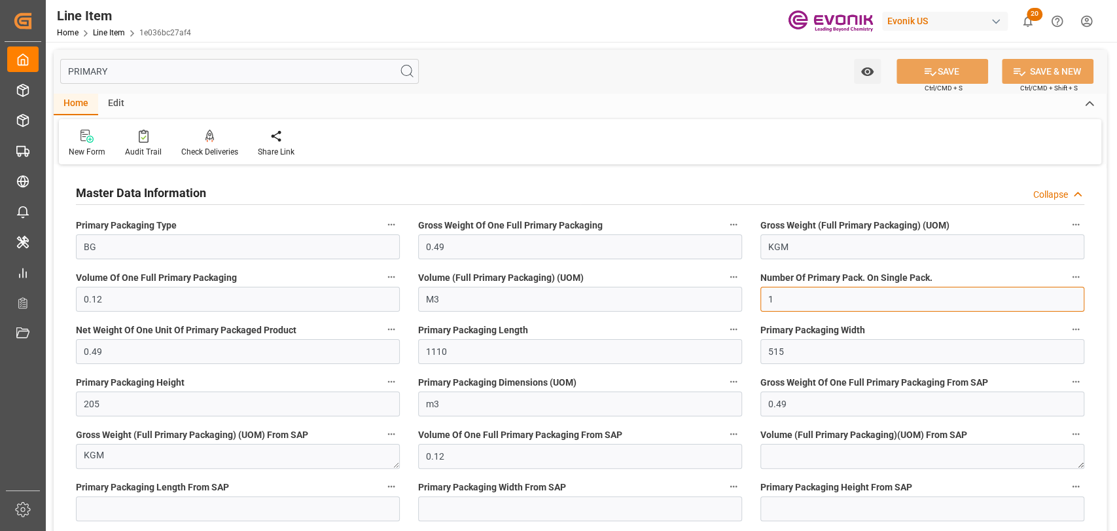
click at [794, 297] on input "1" at bounding box center [923, 299] width 324 height 25
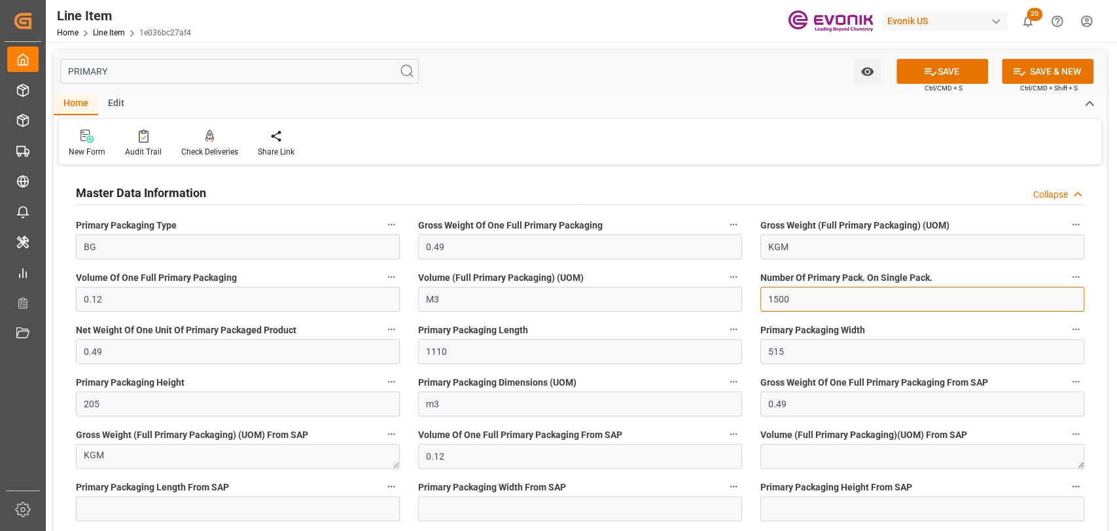
type input "1500"
click at [187, 299] on input "0.12" at bounding box center [238, 299] width 324 height 25
click at [953, 56] on div "PRIMARY Watch Option SAVE Ctrl/CMD + S SAVE & NEW Ctrl/CMD + Shift + S" at bounding box center [580, 71] width 1053 height 43
click at [953, 67] on button "SAVE" at bounding box center [943, 71] width 92 height 25
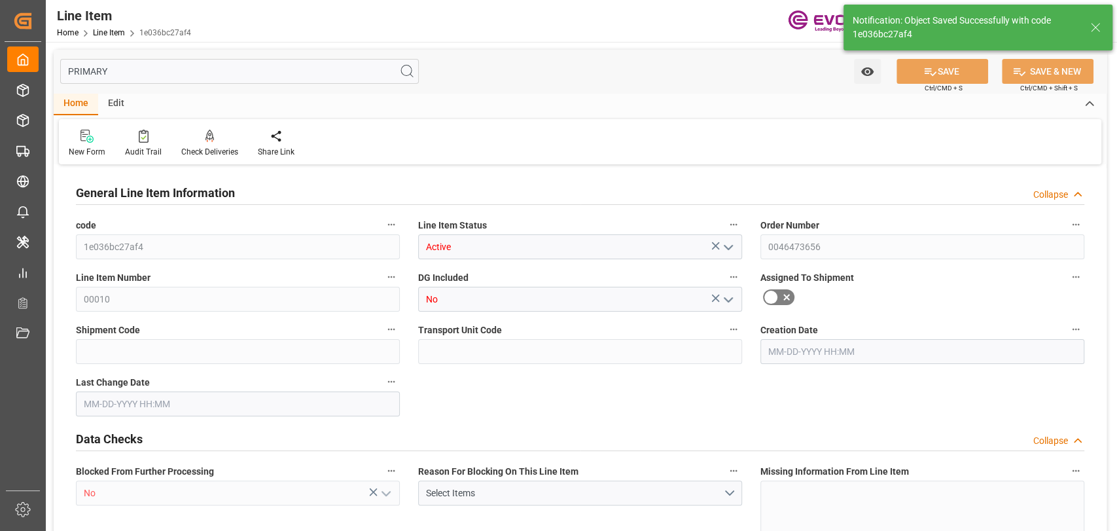
type input "1e036bc27af4"
type input "Active"
type input "0046473656"
type input "00010"
type input "No"
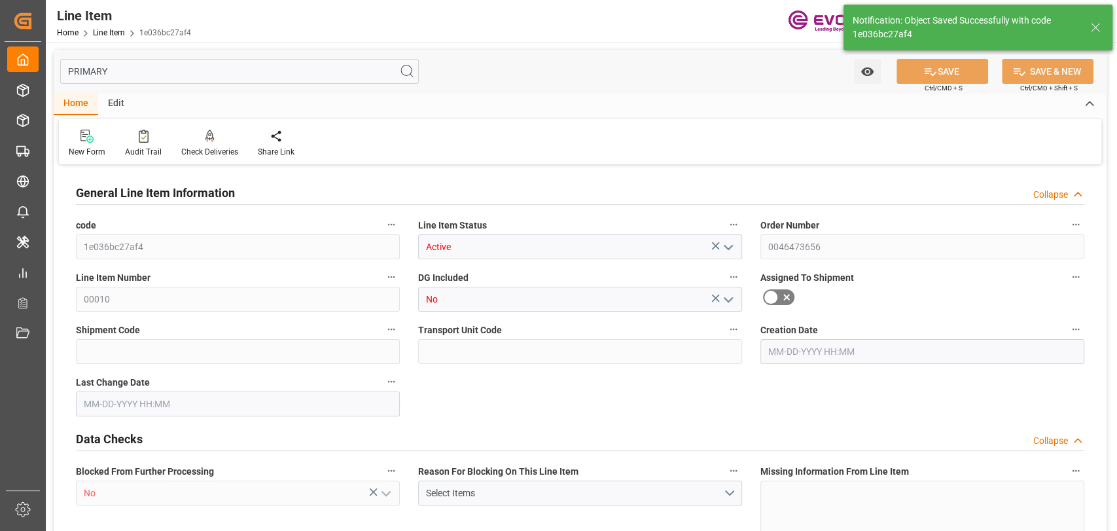
type input "No"
type input "BG"
type input "No"
type input "91006455"
type textarea "VB/PAPER/72X111X20,2CM/AE R972V/ZSVAU"
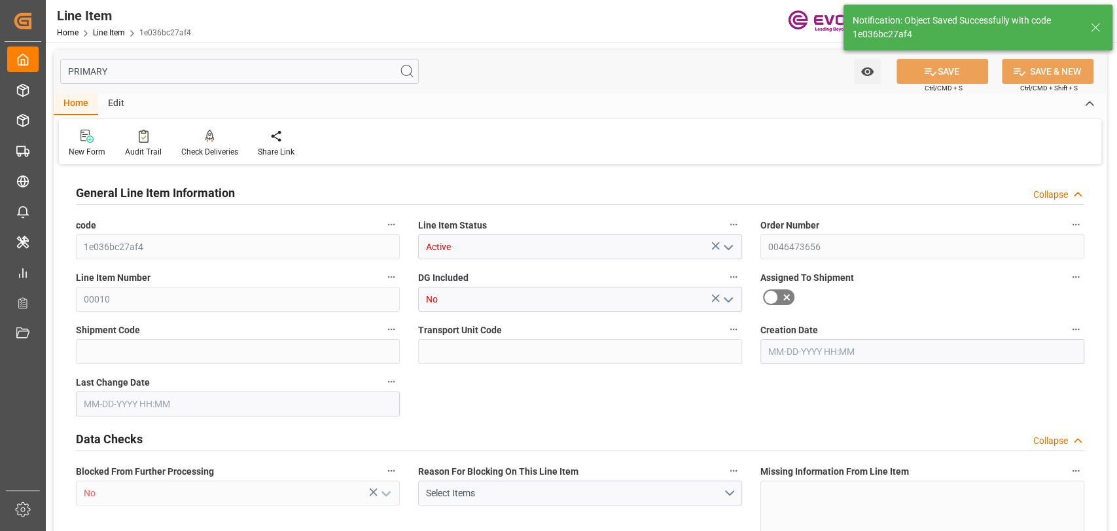
type input "USD"
type input "PACK"
type input "48193000"
type input "EAR99"
type input "US"
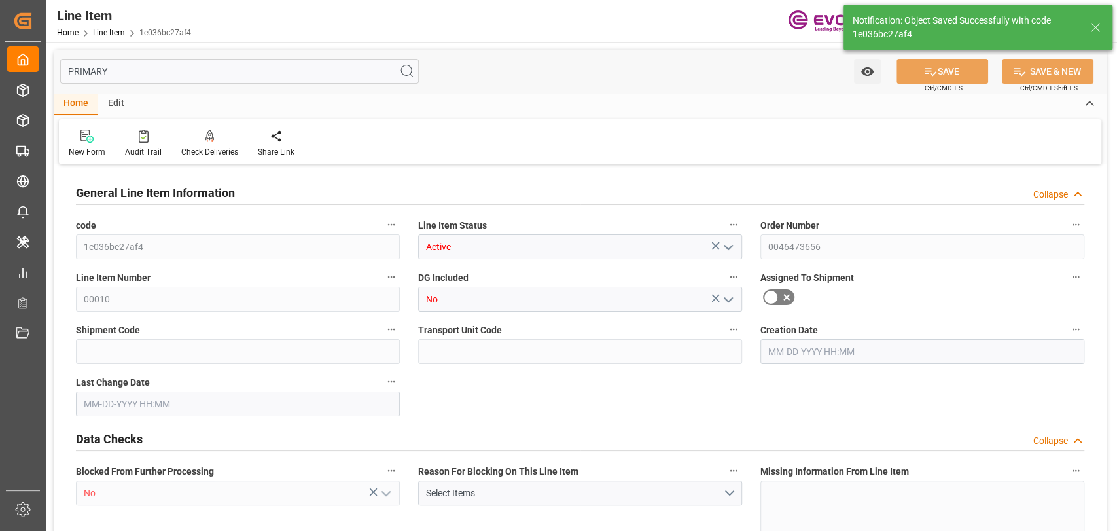
type input "BG"
type input "[MEDICAL_DATA]"
type input "KGM"
type textarea "KGM"
type input "KGM"
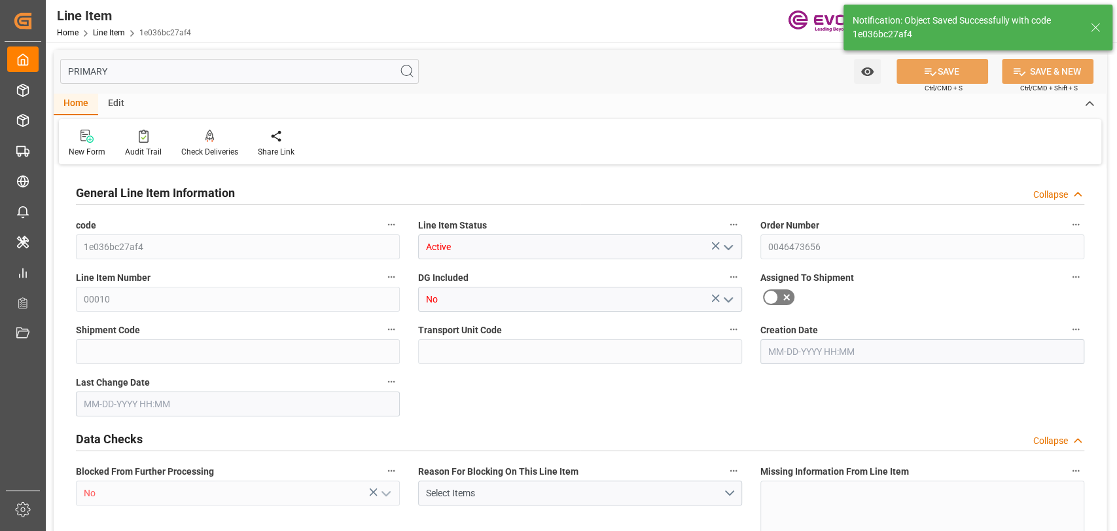
type input "KGM"
type textarea "KGM"
type input "M3"
type textarea "DMQ"
type input "M3"
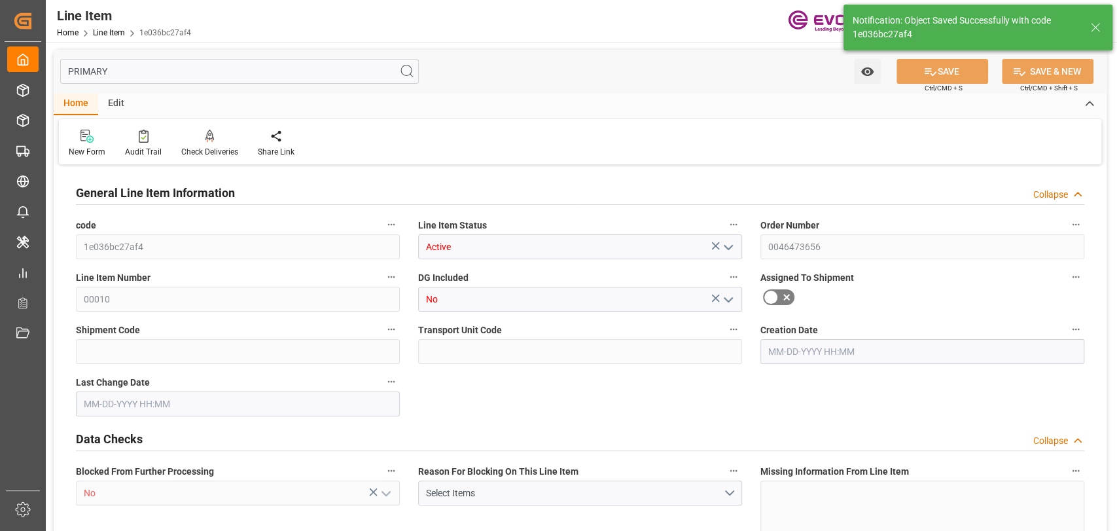
type input "2"
type input "1393.56"
type input "333.2827"
type input "2844"
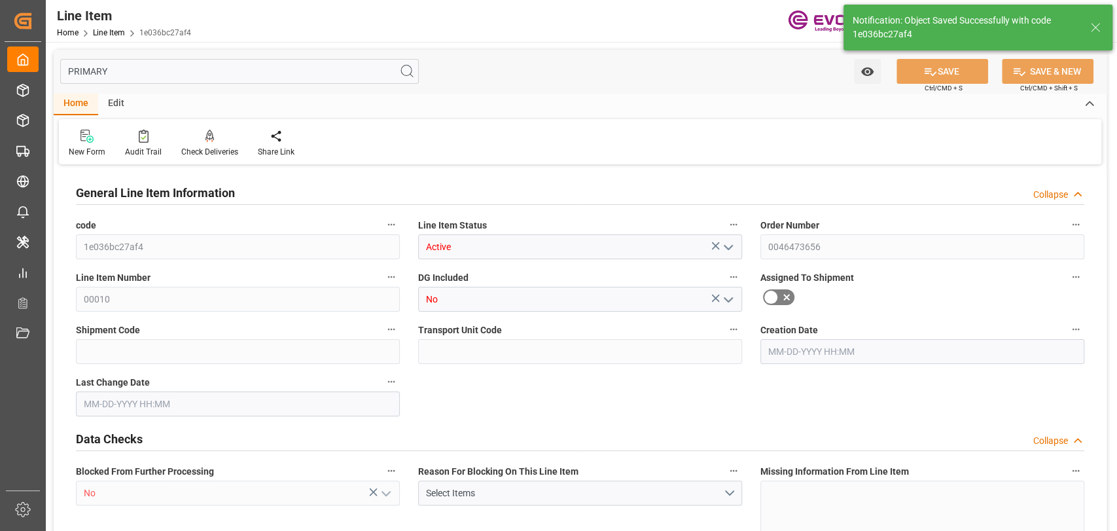
type input "5204.52"
type input "2844"
type input "1393.56"
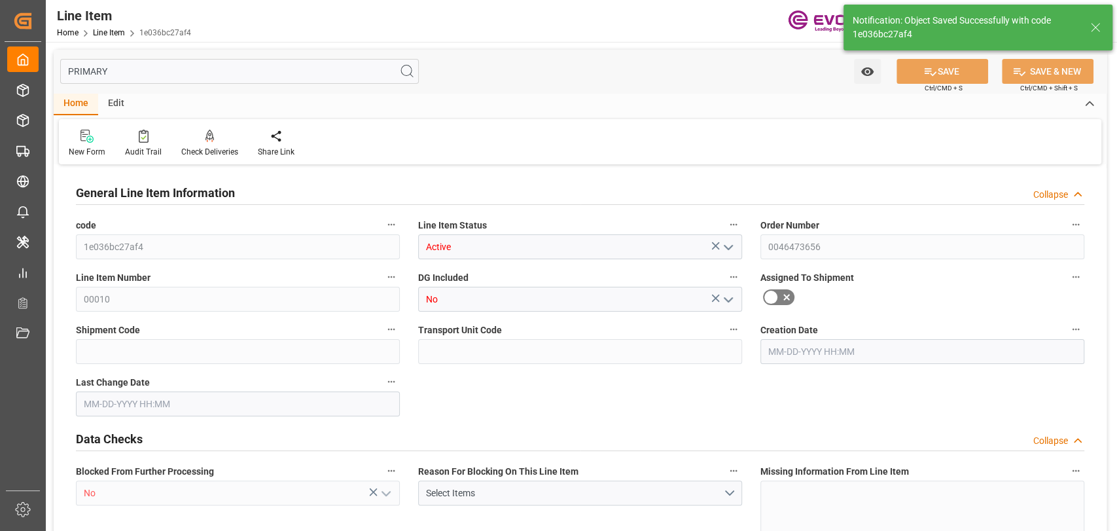
type input "1393.56"
type input "333.2827"
type input "333282.672"
type input "0"
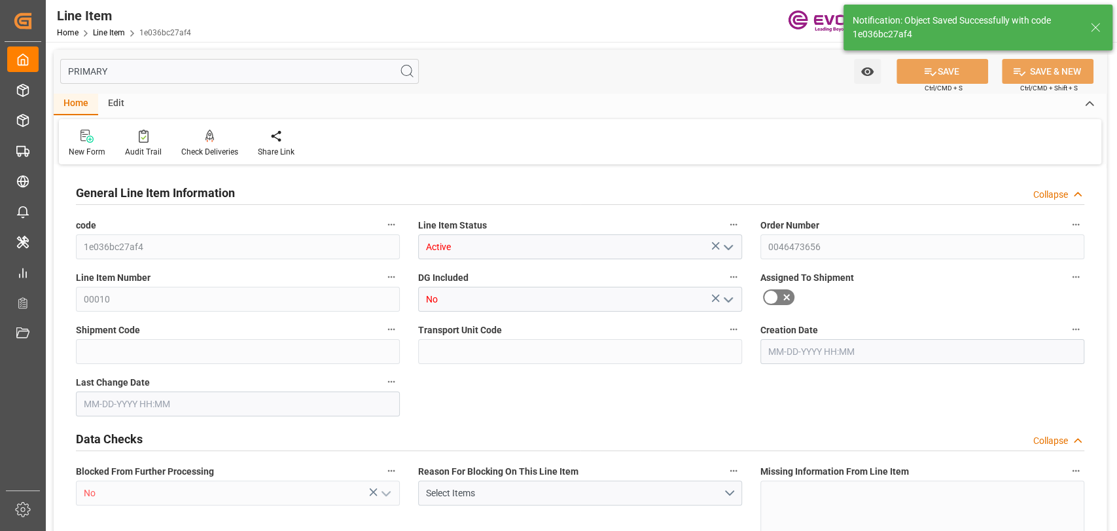
type input "0"
type input "09-18-2025 17:34"
type input "09-22-2025 20:44"
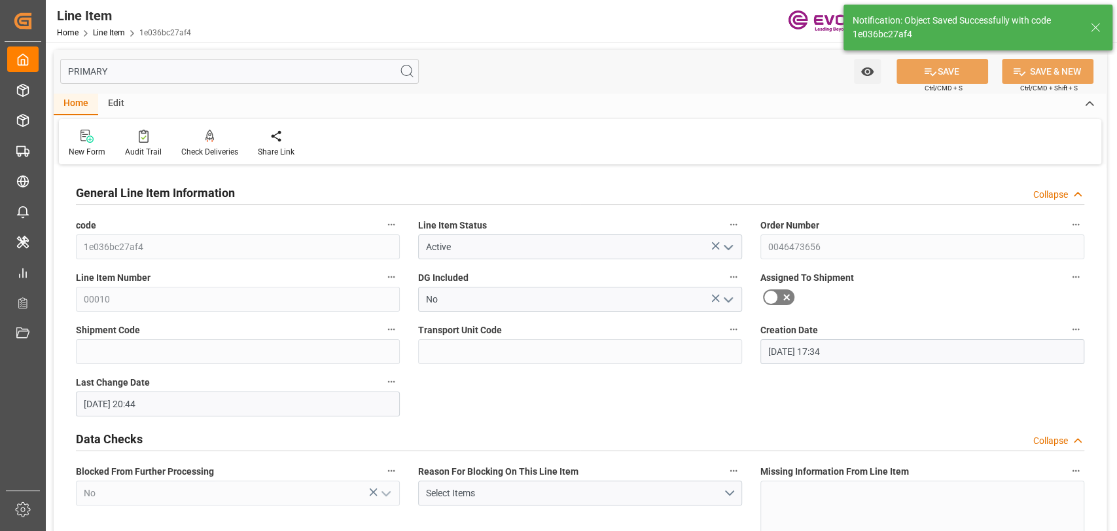
type input "09-23-2025"
type input "09-16-2025"
drag, startPoint x: 184, startPoint y: 60, endPoint x: 721, endPoint y: 84, distance: 537.3
click at [0, 60] on html "Created by potrace 1.15, written by Peter Selinger 2001-2017 Created by potrace…" at bounding box center [558, 265] width 1117 height 531
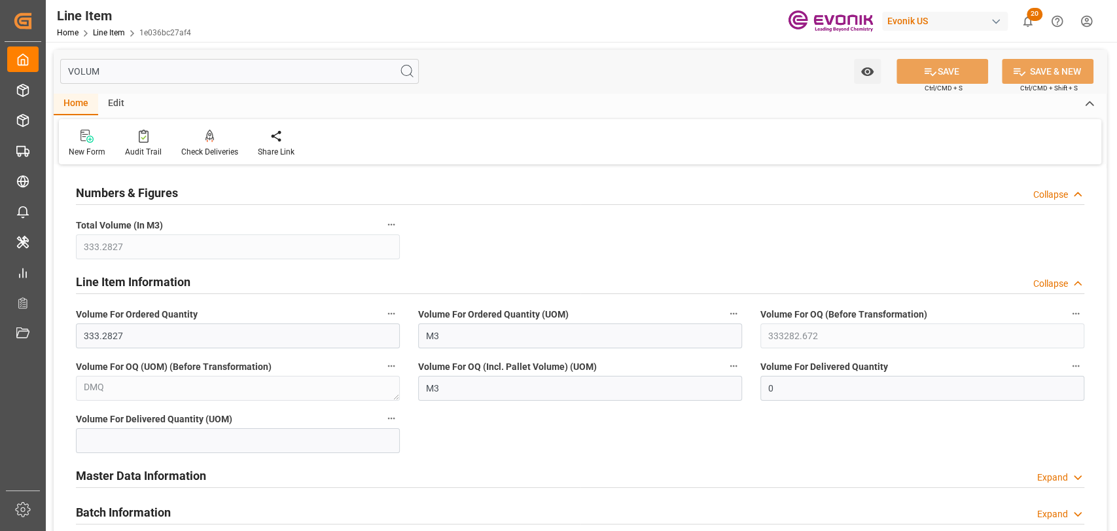
type input "VOLUM"
click at [63, 63] on input "VOLUM" at bounding box center [239, 71] width 359 height 25
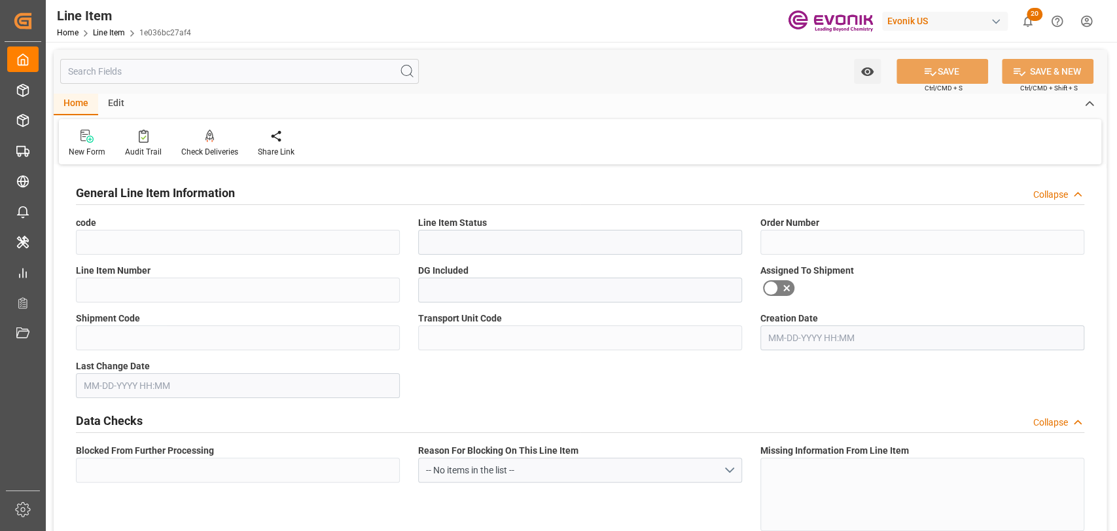
type input "1e036bc27af4"
type input "Active"
type input "0046473656"
type input "00010"
type input "No"
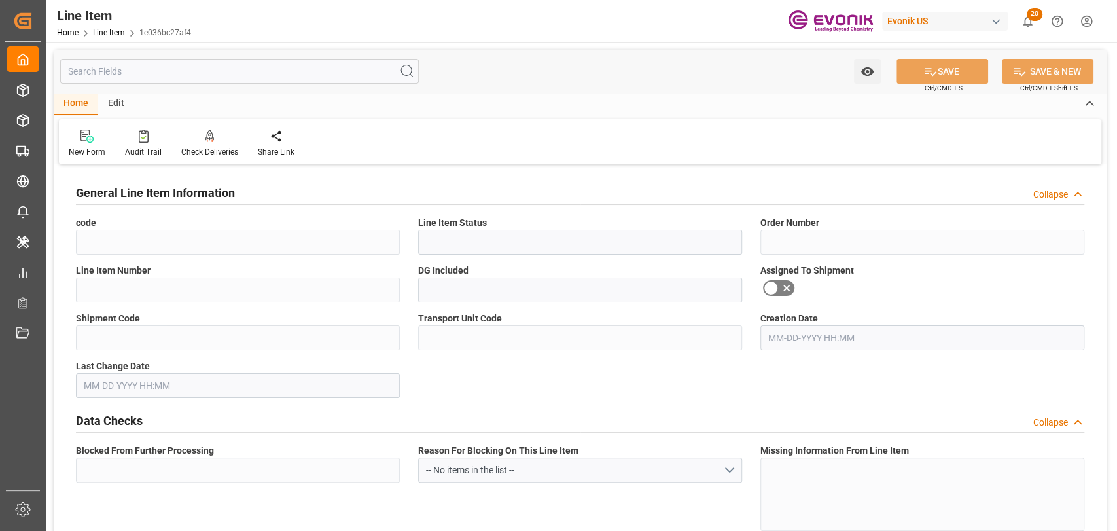
type input "No"
type input "BG"
type input "No"
type input "91006455"
type textarea "VB/PAPER/72X111X20,2CM/AE R972V/ZSVAU"
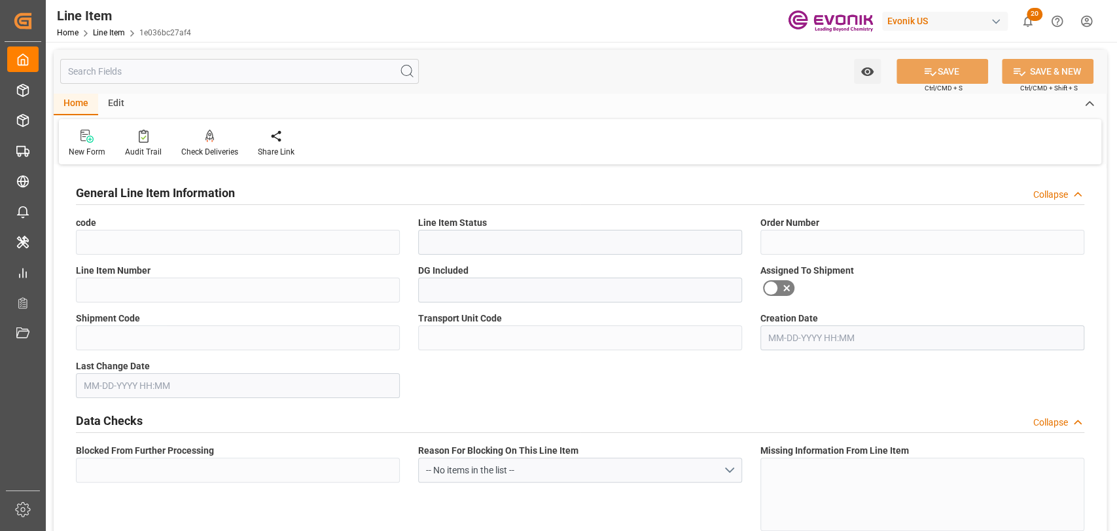
type input "USD"
type input "PACK"
type input "48193000"
type input "EAR99"
type input "US"
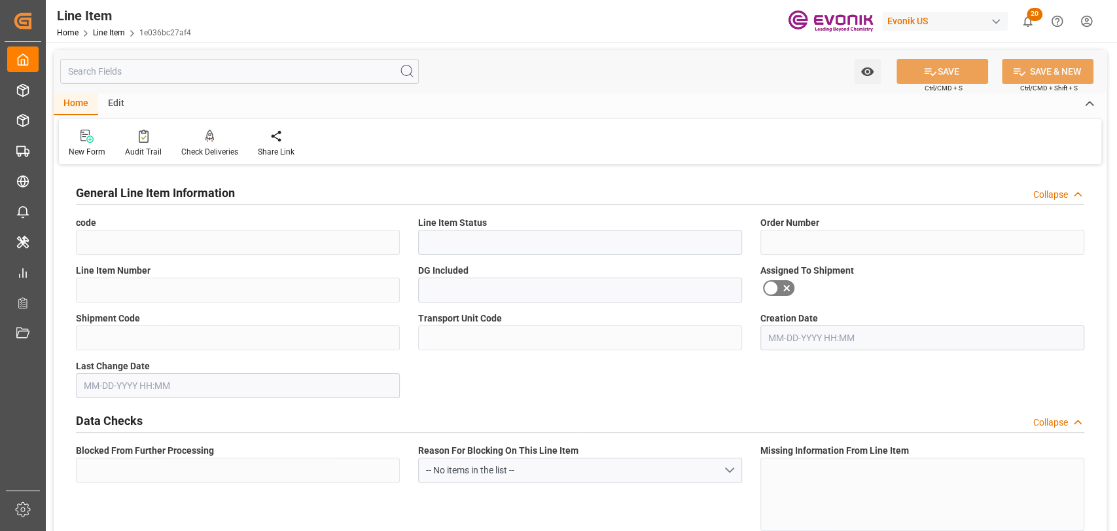
type input "BG"
type input "PCE"
type input "KGM"
type textarea "KGM"
type input "KGM"
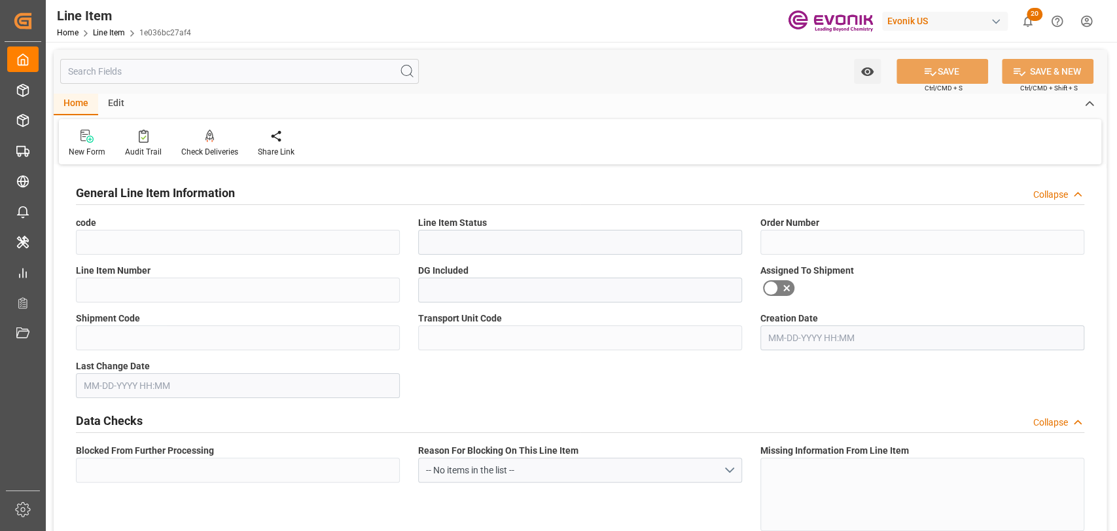
type input "KGM"
type textarea "KGM"
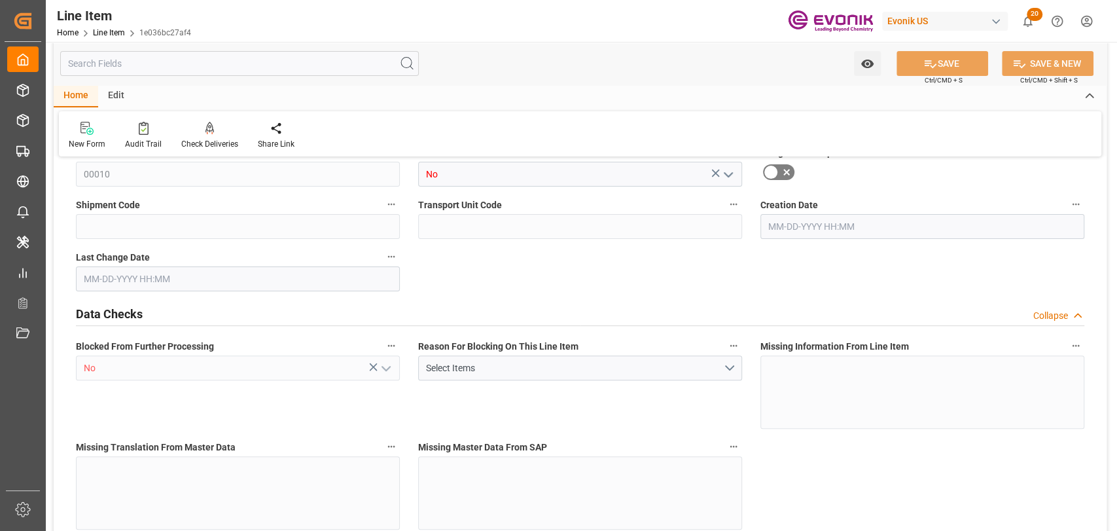
type input "2"
type input "1393.56"
type input "2844"
type input "5204.52"
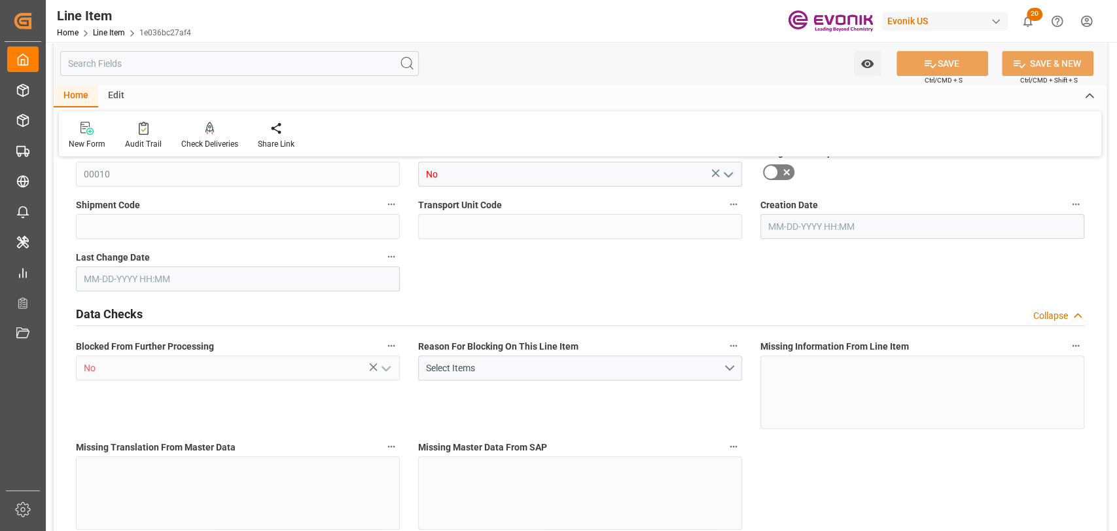
type input "2844"
type input "1393.56"
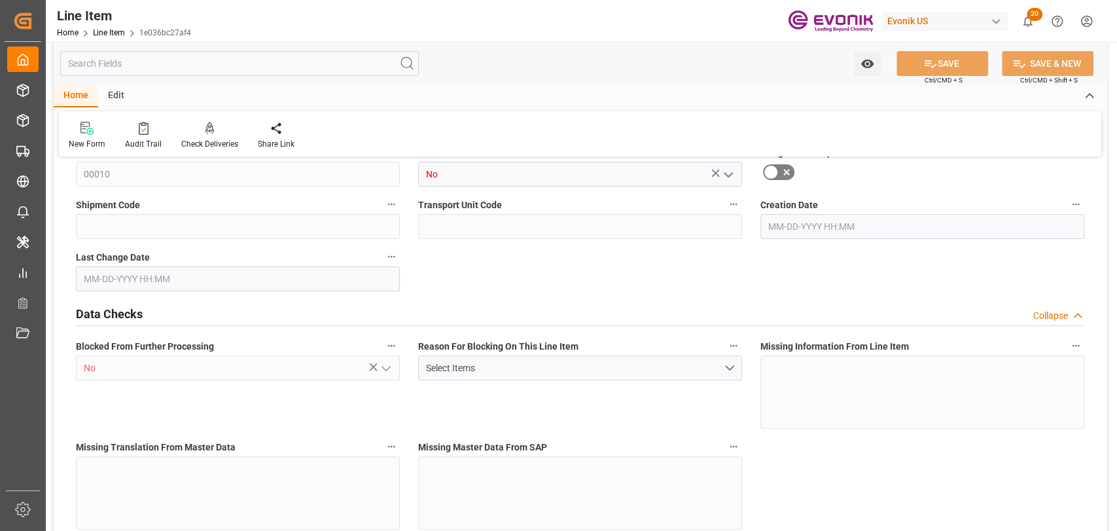
type input "1393.56"
type input "0"
type input "09-18-2025 17:34"
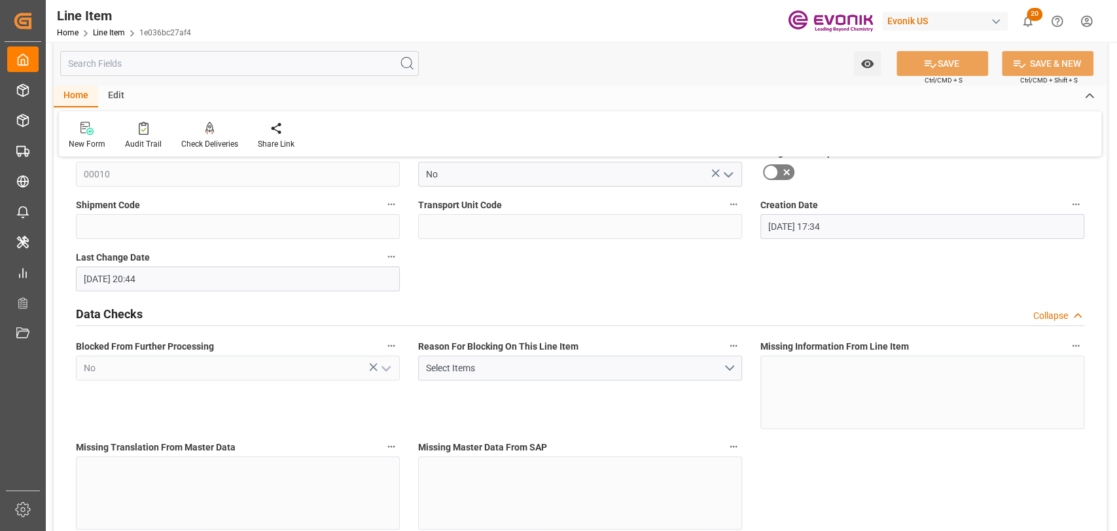
type input "09-22-2025 20:44"
type input "09-23-2025"
type input "09-16-2025"
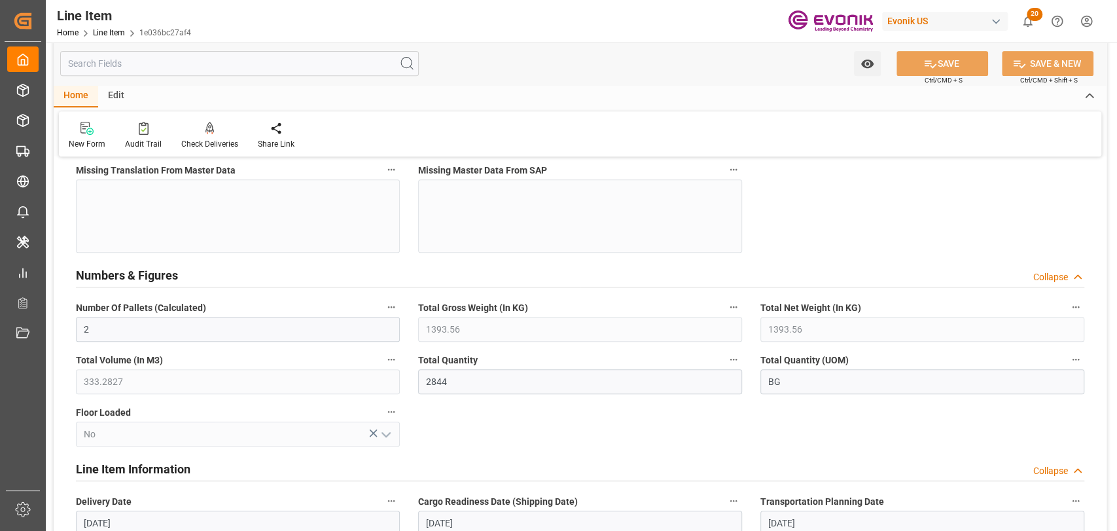
scroll to position [436, 0]
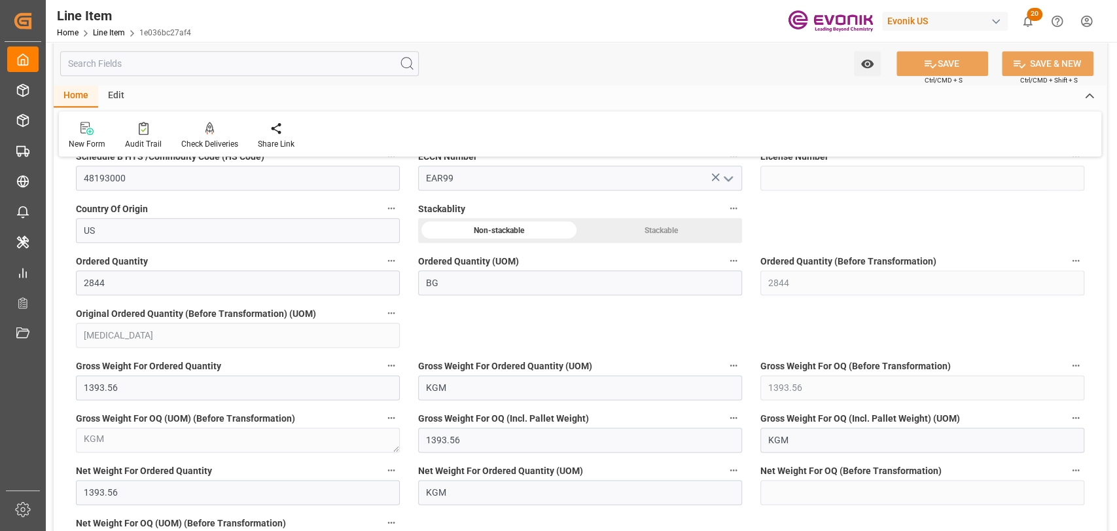
scroll to position [1018, 0]
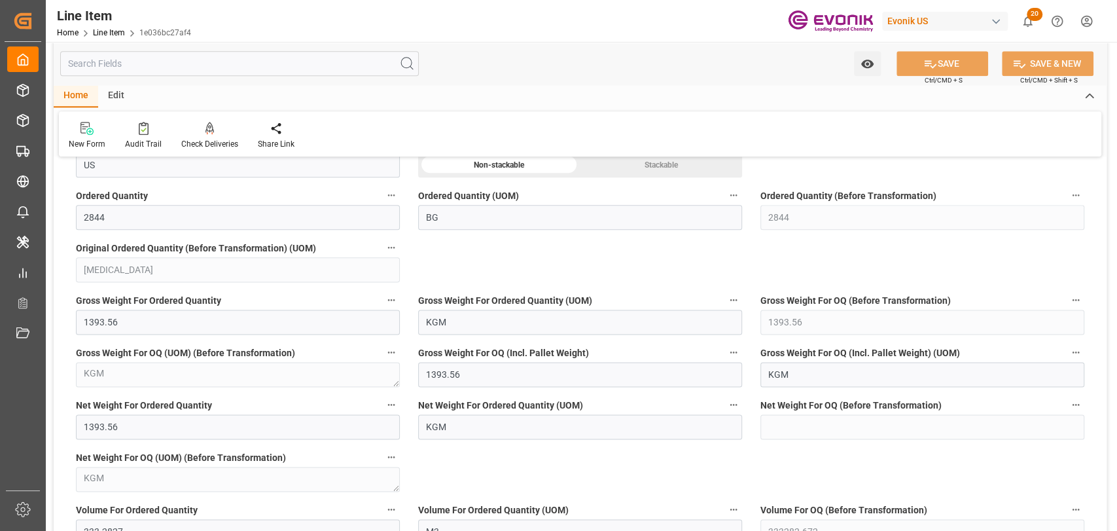
click at [129, 55] on input "text" at bounding box center [239, 63] width 359 height 25
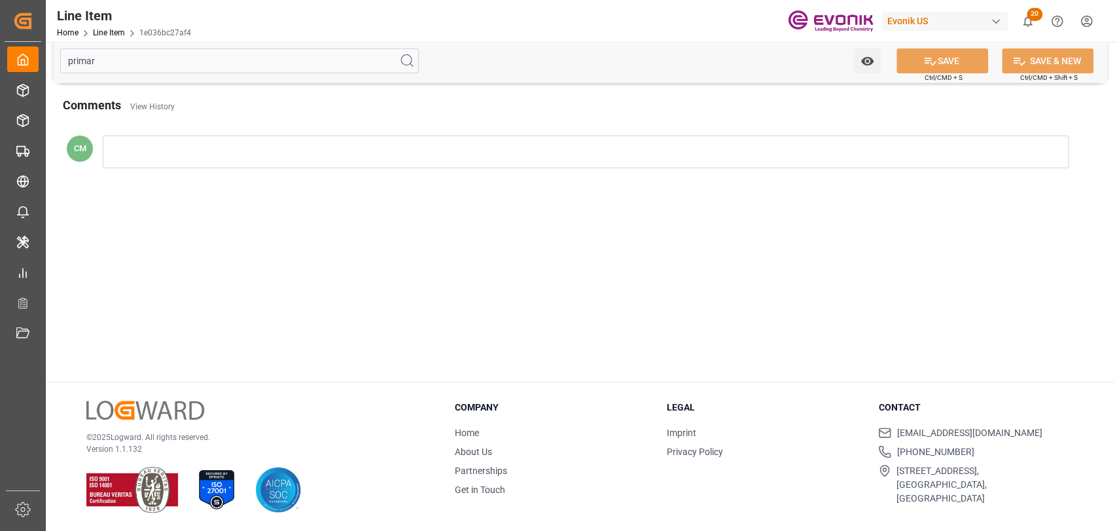
scroll to position [16, 0]
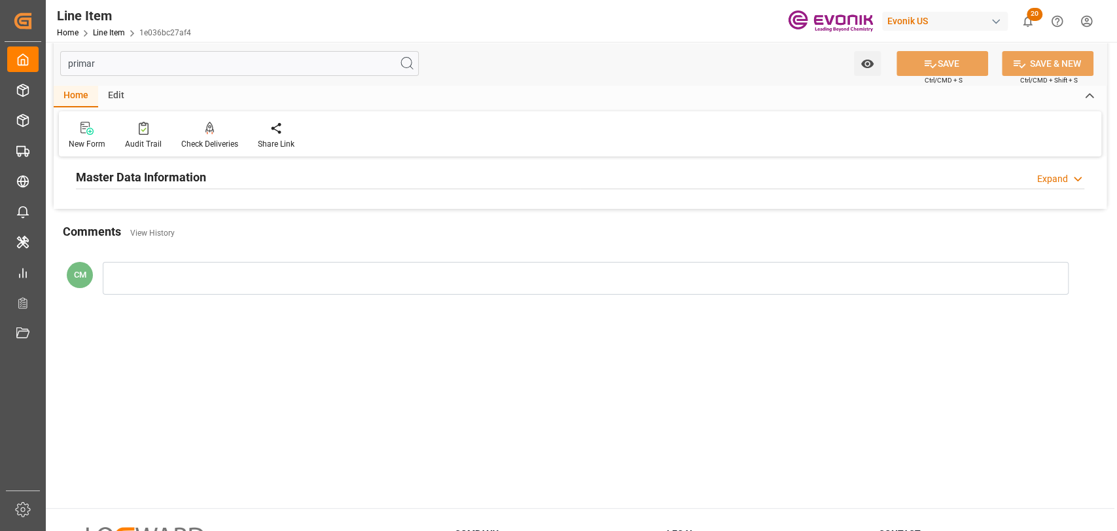
type input "primar"
click at [158, 189] on div at bounding box center [580, 189] width 1009 height 1
click at [158, 184] on h2 "Master Data Information" at bounding box center [141, 177] width 130 height 18
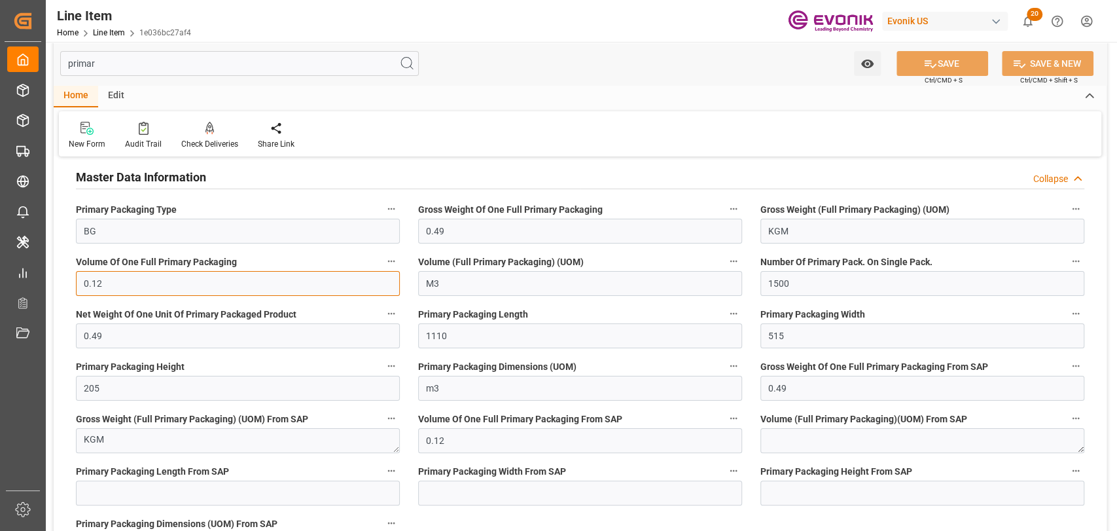
drag, startPoint x: 219, startPoint y: 281, endPoint x: 84, endPoint y: 278, distance: 135.5
click at [84, 278] on input "0.12" at bounding box center [238, 283] width 324 height 25
type input "161.43"
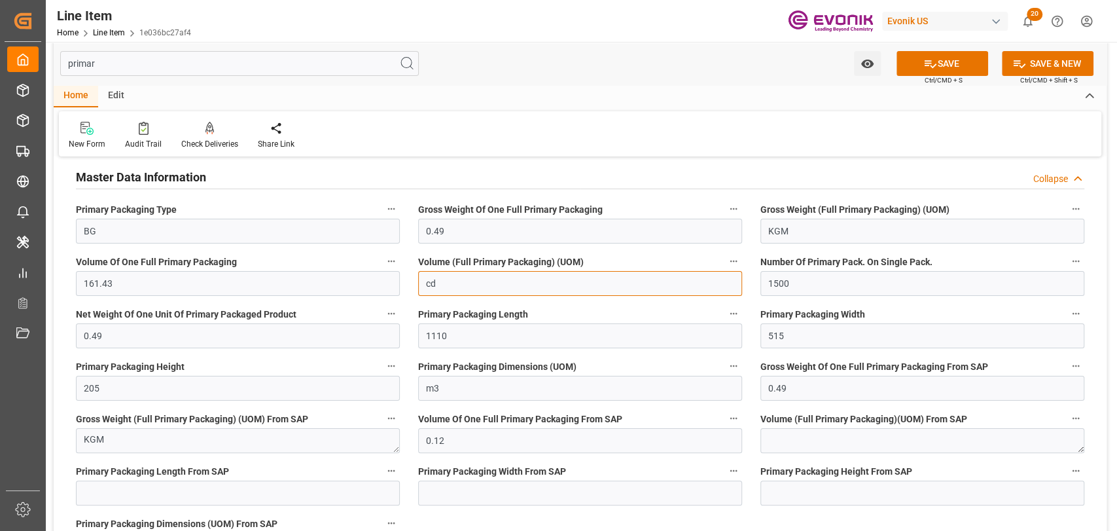
type input "c"
type input "CD3"
click at [503, 289] on input "CD3" at bounding box center [580, 283] width 324 height 25
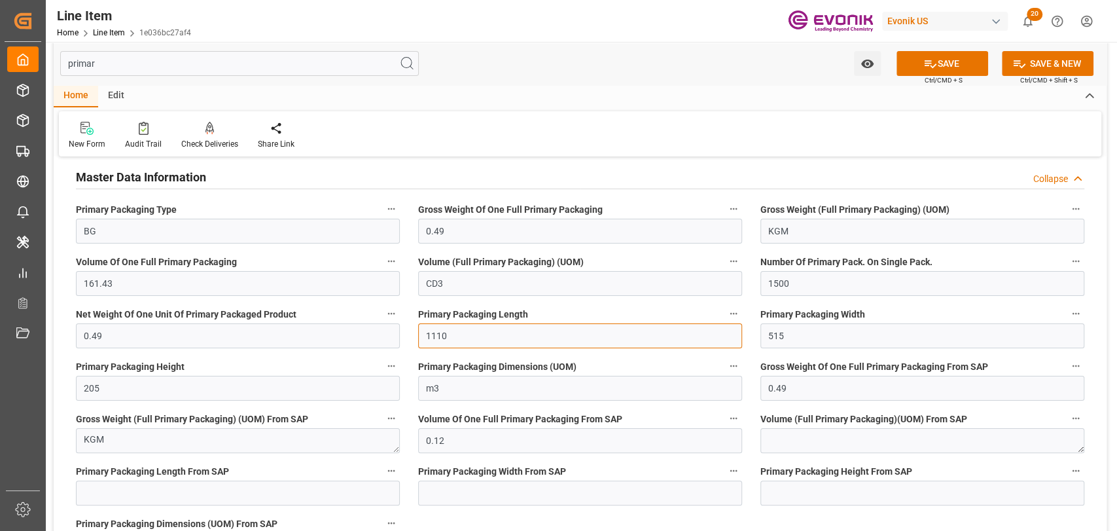
type input "1110"
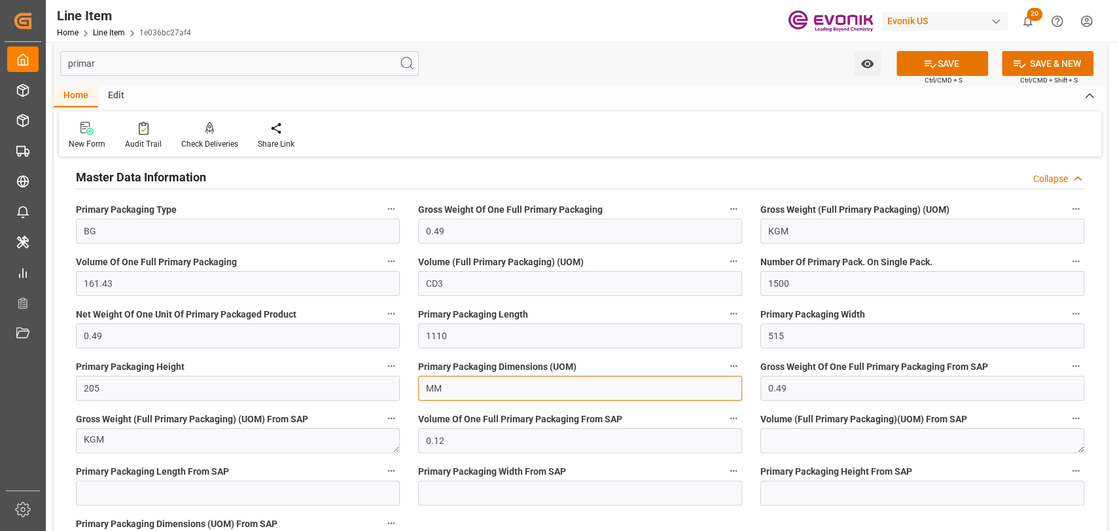
type input "MM"
click at [919, 63] on button "SAVE" at bounding box center [943, 63] width 92 height 25
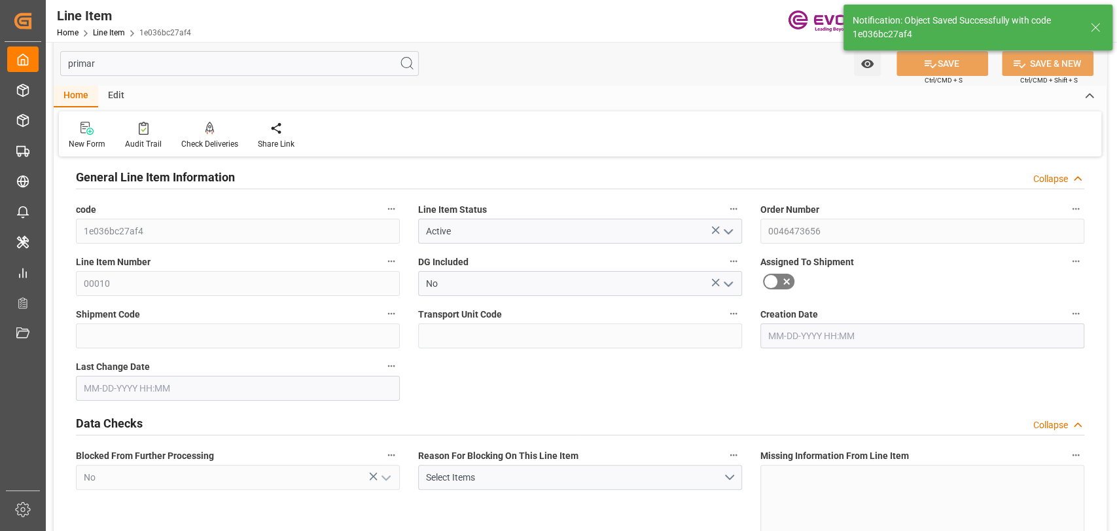
type input "2"
type input "1393.56"
type input "333.2827"
type input "2844"
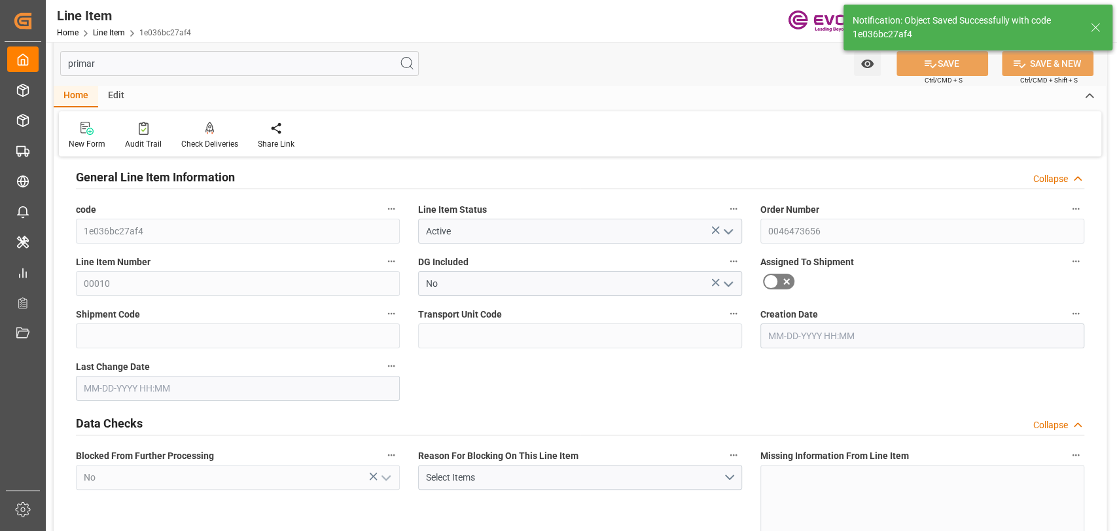
type input "5204.52"
type input "2844"
type input "1393.56"
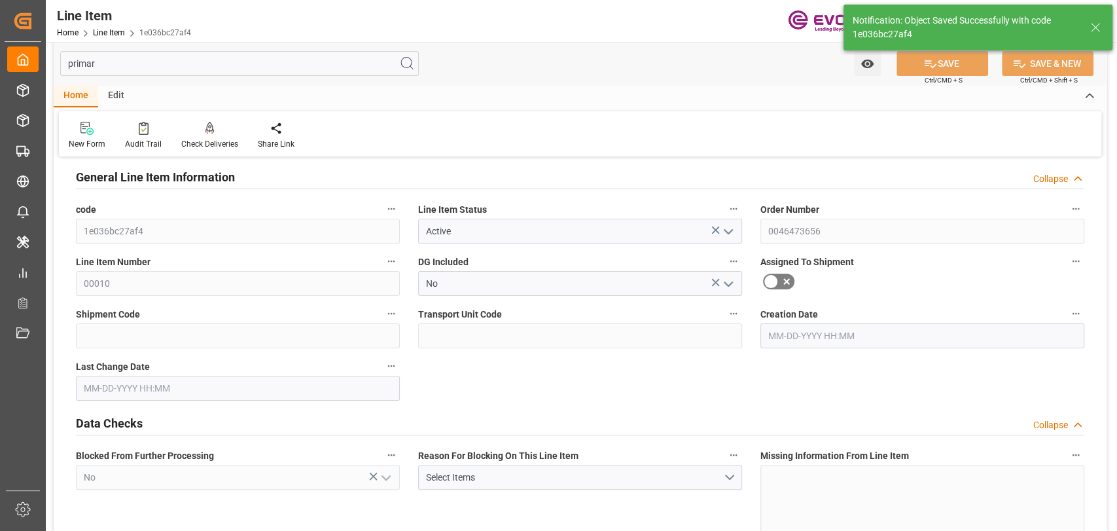
type input "1393.56"
type input "333.2827"
type input "333282.672"
type input "0"
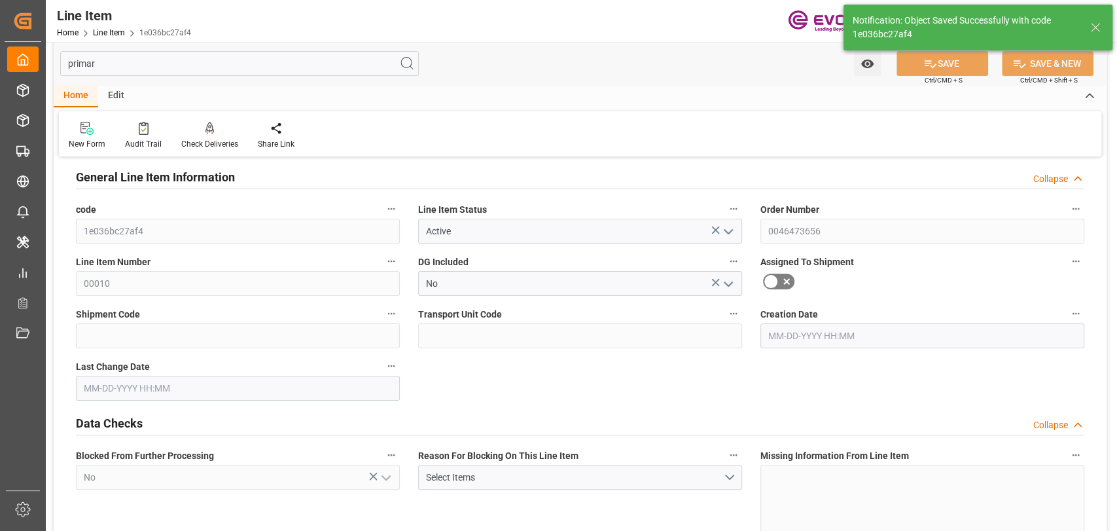
type input "0"
type input "[DATE] 17:34"
type input "[DATE] 20:55"
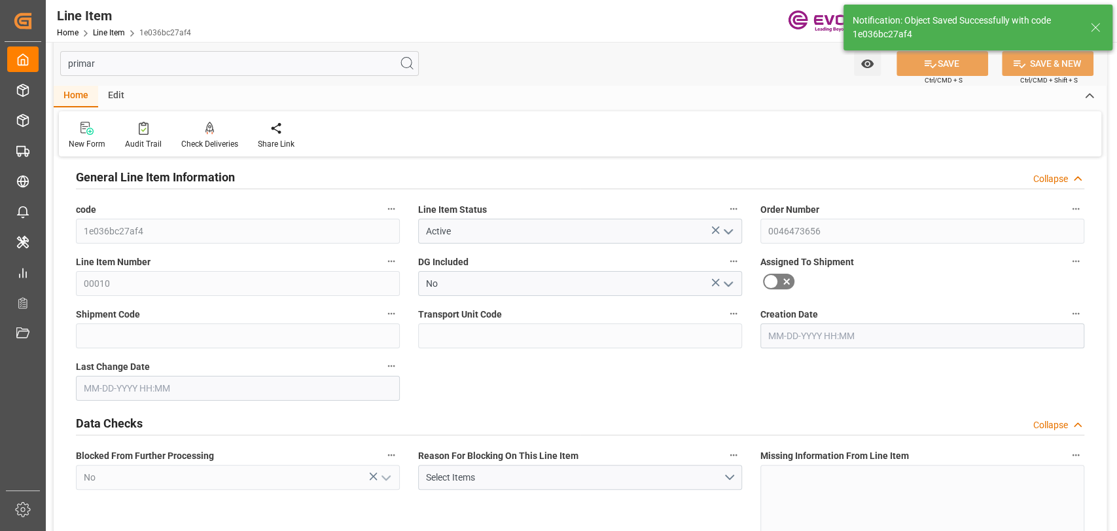
type input "[DATE]"
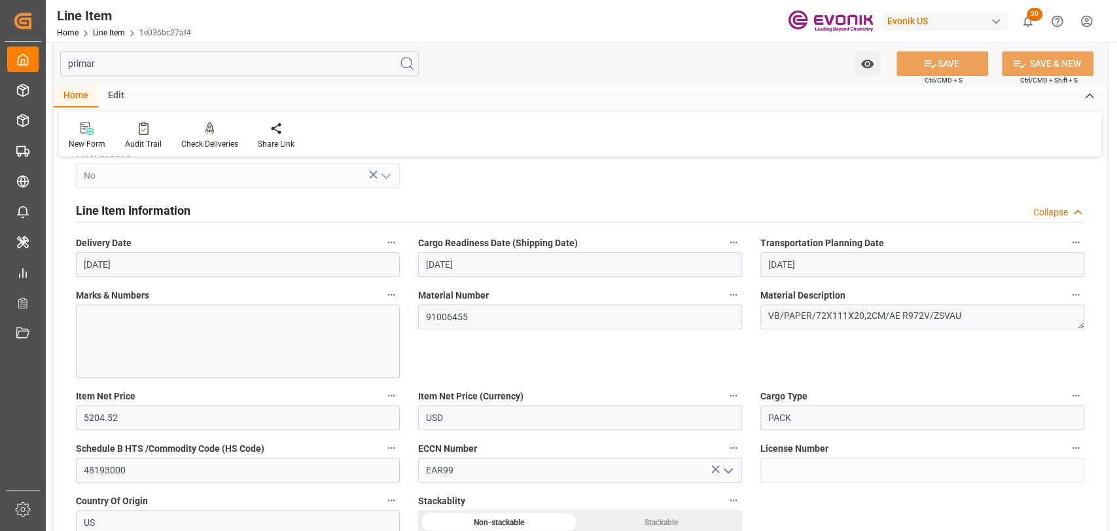
scroll to position [666, 0]
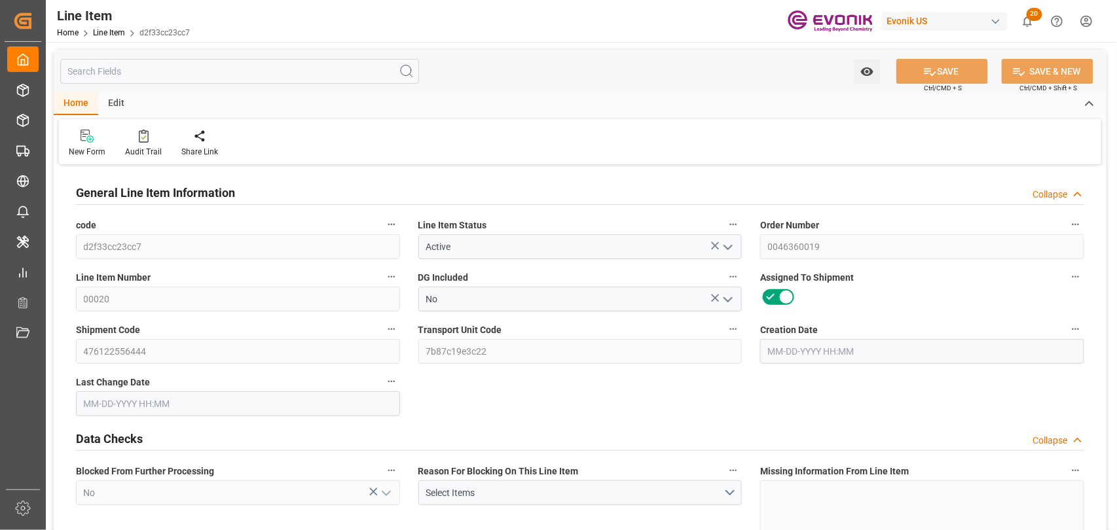
type input "1"
type input "681"
type input "0"
type input "176.808"
type input "1500"
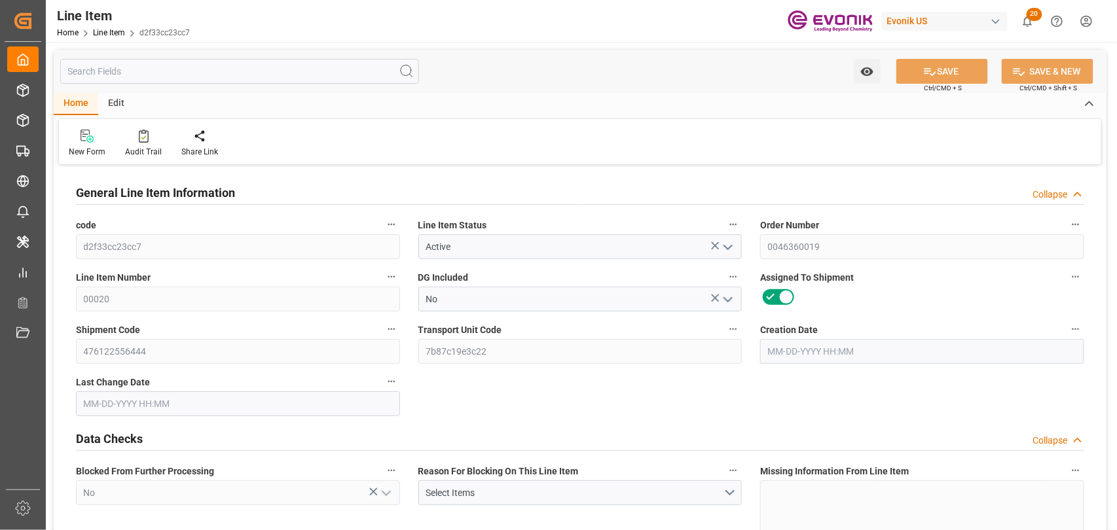
type input "2235"
type input "1500"
type input "681"
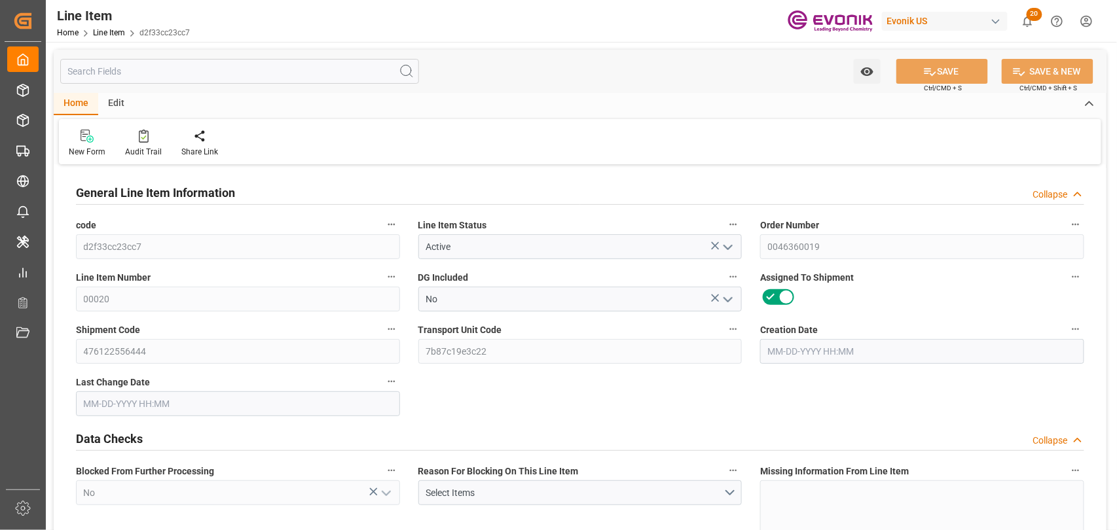
type input "703.68"
type input "681"
type input "5.18"
type input "176808"
type input "1500"
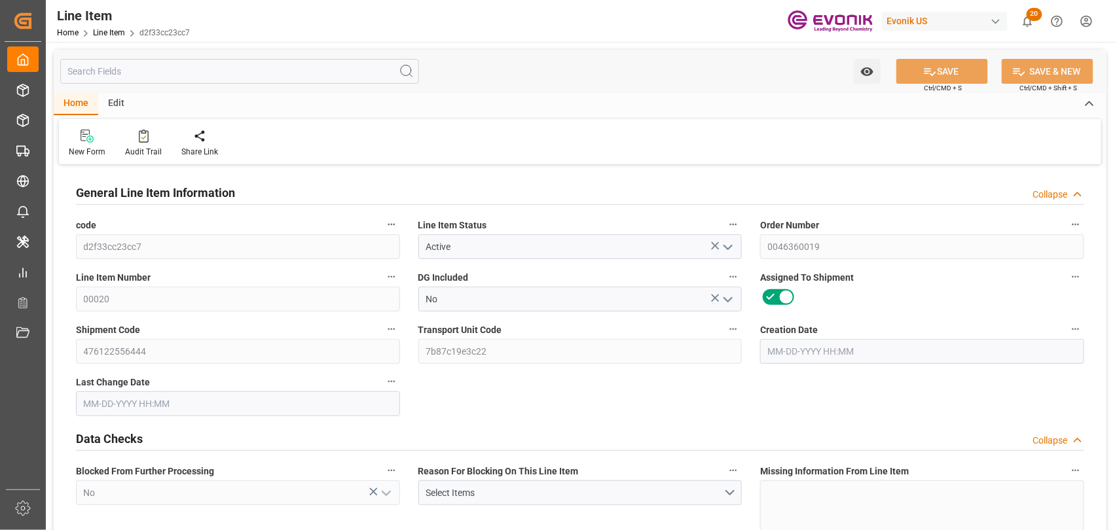
type input "681"
type input "0"
type input "176.808"
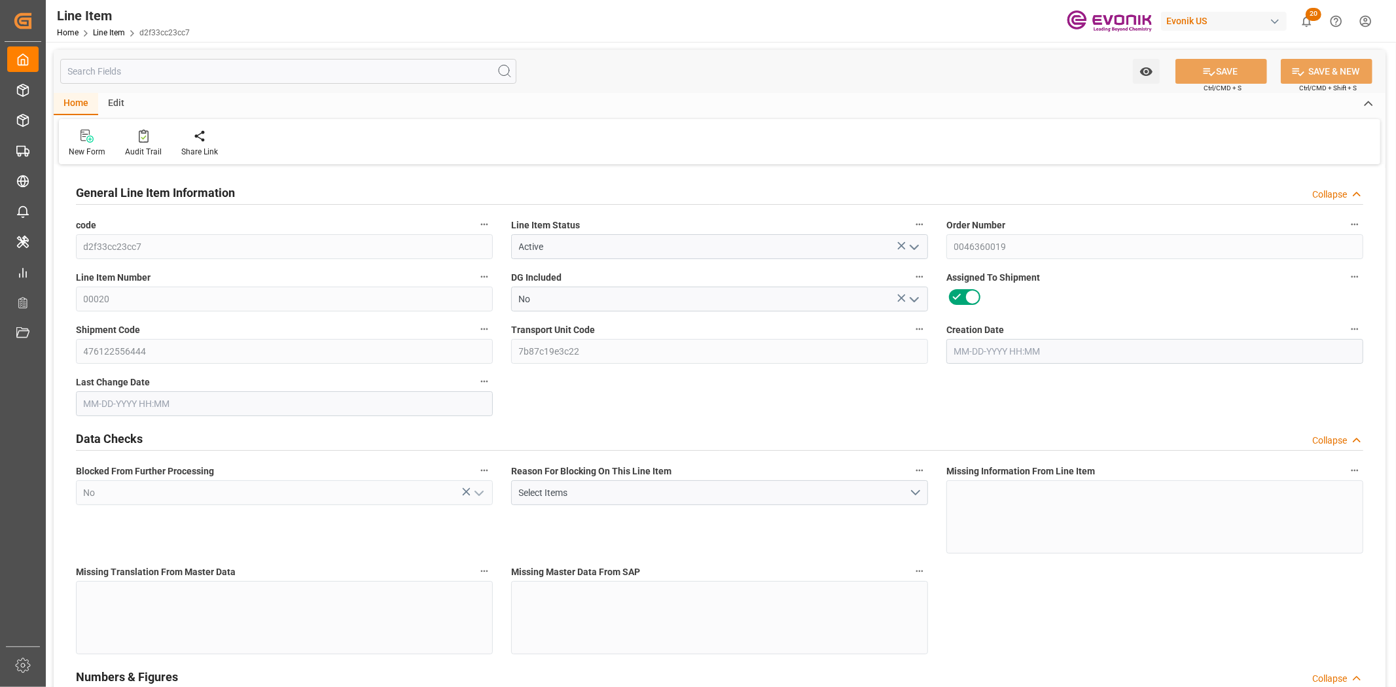
type input "[DATE] 14:53"
type input "[DATE] 15:25"
type input "[DATE]"
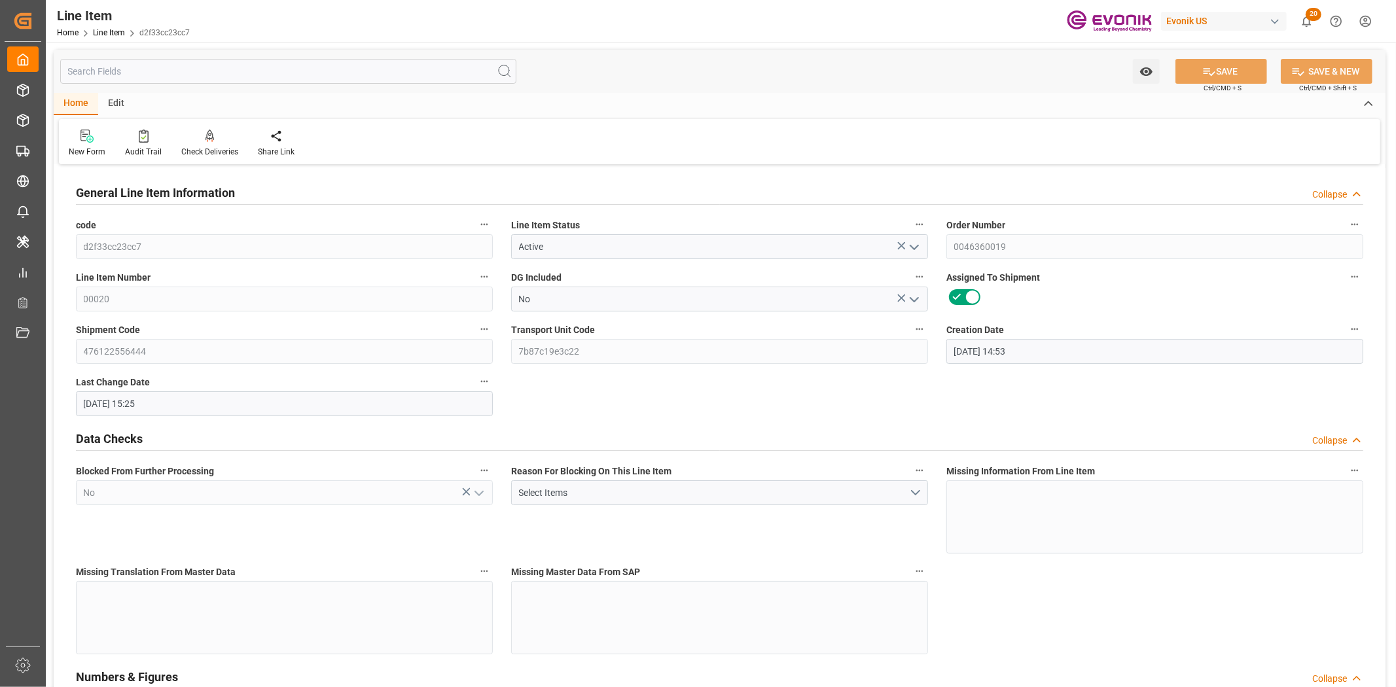
scroll to position [291, 0]
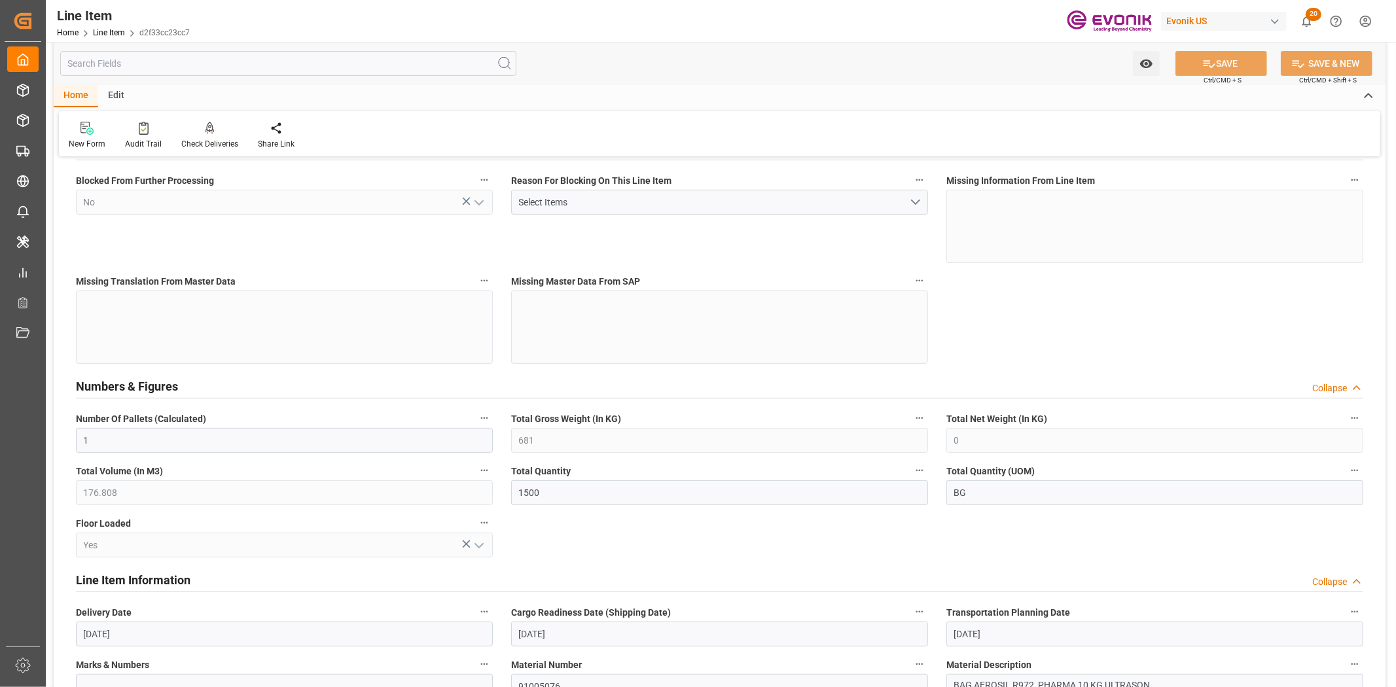
drag, startPoint x: 318, startPoint y: 62, endPoint x: 295, endPoint y: 106, distance: 49.5
click at [318, 62] on input "text" at bounding box center [288, 63] width 456 height 25
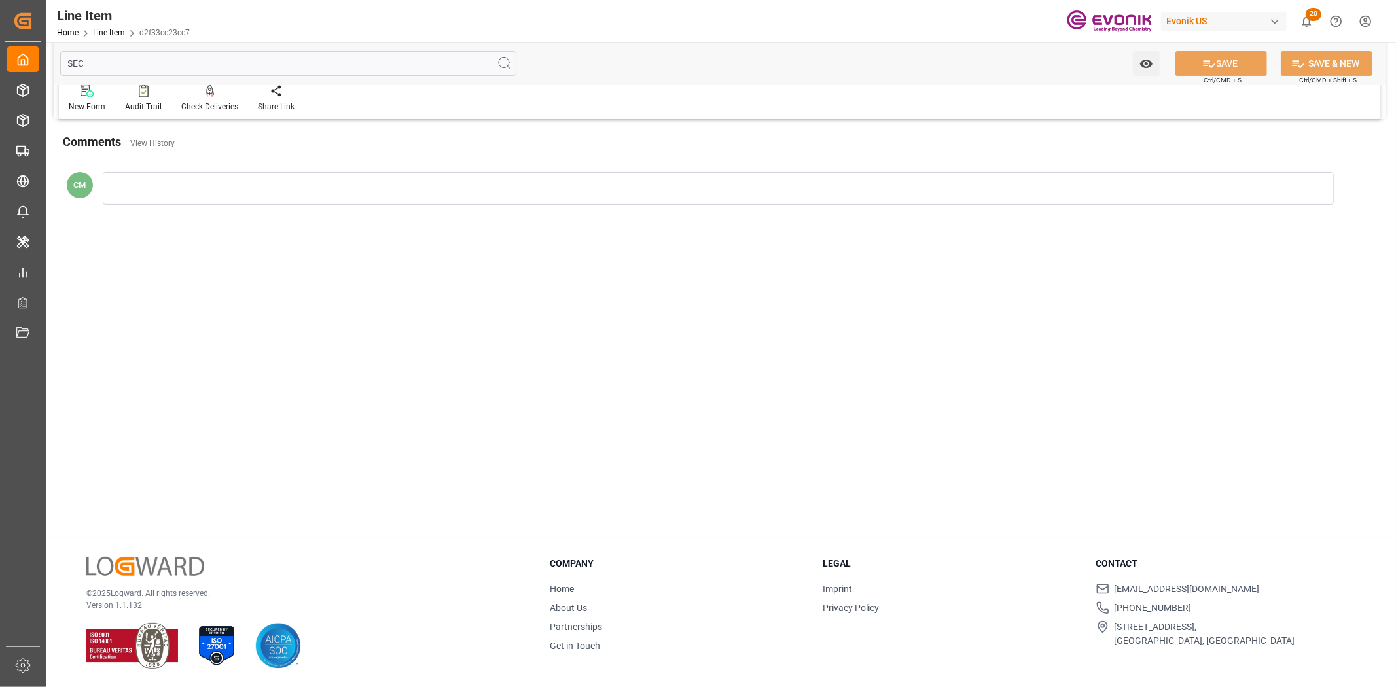
scroll to position [0, 0]
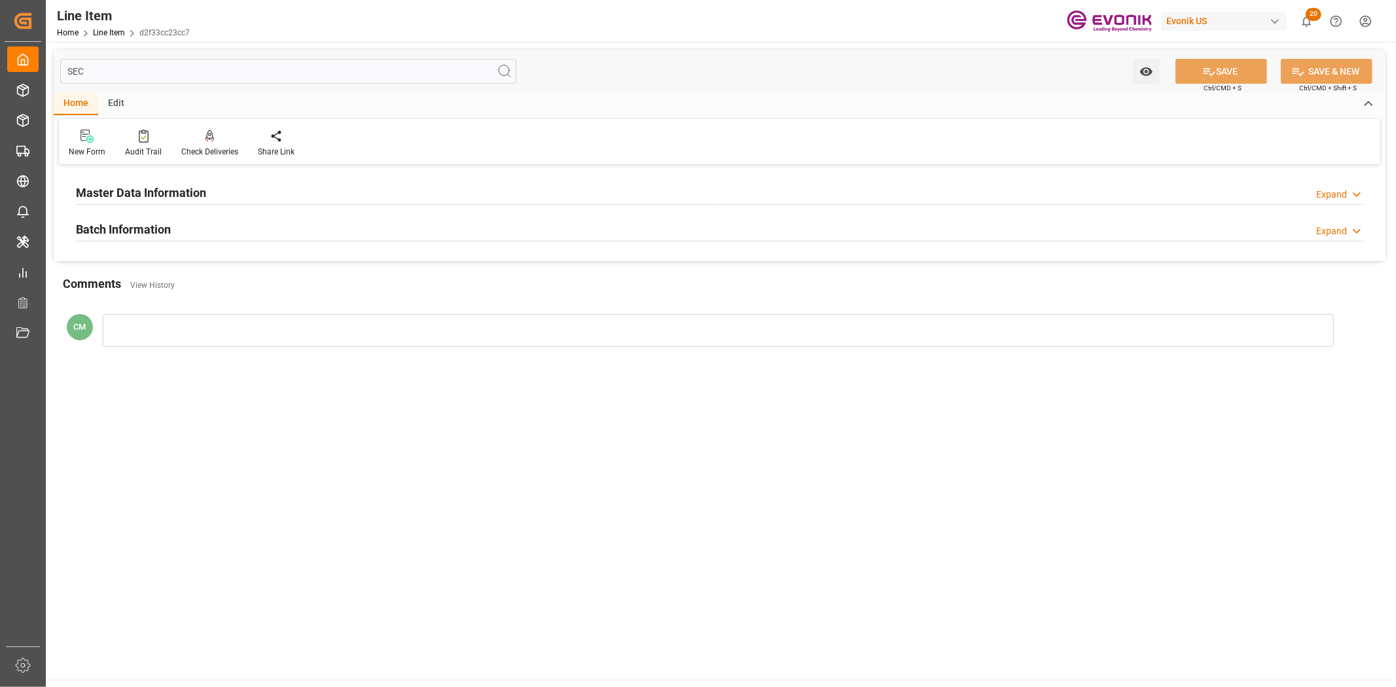
click at [194, 189] on h2 "Master Data Information" at bounding box center [141, 193] width 130 height 18
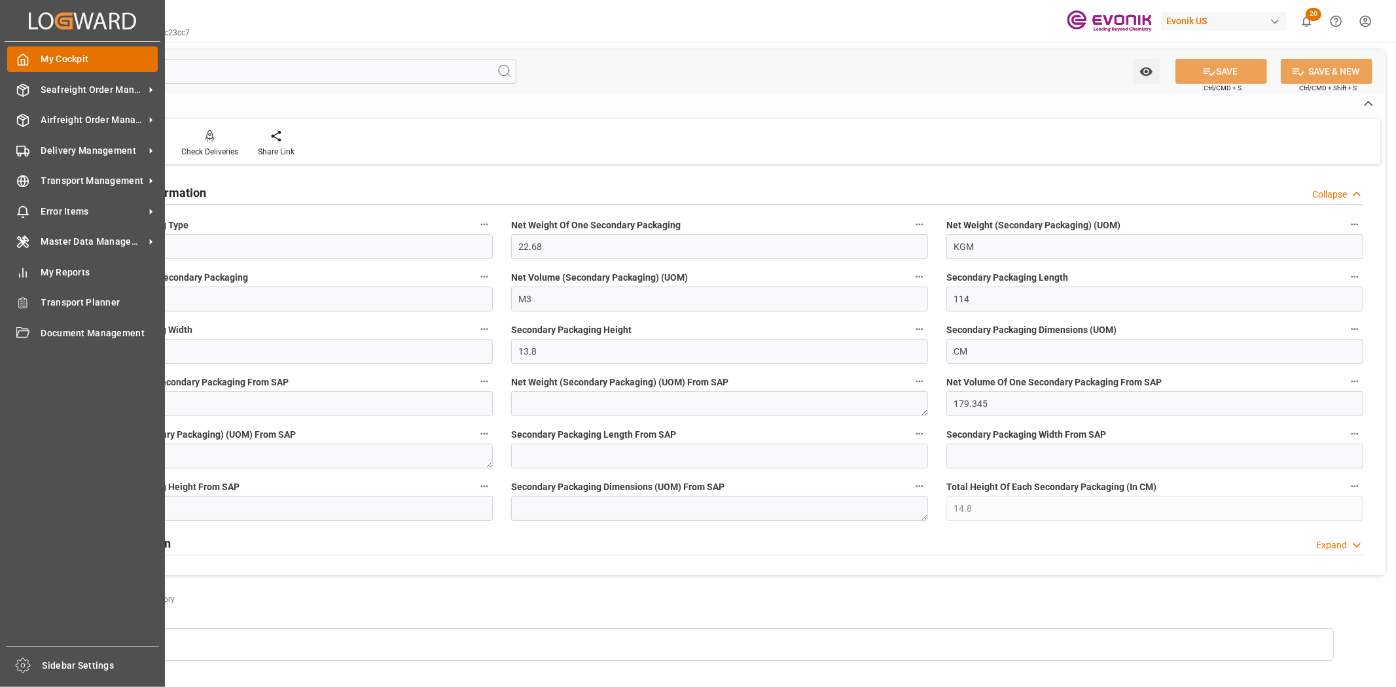
drag, startPoint x: 41, startPoint y: 63, endPoint x: 27, endPoint y: 63, distance: 13.7
click at [27, 63] on div "Created by potrace 1.15, written by Peter Selinger 2001-2017 Created by potrace…" at bounding box center [698, 343] width 1396 height 687
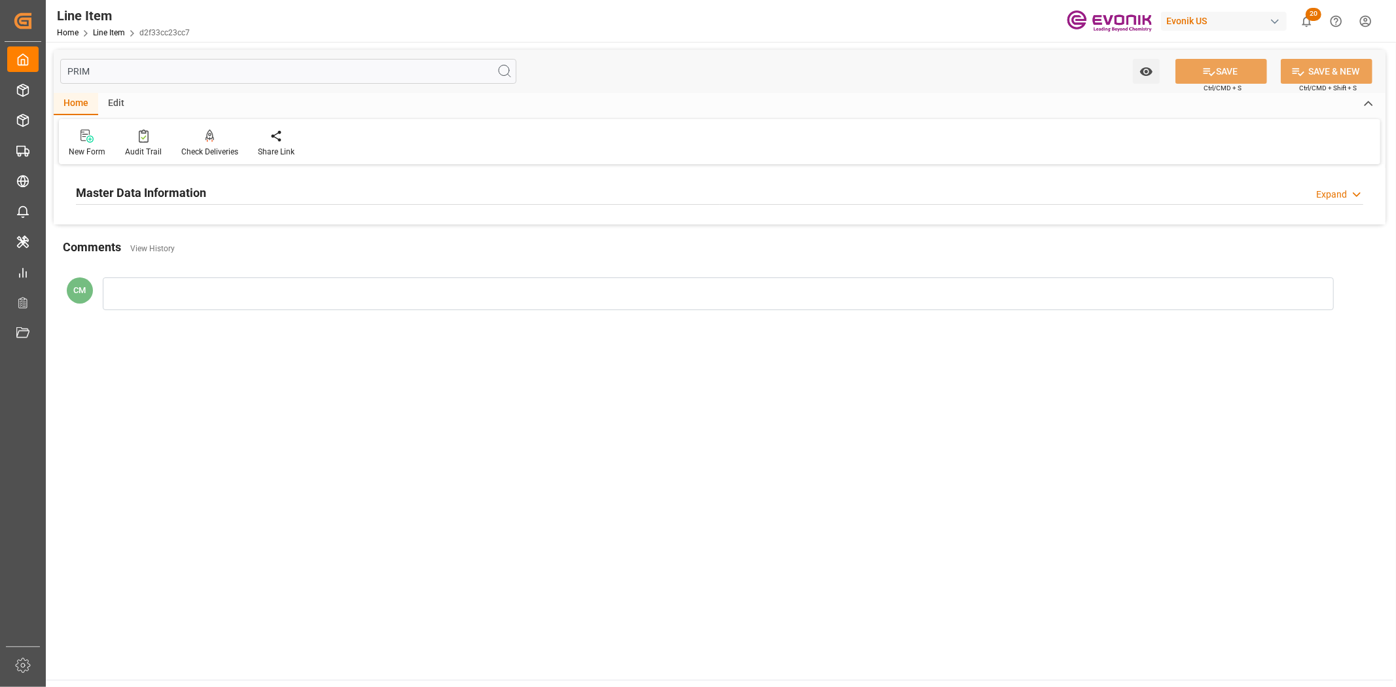
type input "PRIMA"
type input "0.454"
type input "161.43"
type input "1500"
type input "0.454"
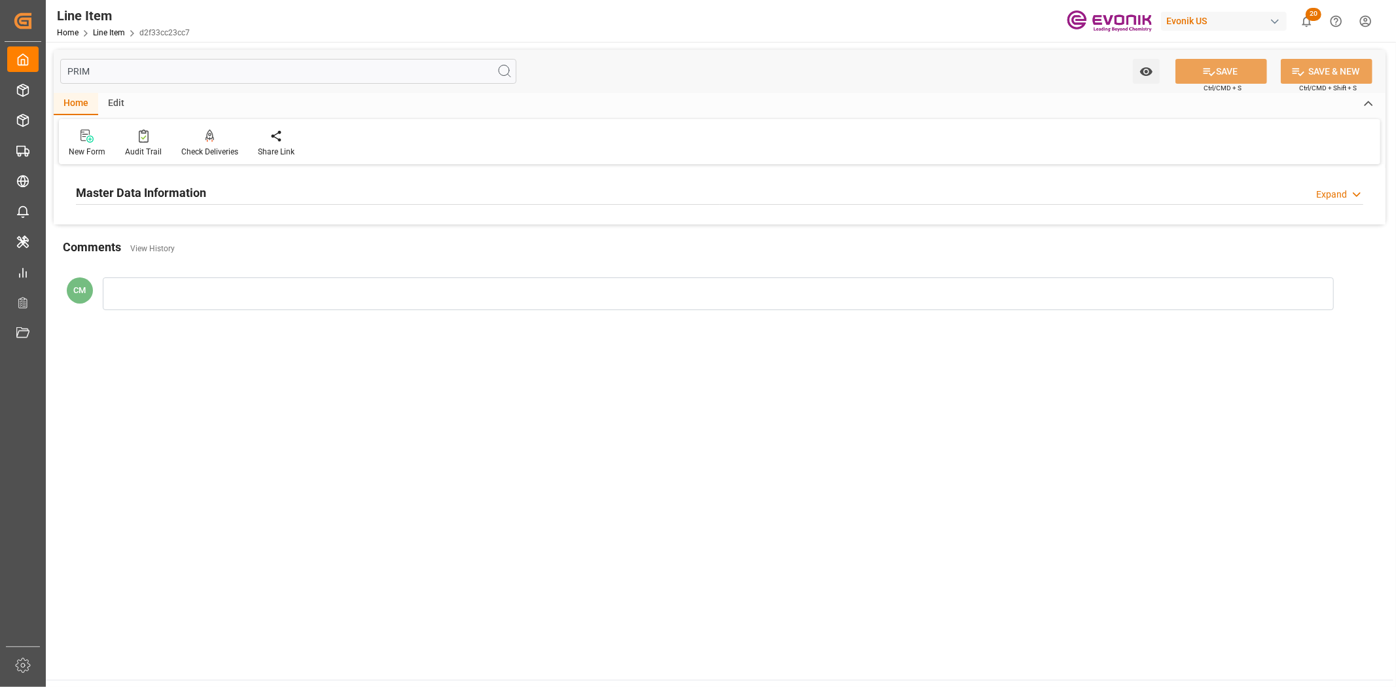
type input "1"
type input "0.454"
click at [358, 188] on div "Master Data Information Expand" at bounding box center [720, 191] width 1288 height 25
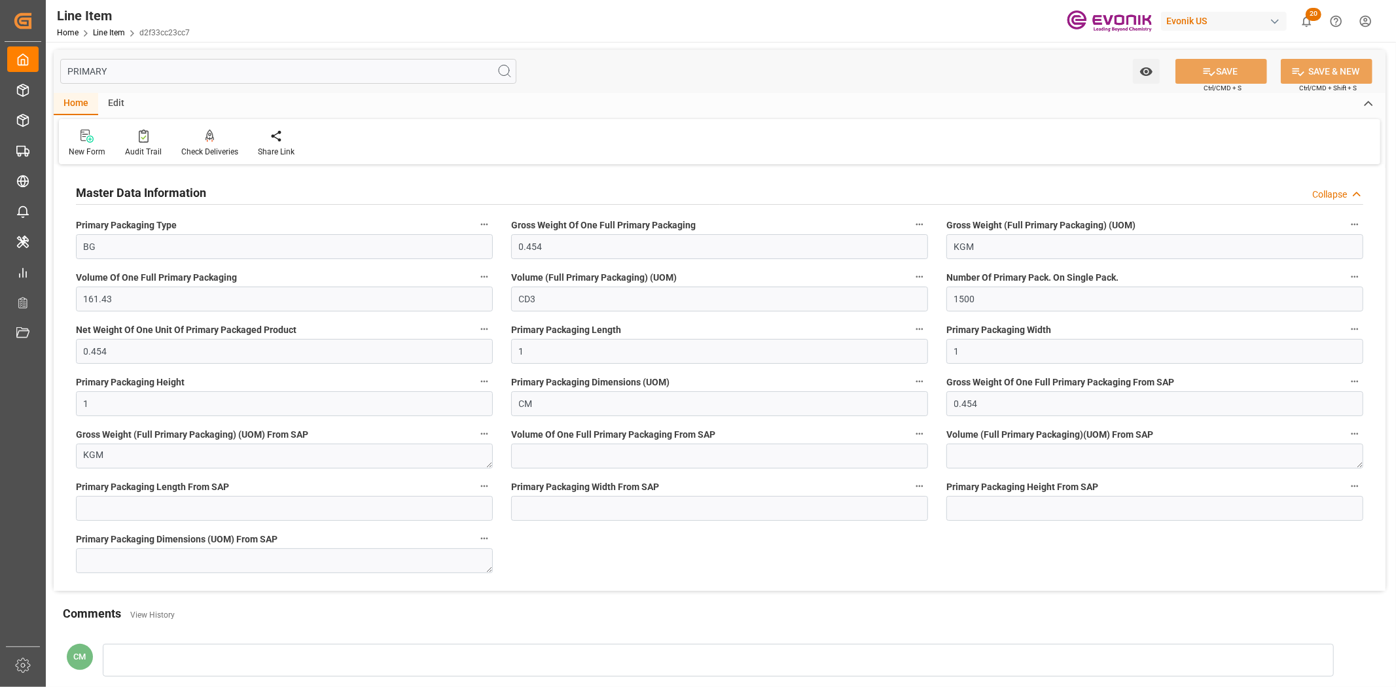
drag, startPoint x: 107, startPoint y: 69, endPoint x: 62, endPoint y: 65, distance: 44.6
click at [62, 65] on input "PRIMARY" at bounding box center [288, 71] width 456 height 25
type input "V"
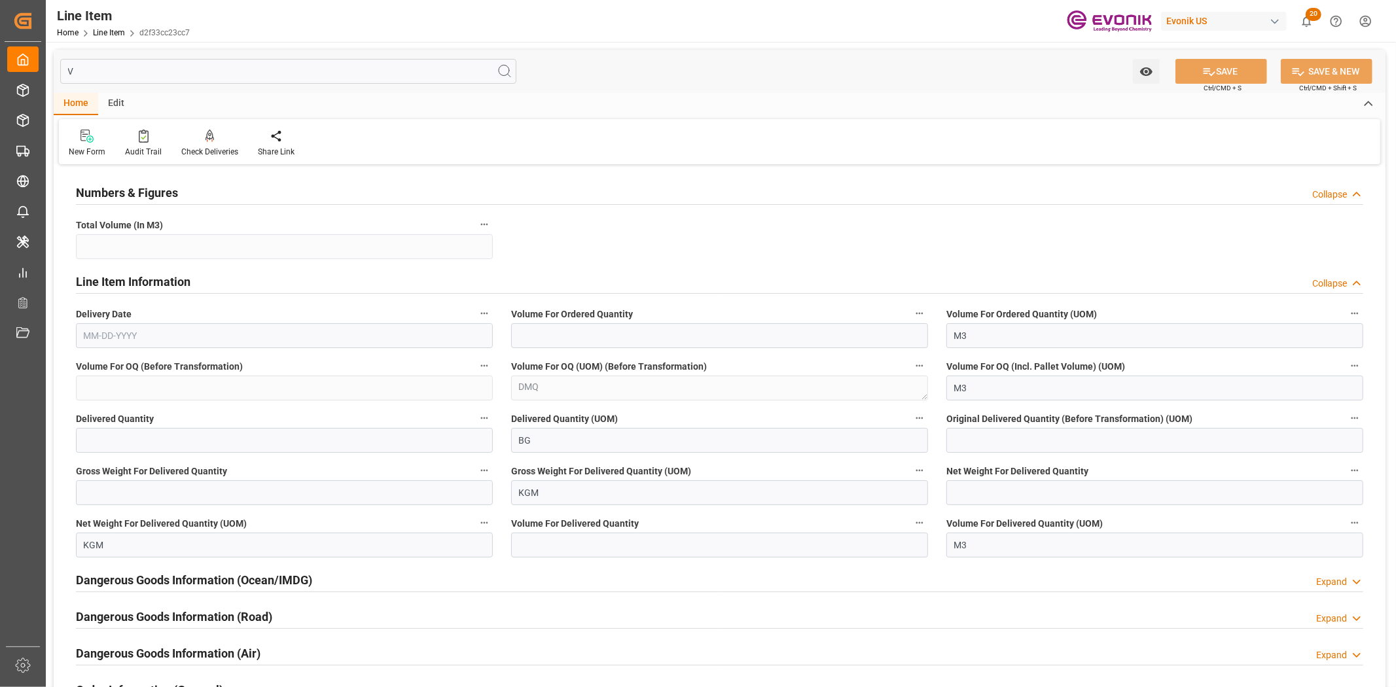
type input "176.808"
type input "5.18"
type input "176808"
type input "1500"
type input "681"
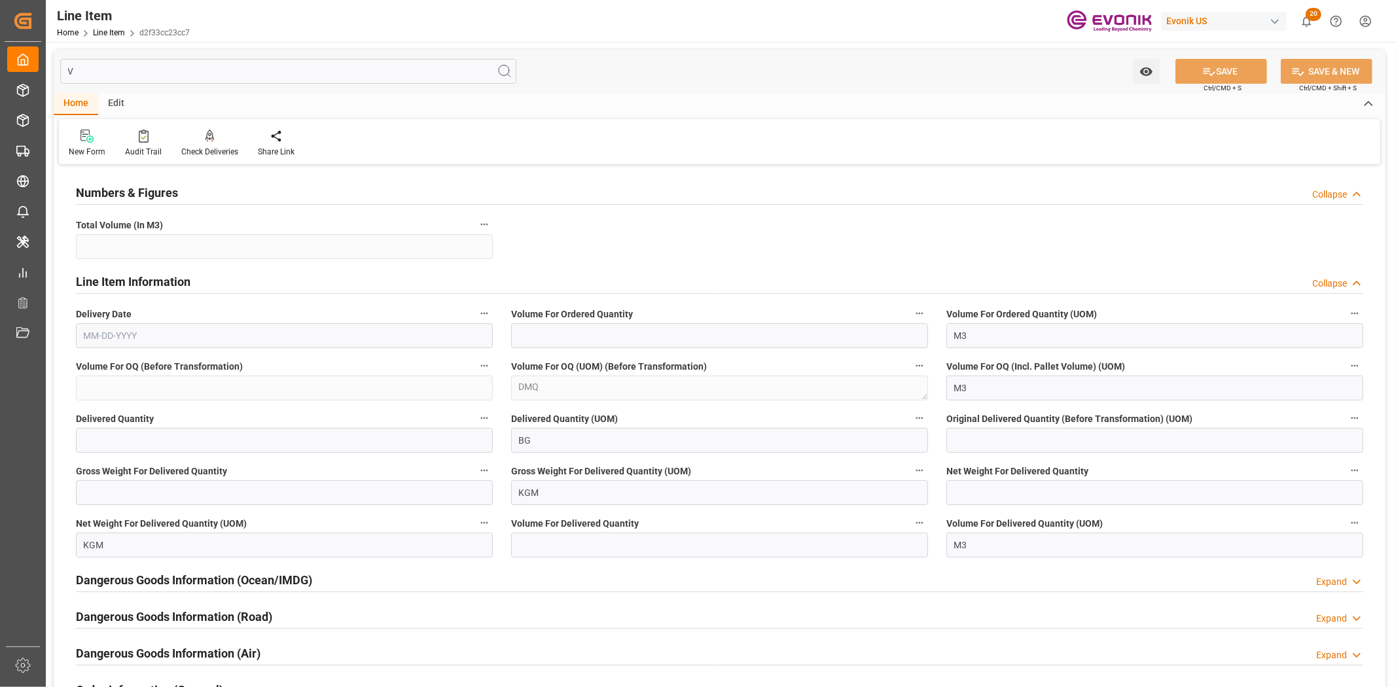
type input "0"
type input "176.808"
type input "12-07-2023"
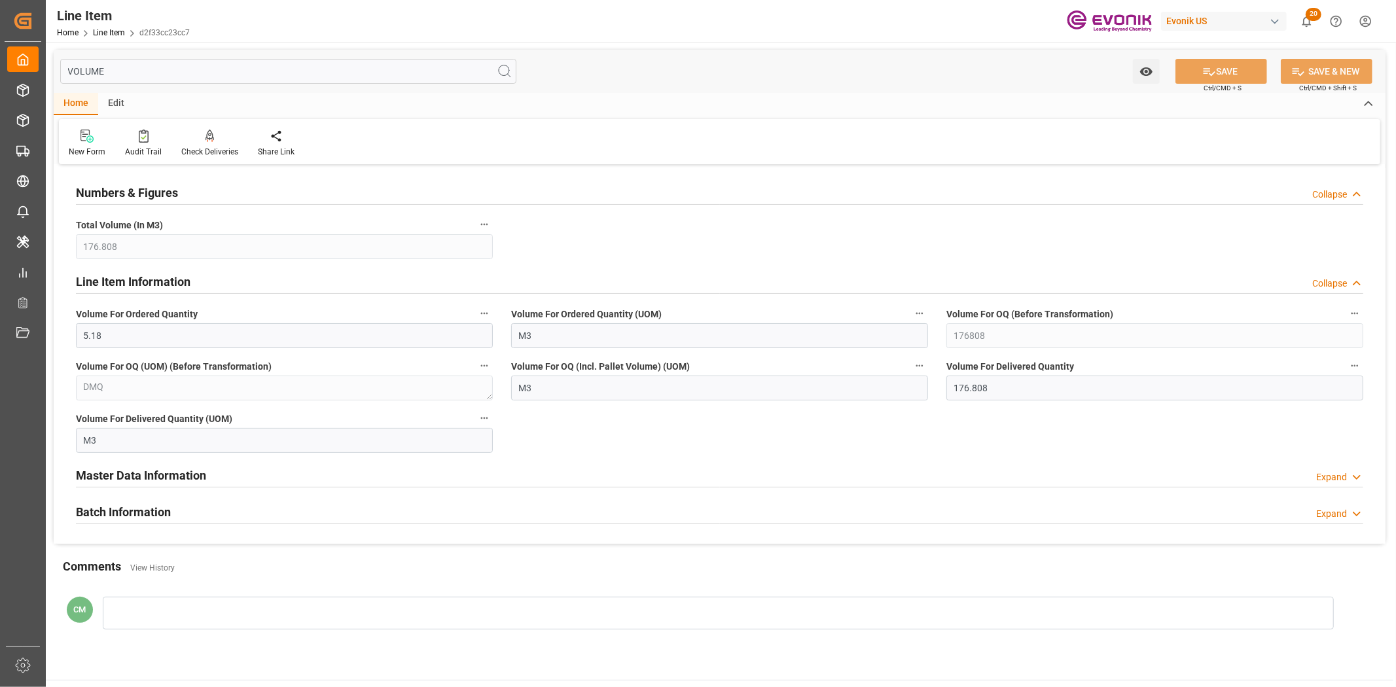
type input "VOLUME"
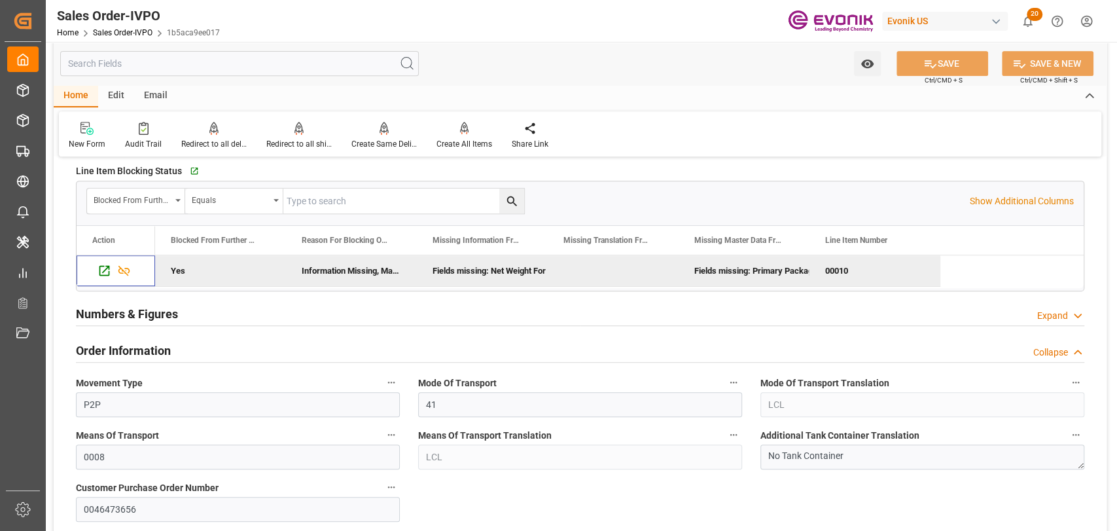
scroll to position [436, 0]
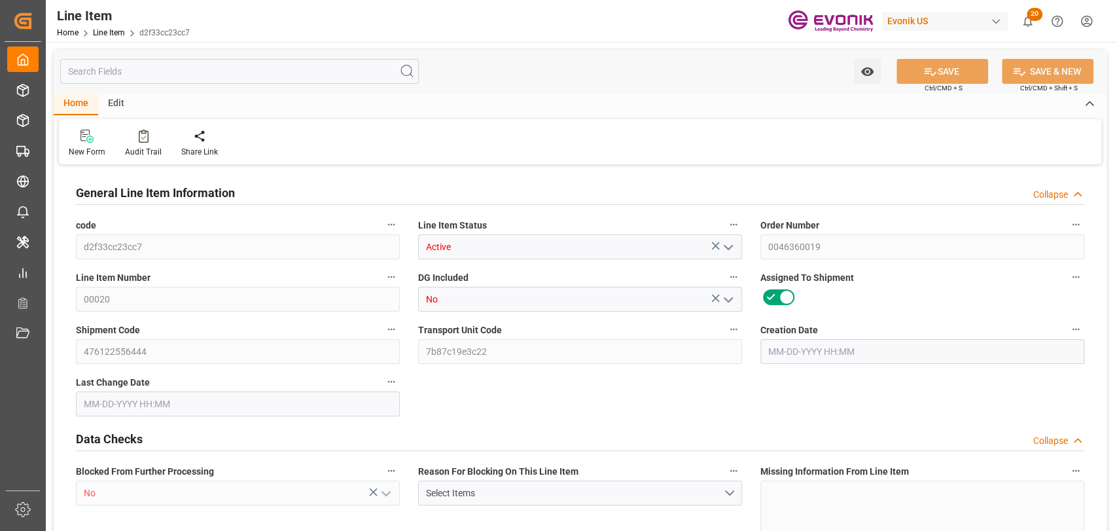
type input "1"
type input "681"
type input "0"
type input "176.808"
type input "1500"
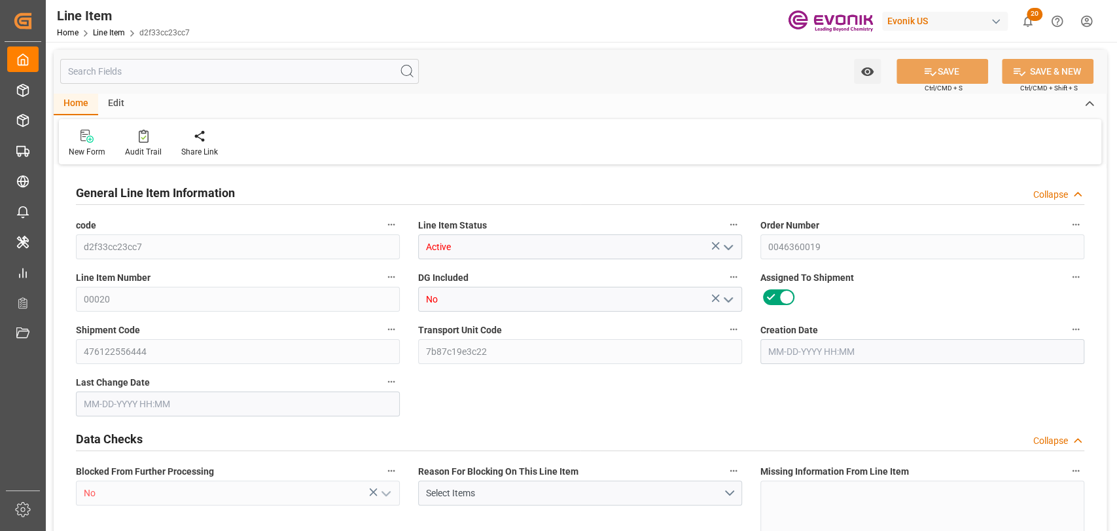
type input "2235"
type input "1500"
type input "681"
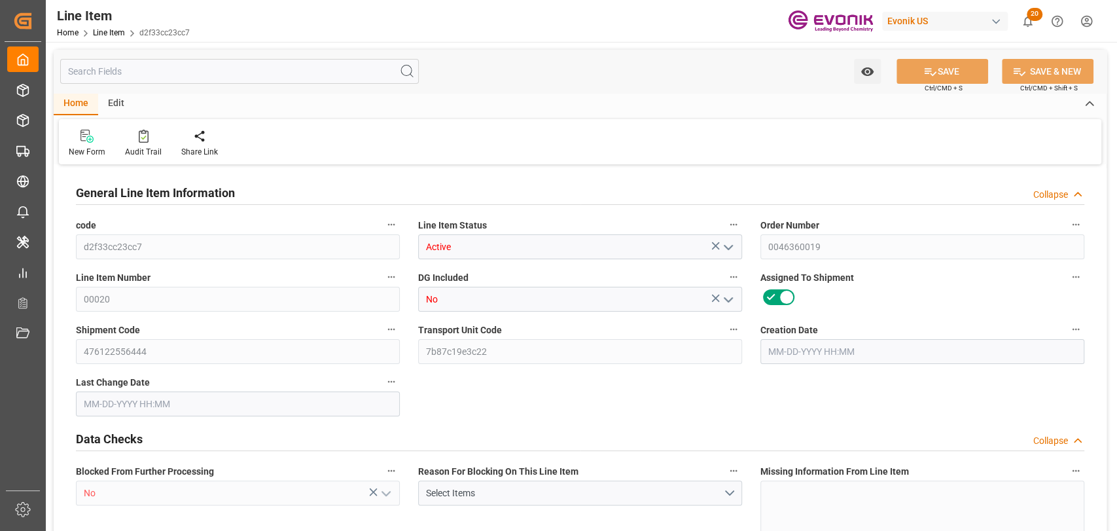
type input "703.68"
type input "681"
type input "5.18"
type input "176808"
type input "1500"
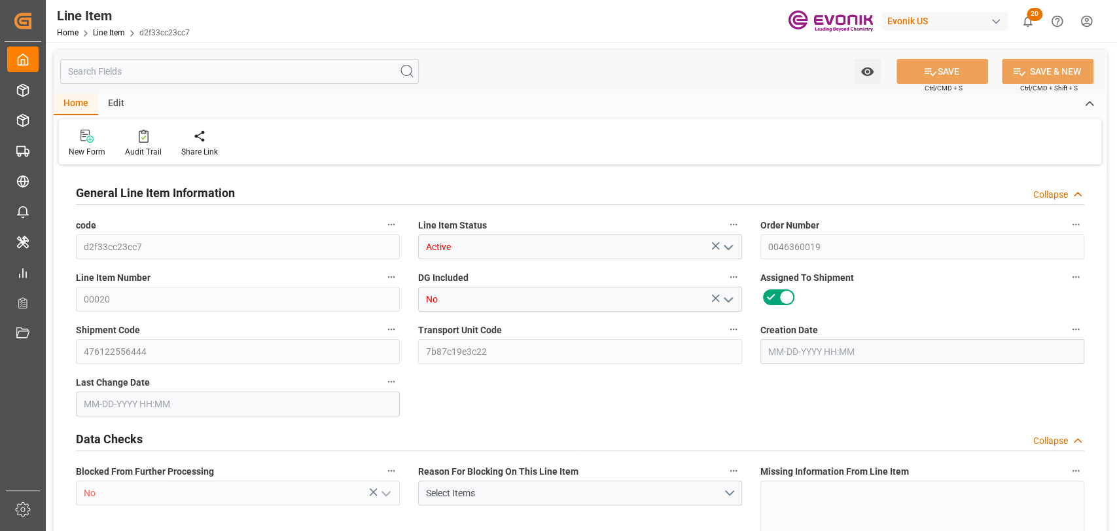
type input "681"
type input "0"
type input "176.808"
type input "[DATE] 14:53"
type input "11-15-2023 15:25"
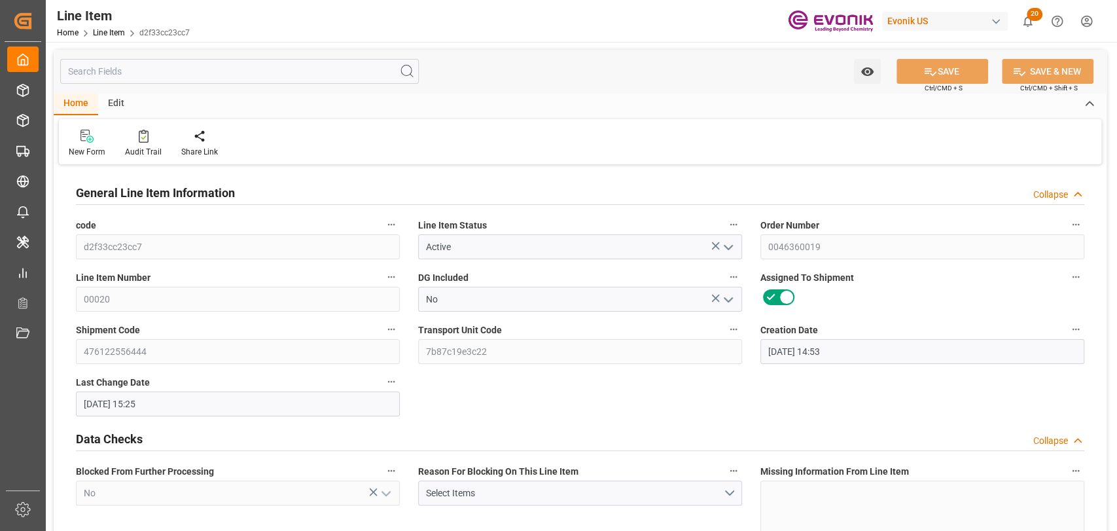
type input "12-07-2023"
type input "11-15-2023"
type input "11-07-2023"
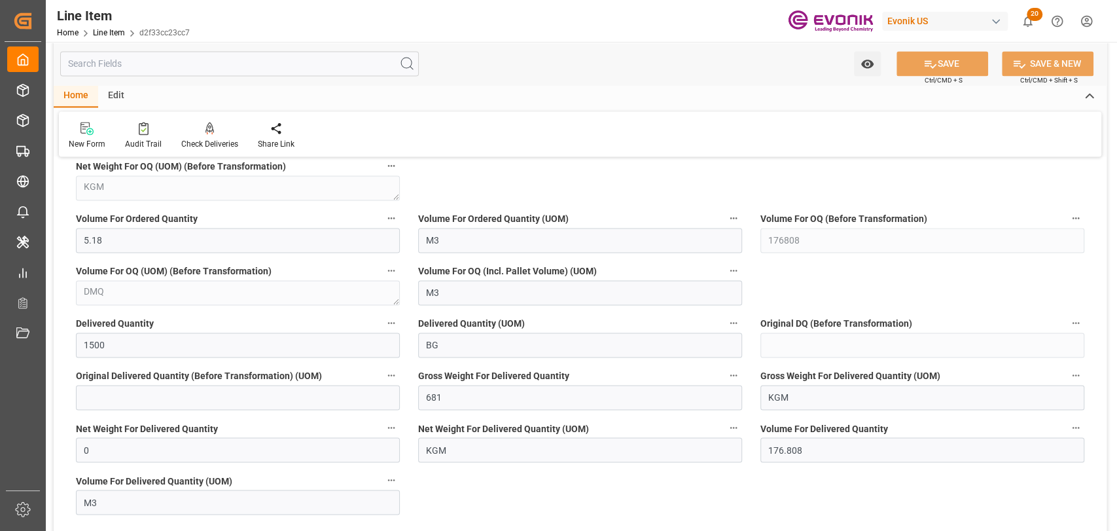
scroll to position [1455, 0]
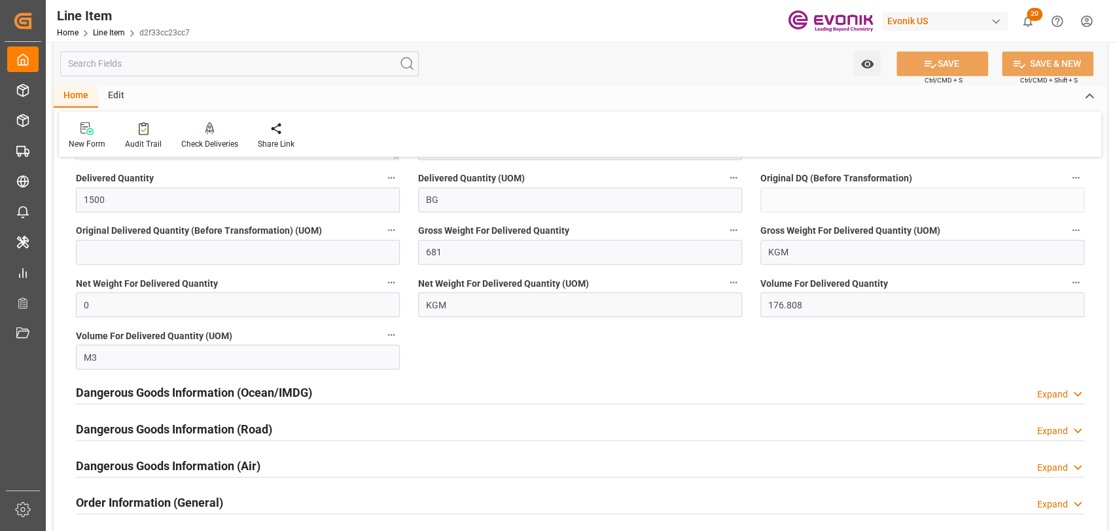
click at [205, 394] on h2 "Dangerous Goods Information (Ocean/IMDG)" at bounding box center [194, 392] width 236 height 18
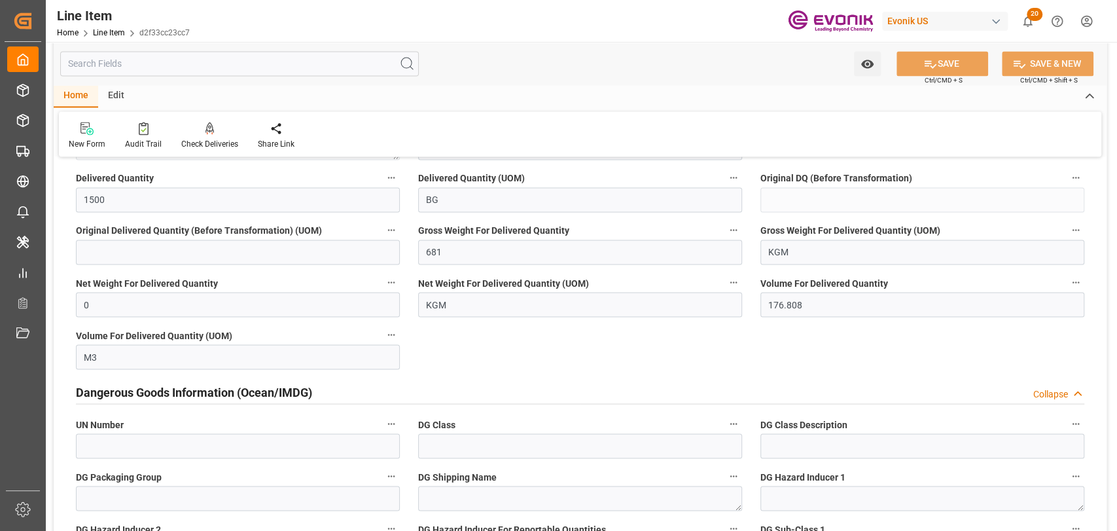
click at [205, 394] on h2 "Dangerous Goods Information (Ocean/IMDG)" at bounding box center [194, 392] width 236 height 18
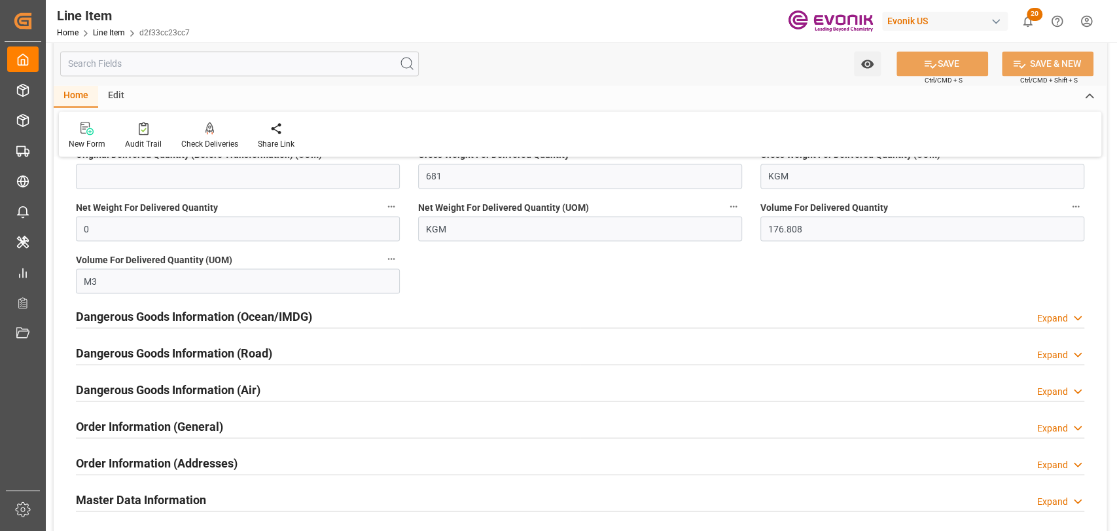
scroll to position [1600, 0]
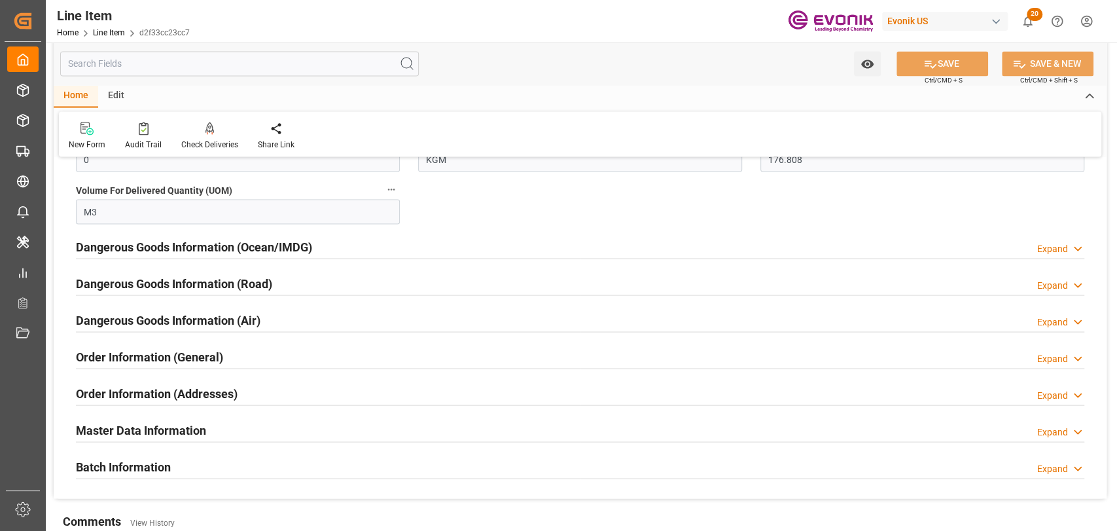
click at [187, 352] on h2 "Order Information (General)" at bounding box center [149, 357] width 147 height 18
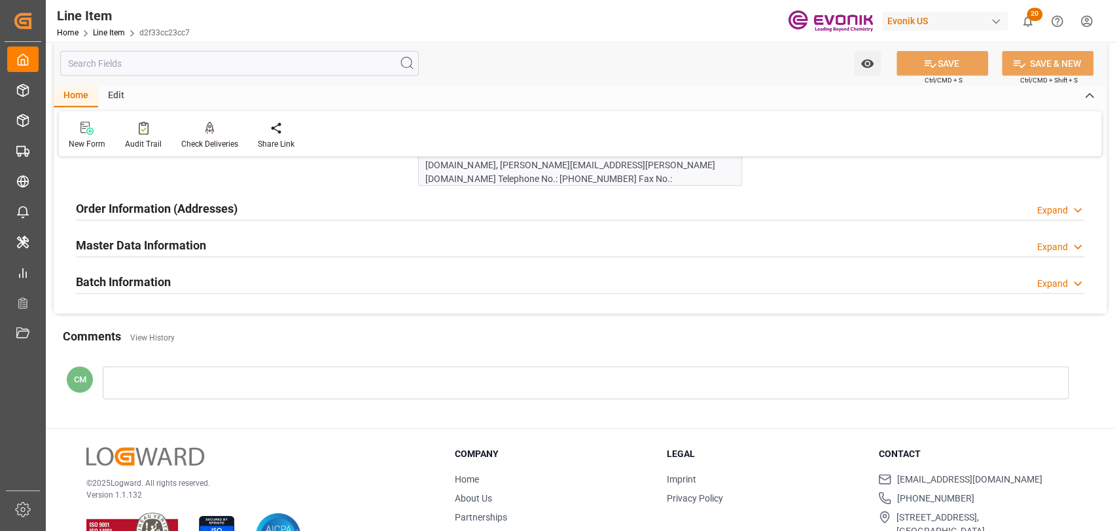
scroll to position [2473, 0]
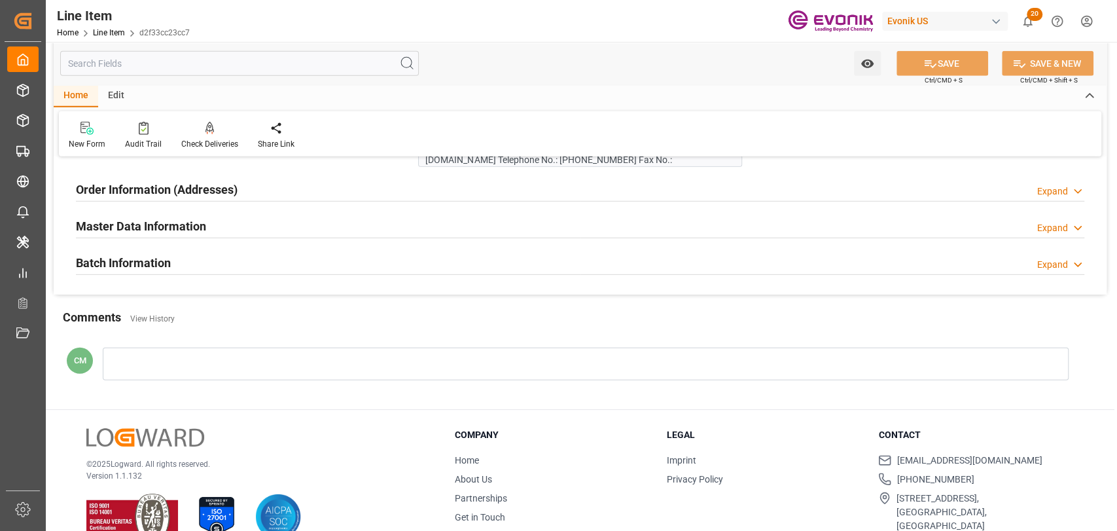
click at [142, 69] on input "text" at bounding box center [239, 63] width 359 height 25
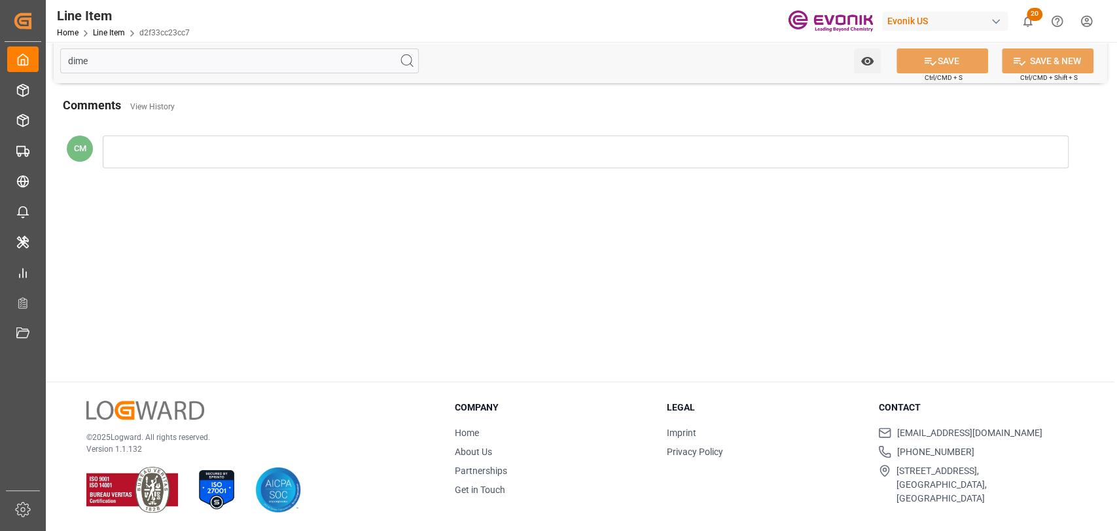
scroll to position [0, 0]
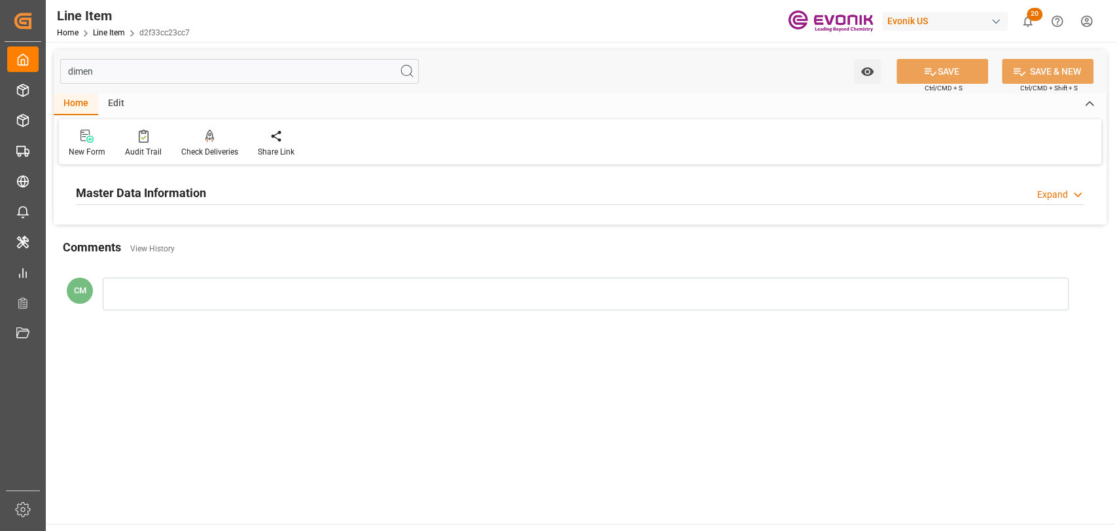
type input "dimen"
click at [171, 195] on h2 "Master Data Information" at bounding box center [141, 193] width 130 height 18
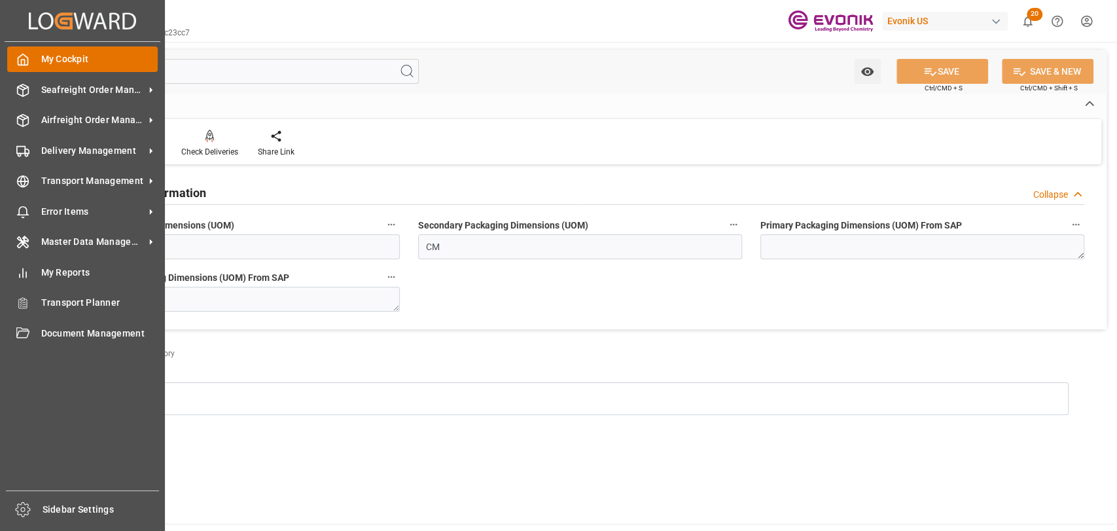
drag, startPoint x: 118, startPoint y: 68, endPoint x: 35, endPoint y: 67, distance: 82.5
click at [35, 67] on div "Created by potrace 1.15, written by Peter Selinger 2001-2017 Created by potrace…" at bounding box center [558, 265] width 1117 height 531
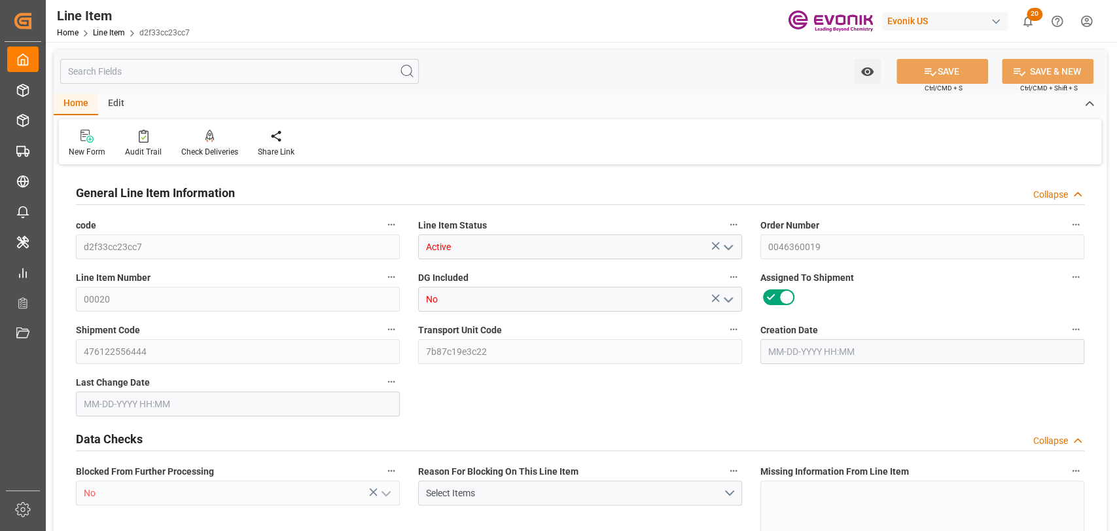
type input "1"
type input "681"
type input "0"
type input "176.808"
type input "1500"
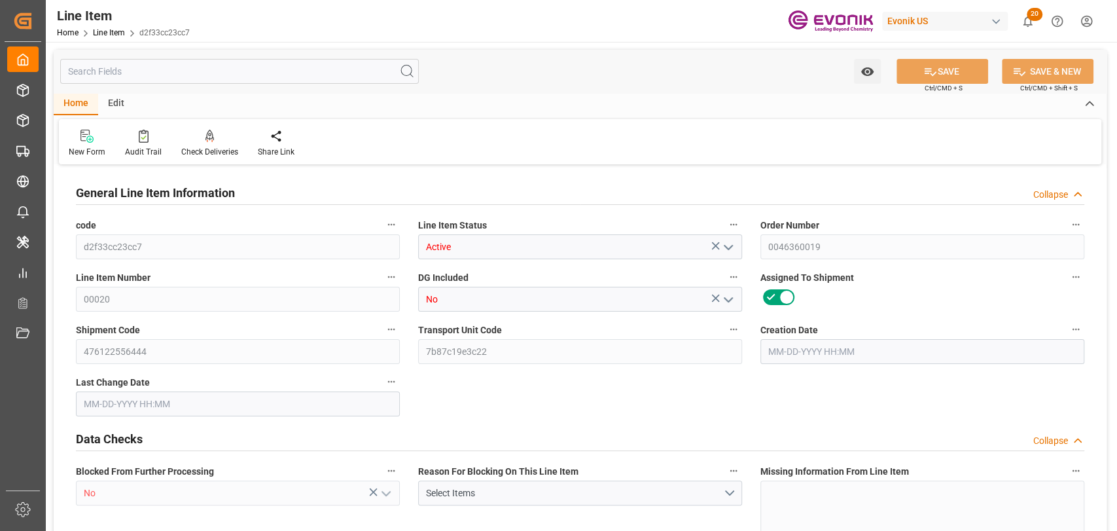
type input "2235"
type input "1500"
type input "681"
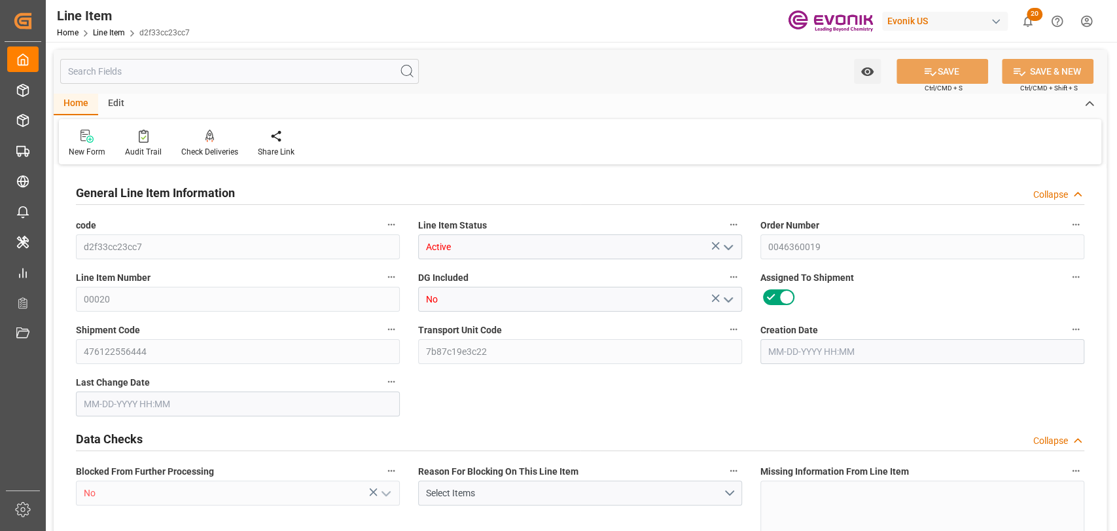
type input "703.68"
type input "681"
type input "5.18"
type input "176808"
type input "1500"
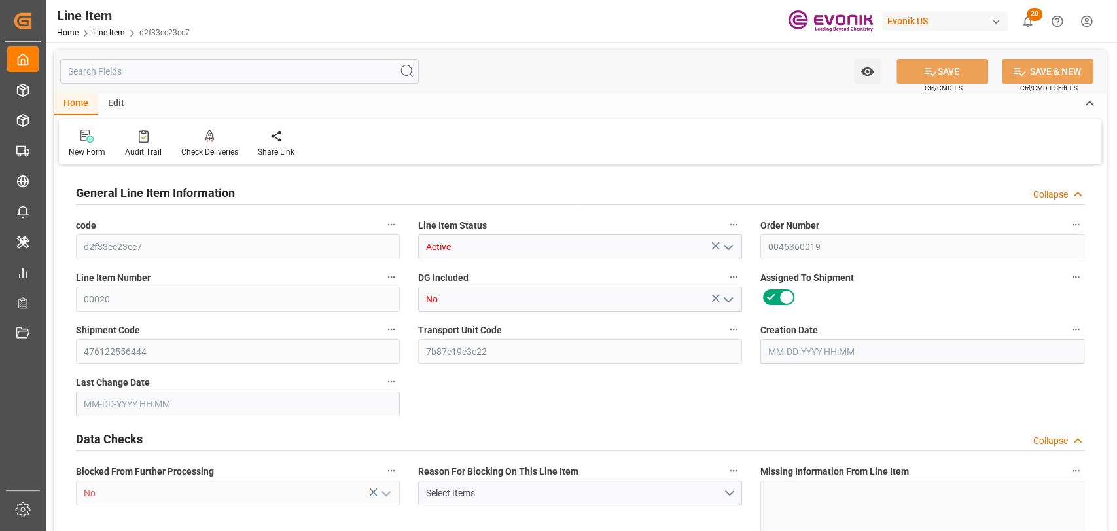
type input "681"
type input "0"
type input "176.808"
type input "11-03-2023 14:53"
type input "11-15-2023 15:25"
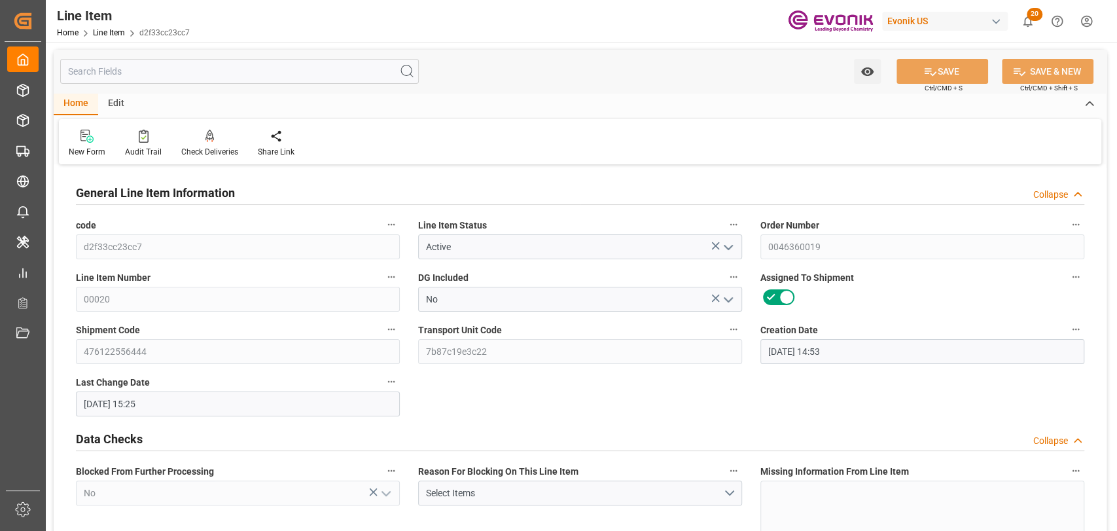
type input "12-07-2023"
type input "11-15-2023"
type input "11-07-2023"
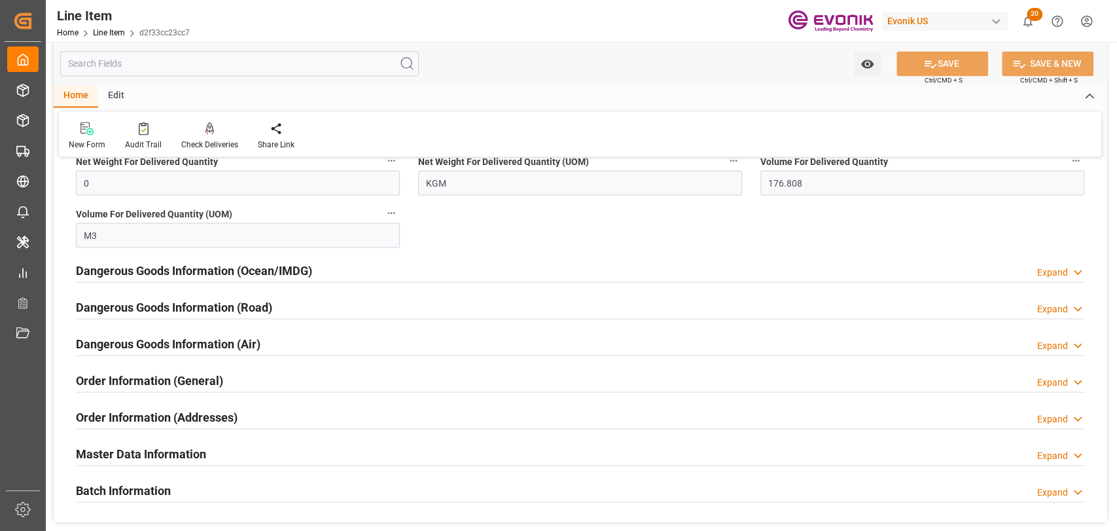
scroll to position [1600, 0]
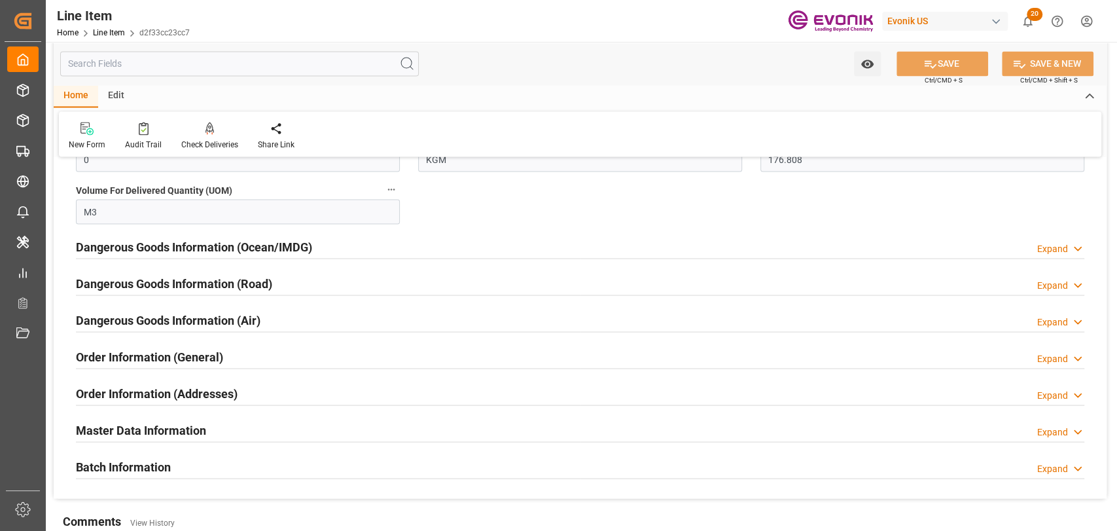
click at [170, 424] on h2 "Master Data Information" at bounding box center [141, 430] width 130 height 18
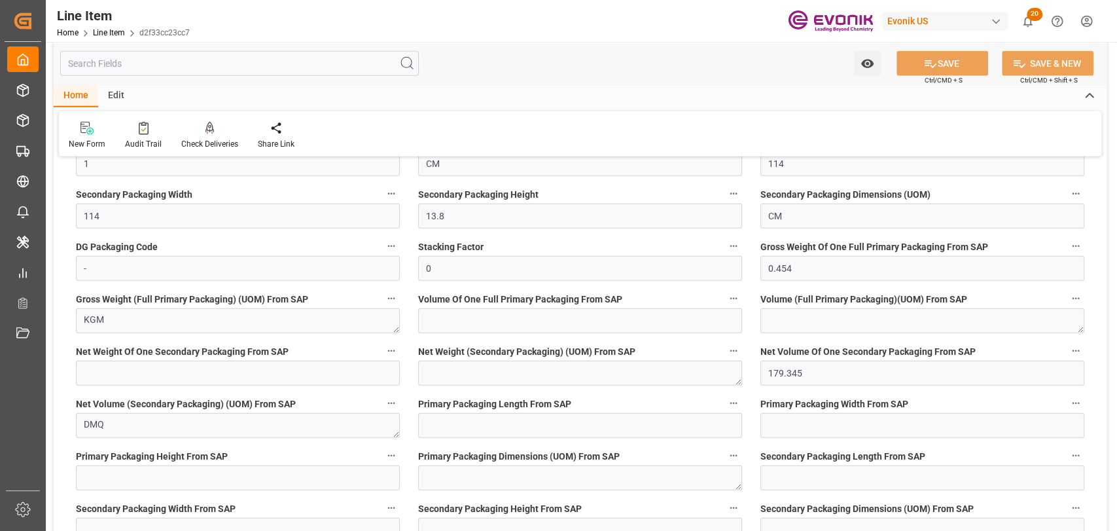
scroll to position [2037, 0]
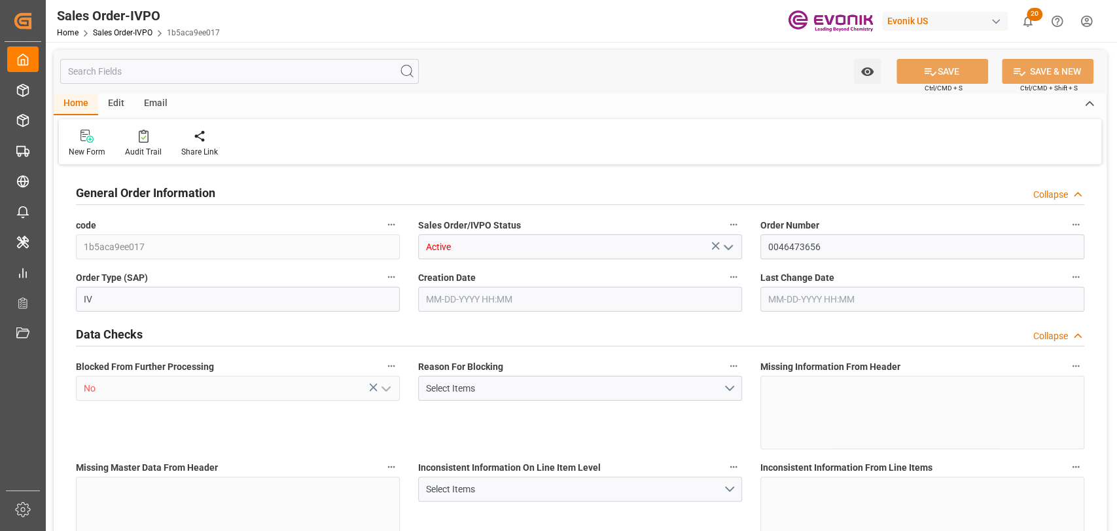
type input "BEANR"
type input "0"
type input "1"
type input "1393.56"
type input "[DATE] 17:34"
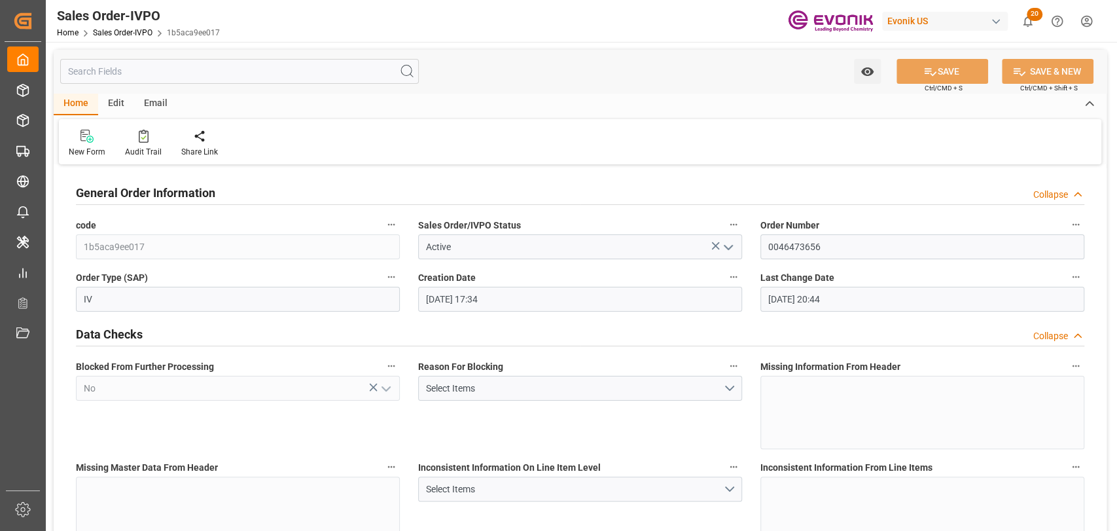
type input "[DATE] 20:44"
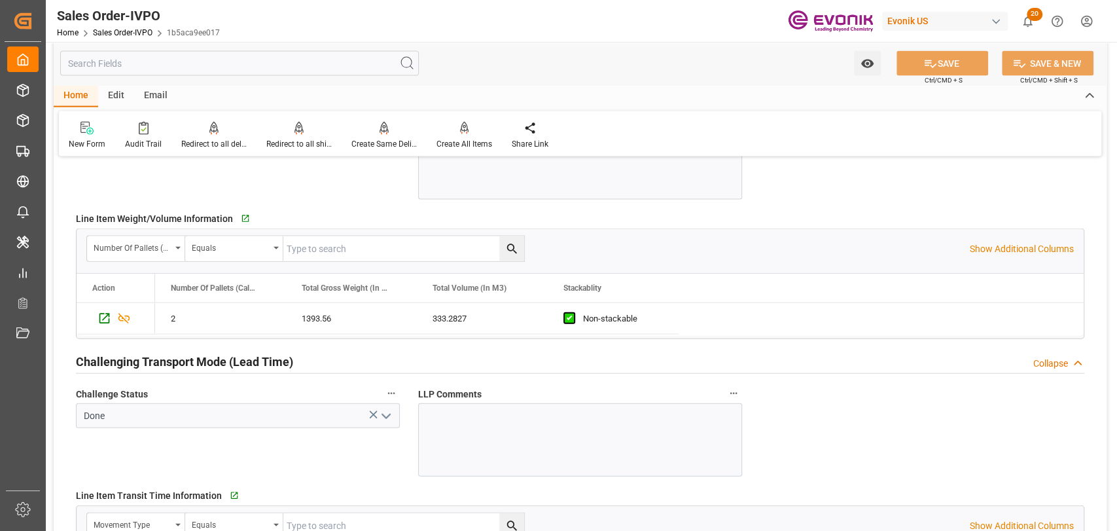
scroll to position [2037, 0]
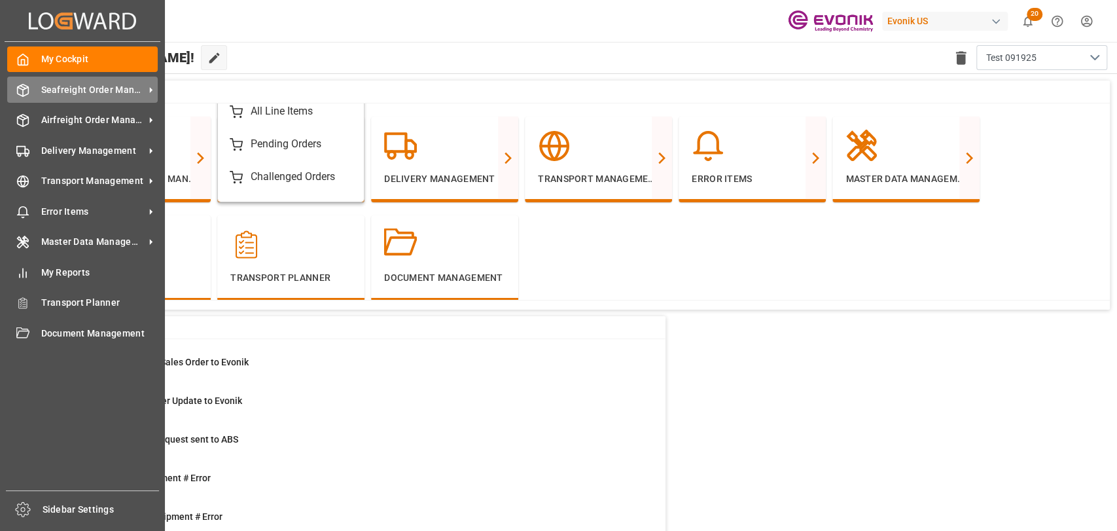
click at [34, 77] on div "Seafreight Order Management Seafreight Order Management" at bounding box center [82, 90] width 151 height 26
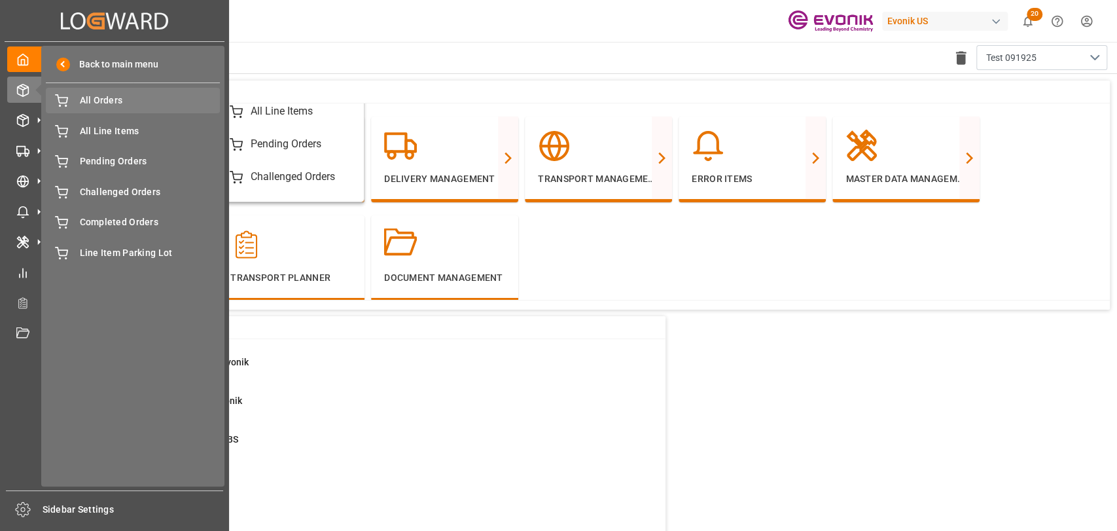
click at [105, 106] on span "All Orders" at bounding box center [150, 101] width 141 height 14
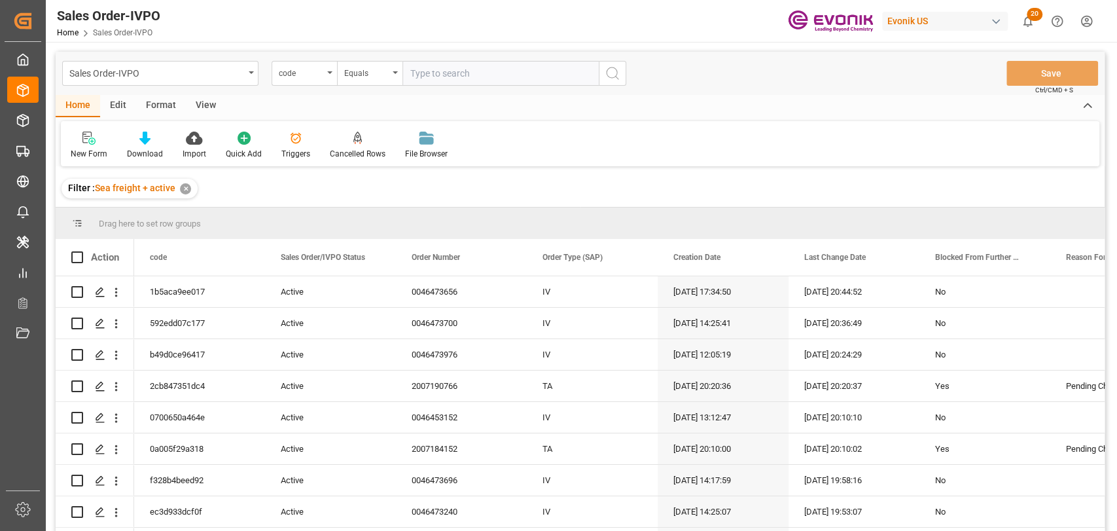
click at [327, 79] on div "code" at bounding box center [304, 73] width 65 height 25
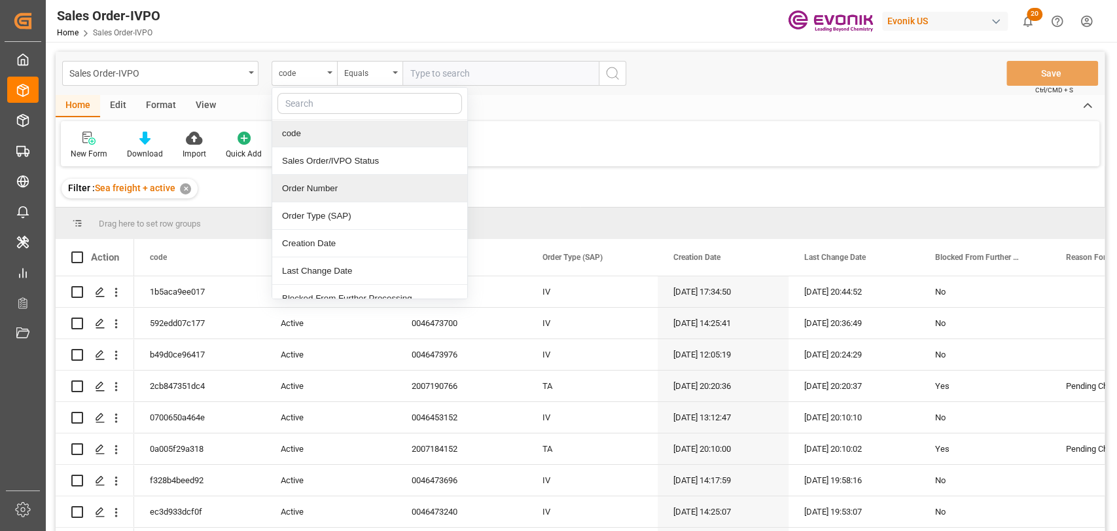
click at [328, 175] on div "Order Number" at bounding box center [369, 188] width 195 height 27
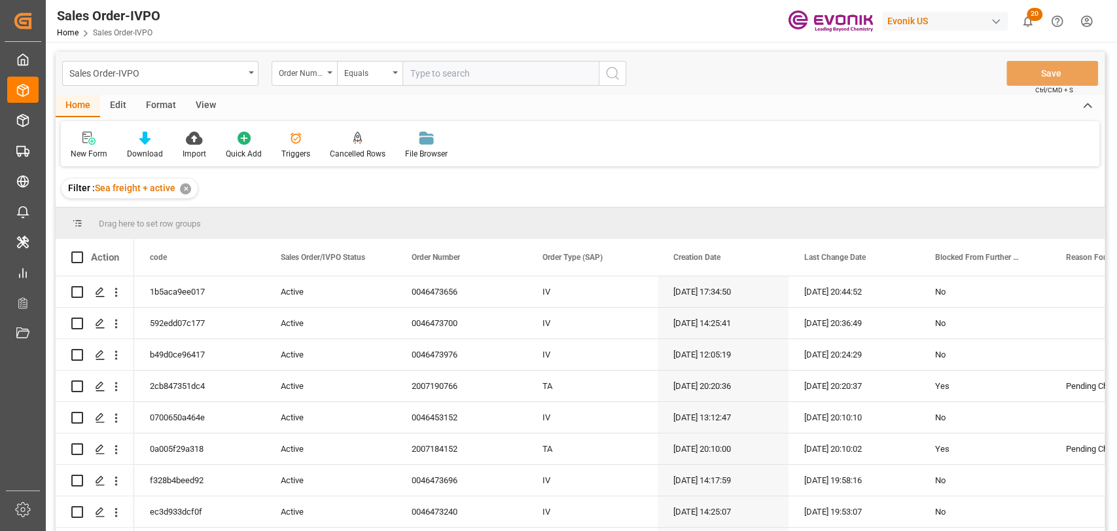
click at [488, 60] on div "Sales Order-IVPO Order Number Equals Save Ctrl/CMD + S" at bounding box center [580, 73] width 1049 height 43
click at [488, 73] on input "text" at bounding box center [501, 73] width 196 height 25
paste input "46360019"
type input "0046360019"
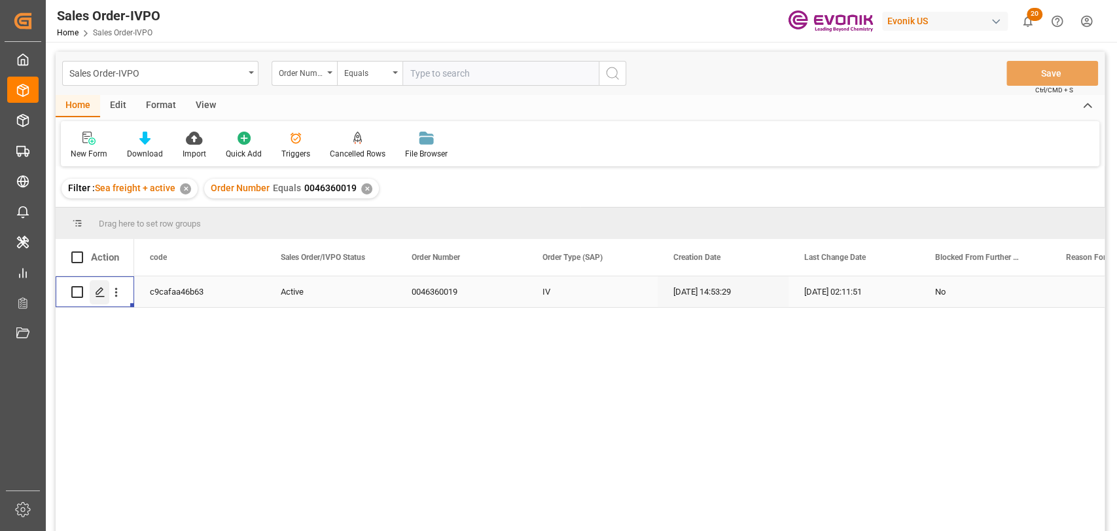
click at [92, 295] on div "Press SPACE to select this row." at bounding box center [100, 292] width 20 height 24
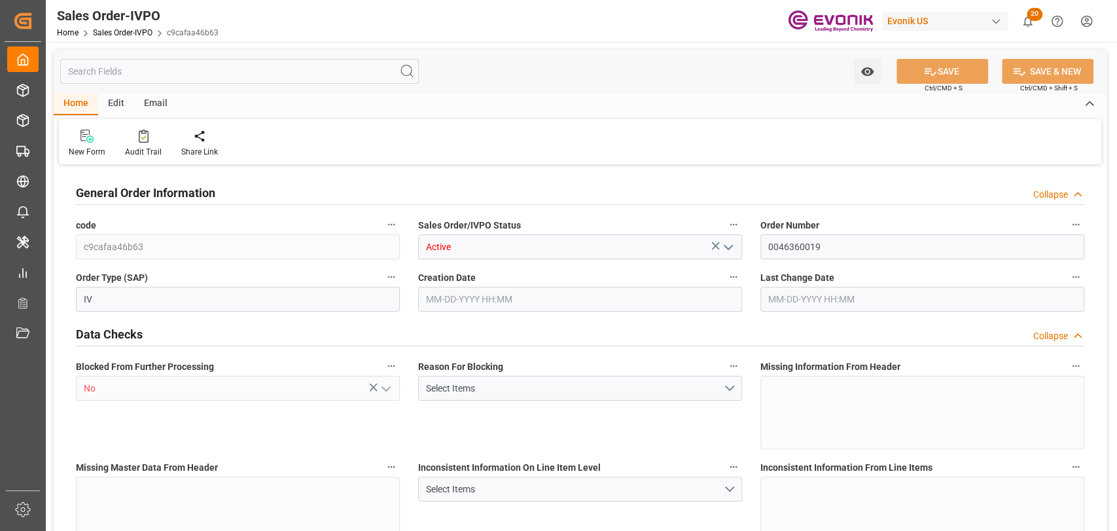
type input "USNYC"
type input "DEHAM"
type input "0"
type input "1"
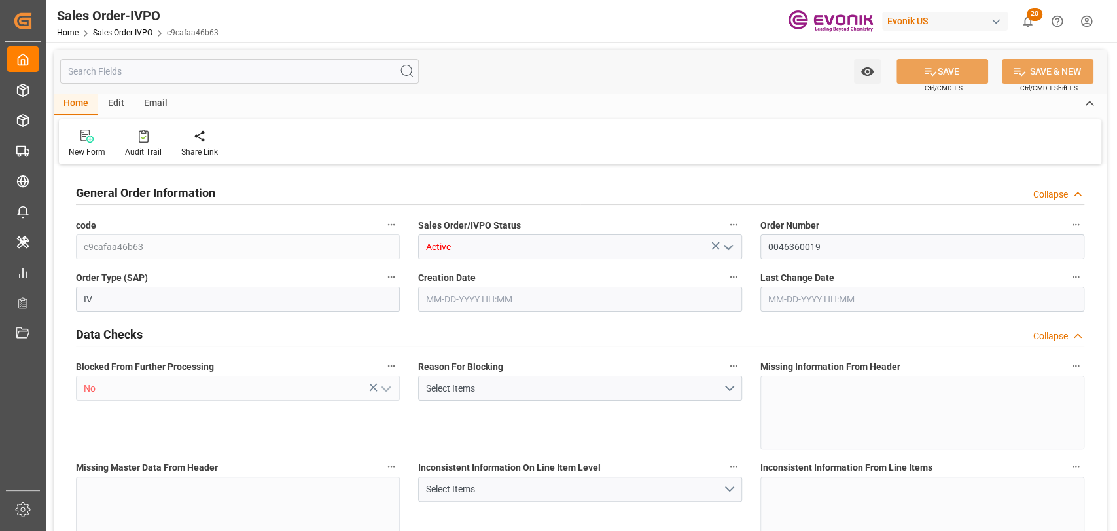
type input "8"
type input "4556.976"
type input "458.2278"
type input "19000"
type input "60"
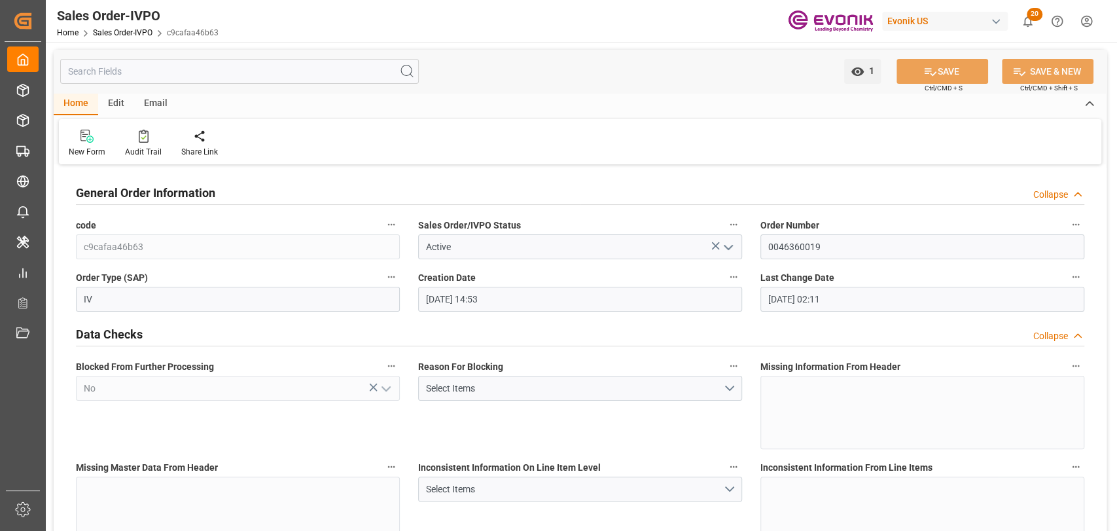
type input "[DATE] 14:53"
type input "[DATE] 02:11"
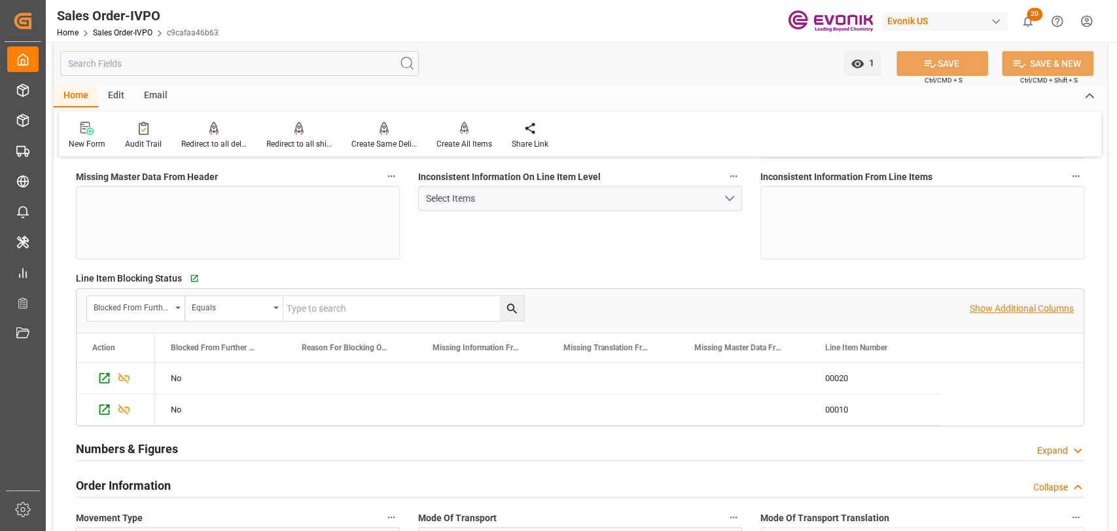
click at [1037, 308] on p "Show Additional Columns" at bounding box center [1022, 309] width 104 height 14
click at [842, 383] on div "00020" at bounding box center [875, 378] width 131 height 31
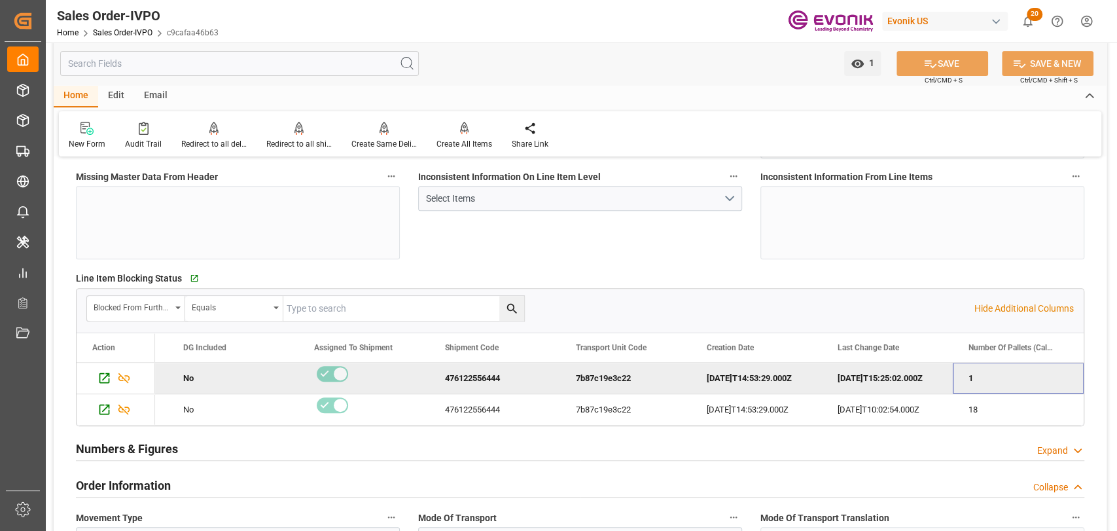
scroll to position [0, 1297]
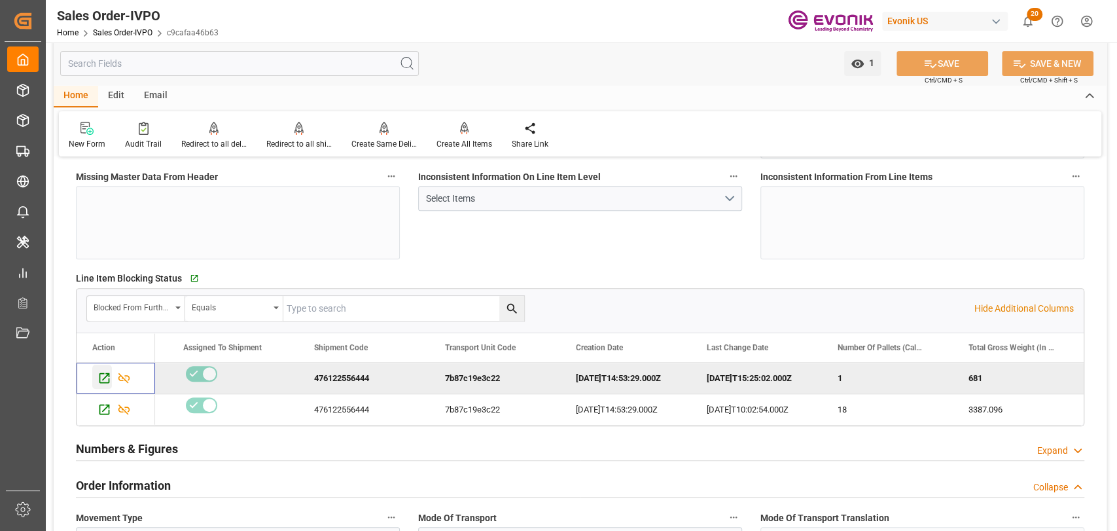
click at [98, 374] on icon "Press SPACE to deselect this row." at bounding box center [105, 378] width 14 height 14
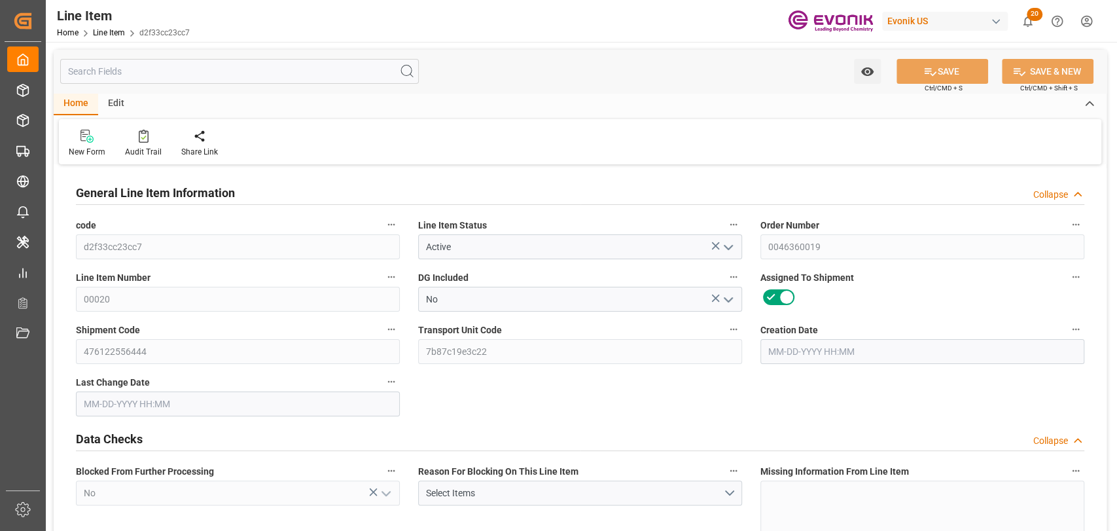
type input "1"
type input "681"
type input "0"
type input "176.808"
type input "1500"
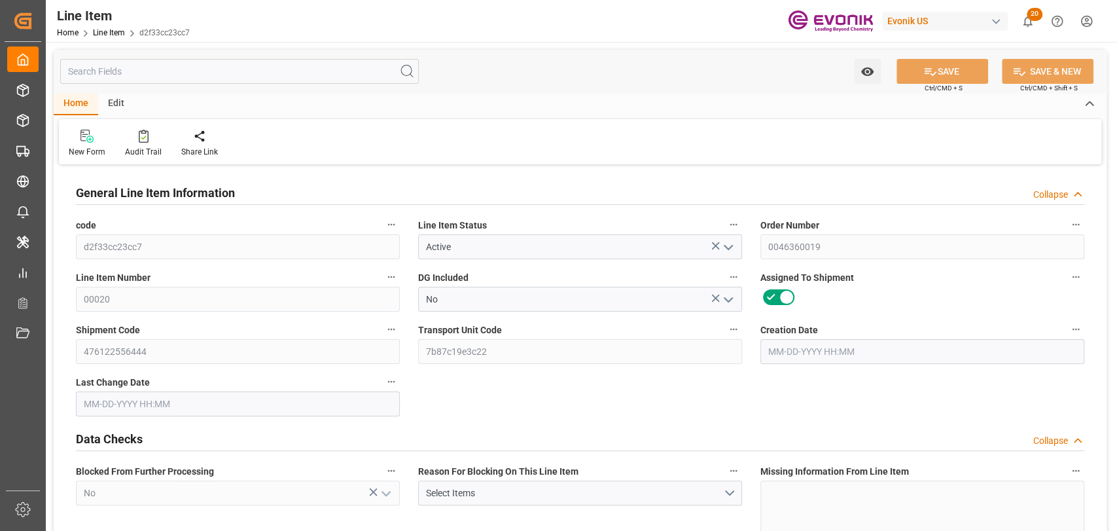
type input "2235"
type input "1500"
type input "681"
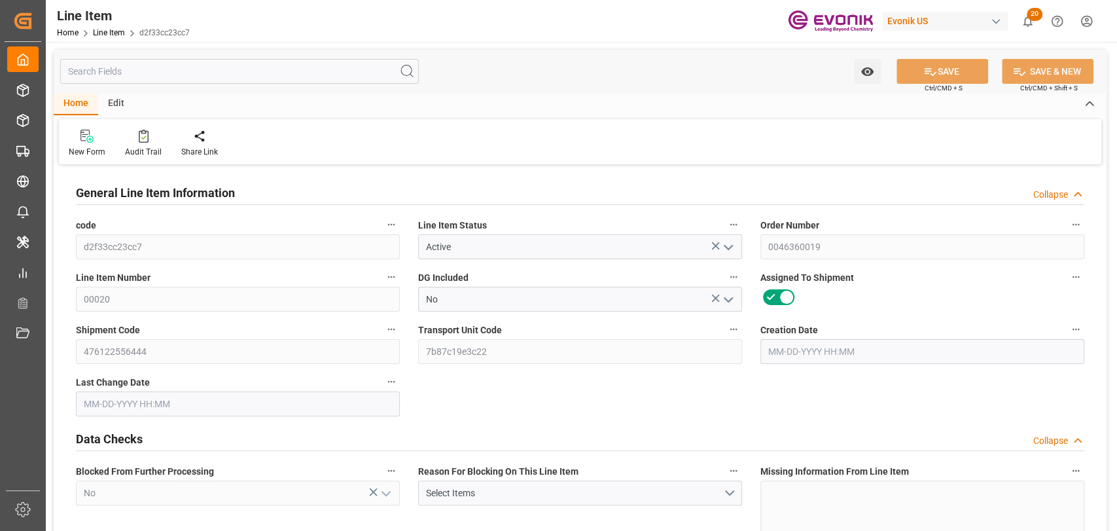
type input "703.68"
type input "681"
type input "5.18"
type input "176808"
type input "1500"
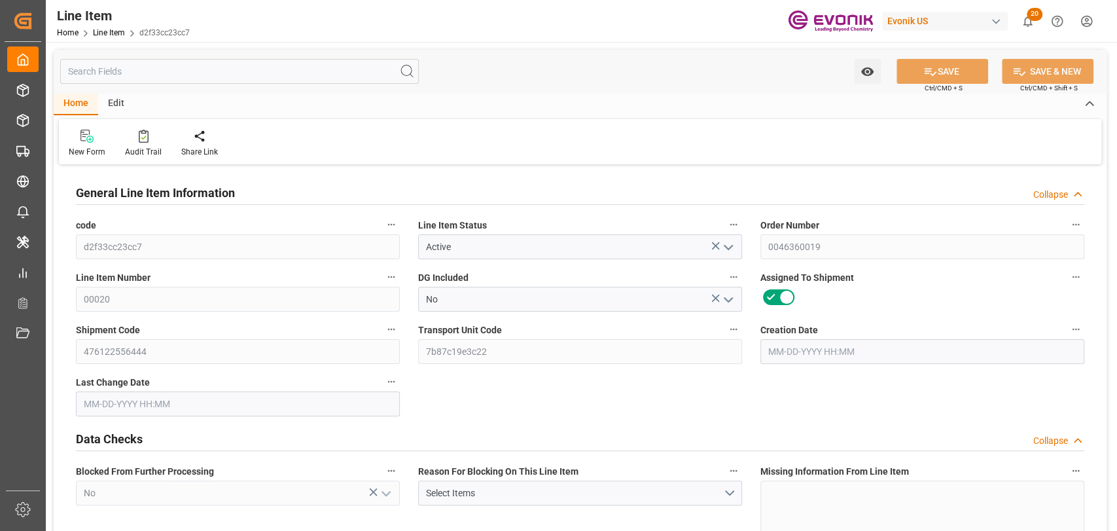
type input "681"
type input "0"
type input "176.808"
type input "11-03-2023 14:53"
type input "11-15-2023 15:25"
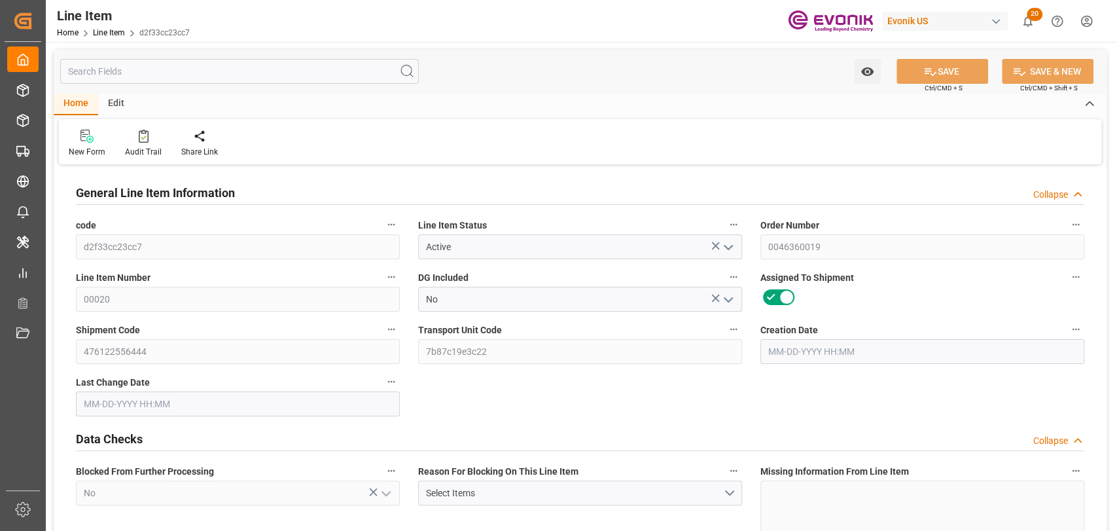
type input "12-07-2023"
type input "11-15-2023"
type input "11-07-2023"
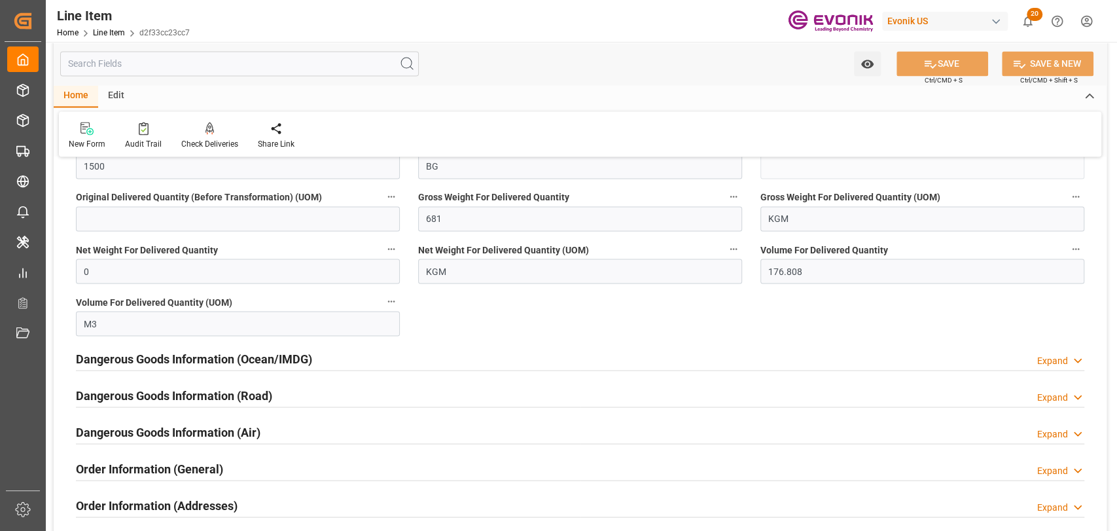
scroll to position [1600, 0]
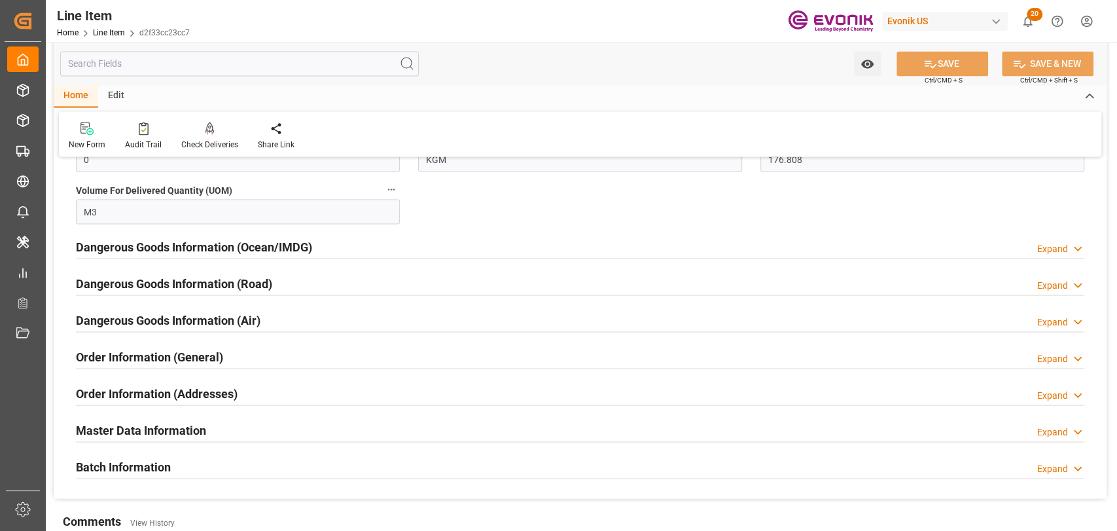
click at [161, 431] on h2 "Master Data Information" at bounding box center [141, 430] width 130 height 18
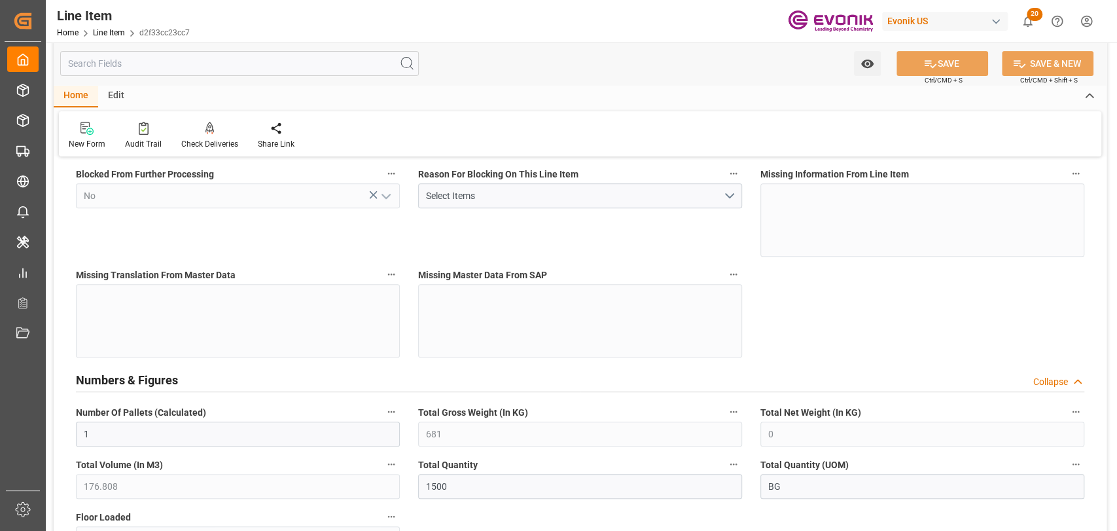
scroll to position [291, 0]
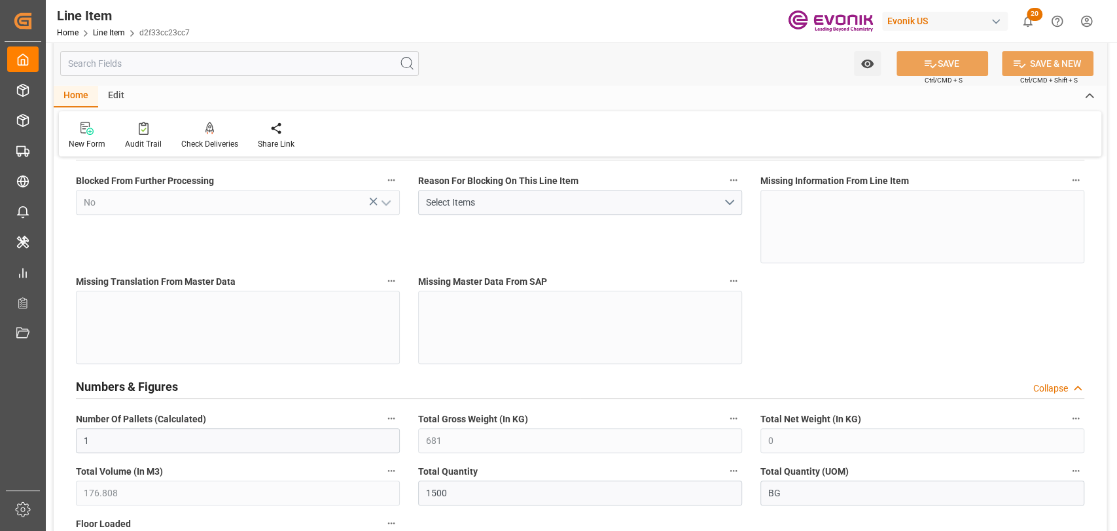
click at [147, 64] on input "text" at bounding box center [239, 63] width 359 height 25
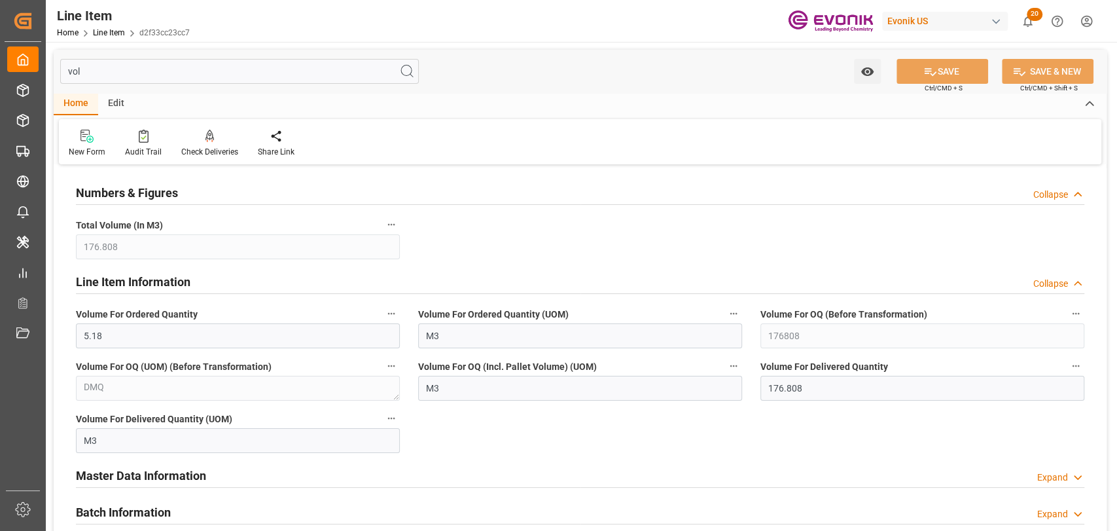
scroll to position [145, 0]
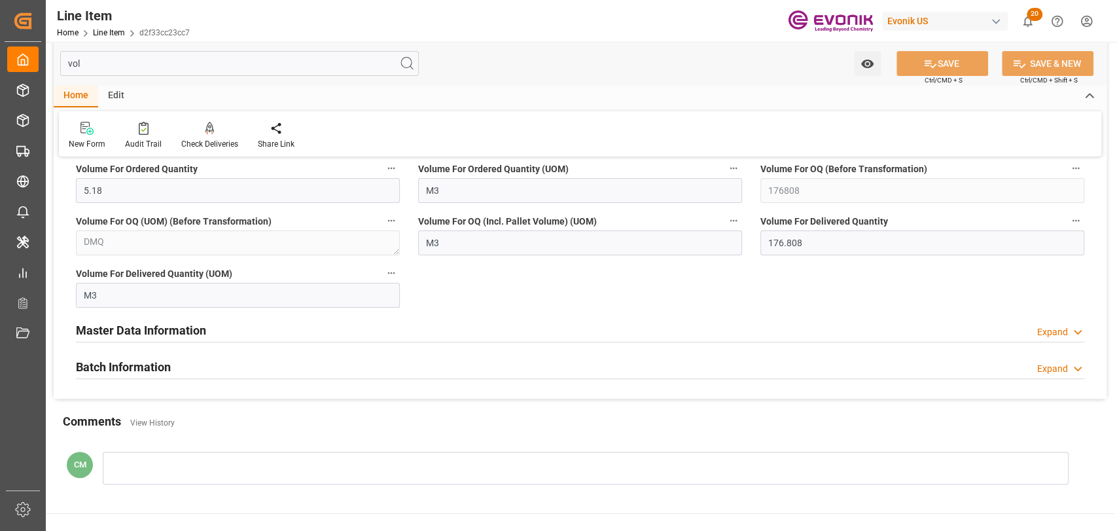
click at [170, 325] on h2 "Master Data Information" at bounding box center [141, 330] width 130 height 18
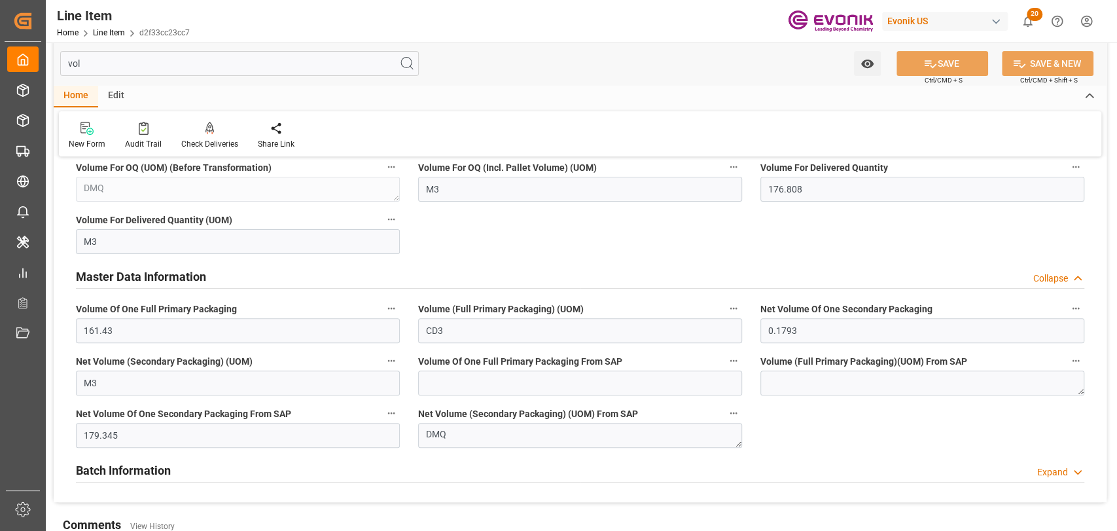
scroll to position [291, 0]
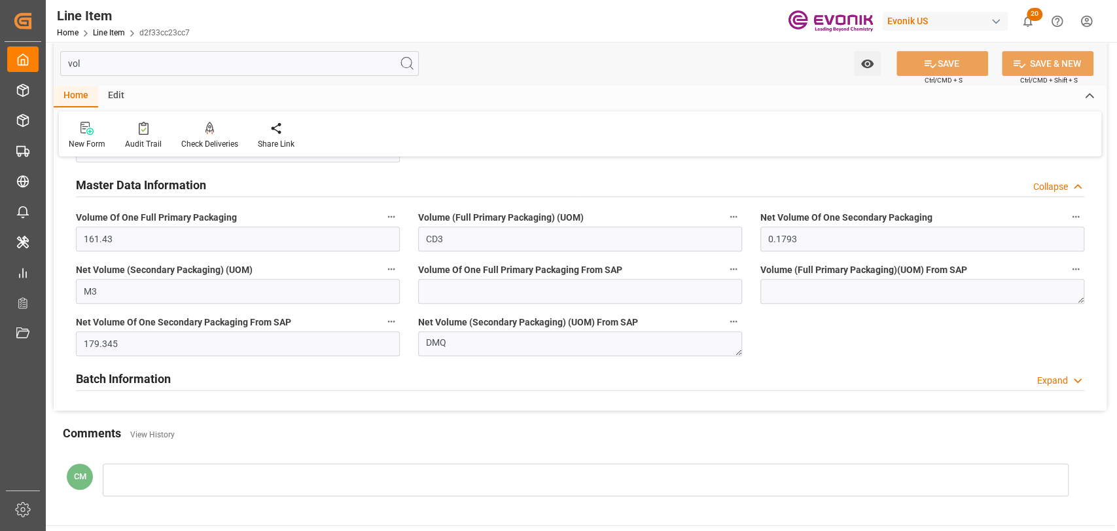
click at [143, 374] on h2 "Batch Information" at bounding box center [123, 379] width 95 height 18
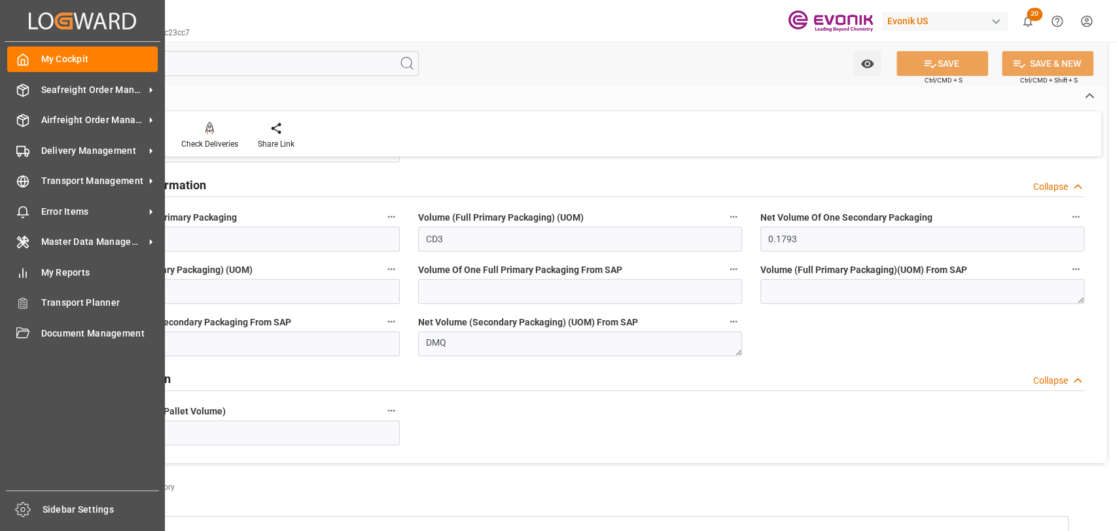
drag, startPoint x: 136, startPoint y: 63, endPoint x: -37, endPoint y: 63, distance: 172.8
click at [0, 63] on html "Created by potrace 1.15, written by Peter Selinger 2001-2017 Created by potrace…" at bounding box center [558, 265] width 1117 height 531
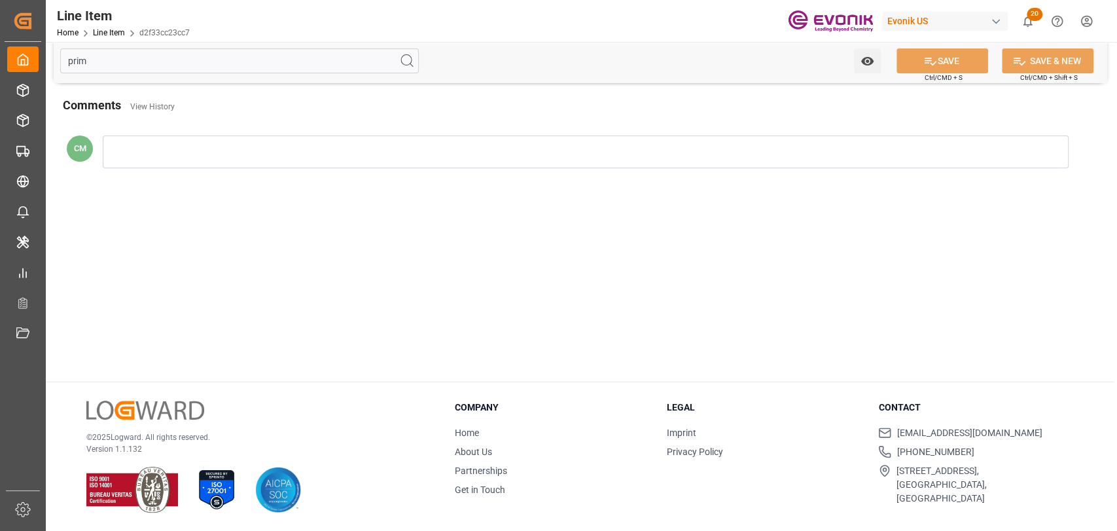
type input "prima"
type input "0.454"
type input "1500"
type input "0.454"
type input "1"
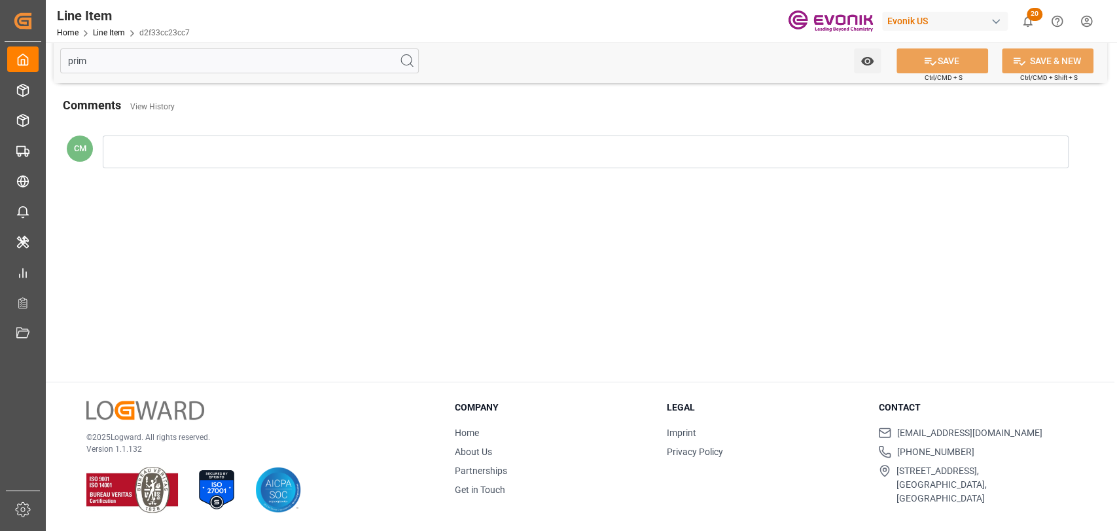
type input "1"
type input "0.454"
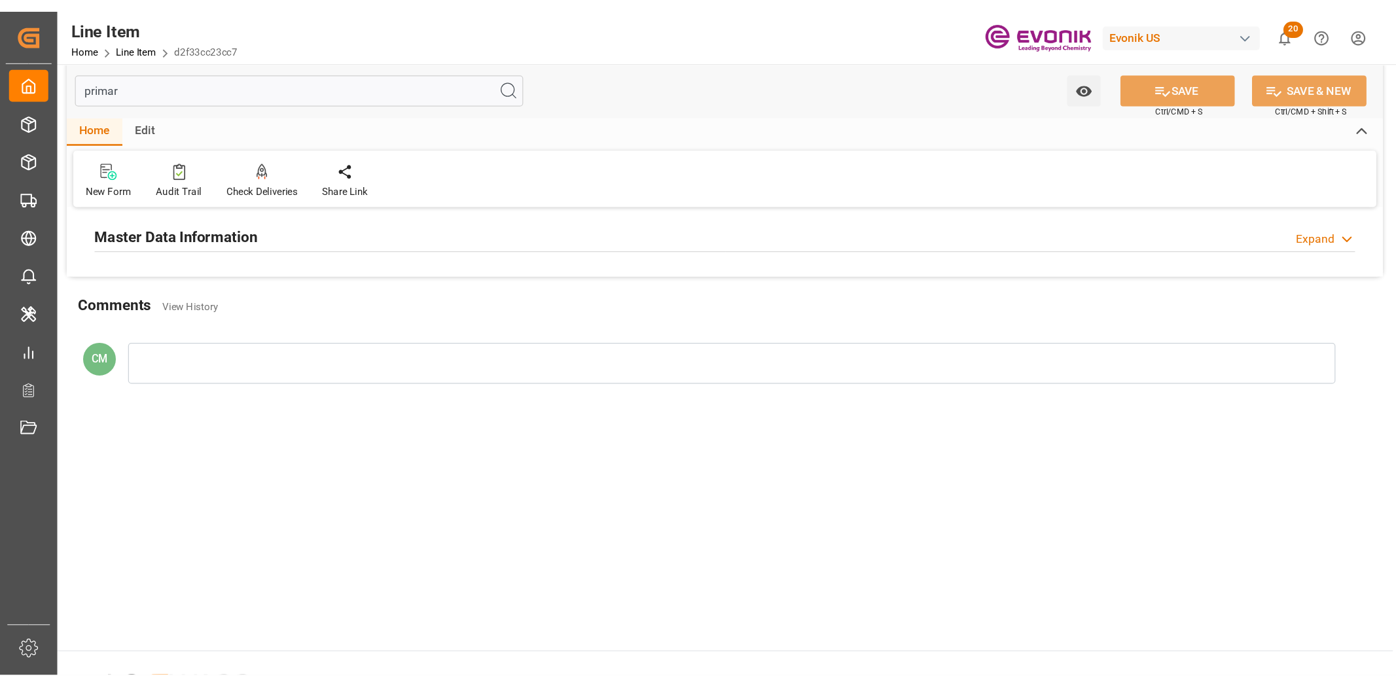
scroll to position [0, 0]
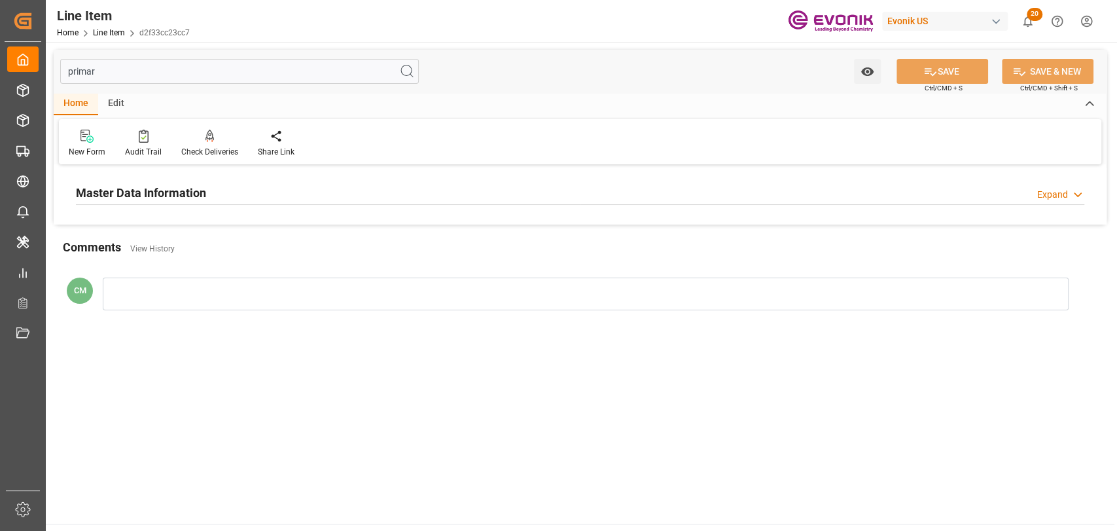
click at [134, 179] on div "Master Data Information" at bounding box center [141, 191] width 130 height 25
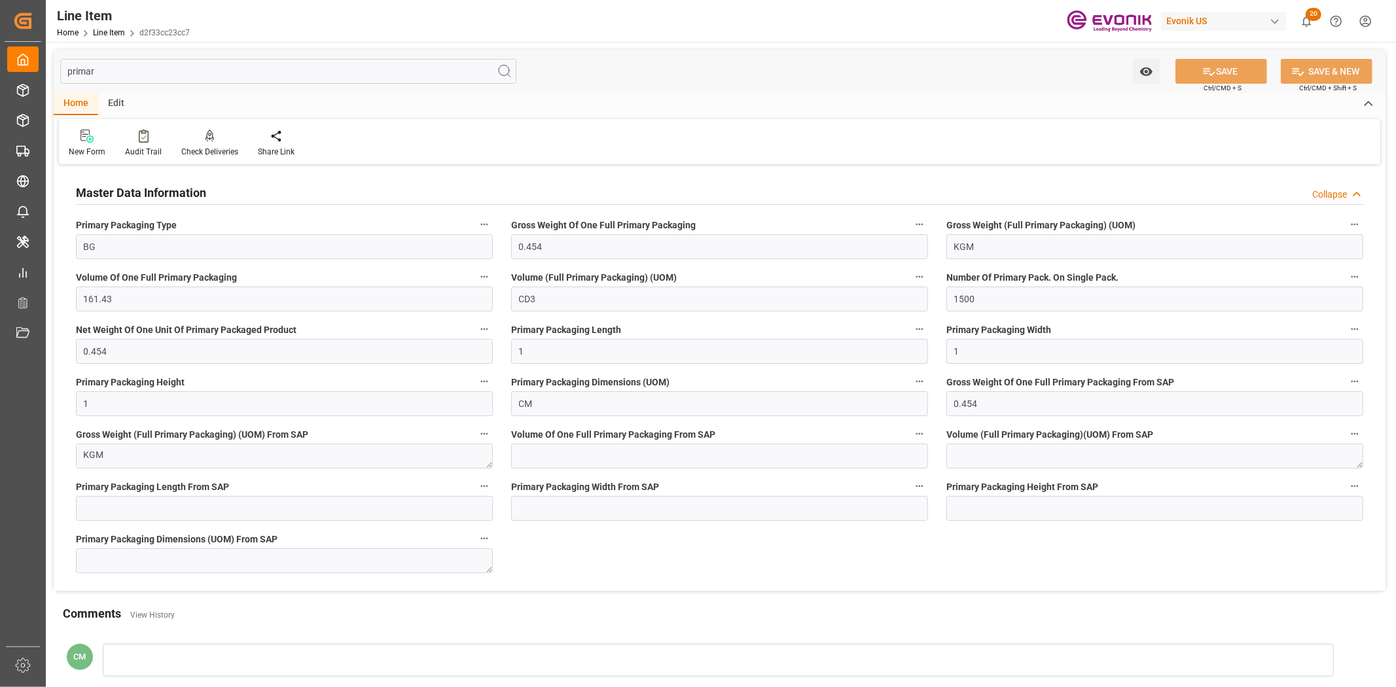
drag, startPoint x: 86, startPoint y: 70, endPoint x: 62, endPoint y: 66, distance: 25.2
click at [62, 66] on input "primar" at bounding box center [288, 71] width 456 height 25
type input "VO"
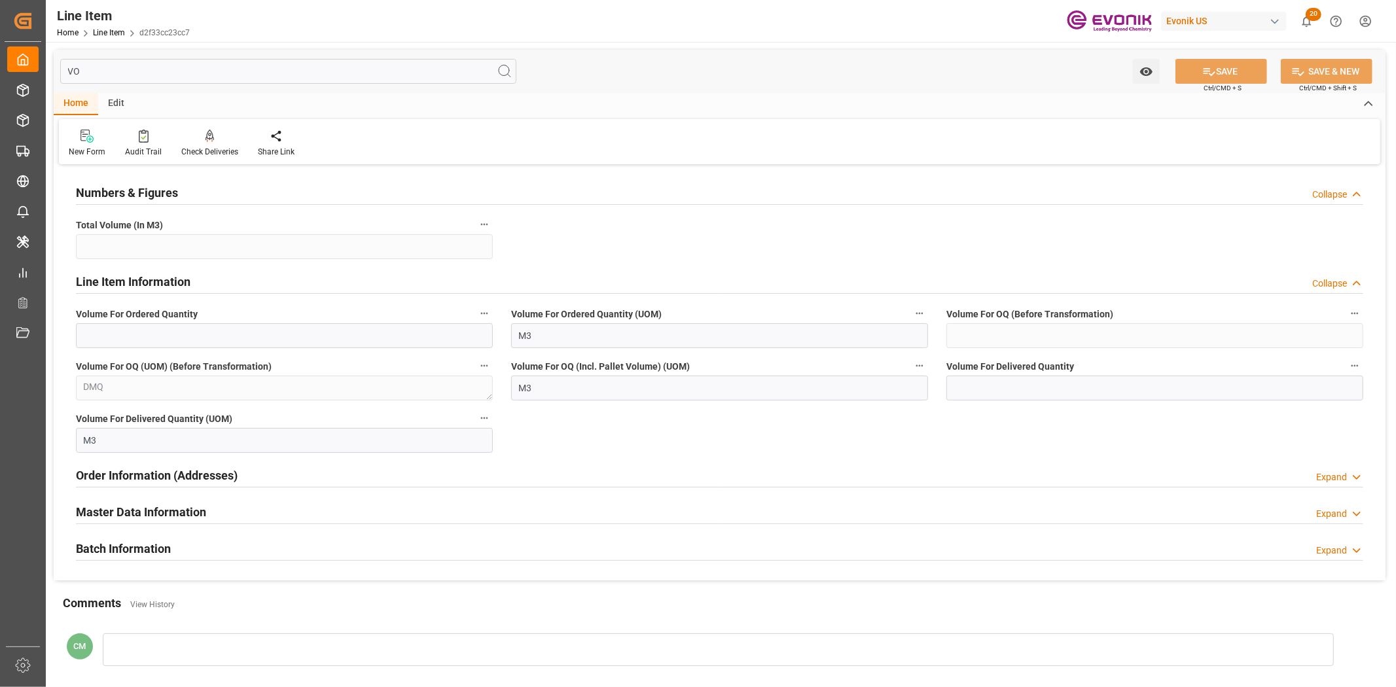
type input "176.808"
type input "5.18"
type input "176808"
type input "176.808"
type input "VOLU"
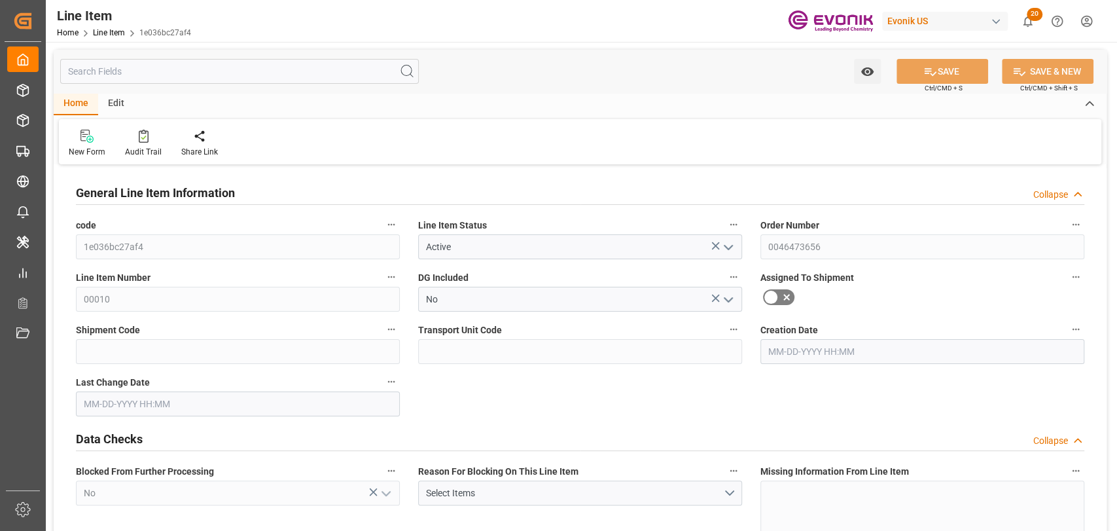
type input "2"
type input "1393.56"
type input "333.2827"
type input "2844"
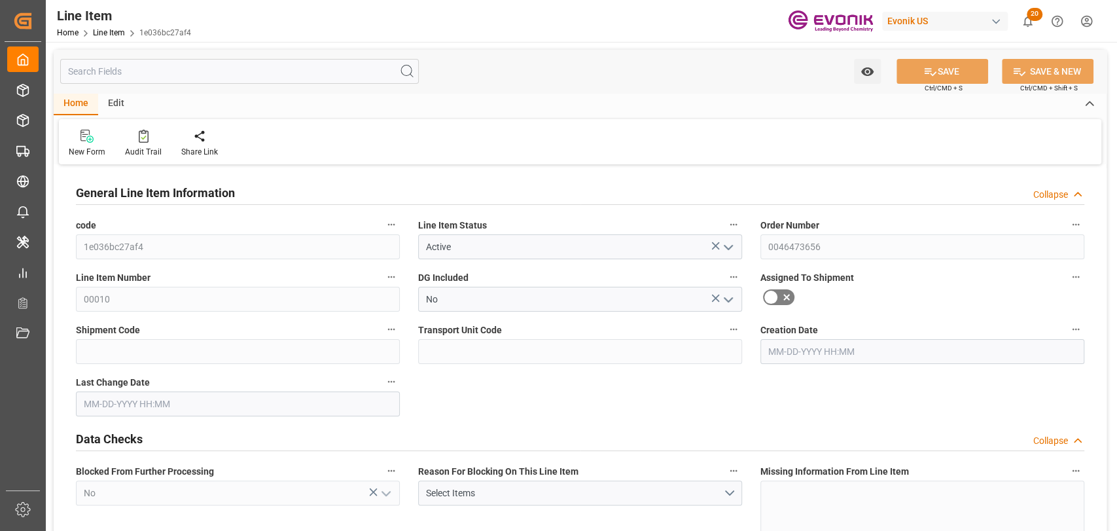
type input "5204.52"
type input "2844"
type input "1393.56"
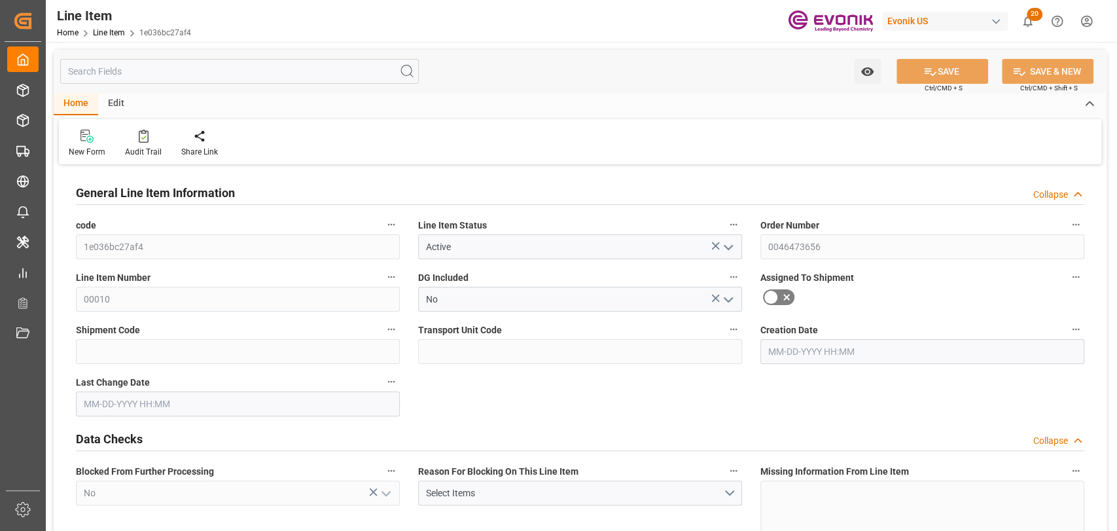
type input "1393.56"
type input "333.2827"
type input "333282.672"
type input "0"
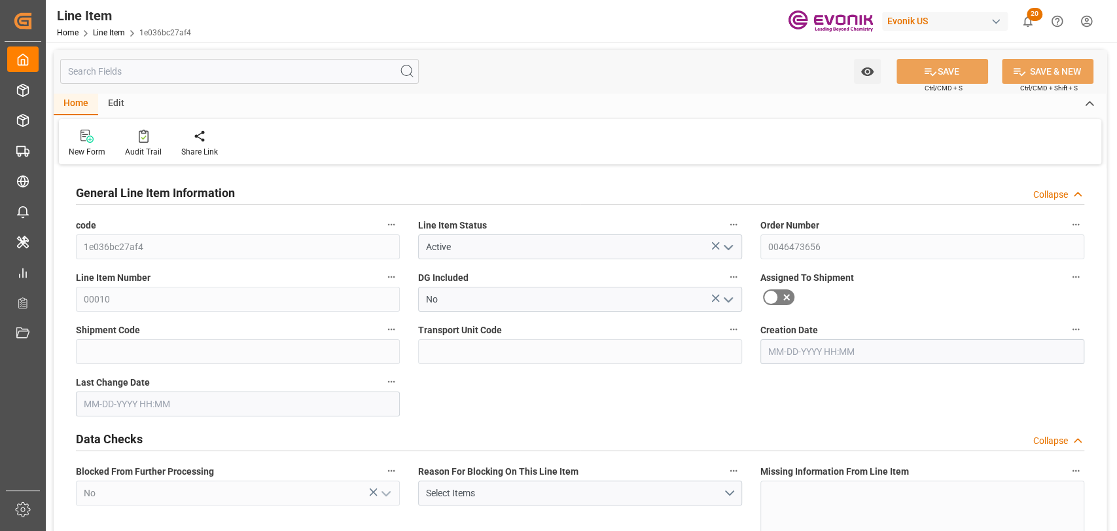
type input "0"
type input "[DATE] 17:34"
type input "09-22-2025 20:55"
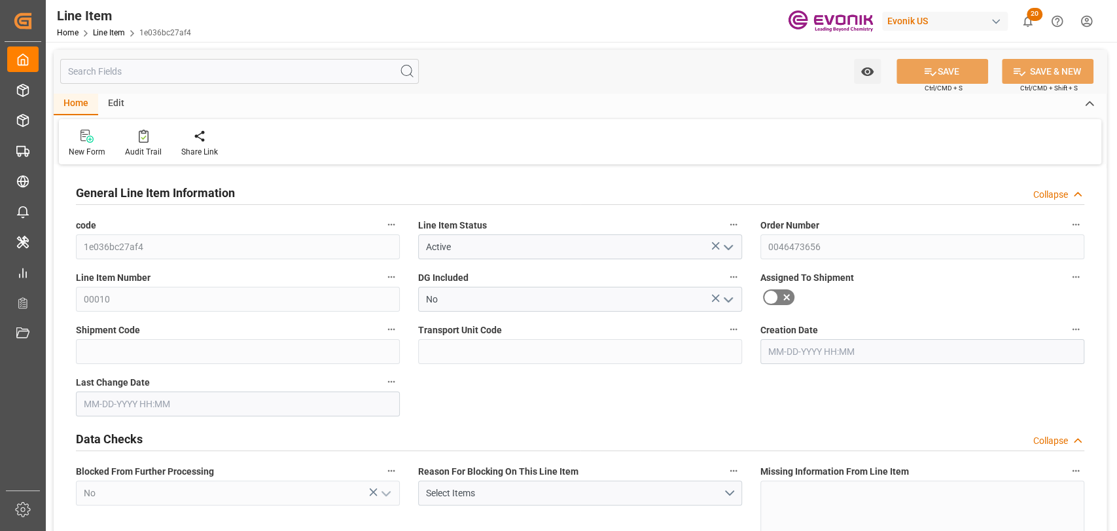
type input "09-23-2025"
type input "09-16-2025"
click at [225, 63] on input "text" at bounding box center [239, 71] width 359 height 25
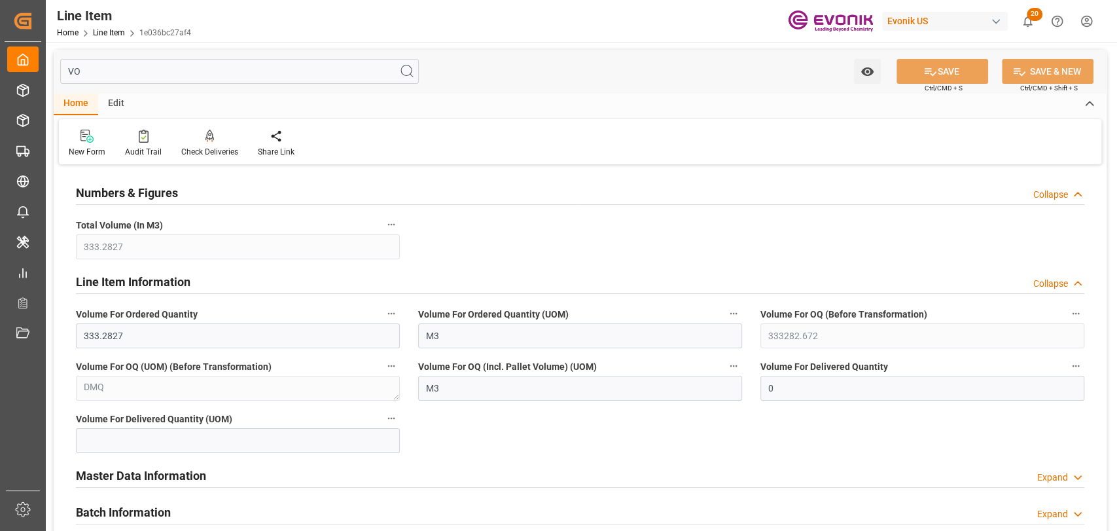
type input "V"
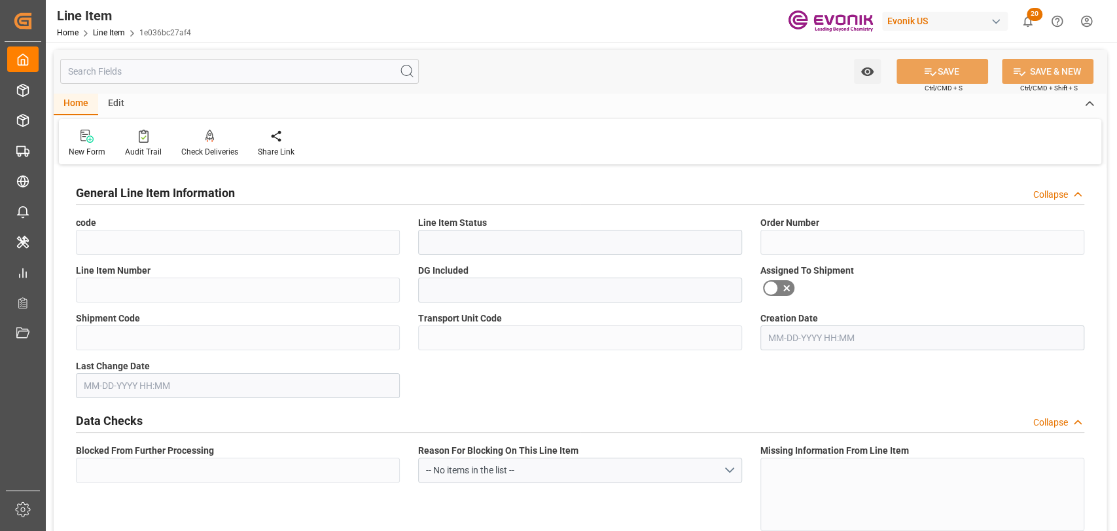
type input "1e036bc27af4"
type input "Active"
type input "0046473656"
type input "00010"
type input "No"
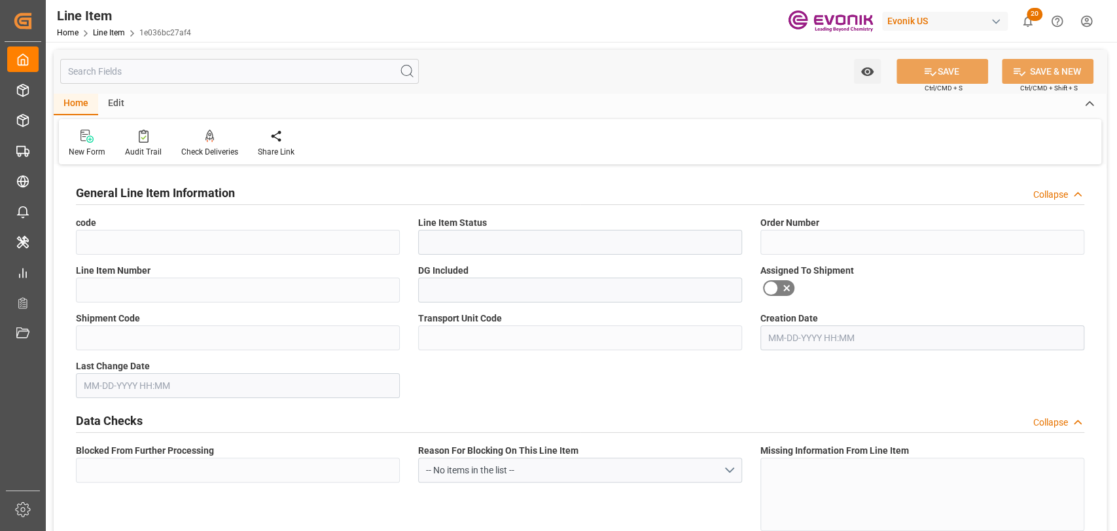
type input "No"
type input "BG"
type input "No"
type input "91006455"
type textarea "VB/PAPER/72X111X20,2CM/AE R972V/ZSVAU"
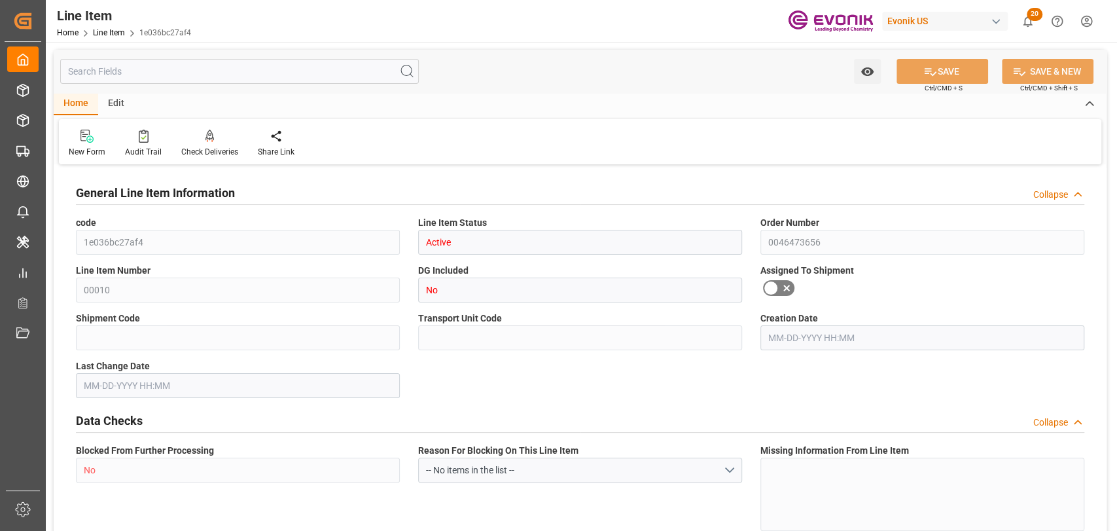
type input "USD"
type input "PACK"
type input "48193000"
type input "EAR99"
type input "US"
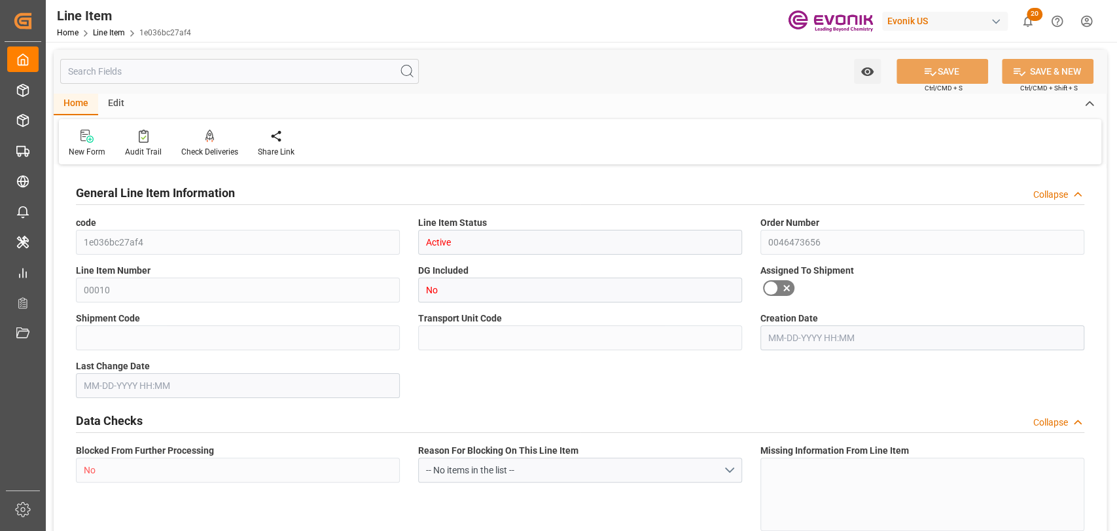
type input "BG"
type input "PCE"
type input "KGM"
type textarea "KGM"
type input "KGM"
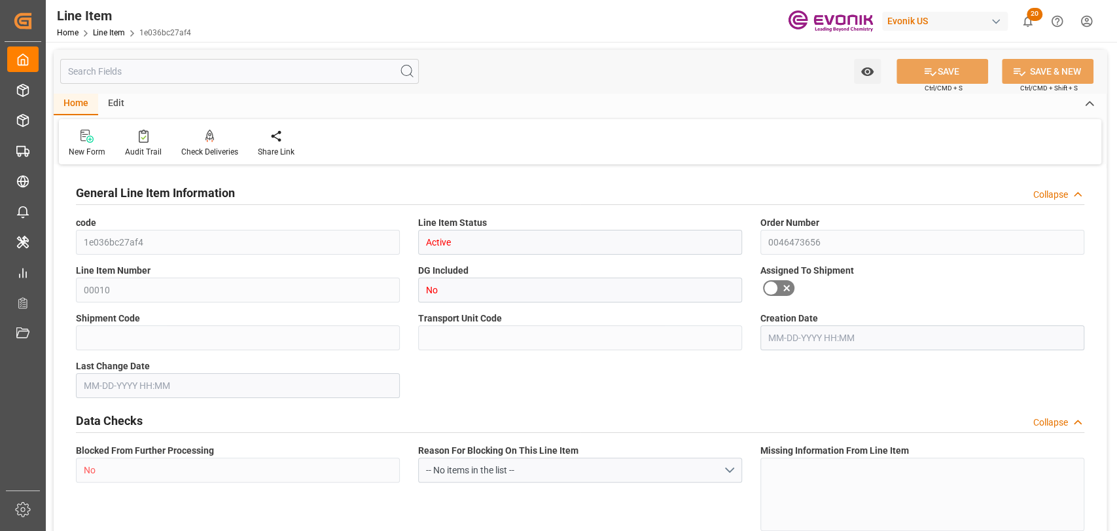
type input "KGM"
type textarea "KGM"
type input "0"
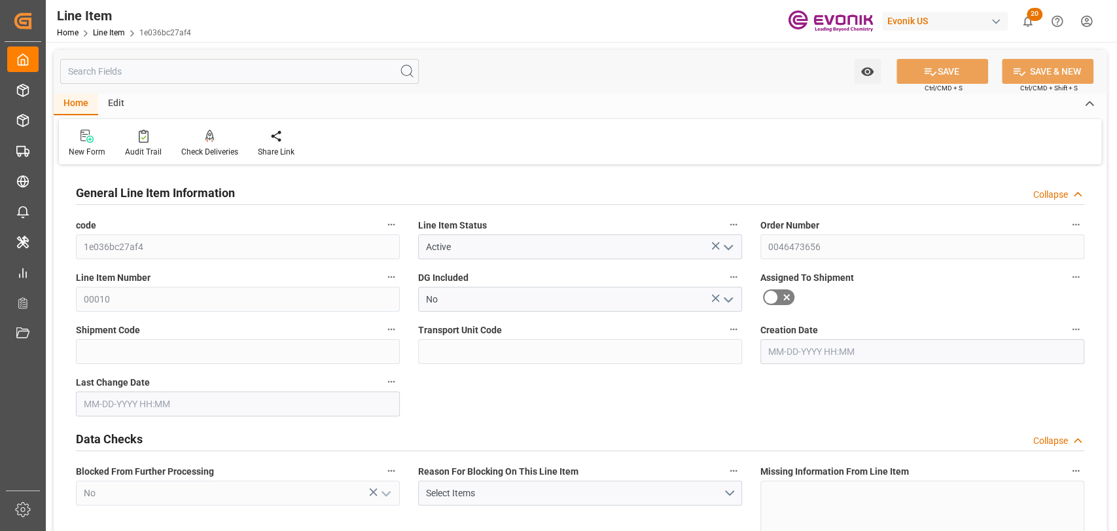
type input "2"
type input "1393.56"
type input "2844"
type input "09-23-2025"
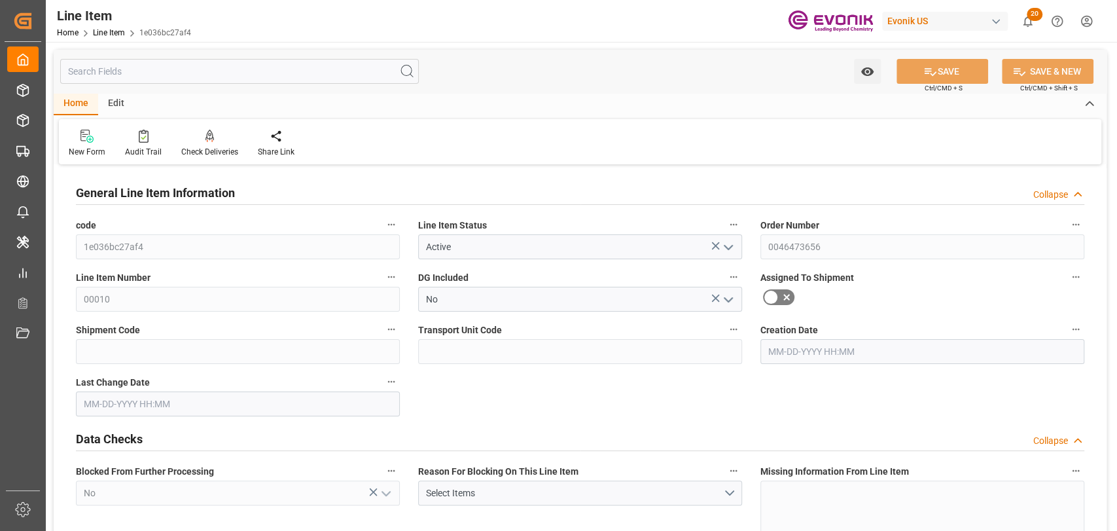
type input "5204.52"
type input "2844"
type input "1393.56"
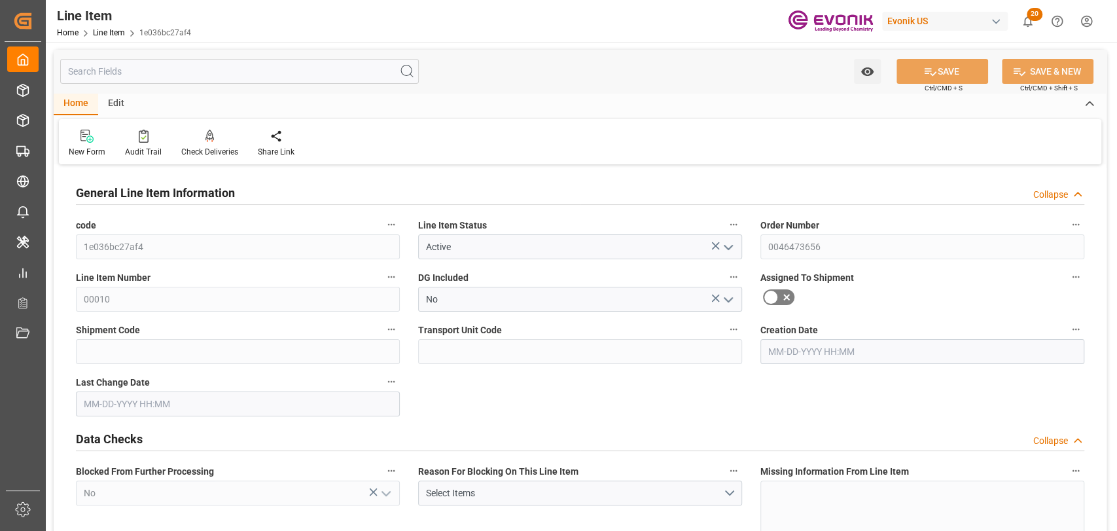
type input "1393.56"
type input "[DATE] 17:34"
type input "09-22-2025 20:55"
type input "09-23-2025"
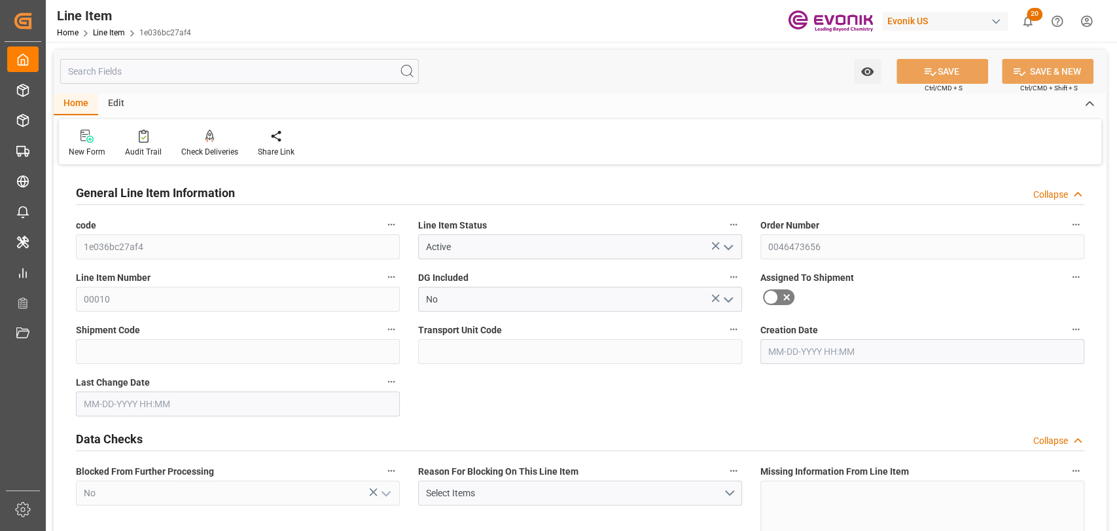
type input "09-16-2025"
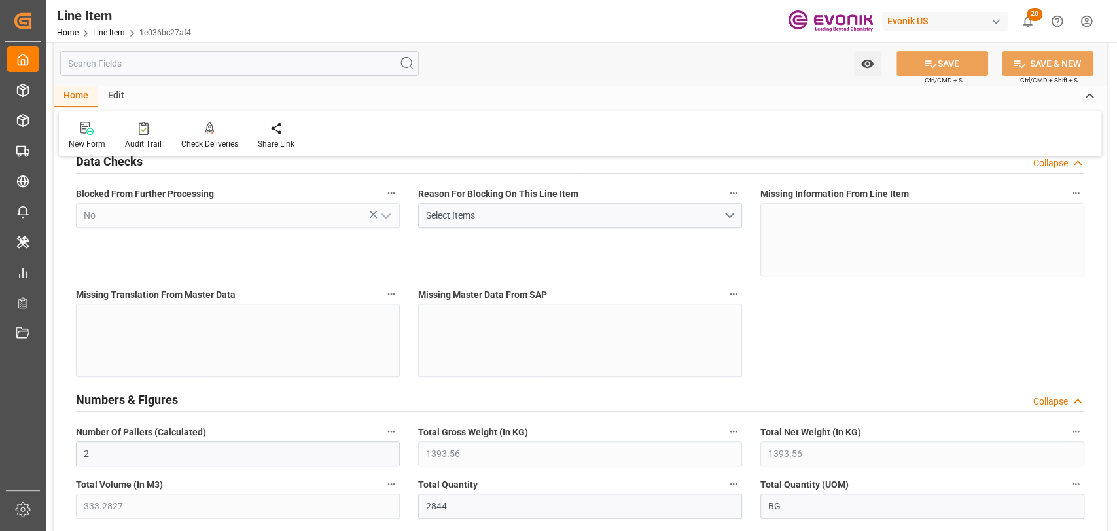
scroll to position [291, 0]
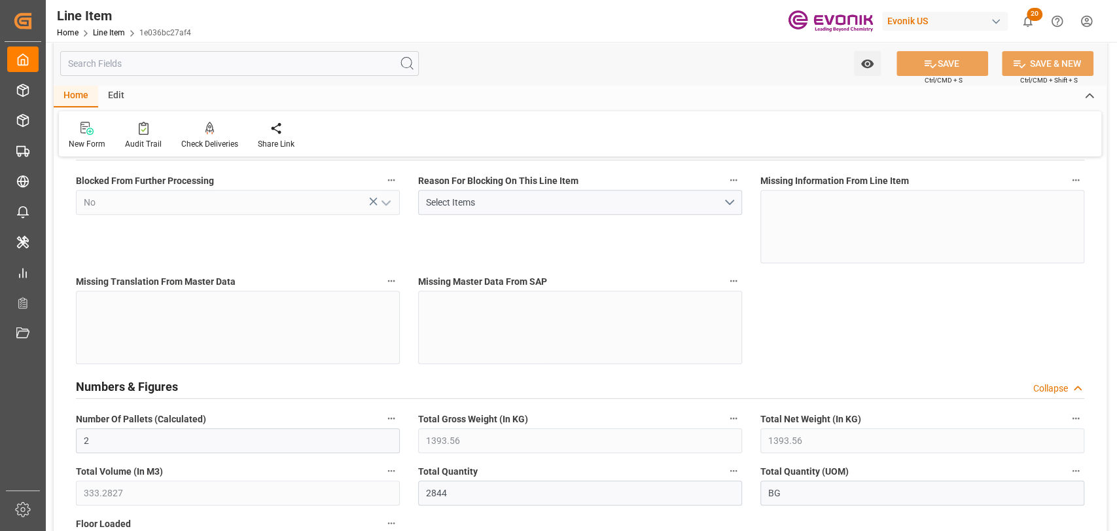
drag, startPoint x: 123, startPoint y: 65, endPoint x: 133, endPoint y: 65, distance: 9.8
click at [123, 65] on input "text" at bounding box center [239, 63] width 359 height 25
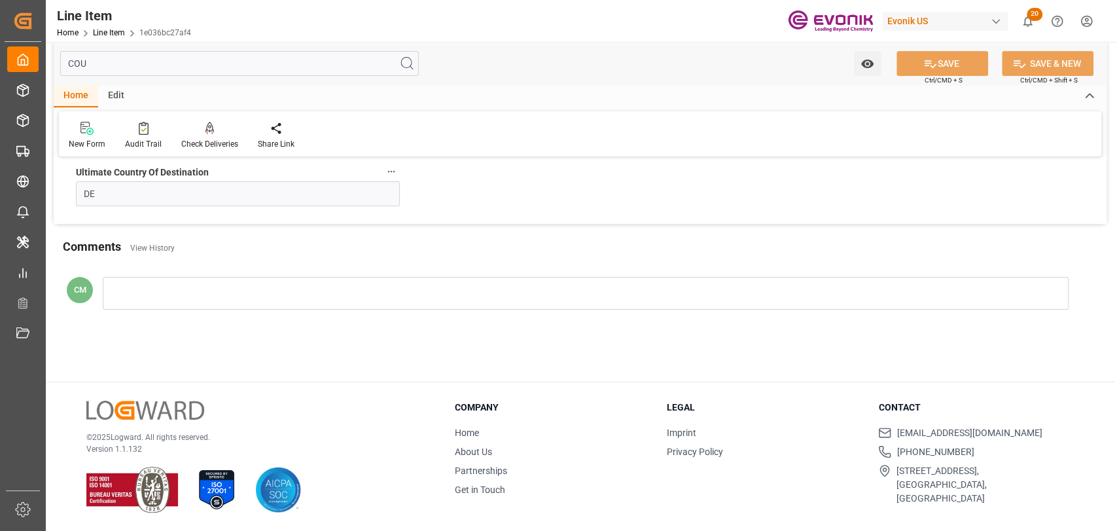
scroll to position [97, 0]
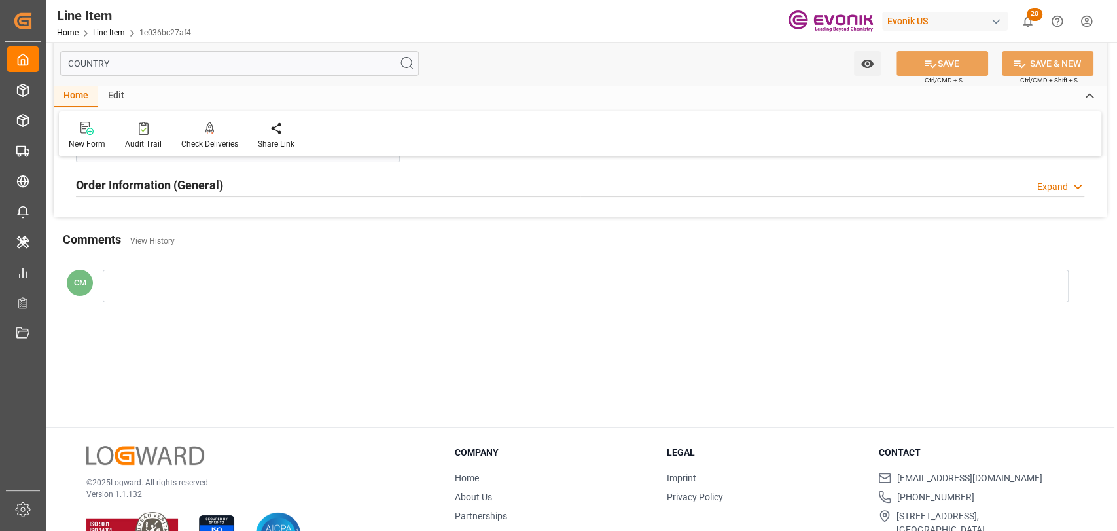
type input "COUNTRY"
click at [219, 187] on h2 "Order Information (General)" at bounding box center [149, 185] width 147 height 18
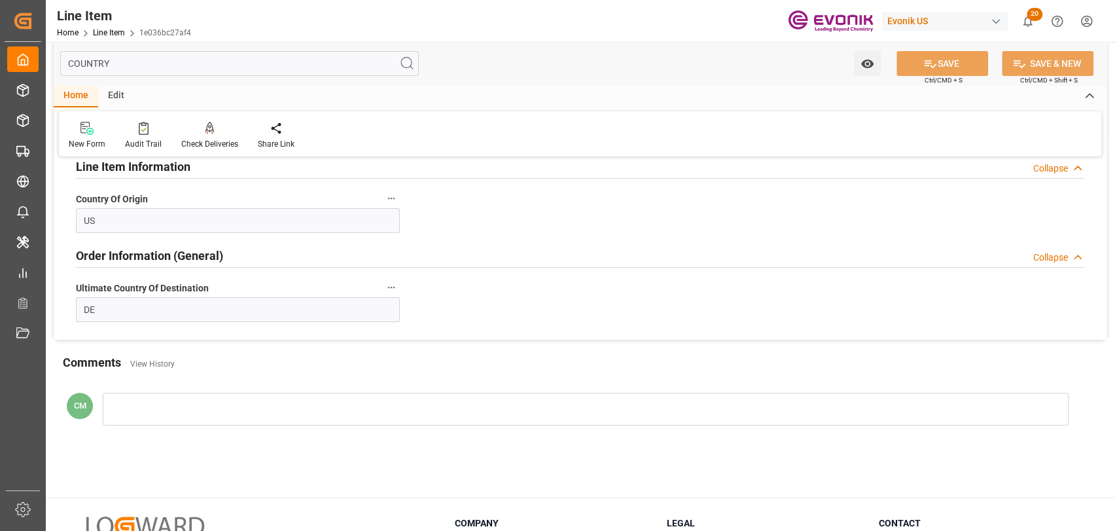
scroll to position [0, 0]
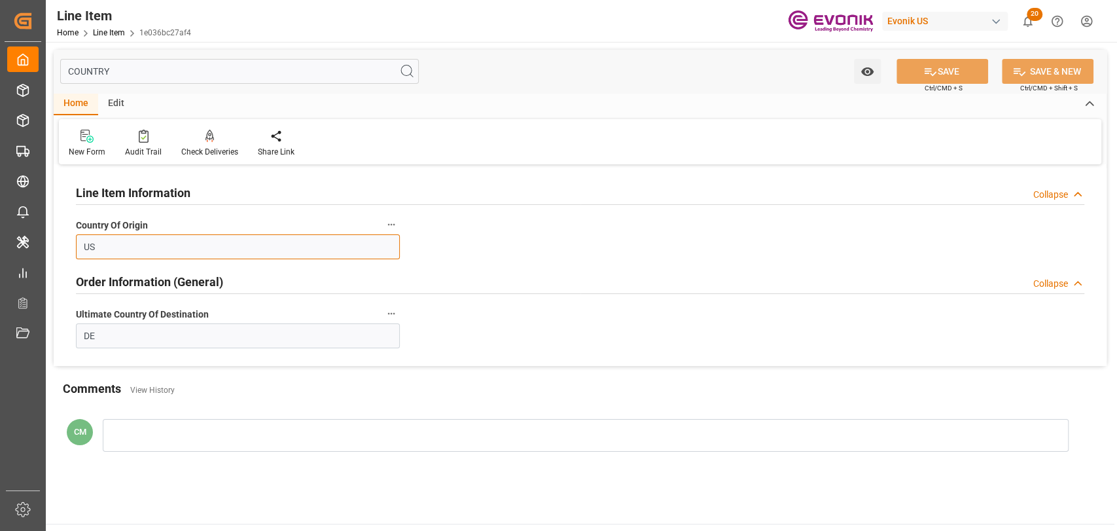
drag, startPoint x: 117, startPoint y: 239, endPoint x: 653, endPoint y: 217, distance: 535.9
click at [0, 251] on html "Created by potrace 1.15, written by Peter Selinger 2001-2017 Created by potrace…" at bounding box center [558, 265] width 1117 height 531
type input "DE"
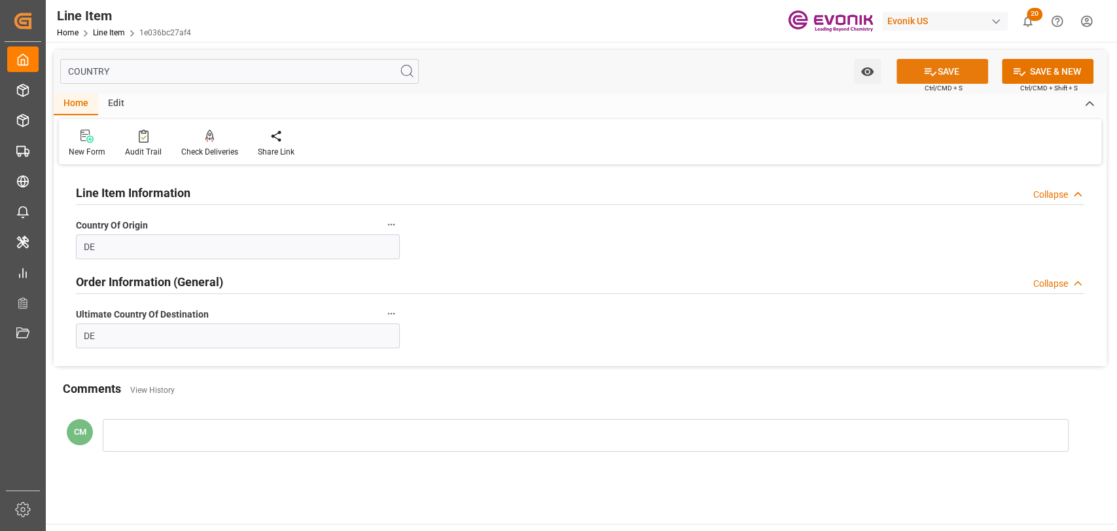
click at [907, 75] on button "SAVE" at bounding box center [943, 71] width 92 height 25
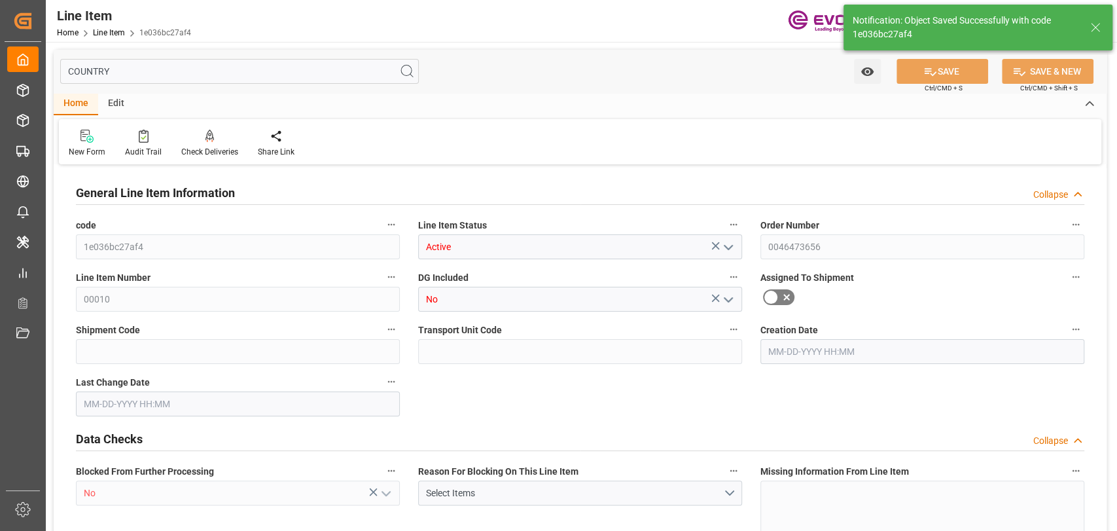
type input "1e036bc27af4"
type input "Active"
type input "0046473656"
type input "00010"
type input "No"
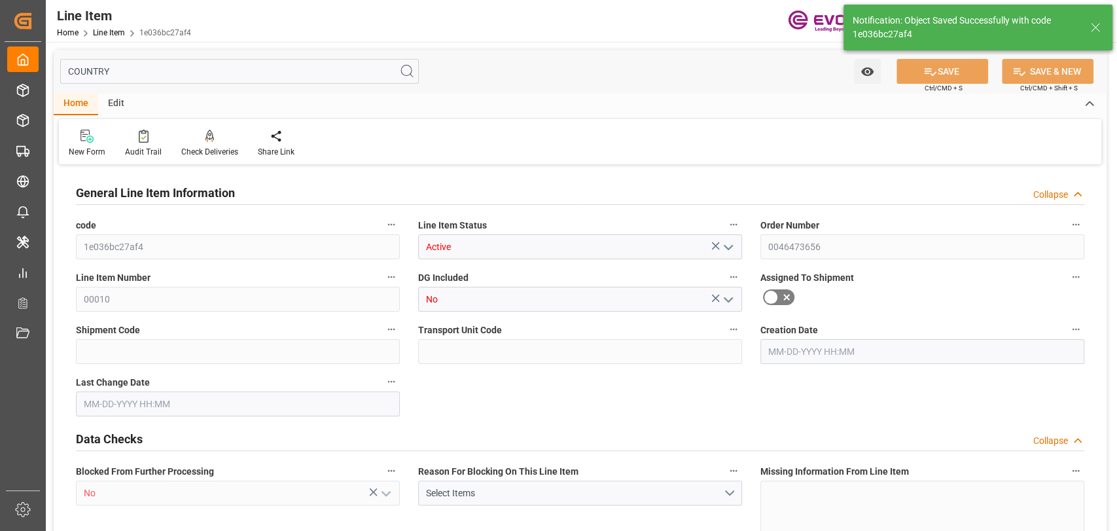
type input "No"
type input "BG"
type input "No"
type input "91006455"
type textarea "VB/PAPER/72X111X20,2CM/AE R972V/ZSVAU"
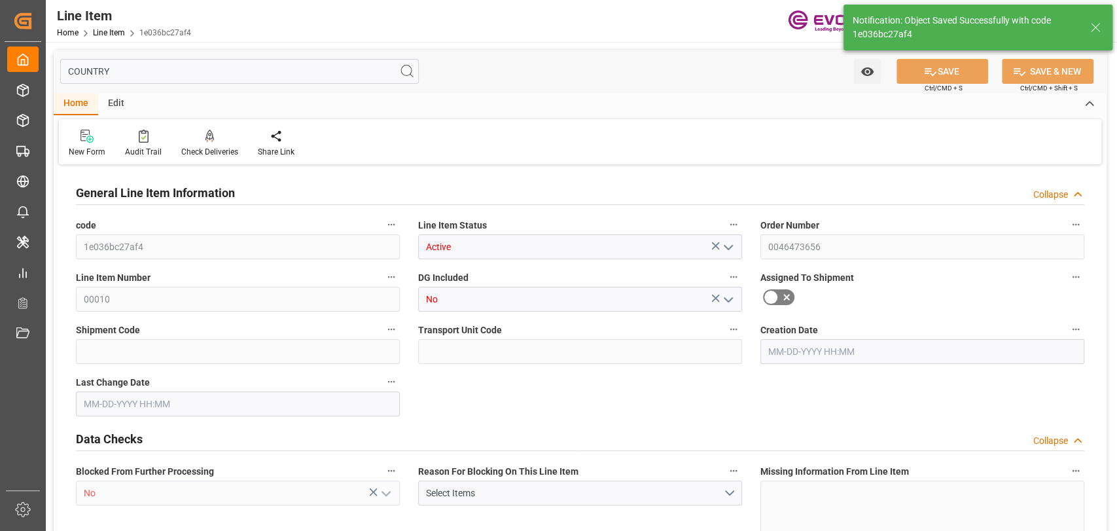
type input "USD"
type input "PACK"
type input "48193000"
type input "EAR99"
type input "BG"
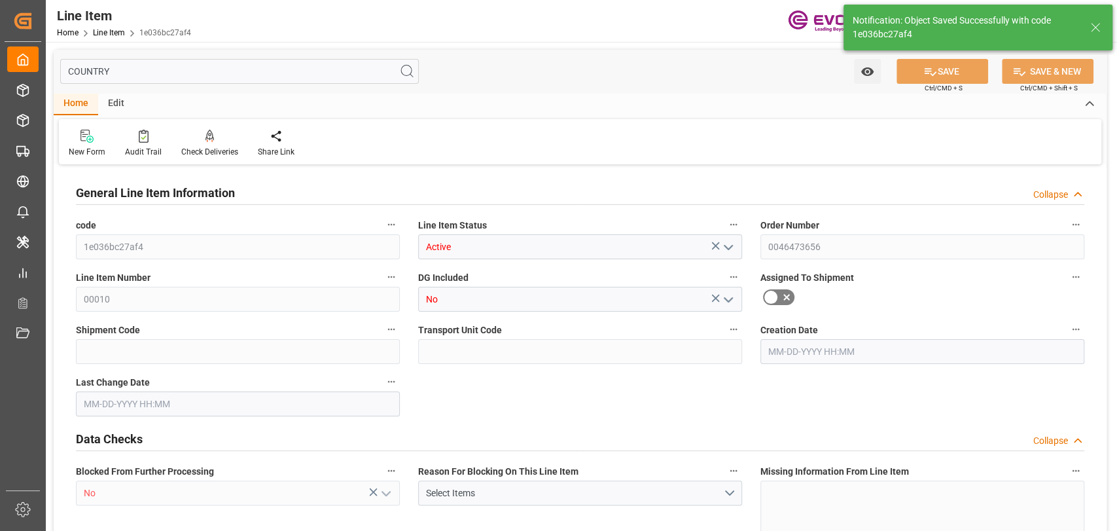
type input "PCE"
type input "KGM"
type textarea "KGM"
type input "KGM"
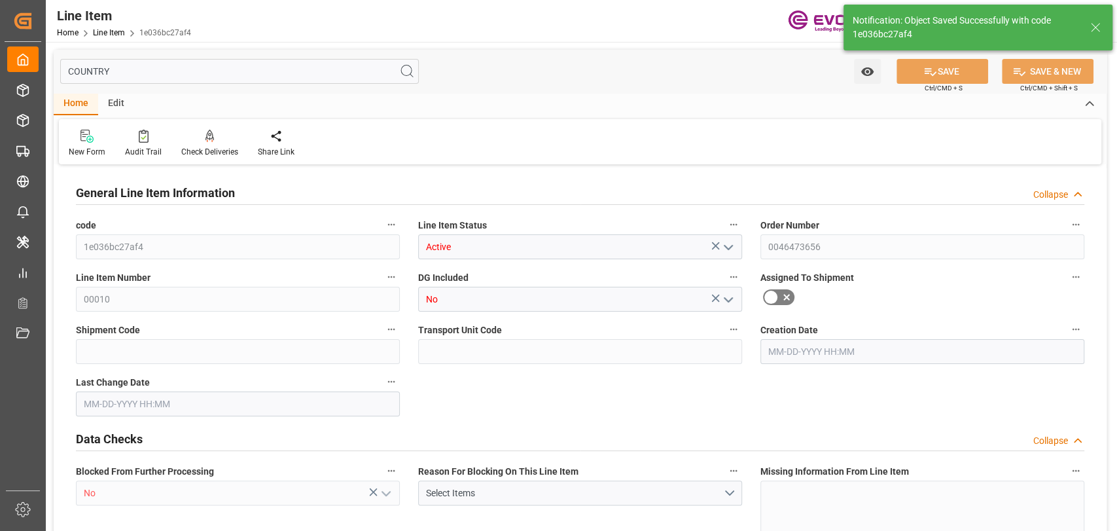
type textarea "KGM"
type input "M3"
type textarea "DMQ"
type input "M3"
type input "2"
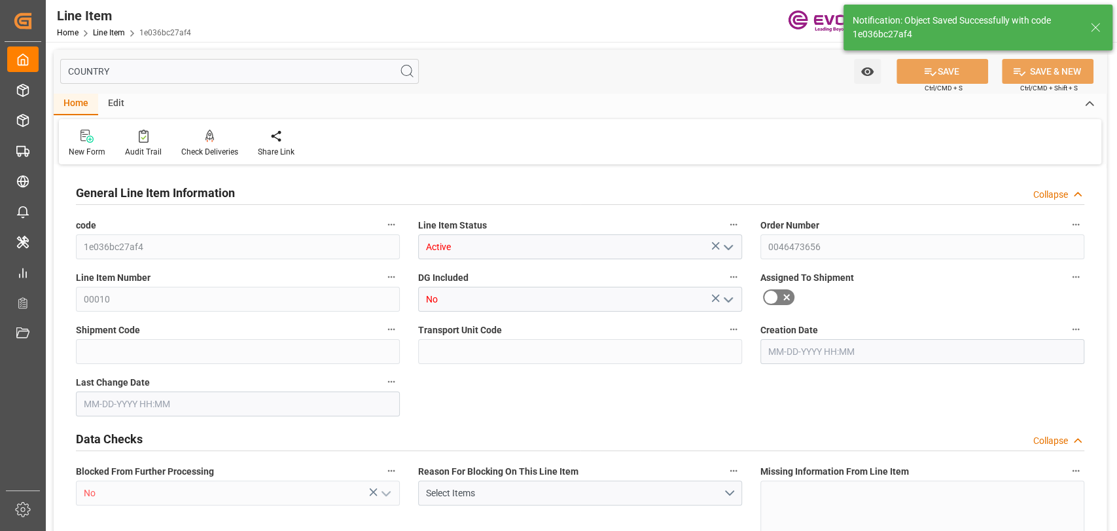
type input "1393.56"
type input "333.2827"
type input "2844"
type input "5204.52"
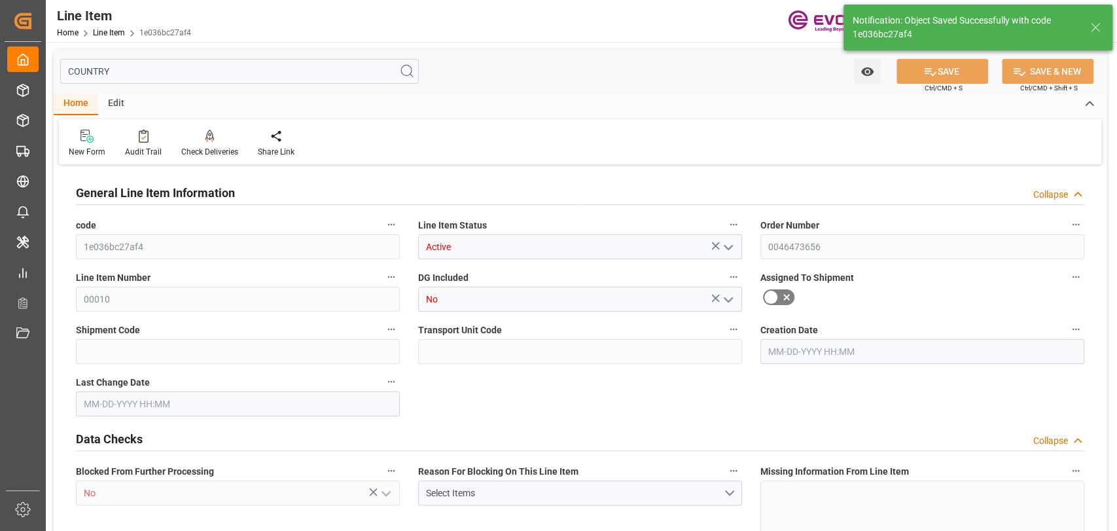
type input "2844"
type input "1393.56"
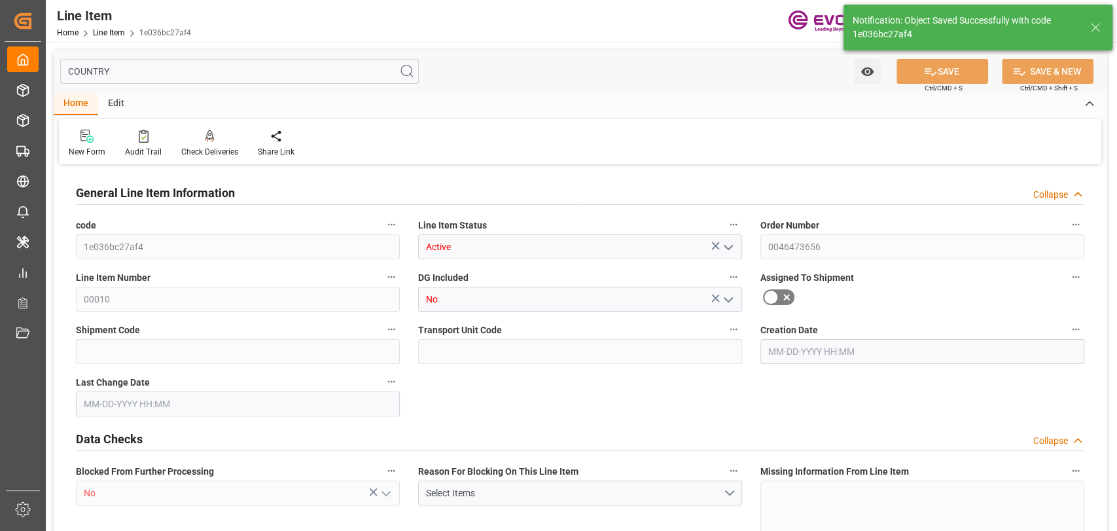
type input "1393.56"
type input "333.2827"
type input "333282.672"
type input "0"
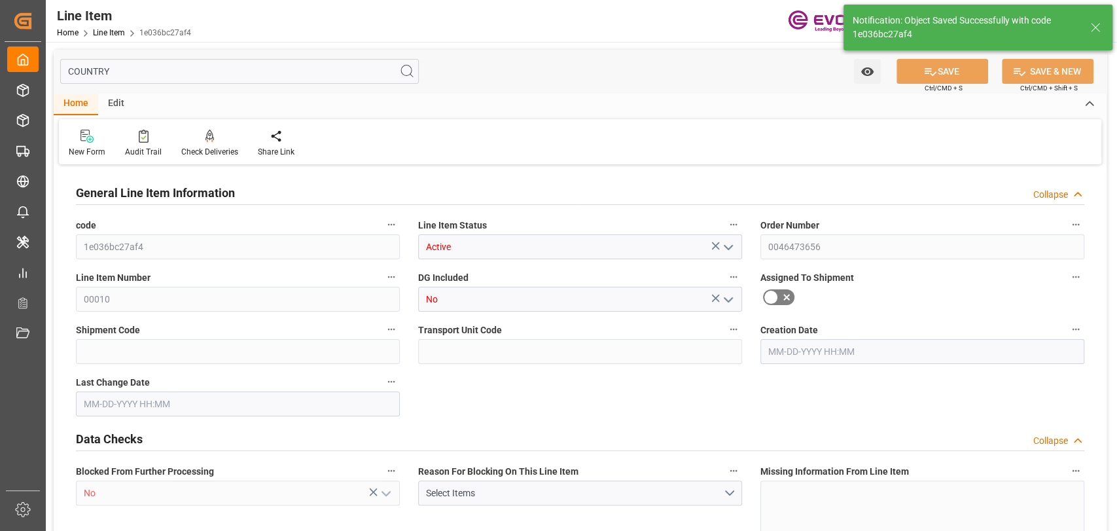
type input "0"
type input "[DATE] 17:34"
type input "09-22-2025 20:56"
type input "09-23-2025"
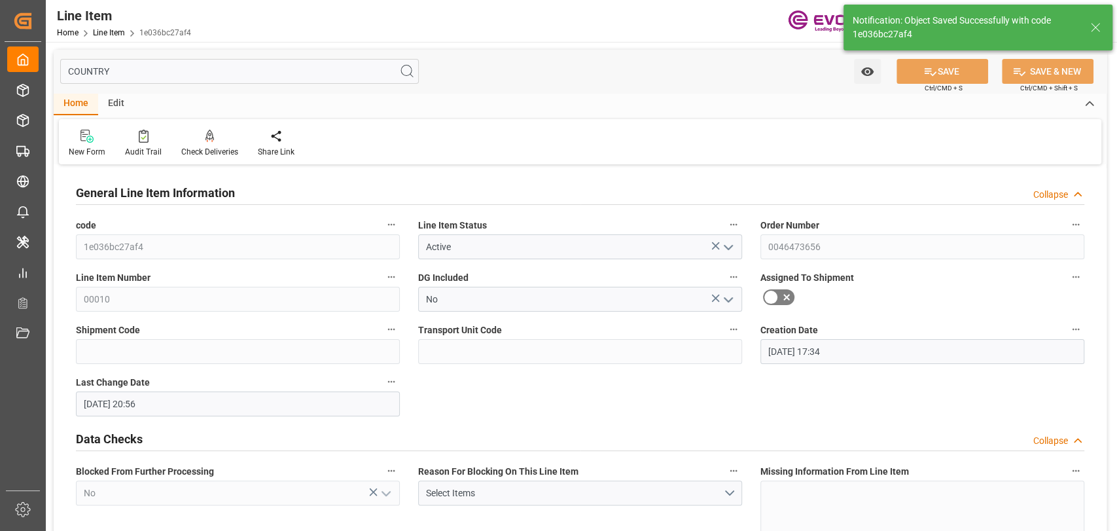
type input "09-23-2025"
type input "09-16-2025"
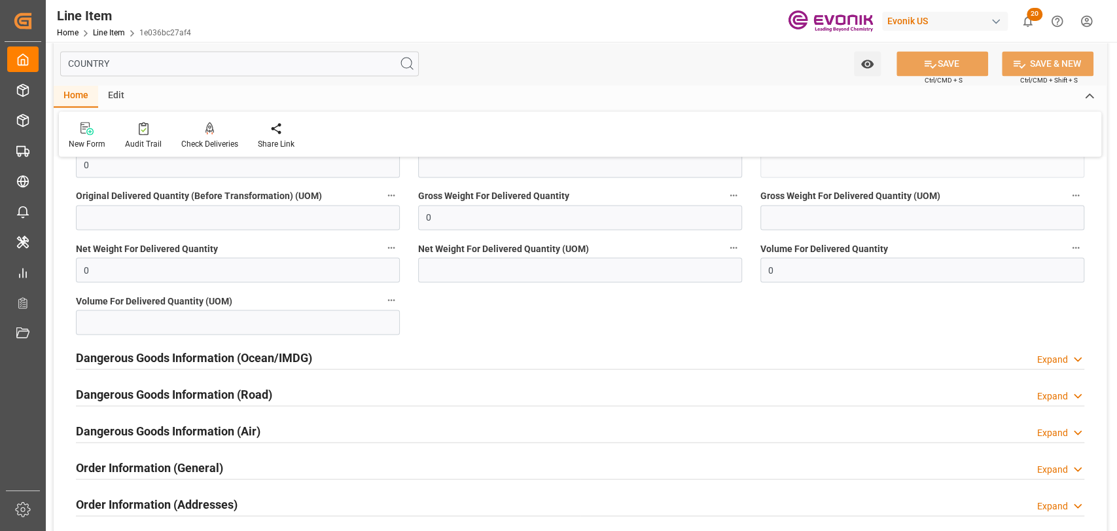
scroll to position [1600, 0]
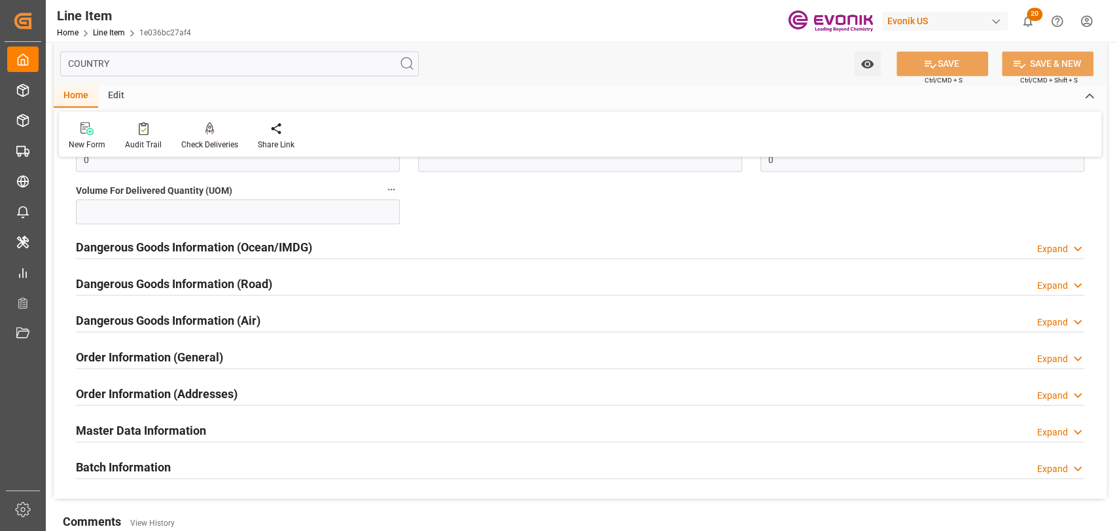
click at [265, 242] on h2 "Dangerous Goods Information (Ocean/IMDG)" at bounding box center [194, 247] width 236 height 18
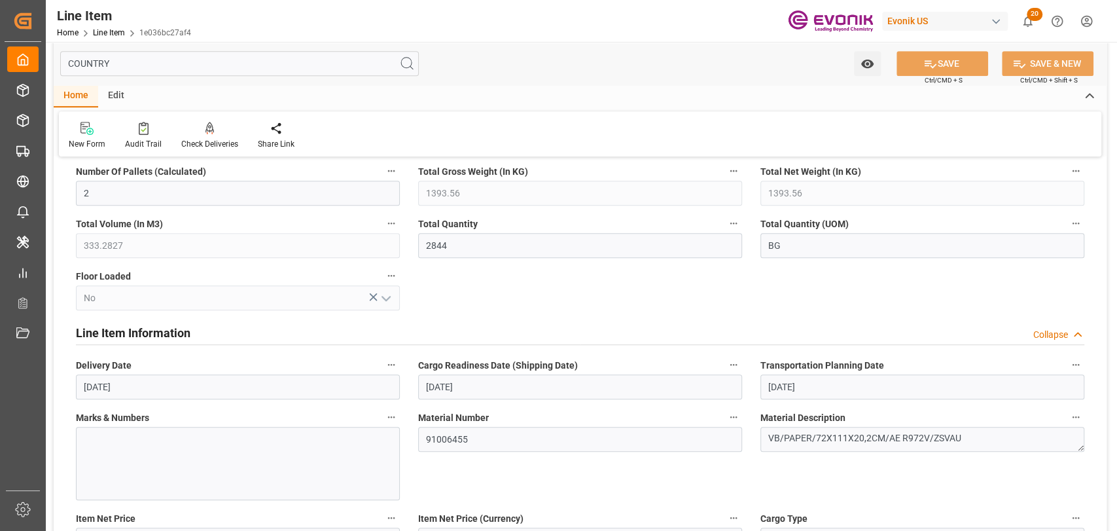
scroll to position [581, 0]
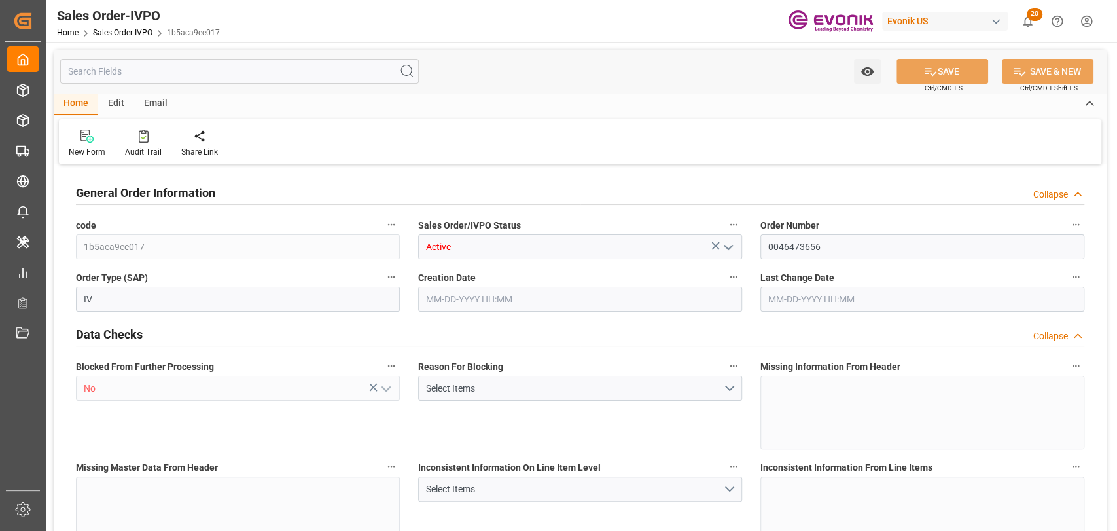
type input "BEANR"
type input "0"
type input "1"
type input "1393.56"
type input "[DATE] 17:34"
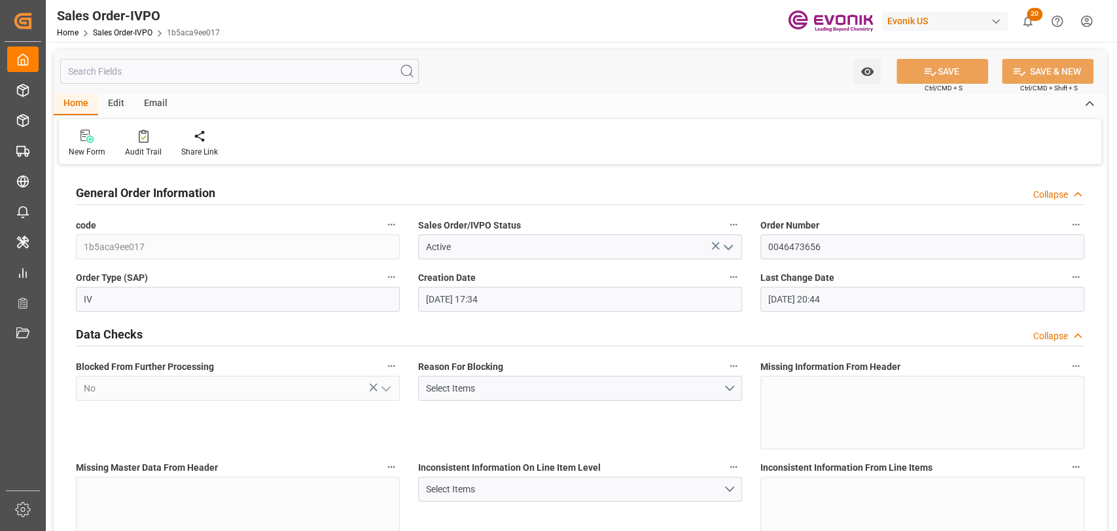
type input "[DATE] 20:44"
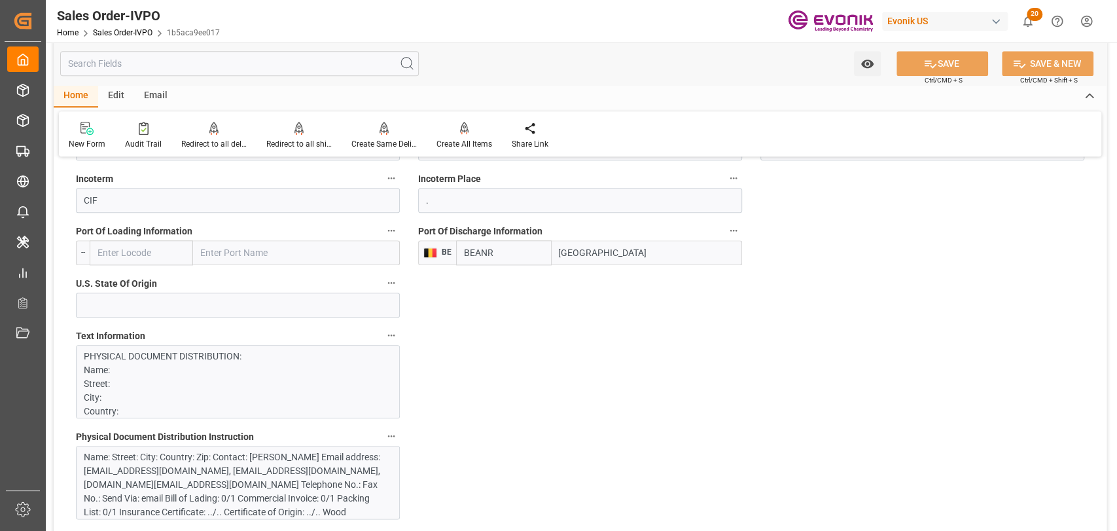
scroll to position [873, 0]
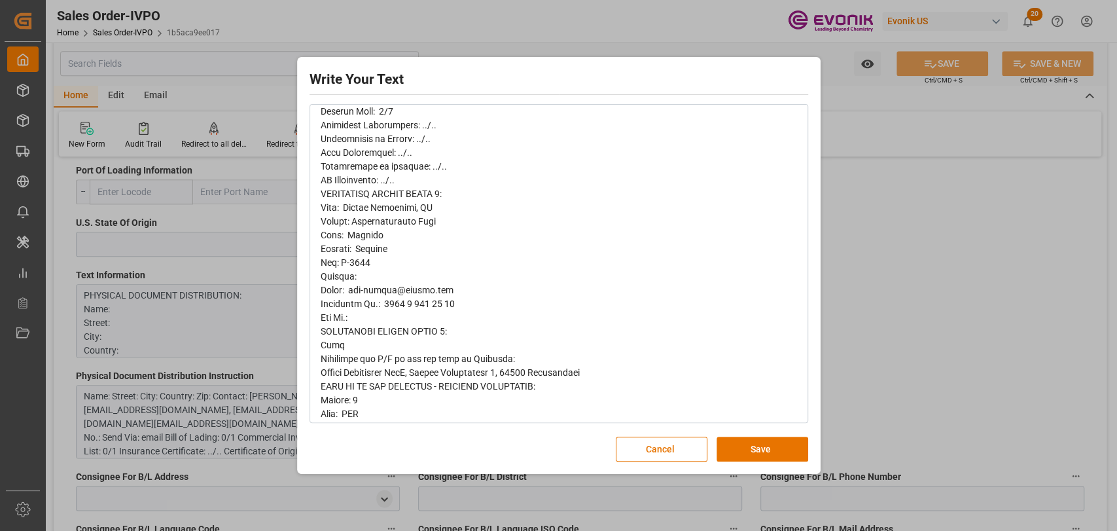
scroll to position [436, 0]
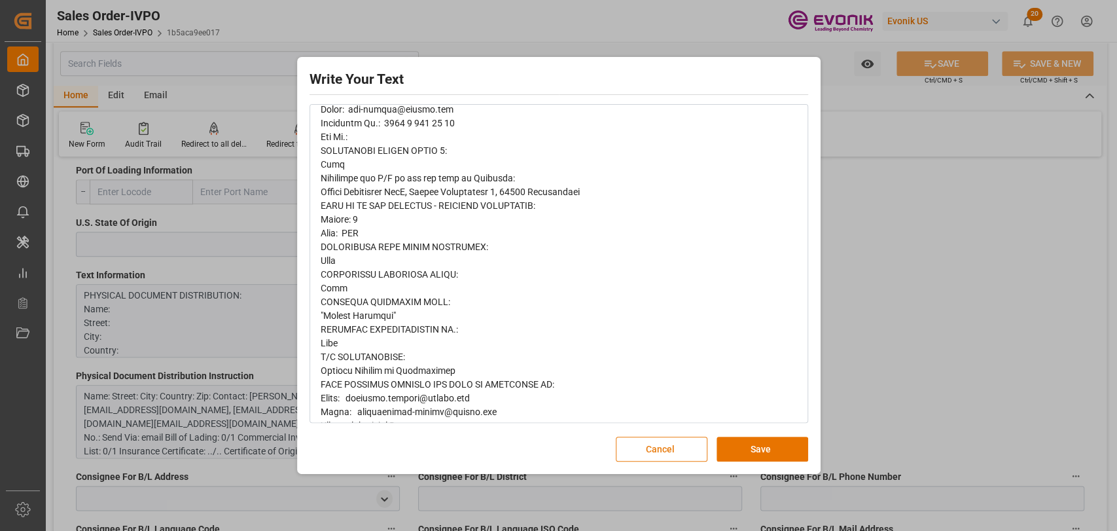
click at [639, 448] on button "Cancel" at bounding box center [662, 449] width 92 height 25
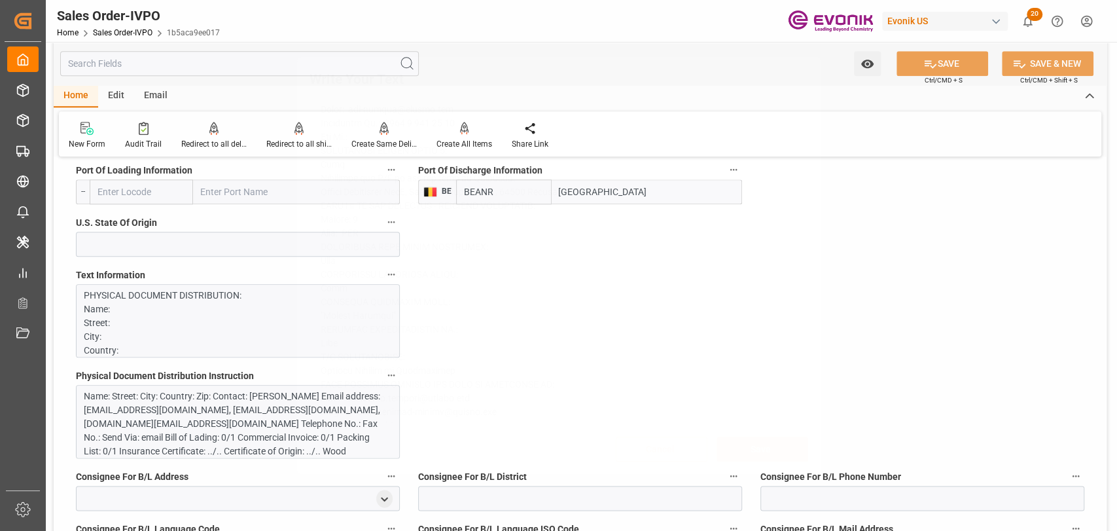
scroll to position [0, 0]
